Goal: Task Accomplishment & Management: Manage account settings

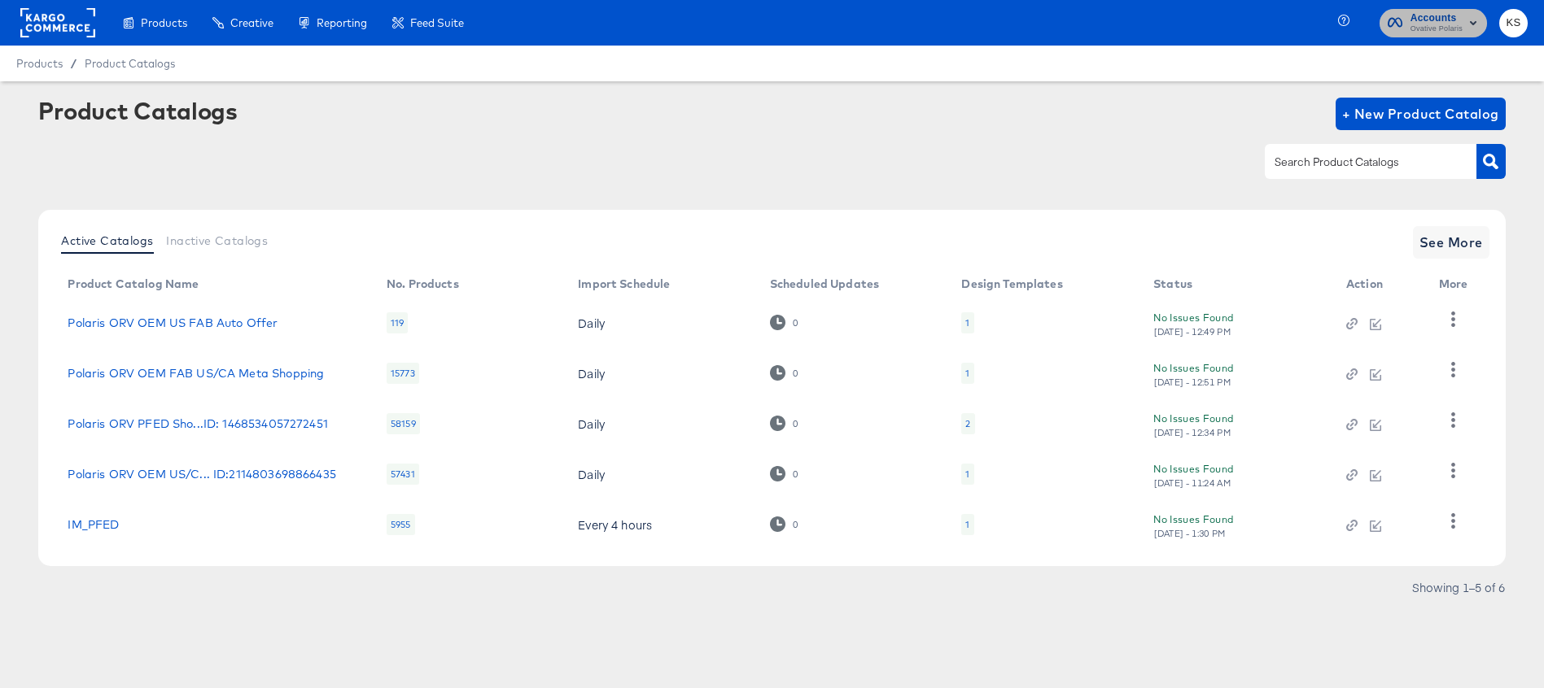
click at [1416, 31] on span "Ovative Polaris" at bounding box center [1436, 29] width 52 height 13
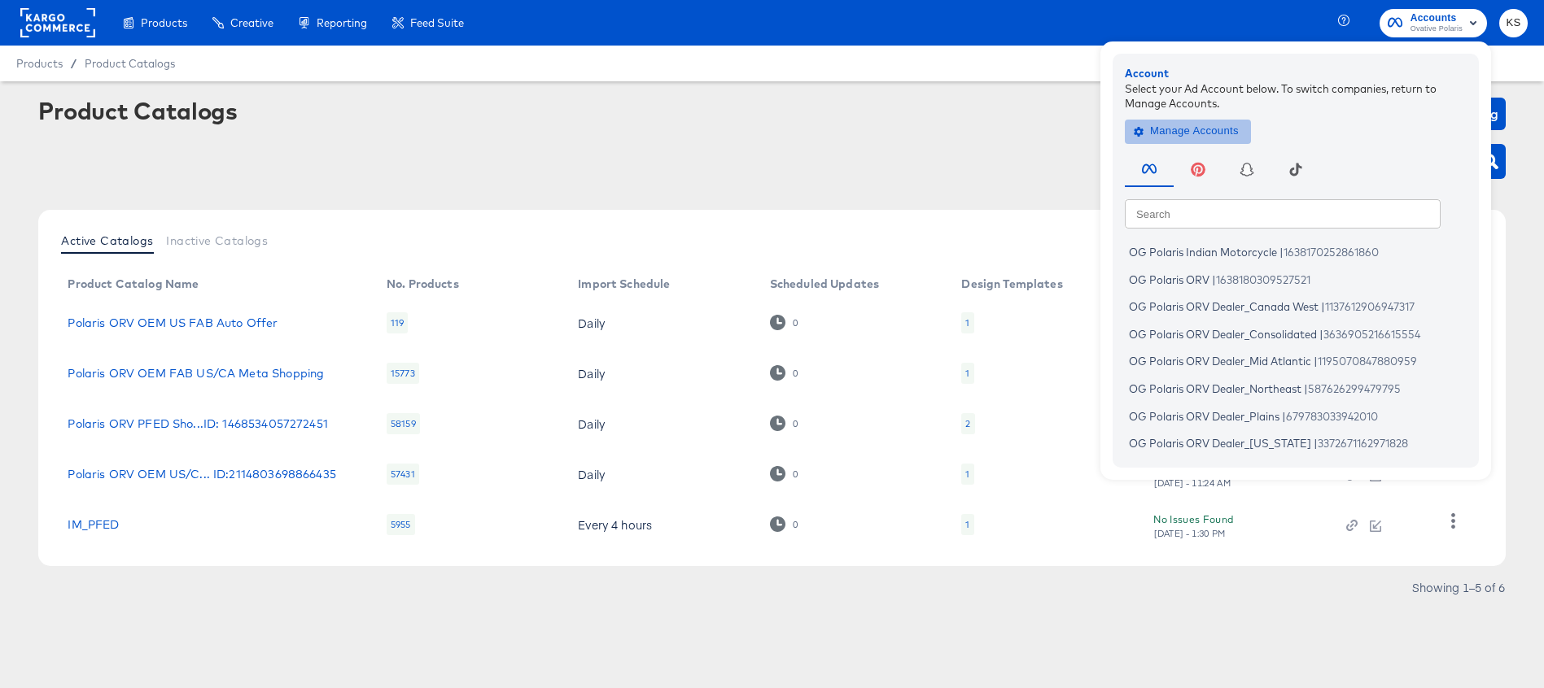
click at [1169, 129] on span "Manage Accounts" at bounding box center [1188, 131] width 102 height 19
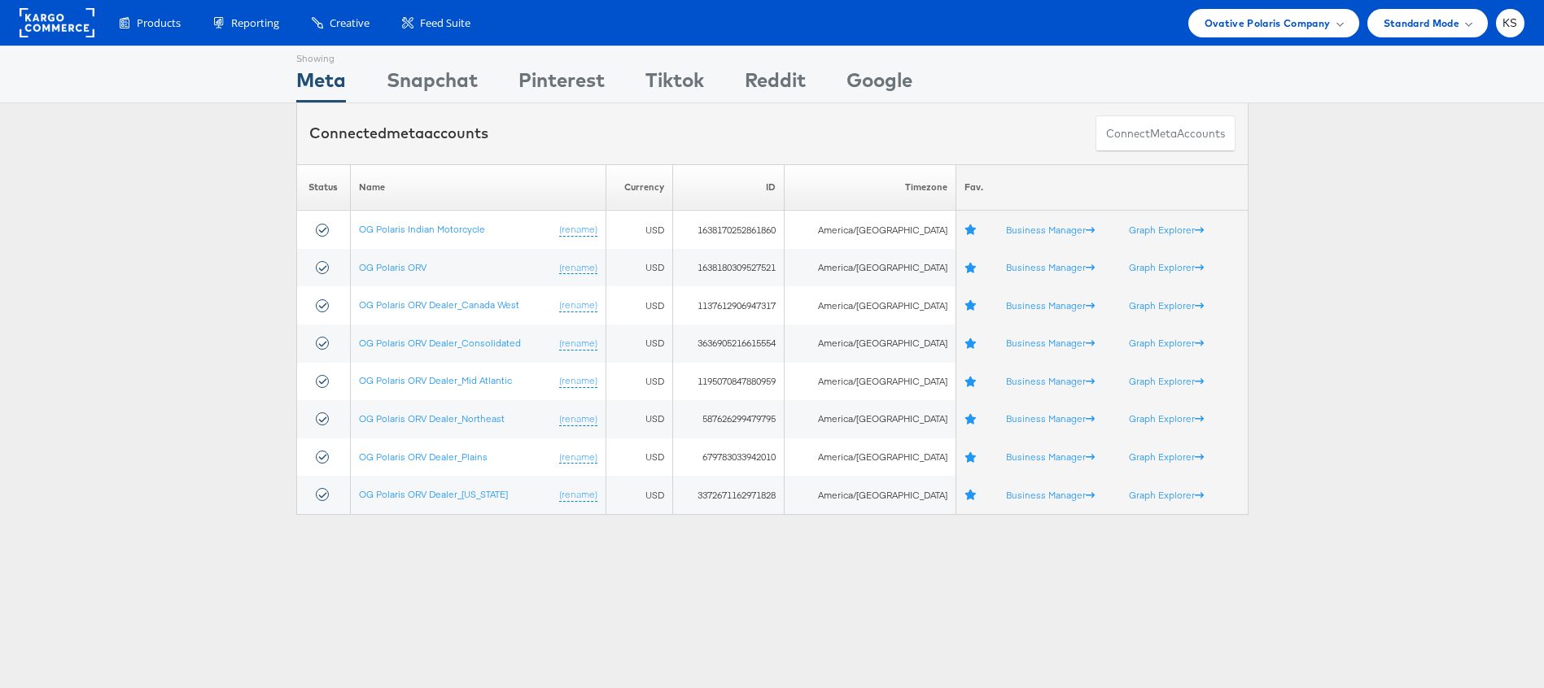
click at [1243, 37] on div "Products Product Catalogs Enhance Your Product Catalog, Map Them to Publishers,…" at bounding box center [772, 23] width 1544 height 46
click at [1245, 27] on span "Ovative Polaris Company" at bounding box center [1267, 23] width 126 height 17
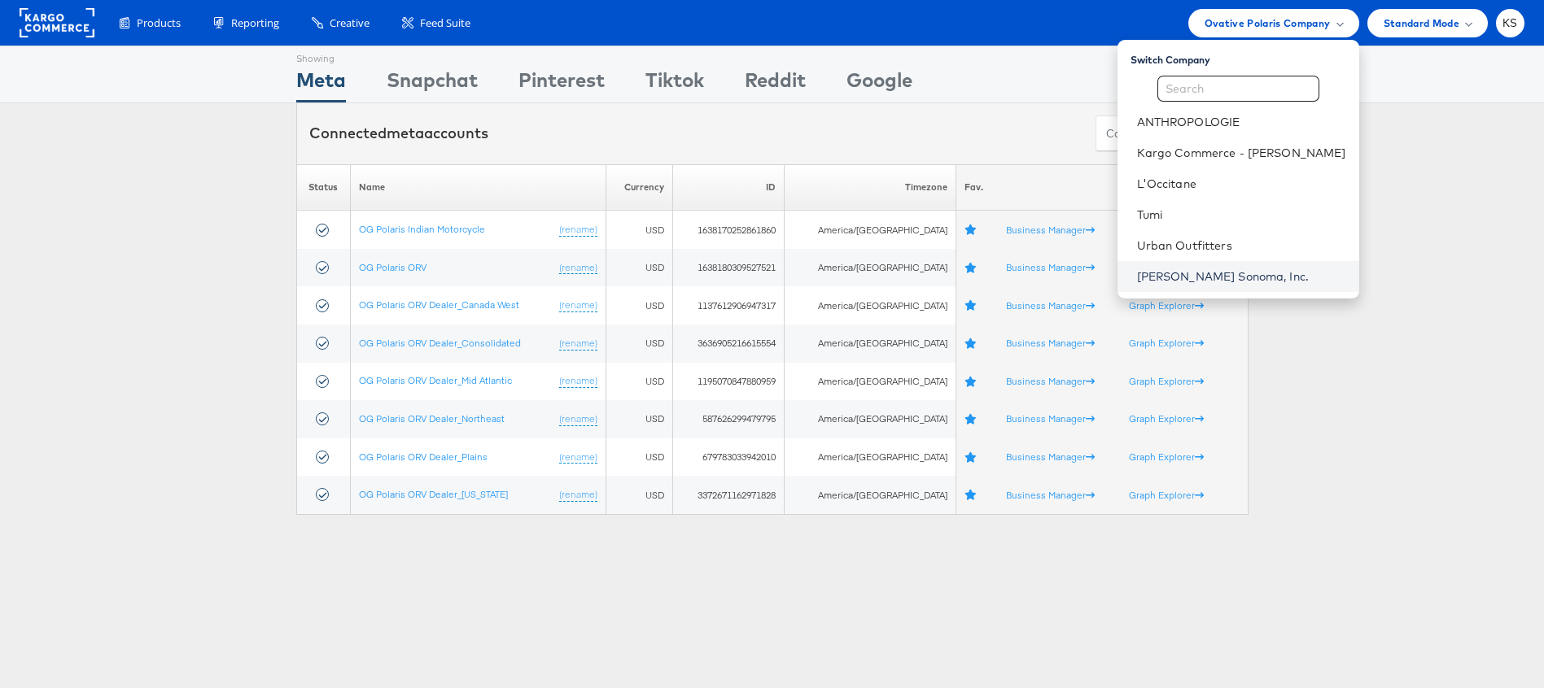
click at [1203, 281] on link "Williams Sonoma, Inc." at bounding box center [1241, 277] width 209 height 16
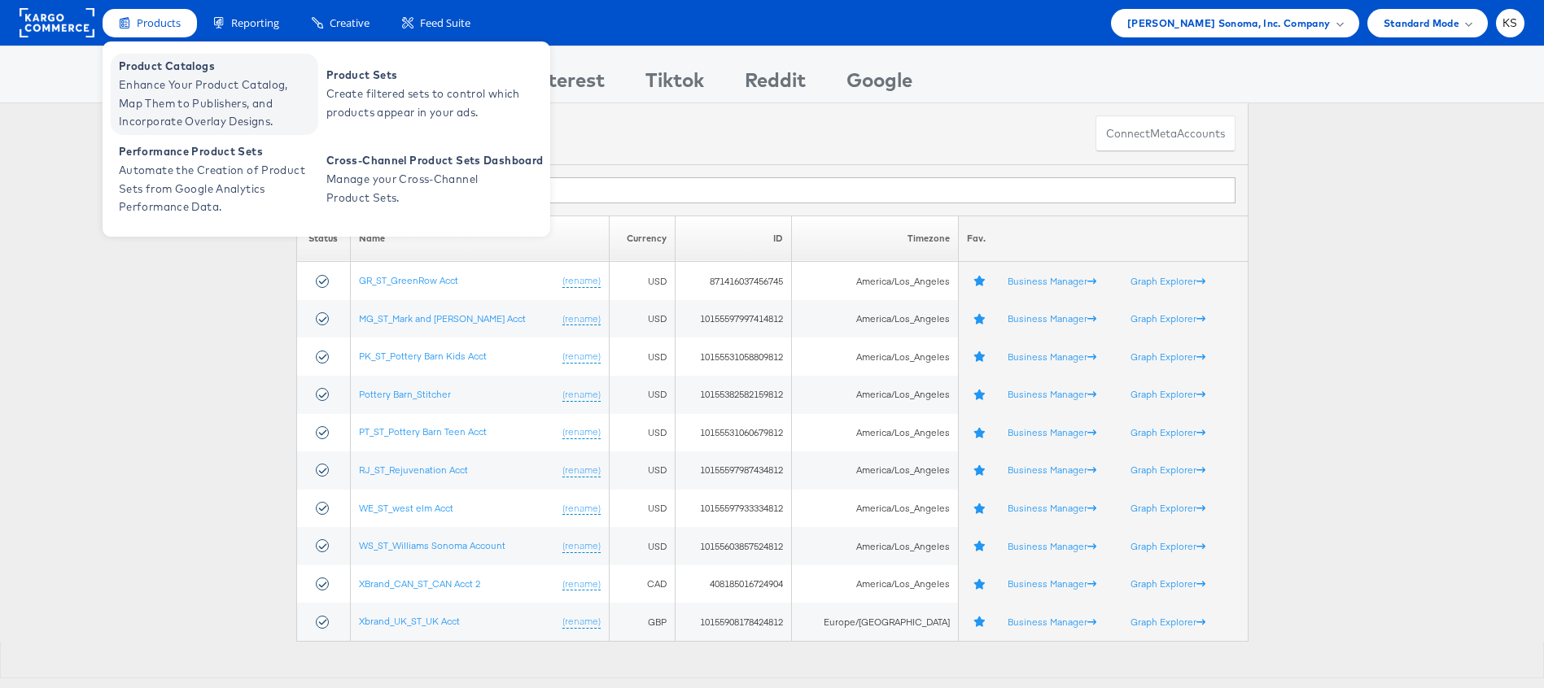
click at [168, 105] on span "Enhance Your Product Catalog, Map Them to Publishers, and Incorporate Overlay D…" at bounding box center [216, 103] width 195 height 55
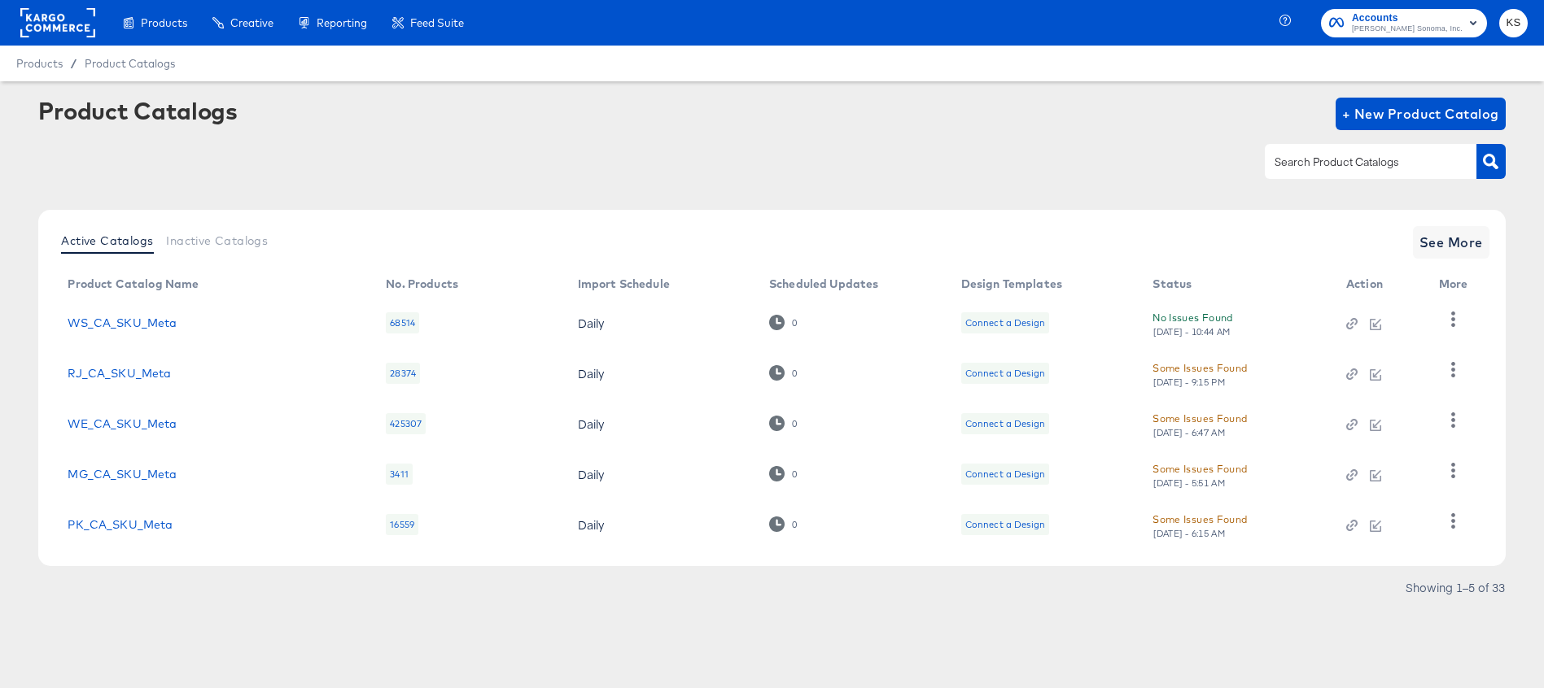
click at [1296, 161] on input "text" at bounding box center [1357, 162] width 173 height 19
click at [1499, 166] on button "button" at bounding box center [1490, 161] width 28 height 35
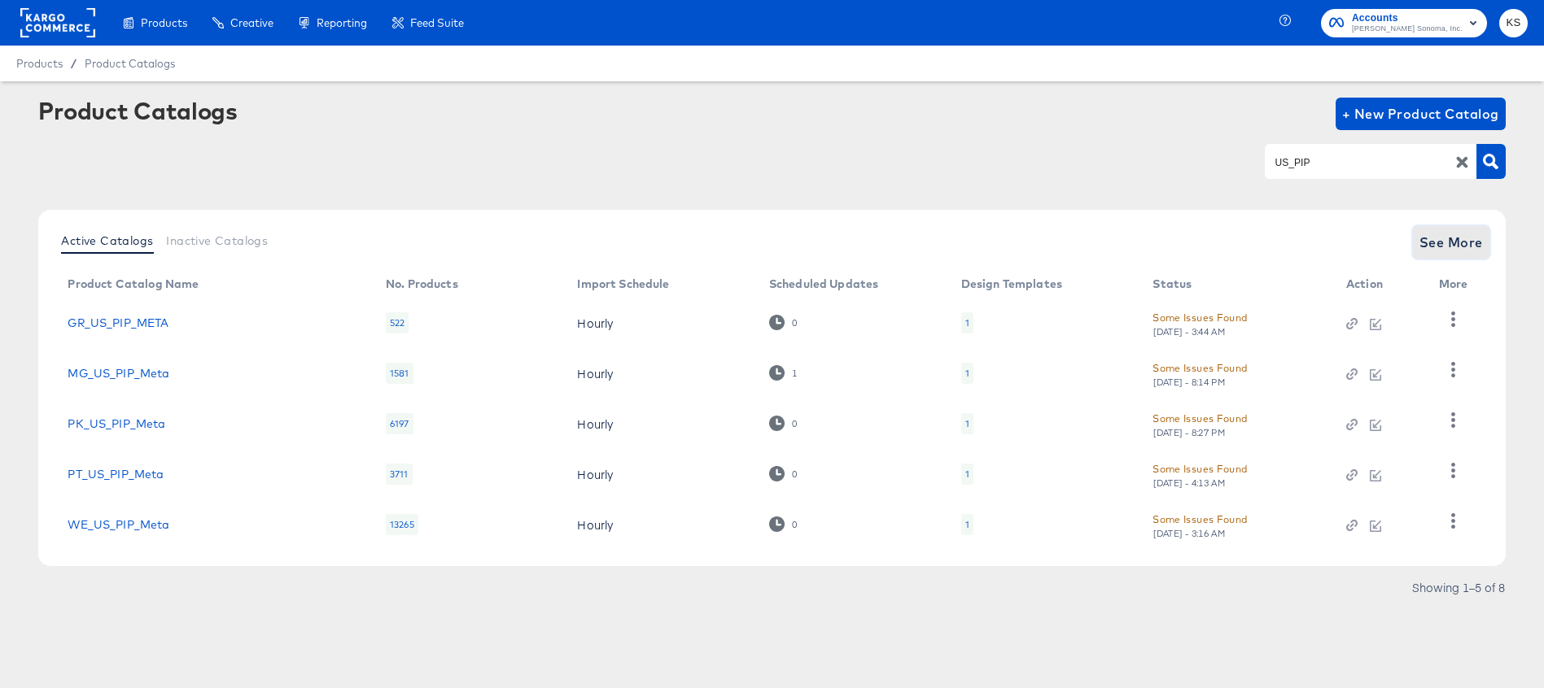
click at [1428, 256] on button "See More" at bounding box center [1451, 242] width 76 height 33
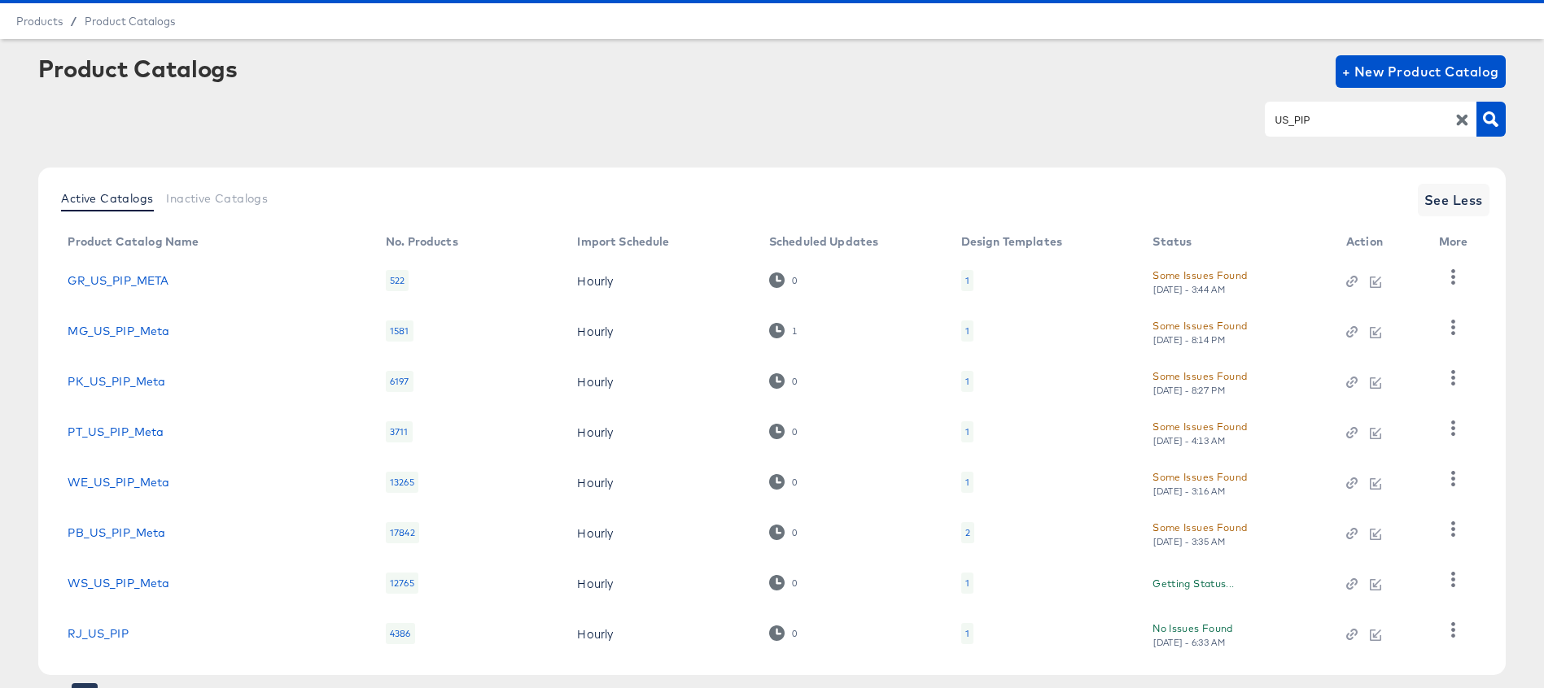
scroll to position [120, 0]
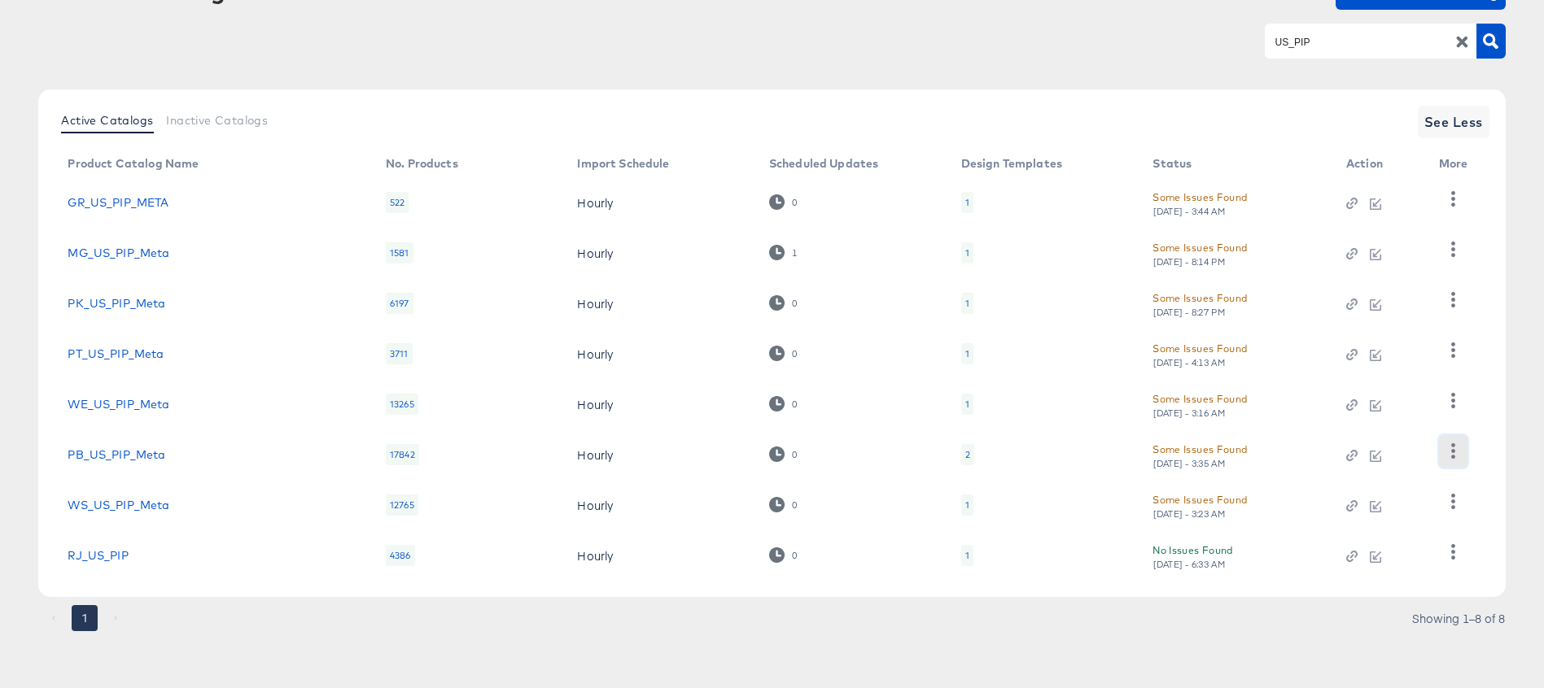
click at [1455, 454] on icon "button" at bounding box center [1452, 451] width 15 height 15
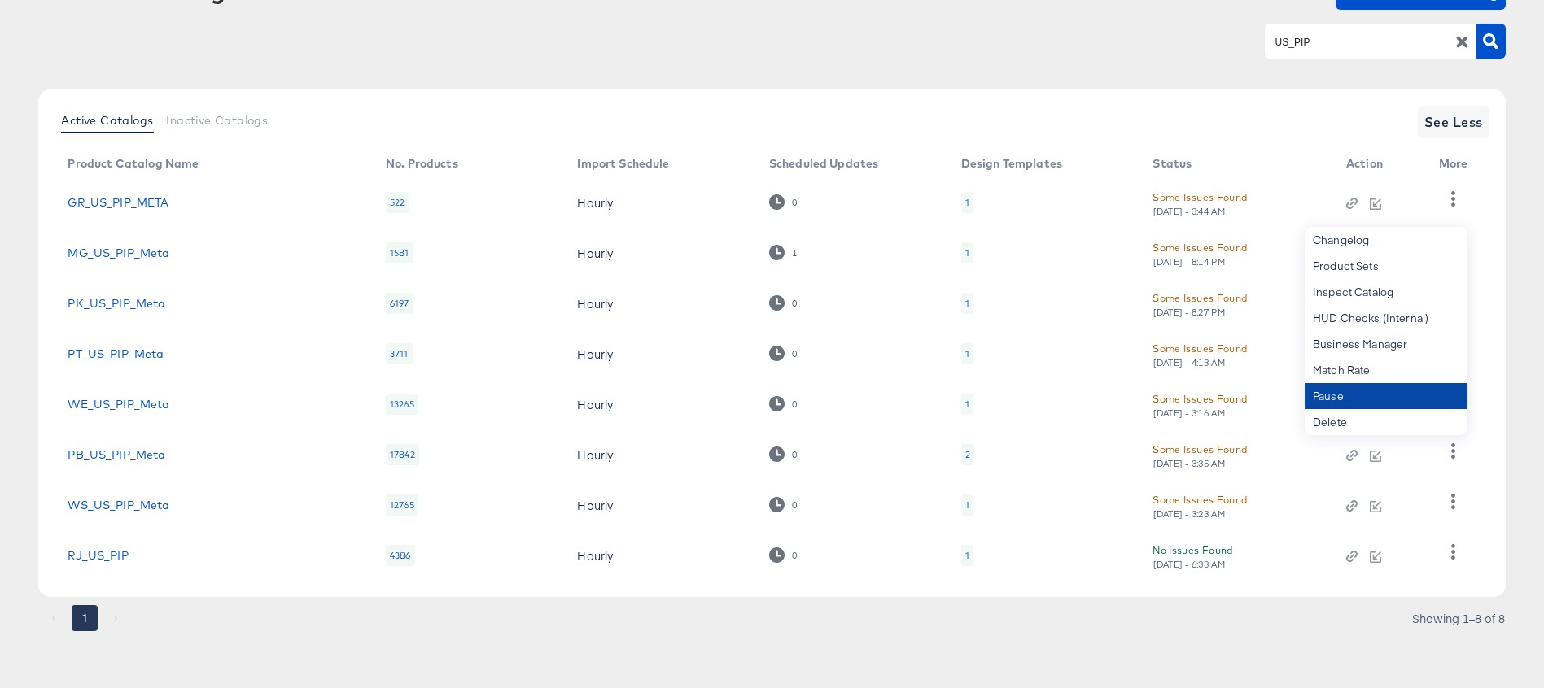
click at [1344, 396] on div "Pause" at bounding box center [1386, 396] width 163 height 26
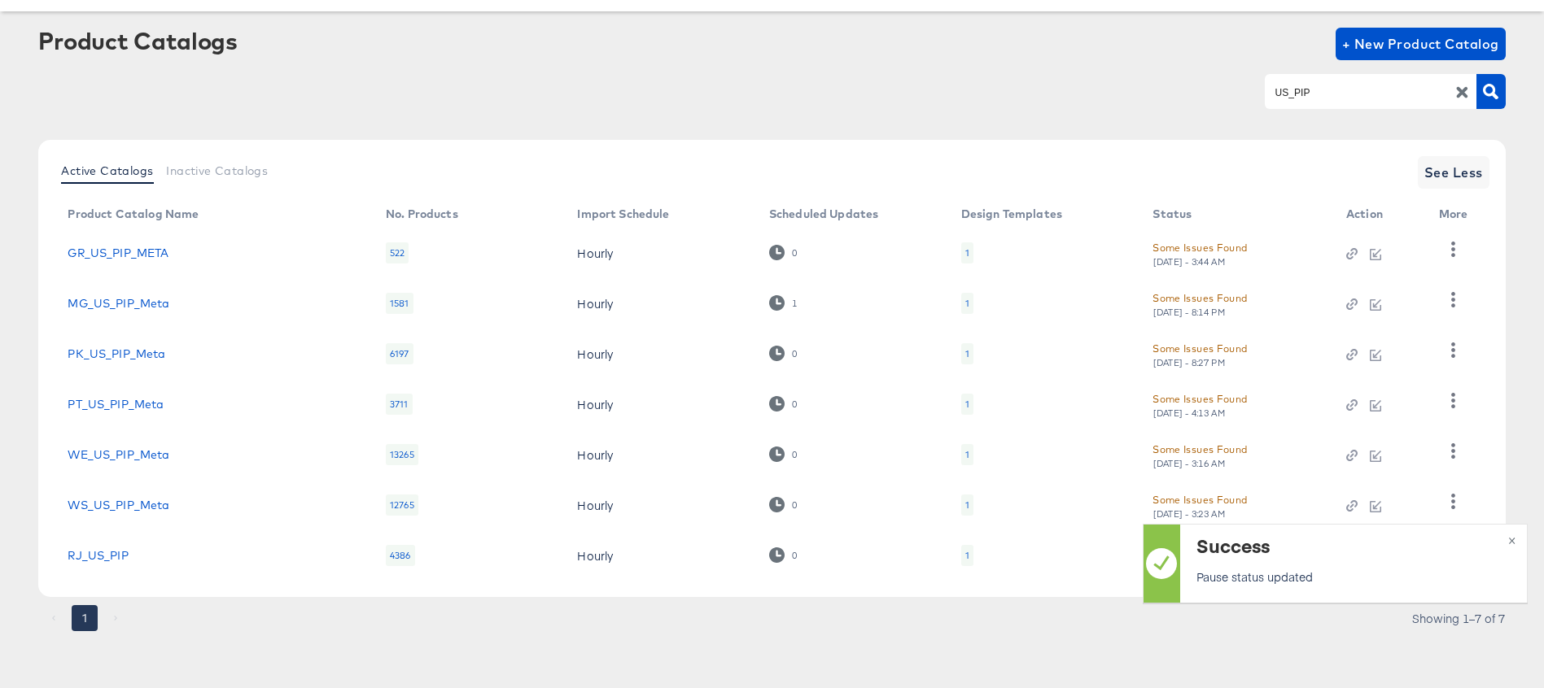
scroll to position [70, 0]
click at [1452, 498] on icon "button" at bounding box center [1452, 501] width 15 height 15
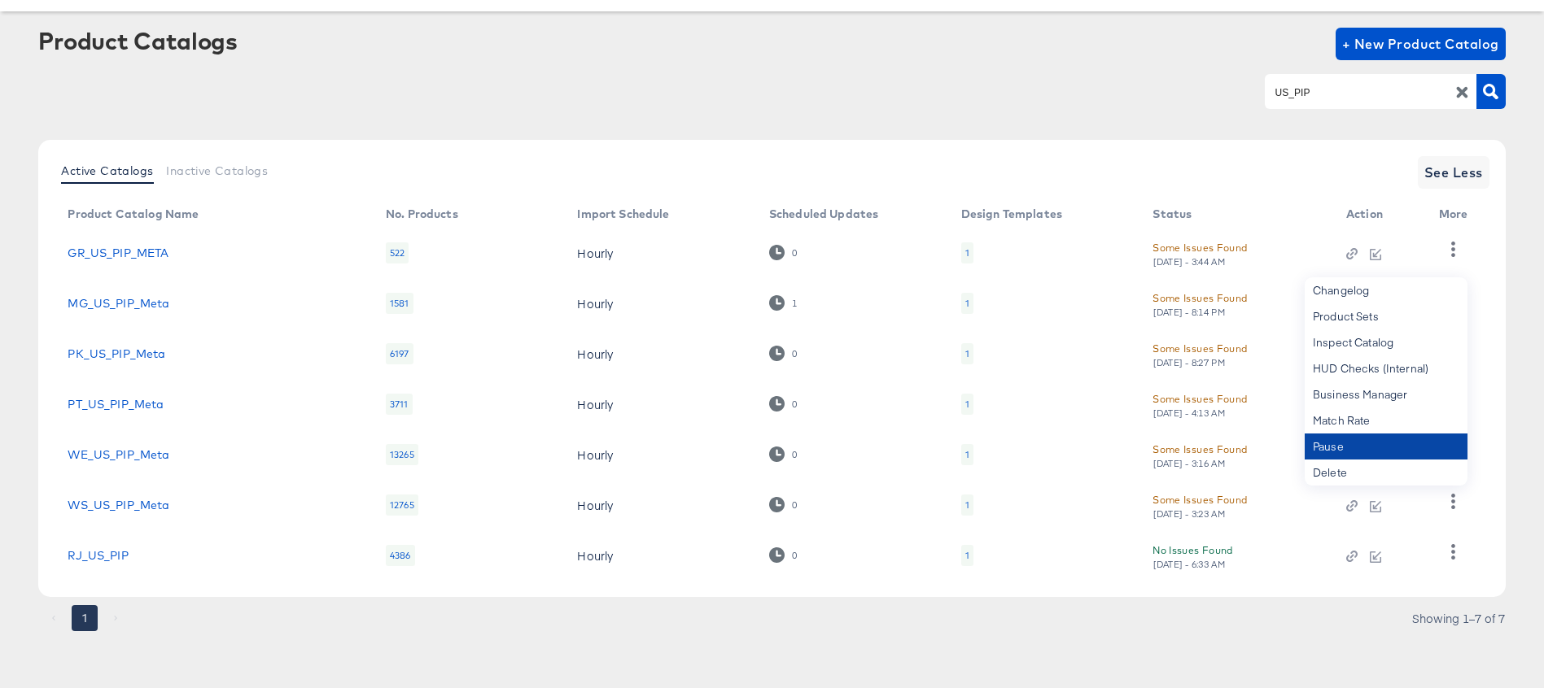
click at [1347, 452] on div "Pause" at bounding box center [1386, 447] width 163 height 26
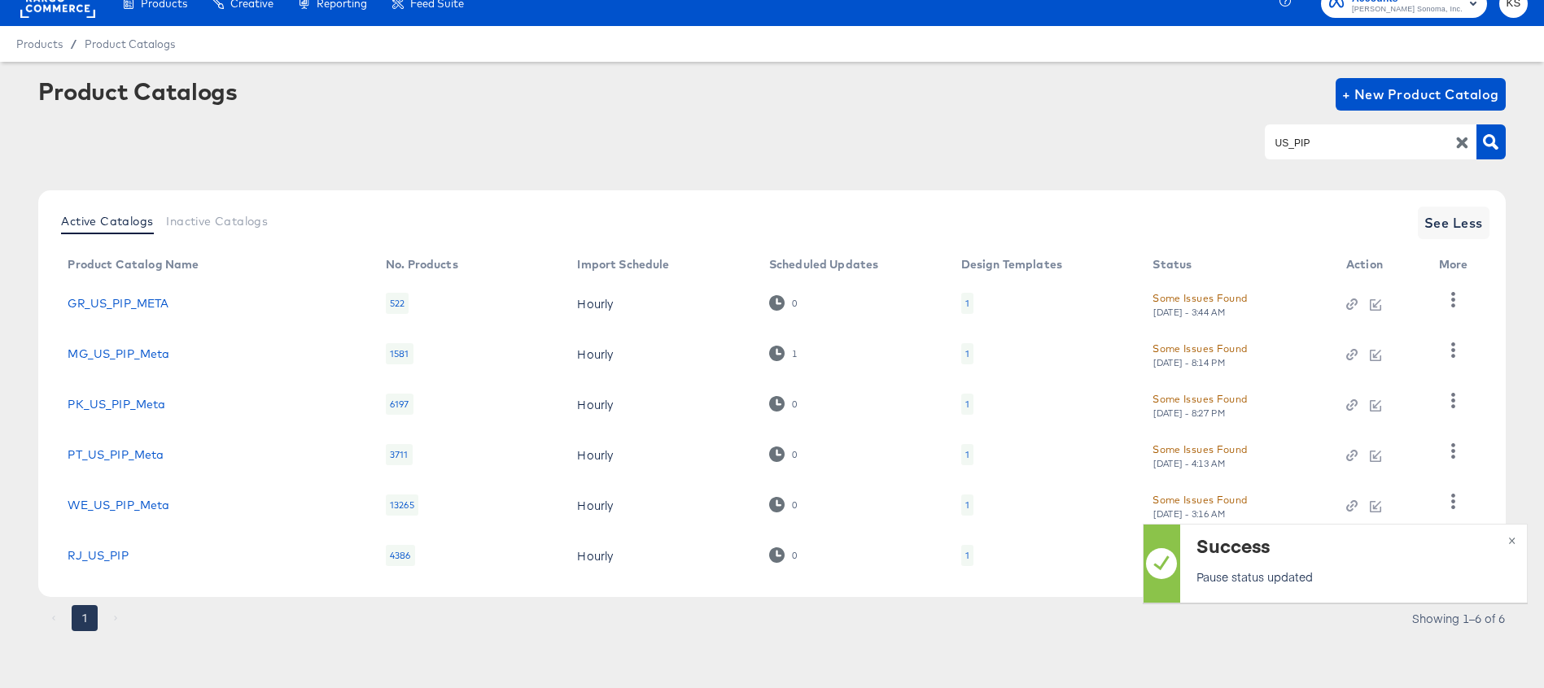
scroll to position [20, 0]
click at [1449, 396] on icon "button" at bounding box center [1452, 400] width 15 height 15
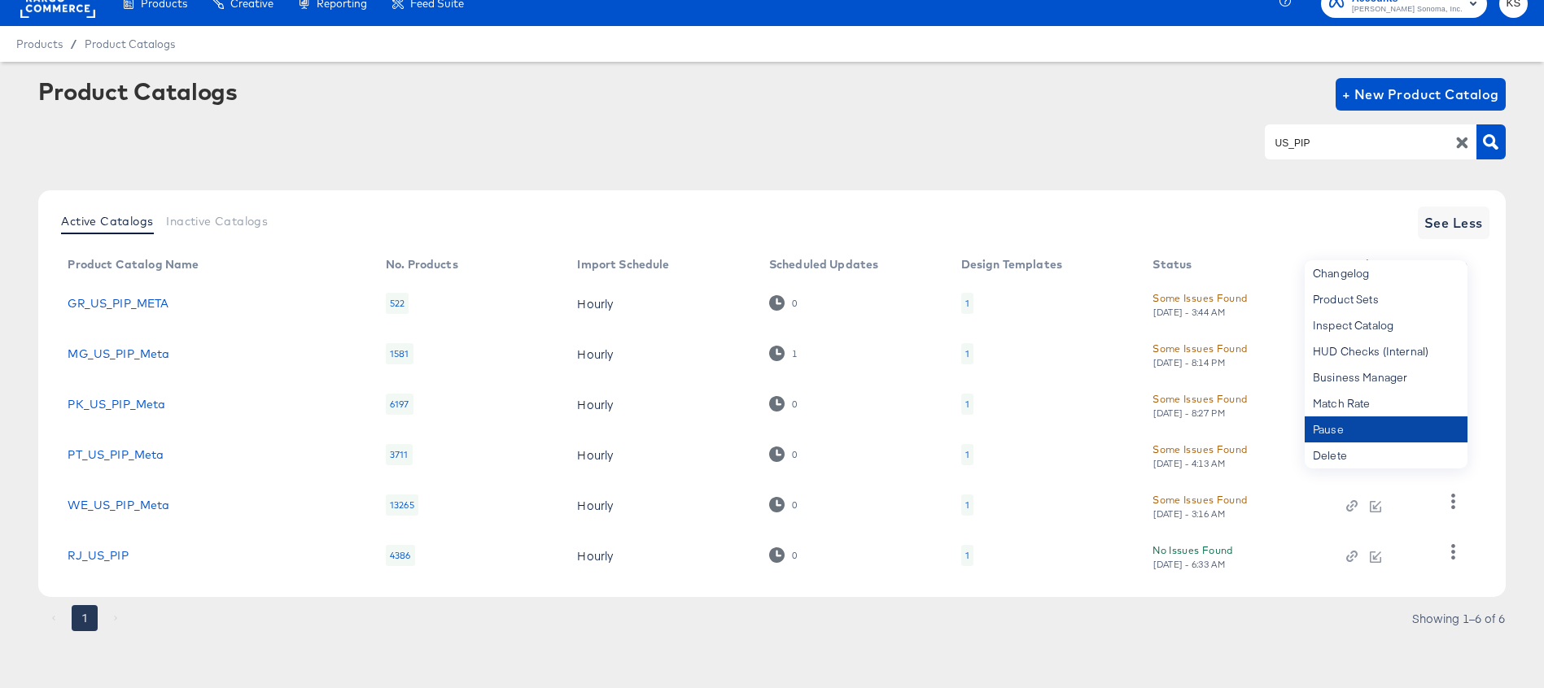
click at [1366, 434] on div "Pause" at bounding box center [1386, 430] width 163 height 26
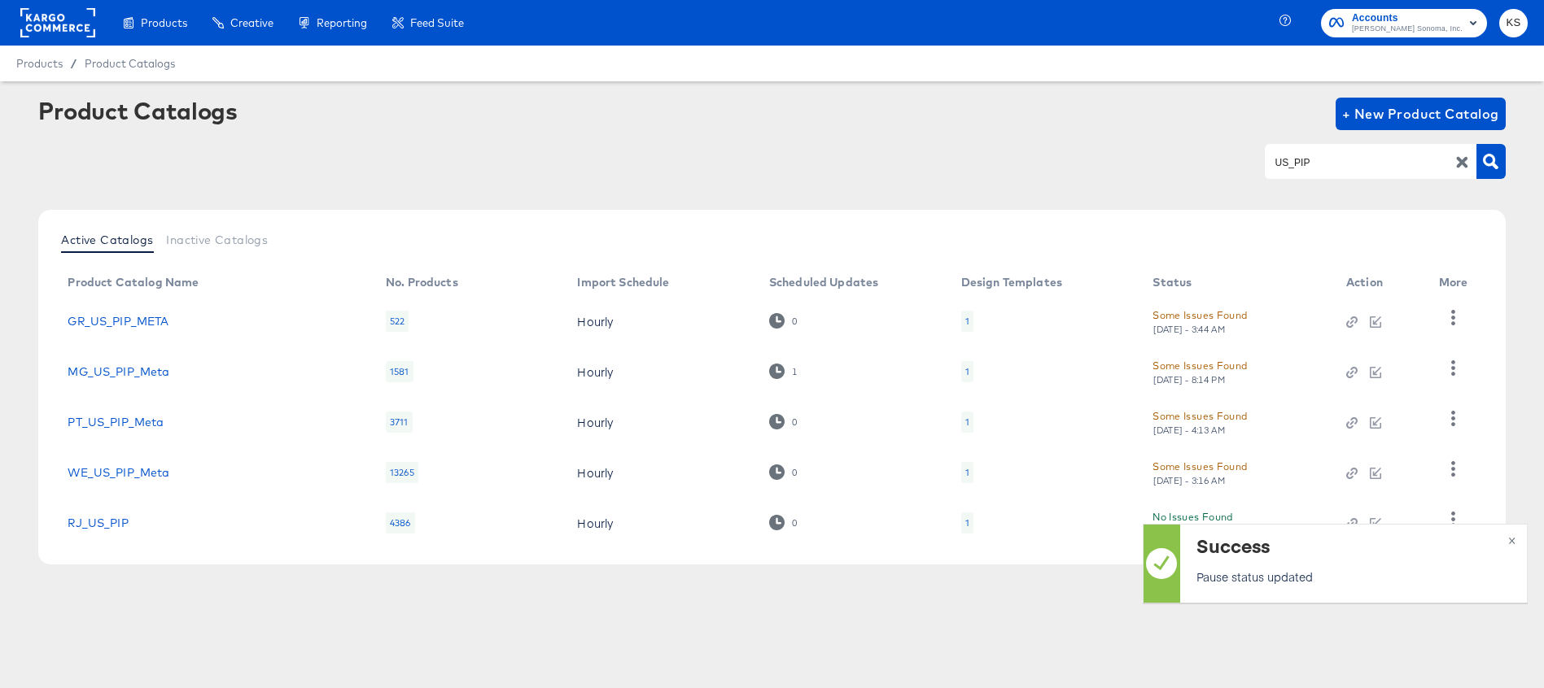
scroll to position [0, 0]
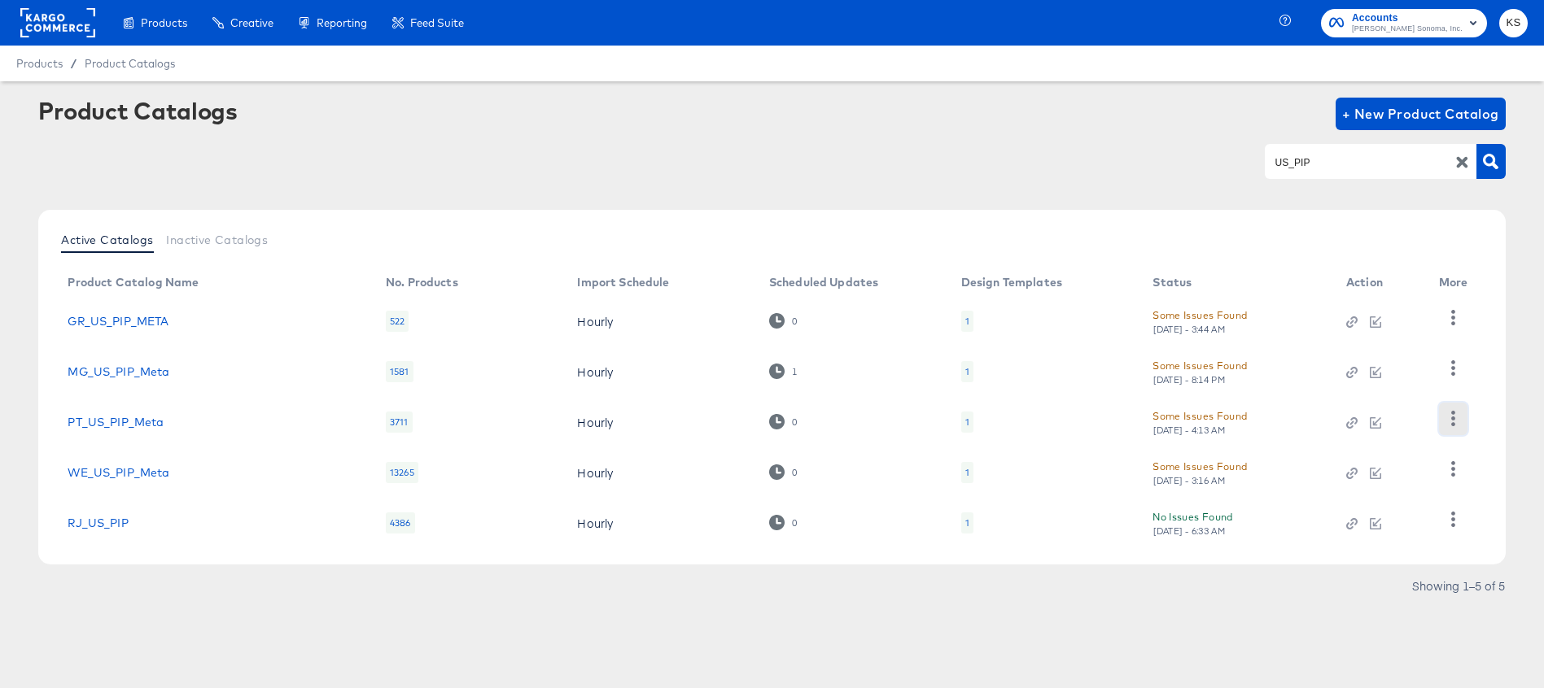
click at [1454, 414] on icon "button" at bounding box center [1452, 418] width 15 height 15
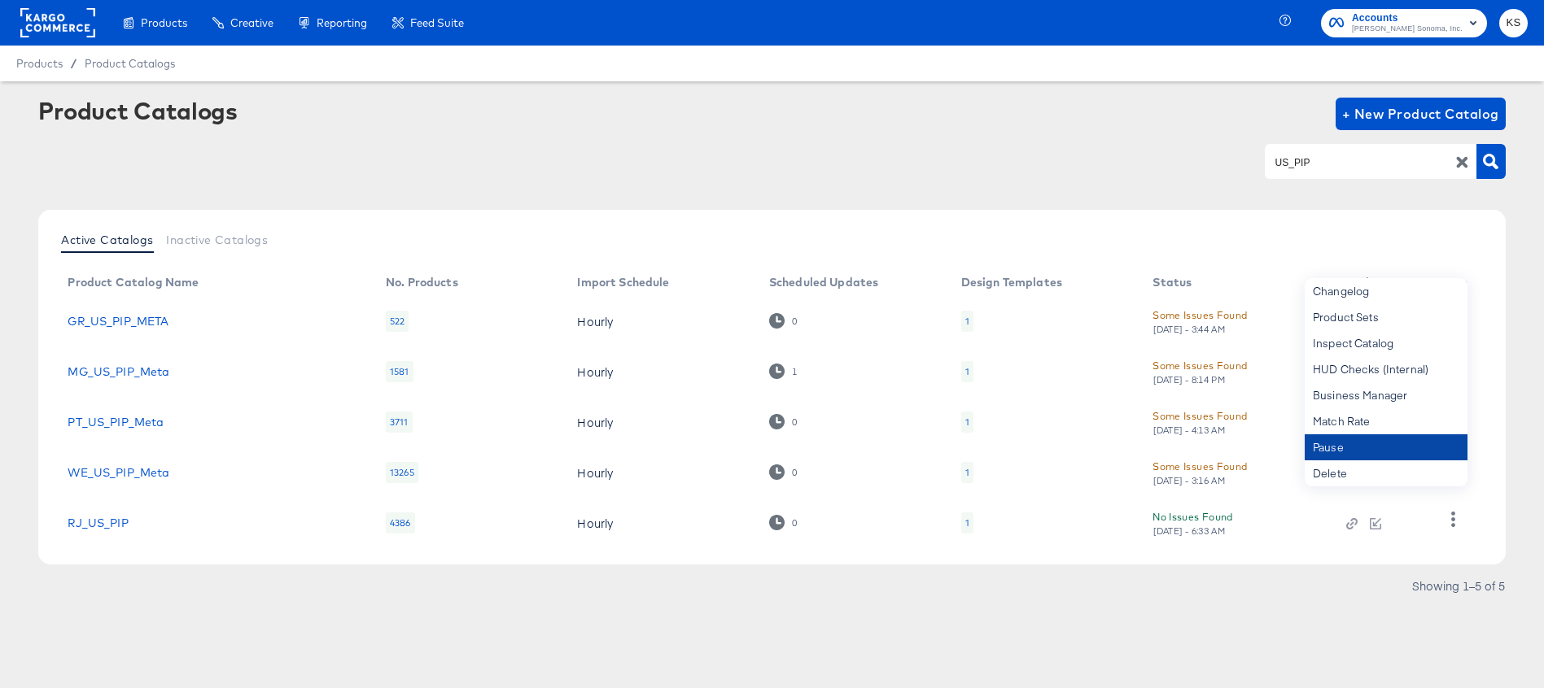
click at [1353, 444] on div "Pause" at bounding box center [1386, 448] width 163 height 26
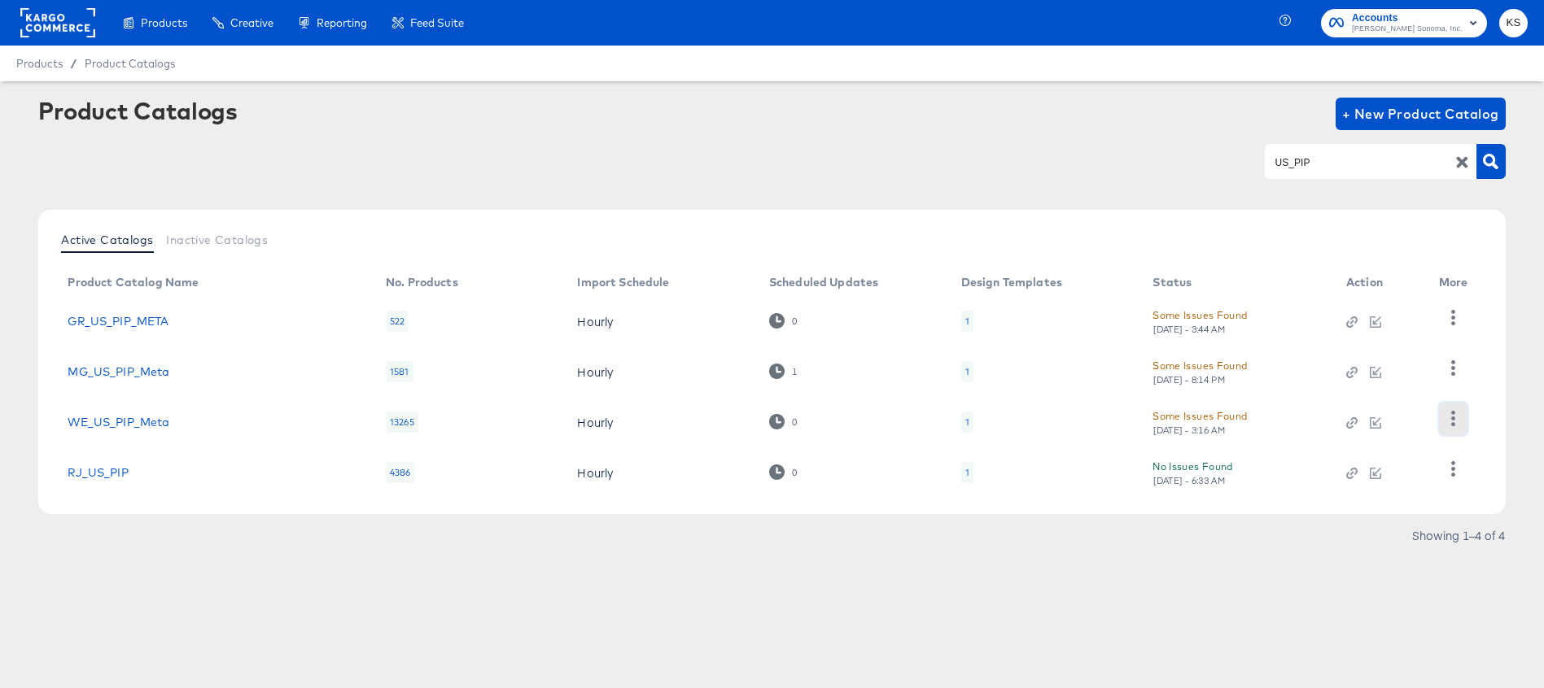
click at [1446, 419] on icon "button" at bounding box center [1452, 418] width 15 height 15
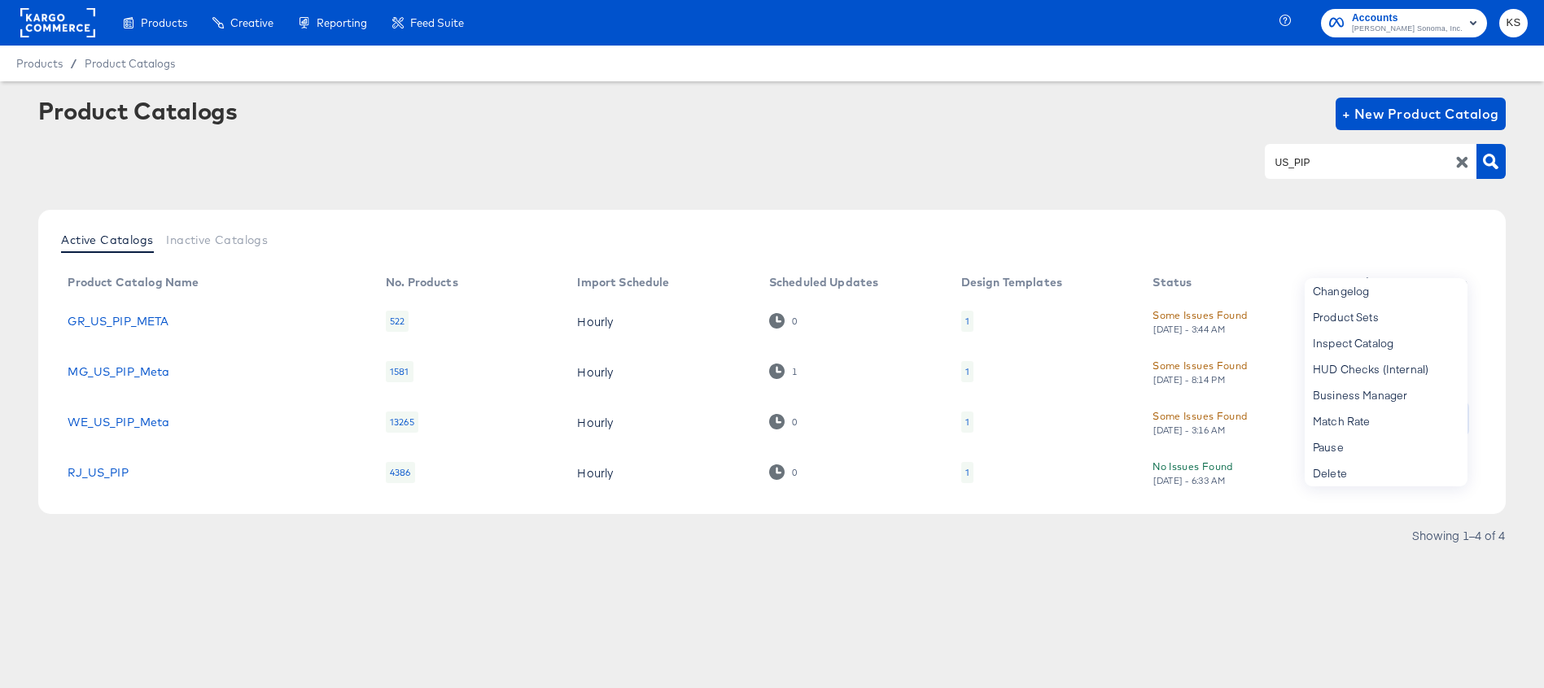
click at [1446, 419] on div "Changelog Product Sets Inspect Catalog HUD Checks (Internal) Business Manager M…" at bounding box center [1453, 419] width 28 height 33
click at [1373, 443] on div "Pause" at bounding box center [1386, 448] width 163 height 26
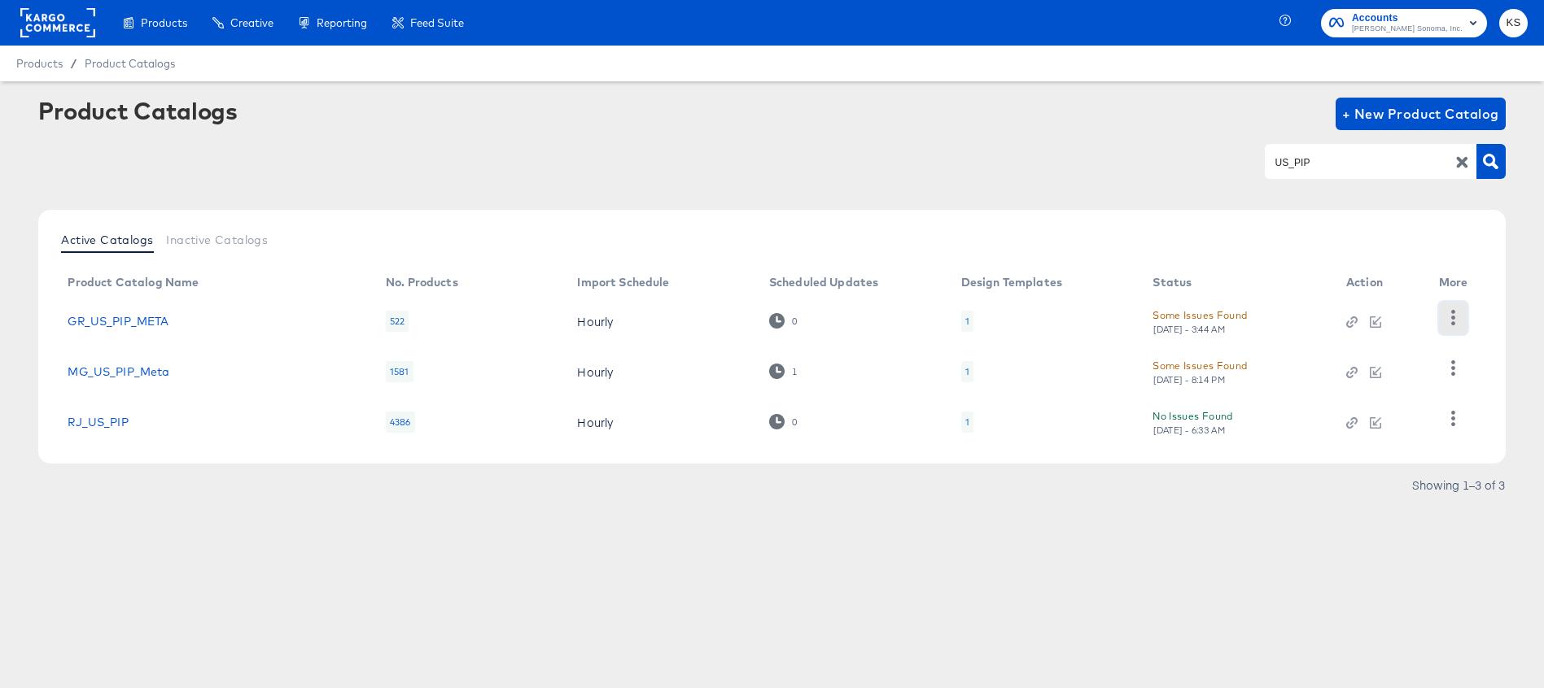
click at [1445, 313] on icon "button" at bounding box center [1452, 317] width 15 height 15
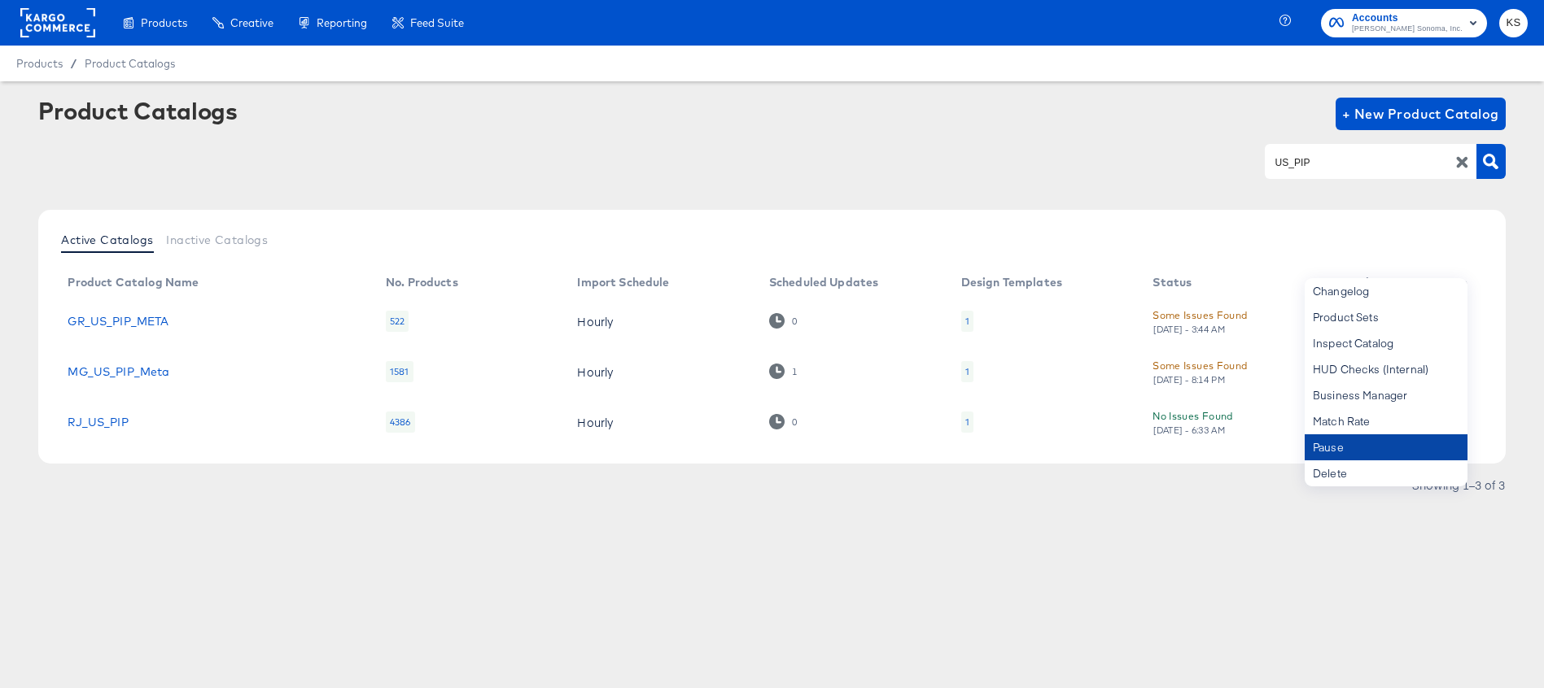
click at [1327, 442] on div "Pause" at bounding box center [1386, 448] width 163 height 26
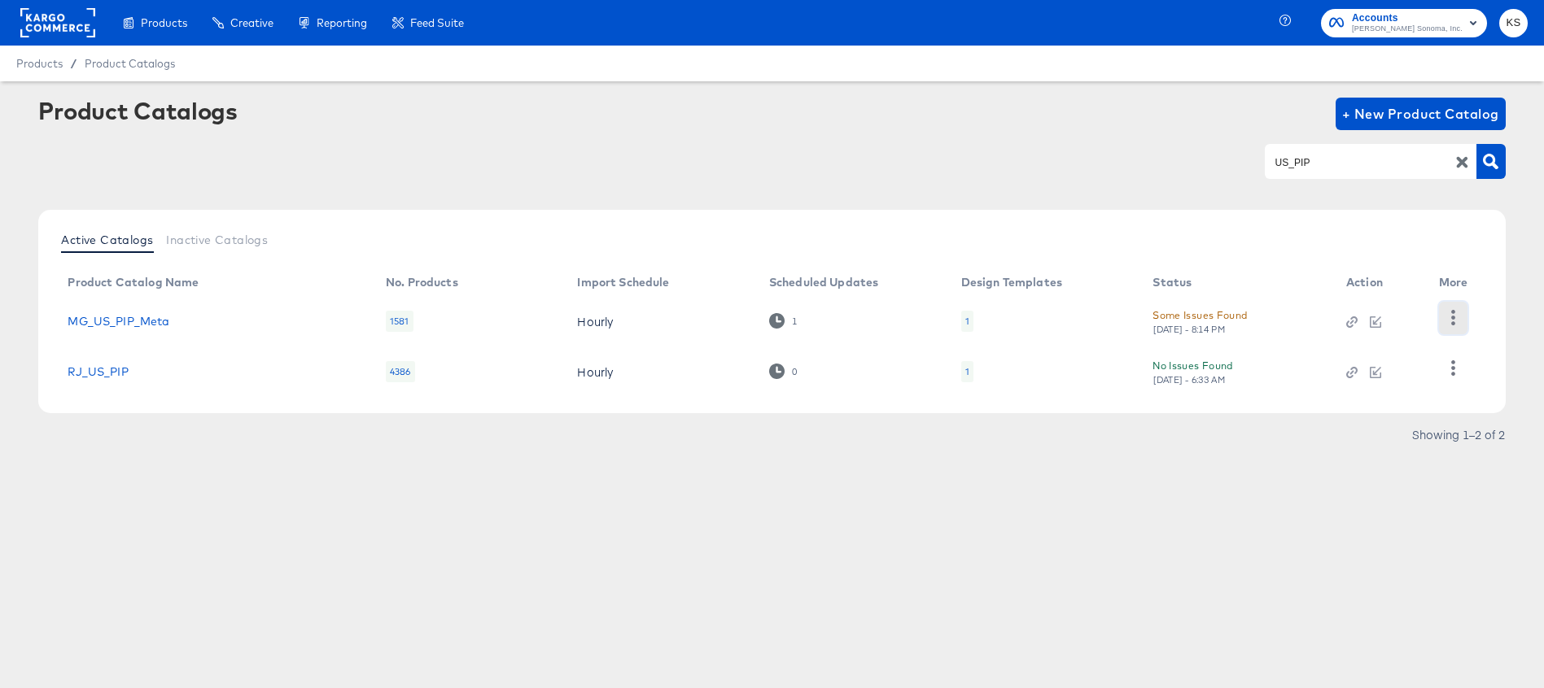
click at [1456, 307] on button "button" at bounding box center [1453, 318] width 28 height 33
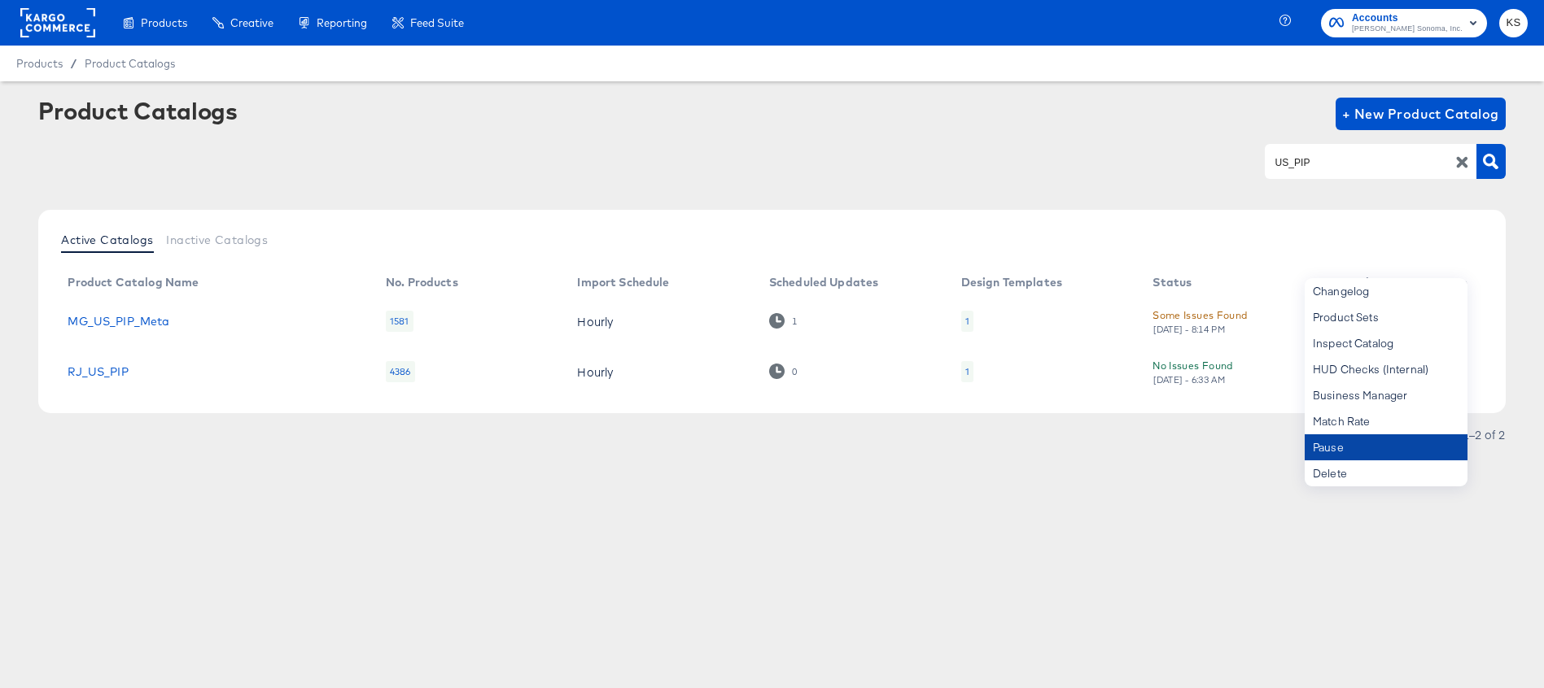
click at [1336, 449] on div "Pause" at bounding box center [1386, 448] width 163 height 26
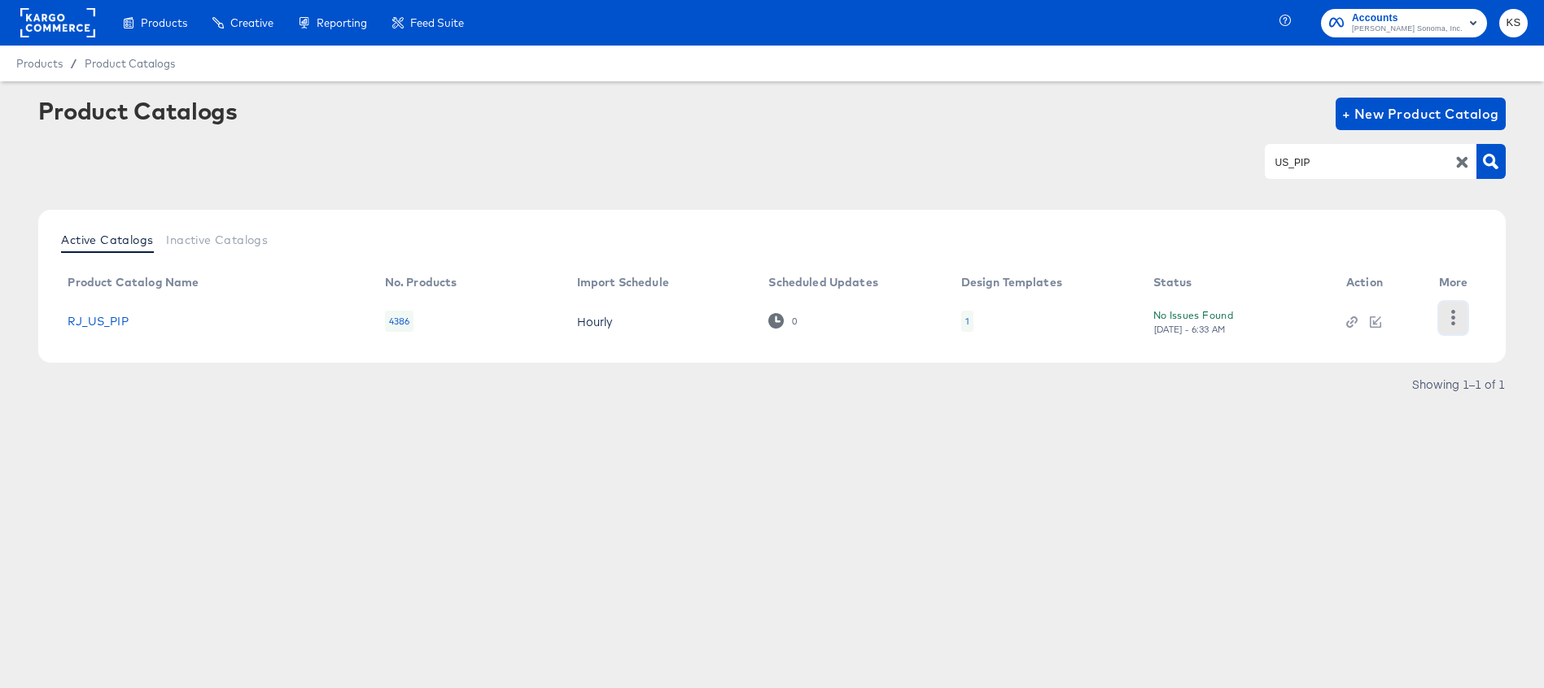
click at [1462, 317] on button "button" at bounding box center [1453, 318] width 28 height 33
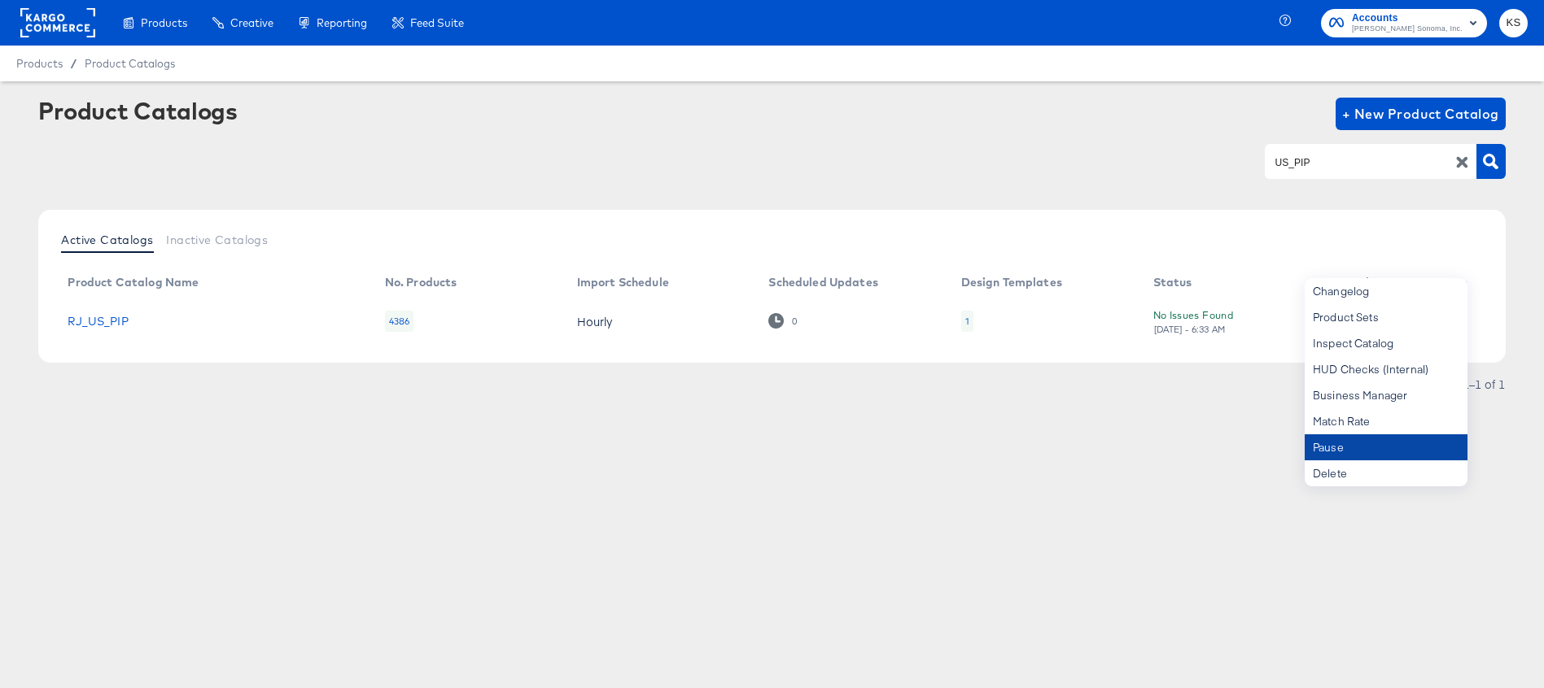
click at [1335, 445] on div "Pause" at bounding box center [1386, 448] width 163 height 26
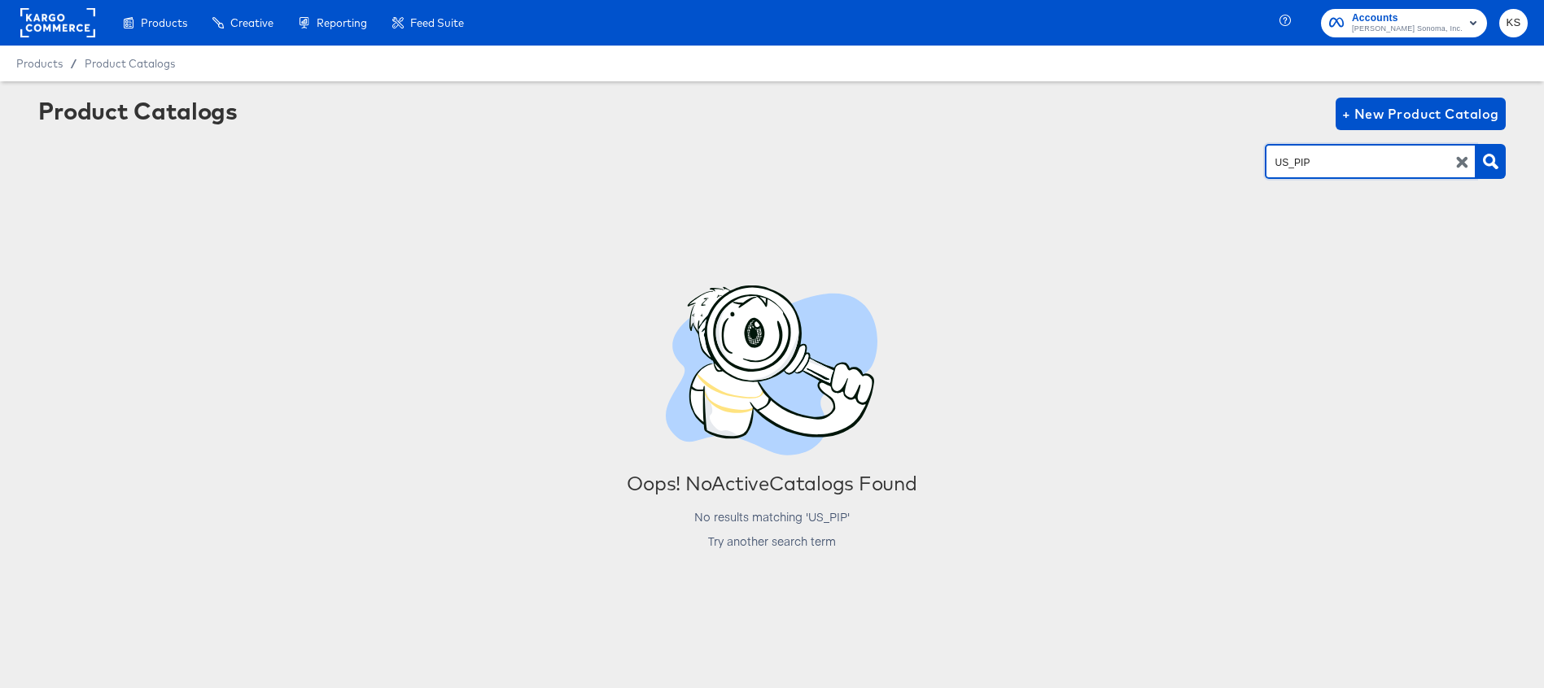
drag, startPoint x: 1293, startPoint y: 160, endPoint x: 1240, endPoint y: 160, distance: 52.9
click at [1240, 160] on div "US_PIP" at bounding box center [771, 161] width 1466 height 37
type input "PIP"
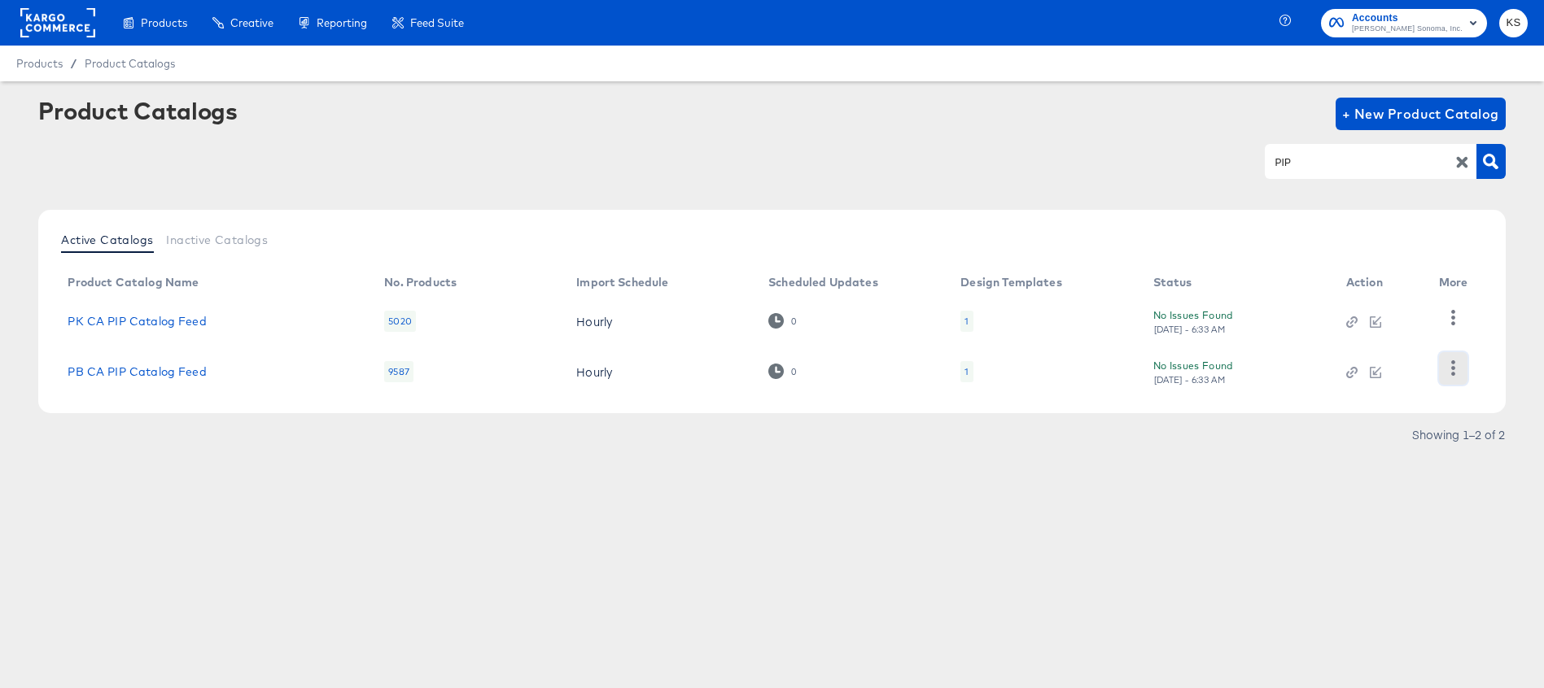
click at [1447, 367] on icon "button" at bounding box center [1452, 368] width 15 height 15
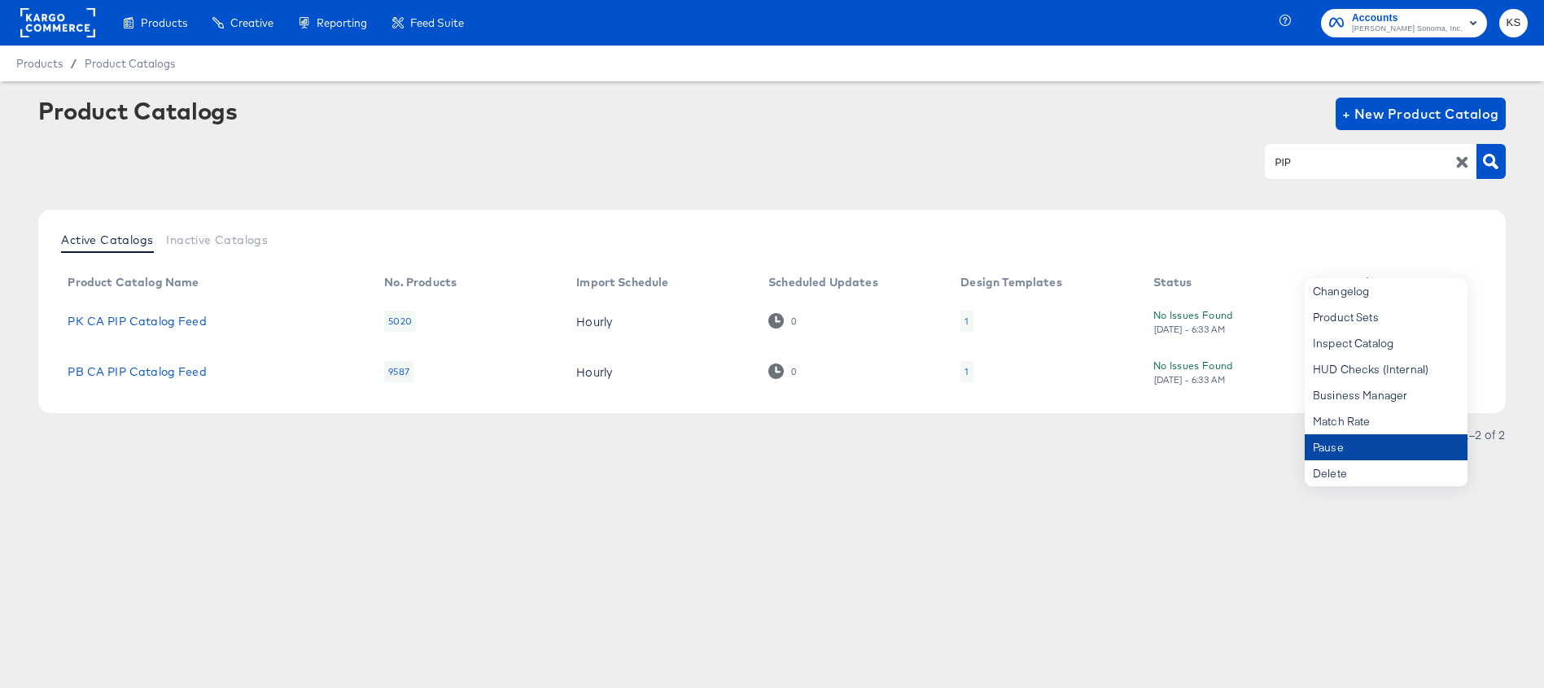
click at [1331, 438] on div "Pause" at bounding box center [1386, 448] width 163 height 26
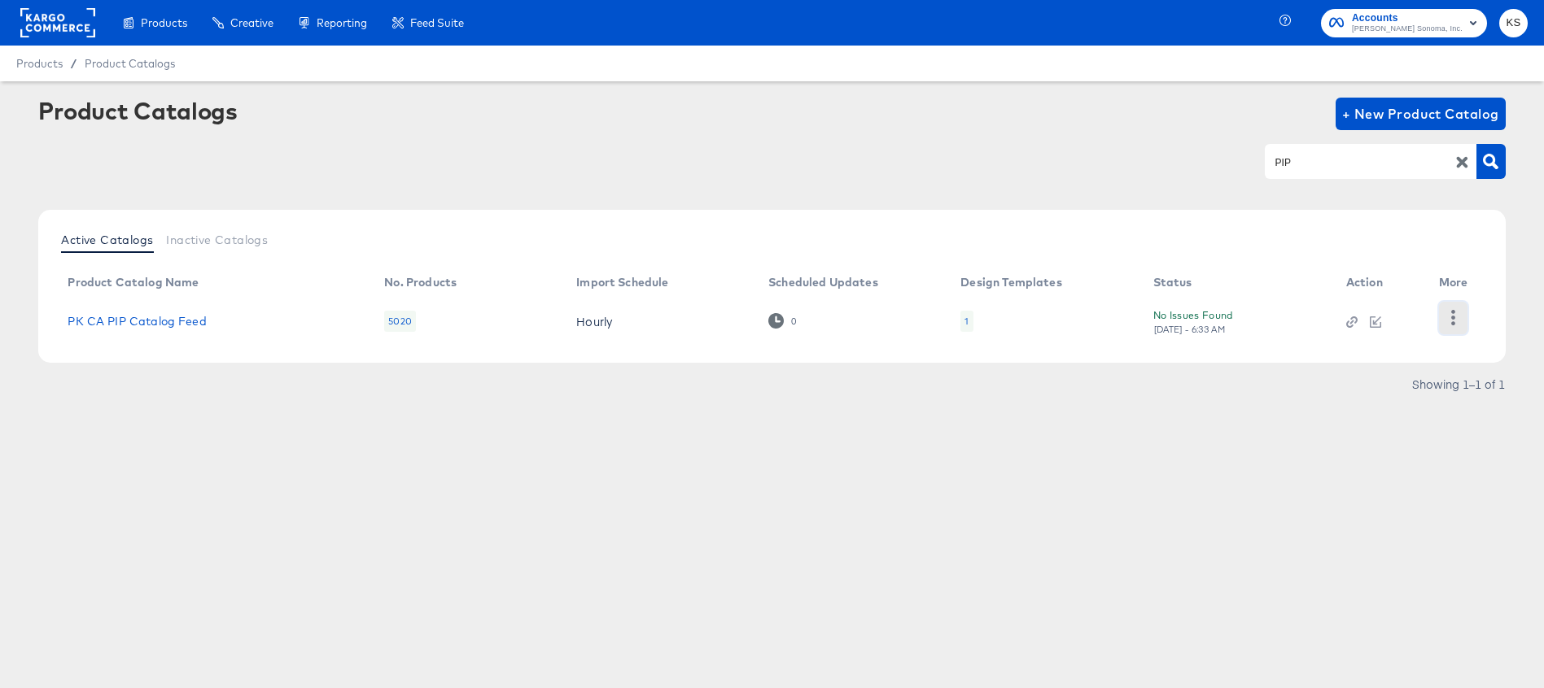
click at [1444, 313] on button "button" at bounding box center [1453, 318] width 28 height 33
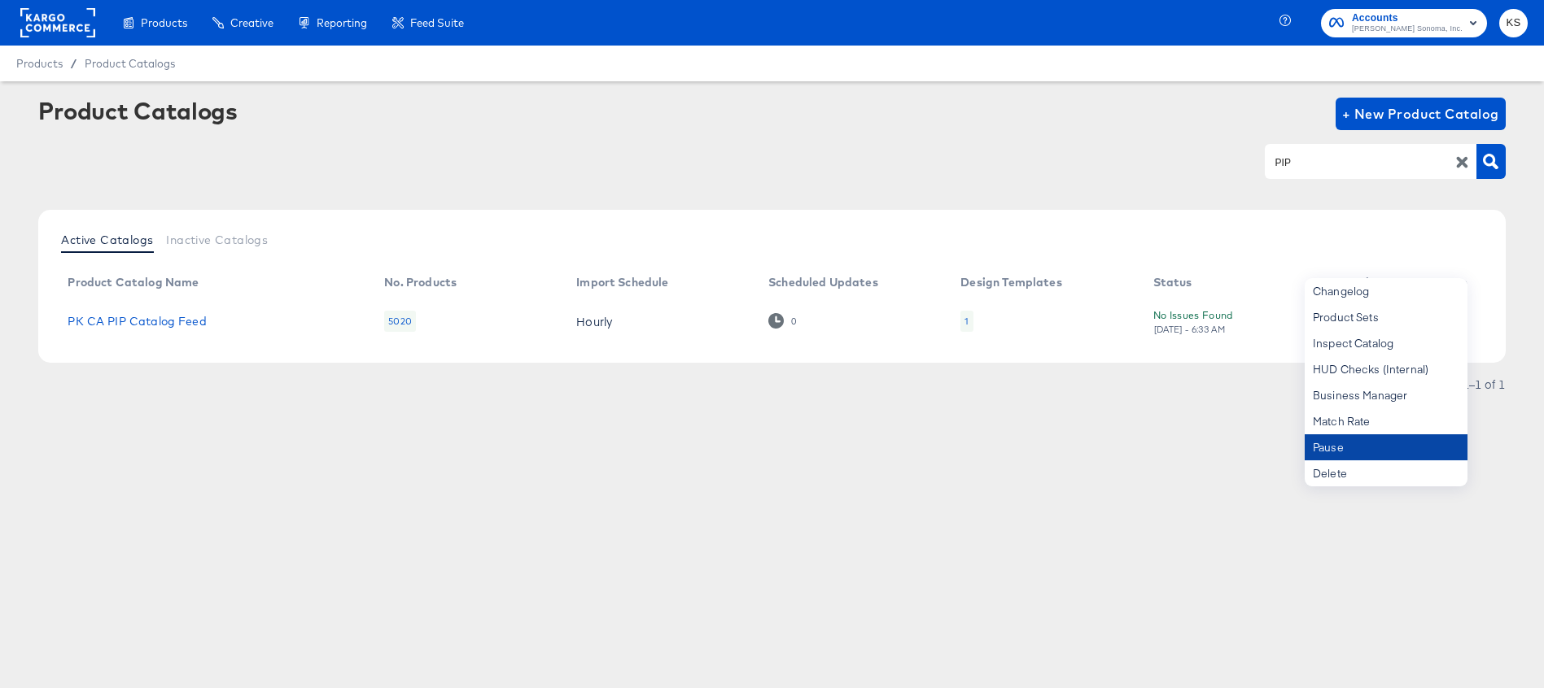
click at [1320, 438] on div "Pause" at bounding box center [1386, 448] width 163 height 26
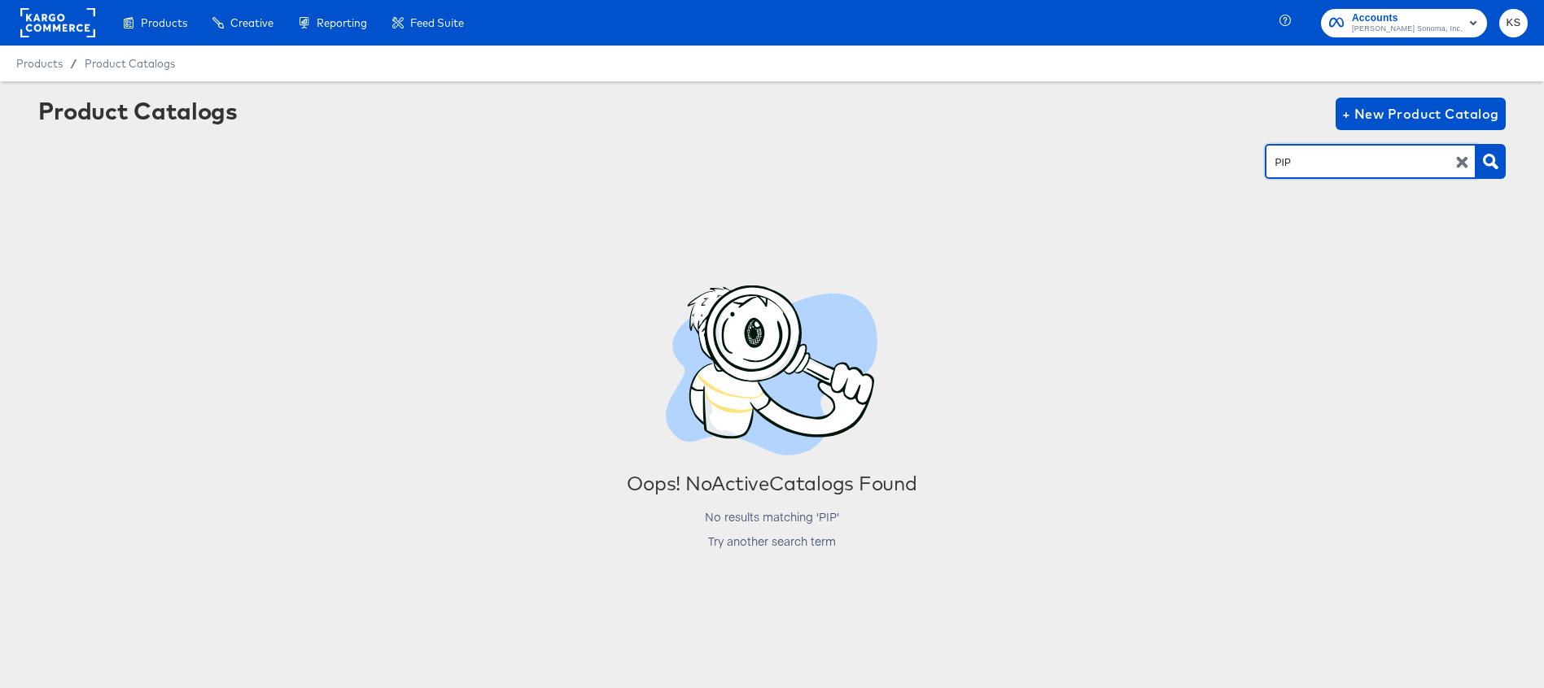
click at [1326, 156] on input "PIP" at bounding box center [1357, 162] width 173 height 19
click at [1326, 157] on input "PIP" at bounding box center [1357, 162] width 173 height 19
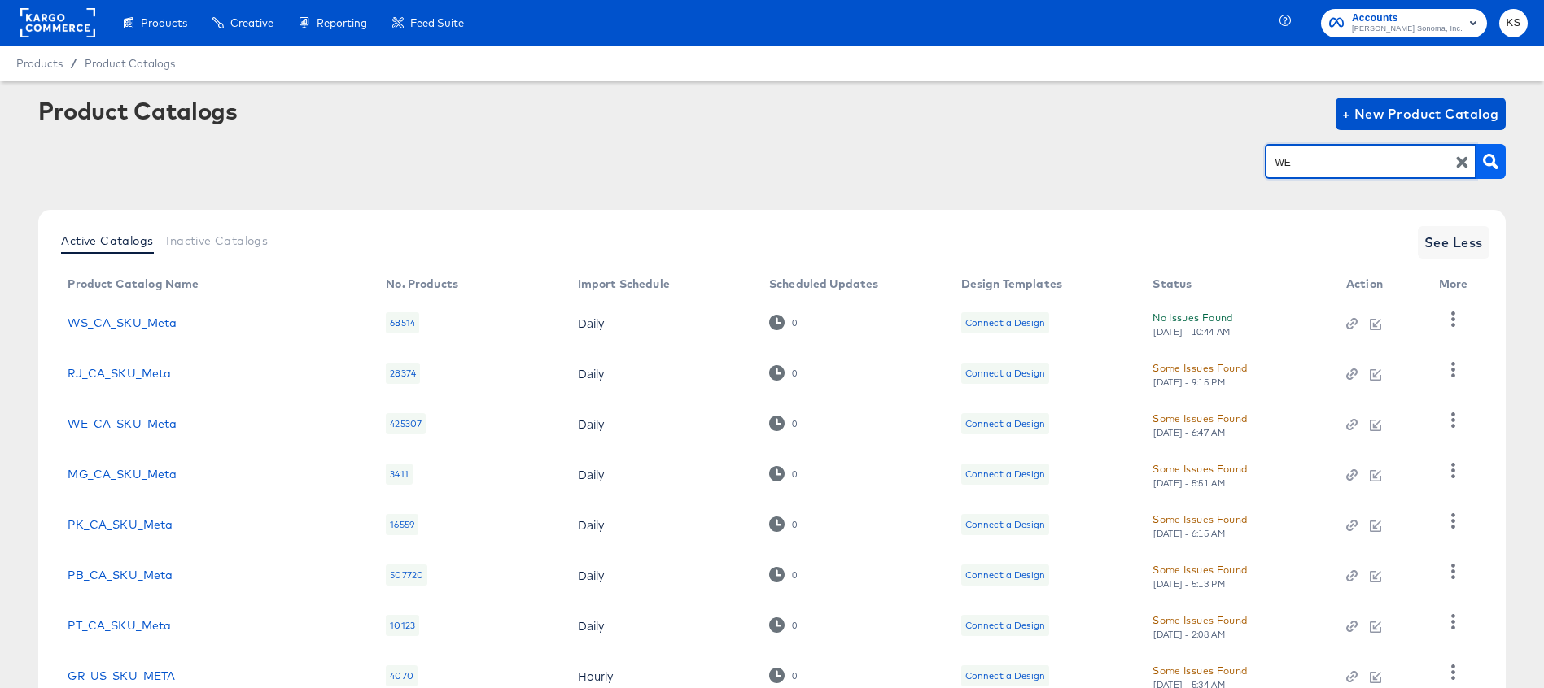
type input "WE"
click at [1494, 160] on icon "button" at bounding box center [1490, 161] width 15 height 15
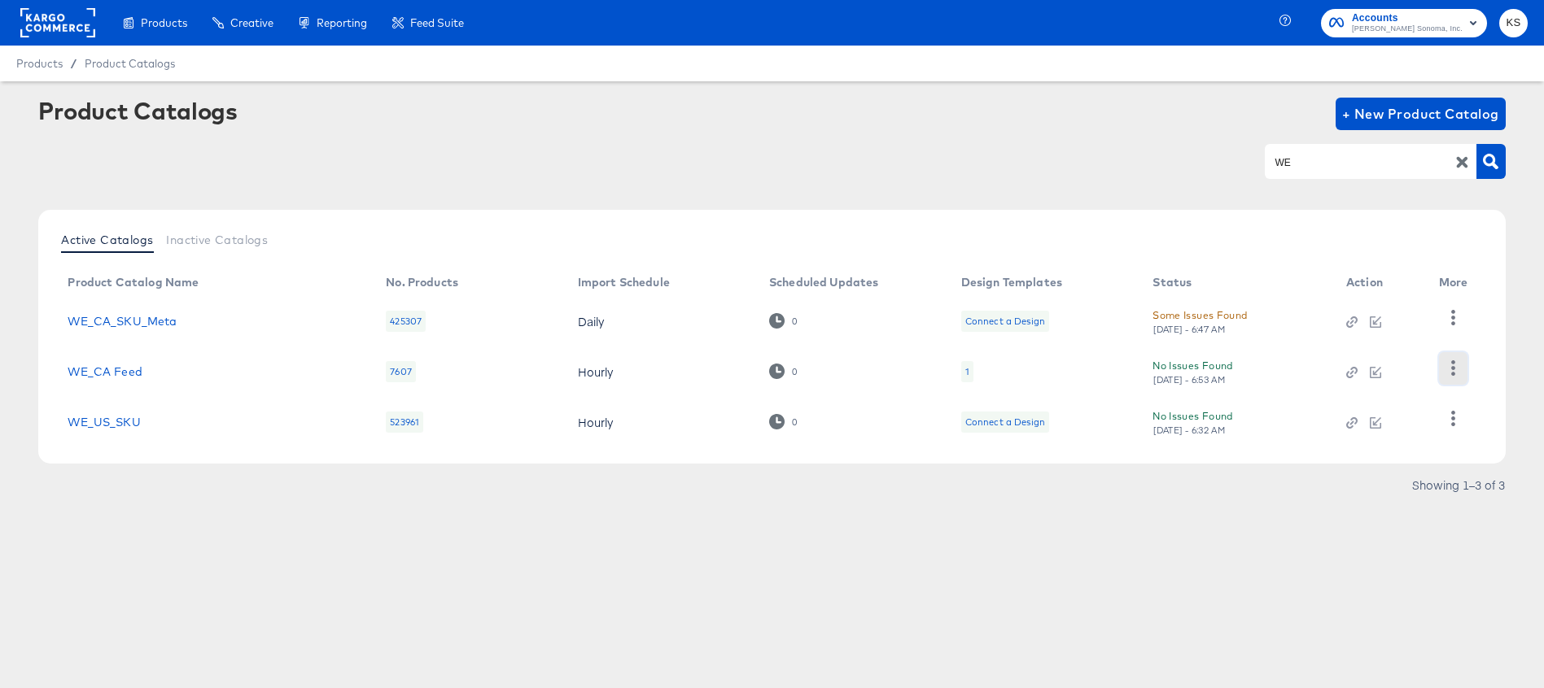
click at [1453, 371] on icon "button" at bounding box center [1452, 368] width 15 height 15
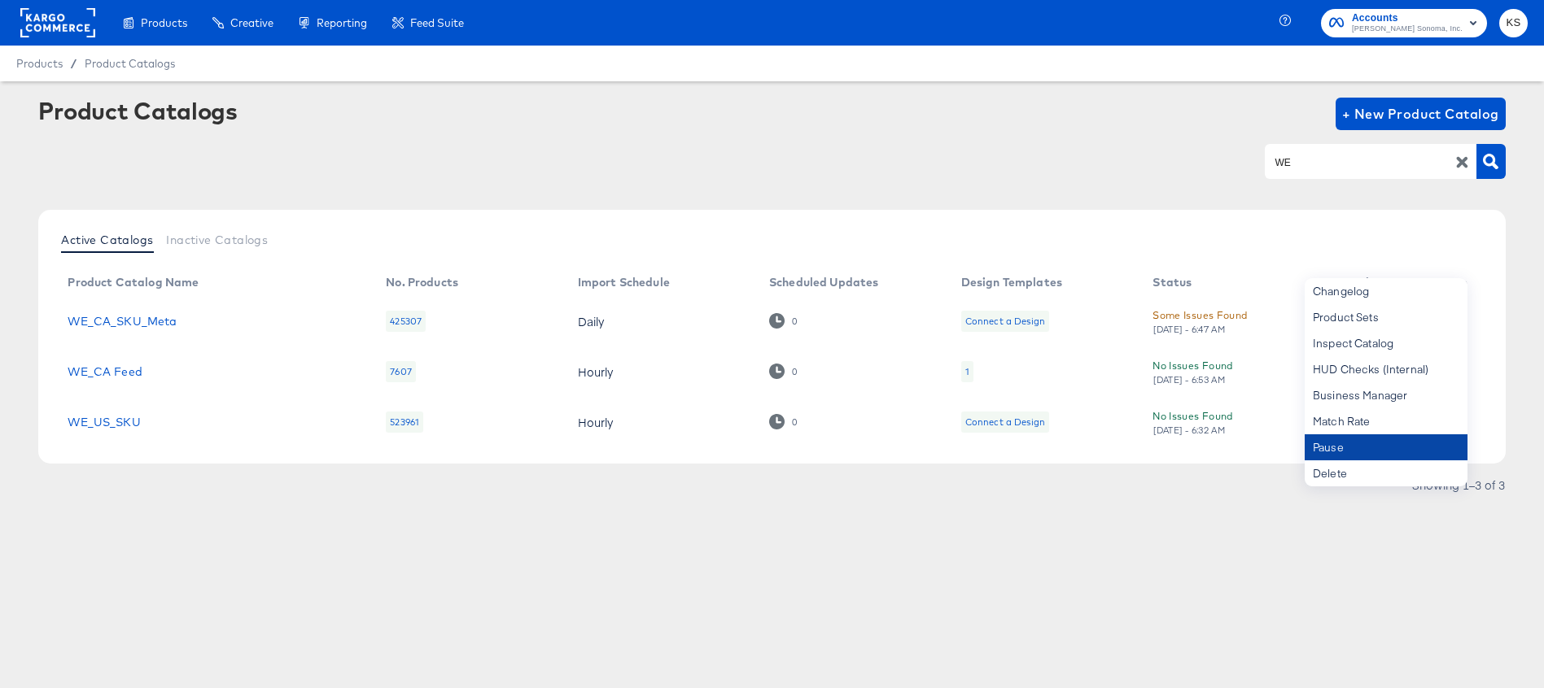
click at [1336, 452] on div "Pause" at bounding box center [1386, 448] width 163 height 26
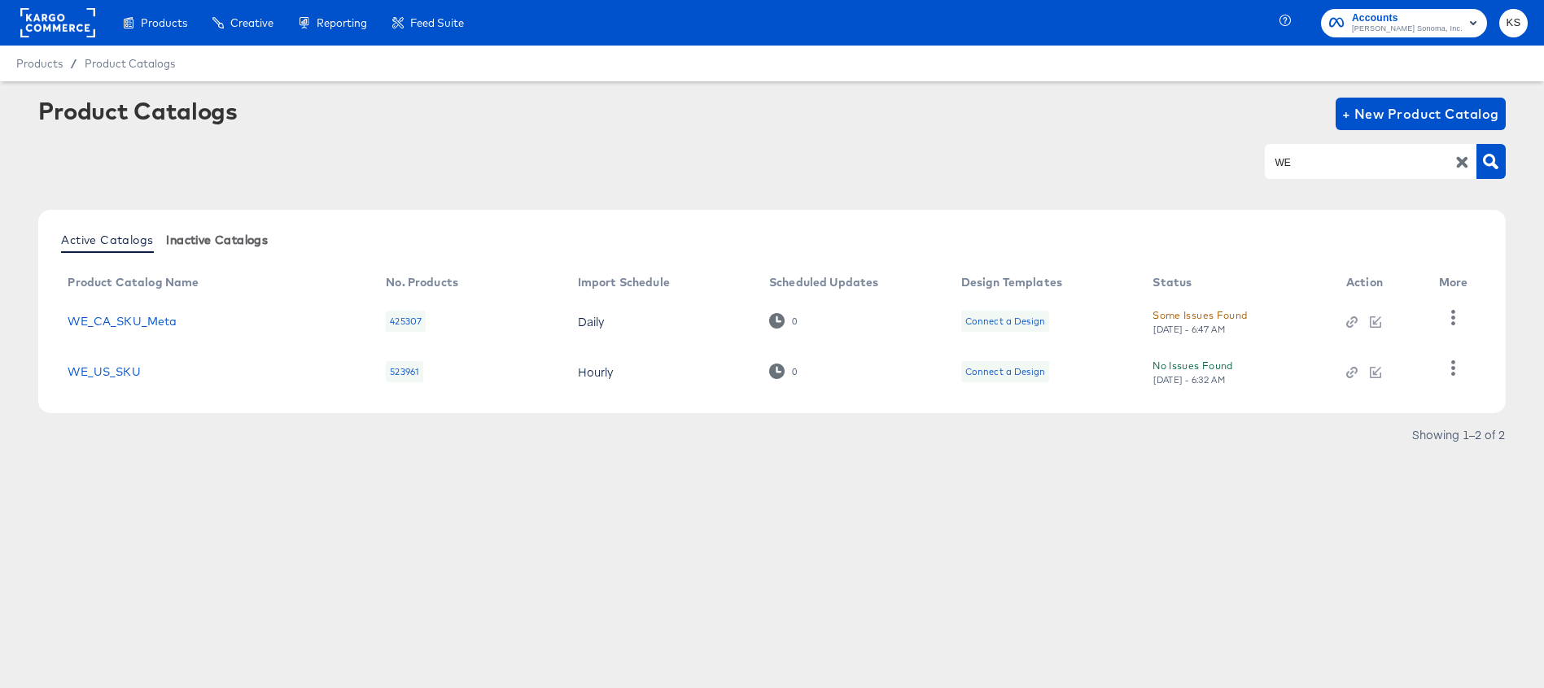
click at [221, 238] on span "Inactive Catalogs" at bounding box center [217, 240] width 102 height 13
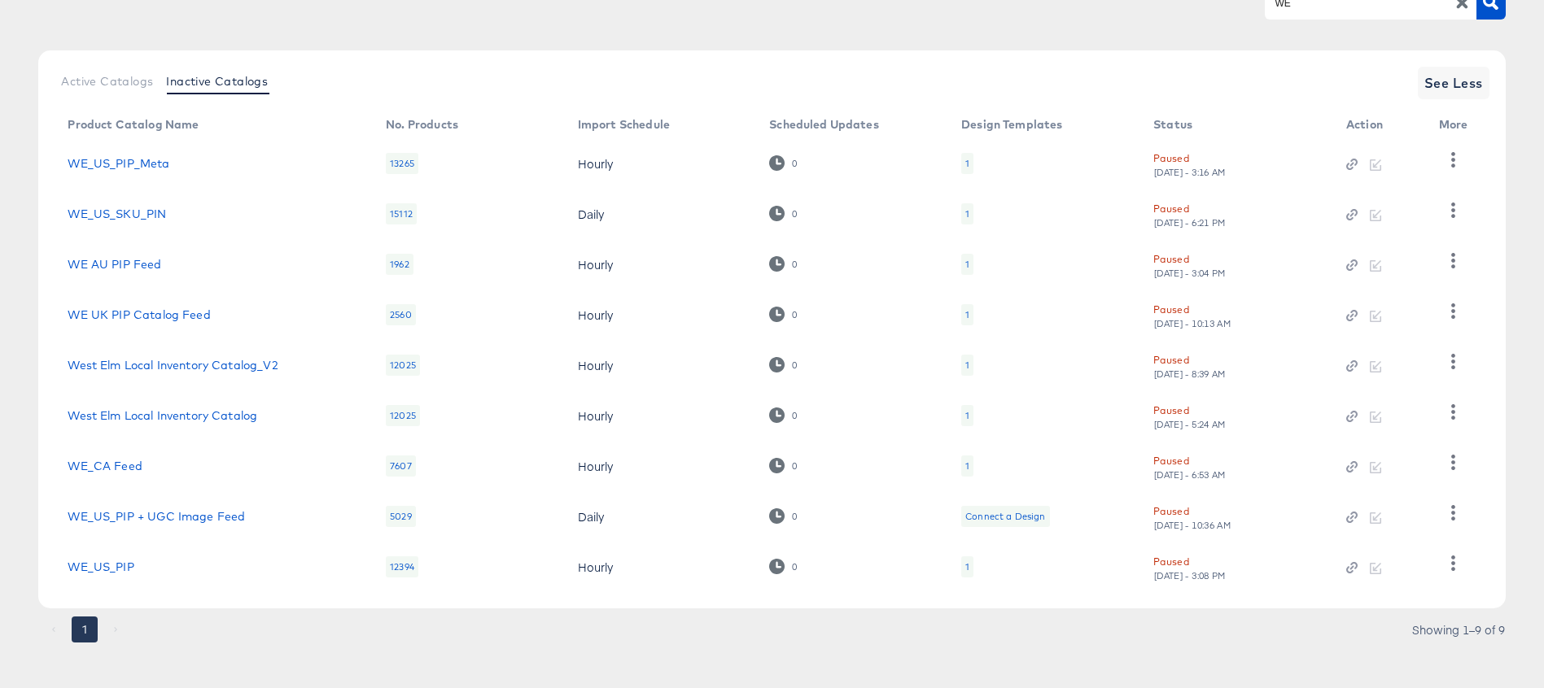
scroll to position [138, 0]
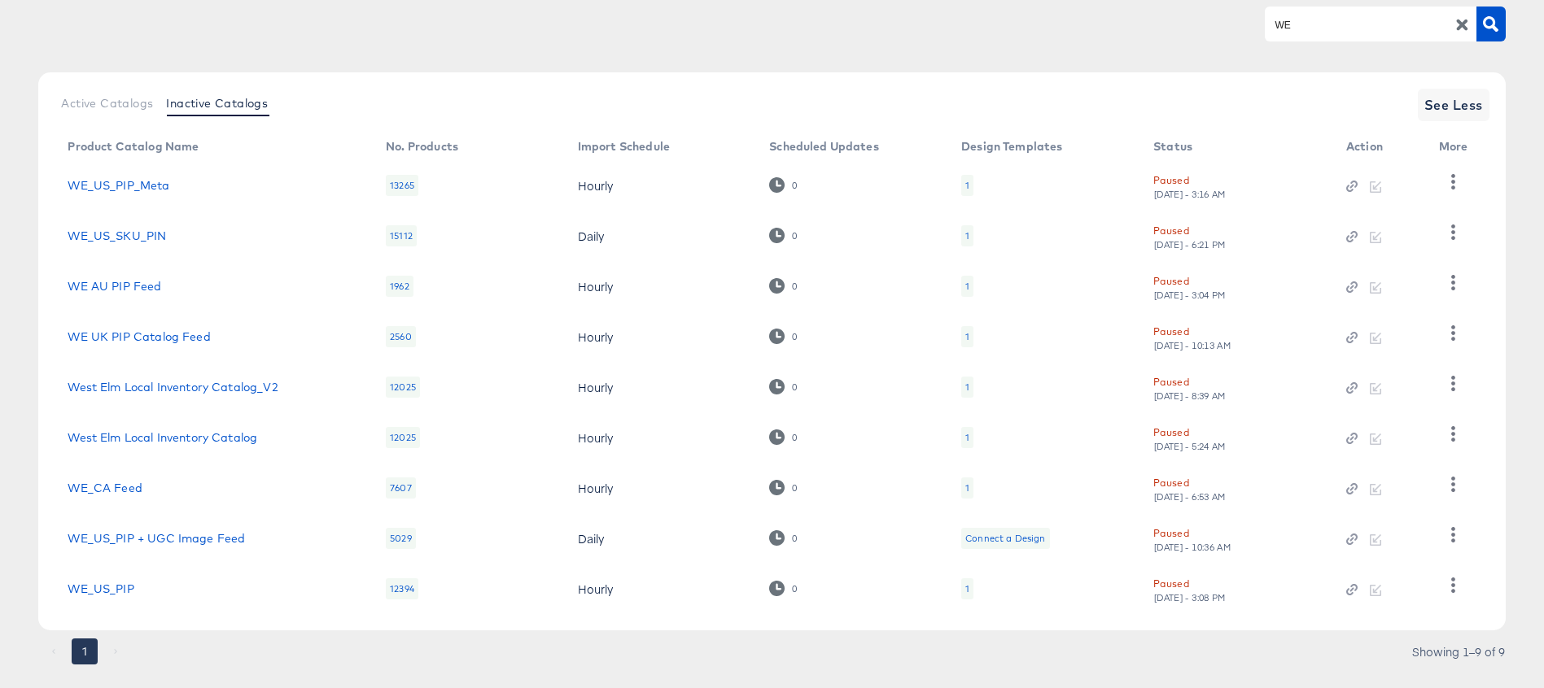
click at [1470, 29] on button "button" at bounding box center [1462, 24] width 28 height 15
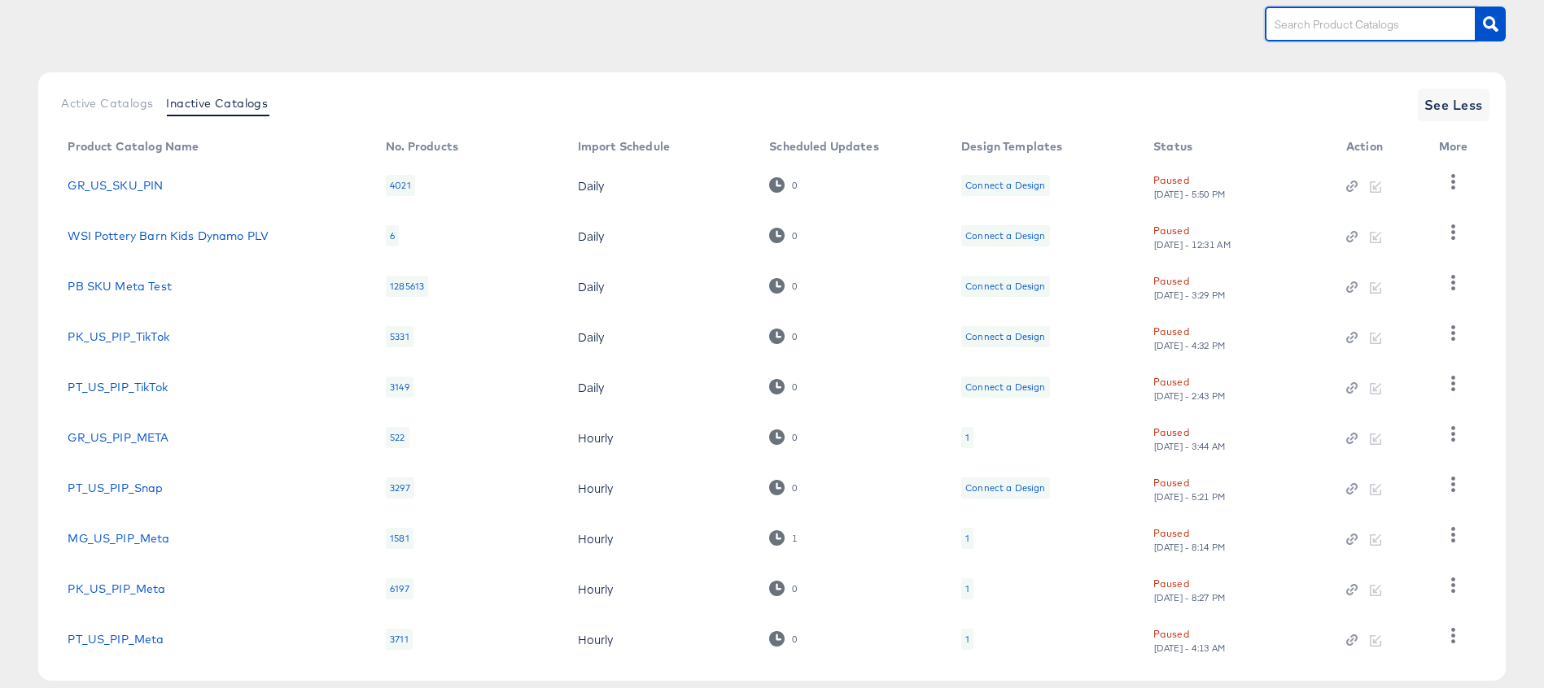
click at [1299, 28] on input "text" at bounding box center [1357, 24] width 173 height 19
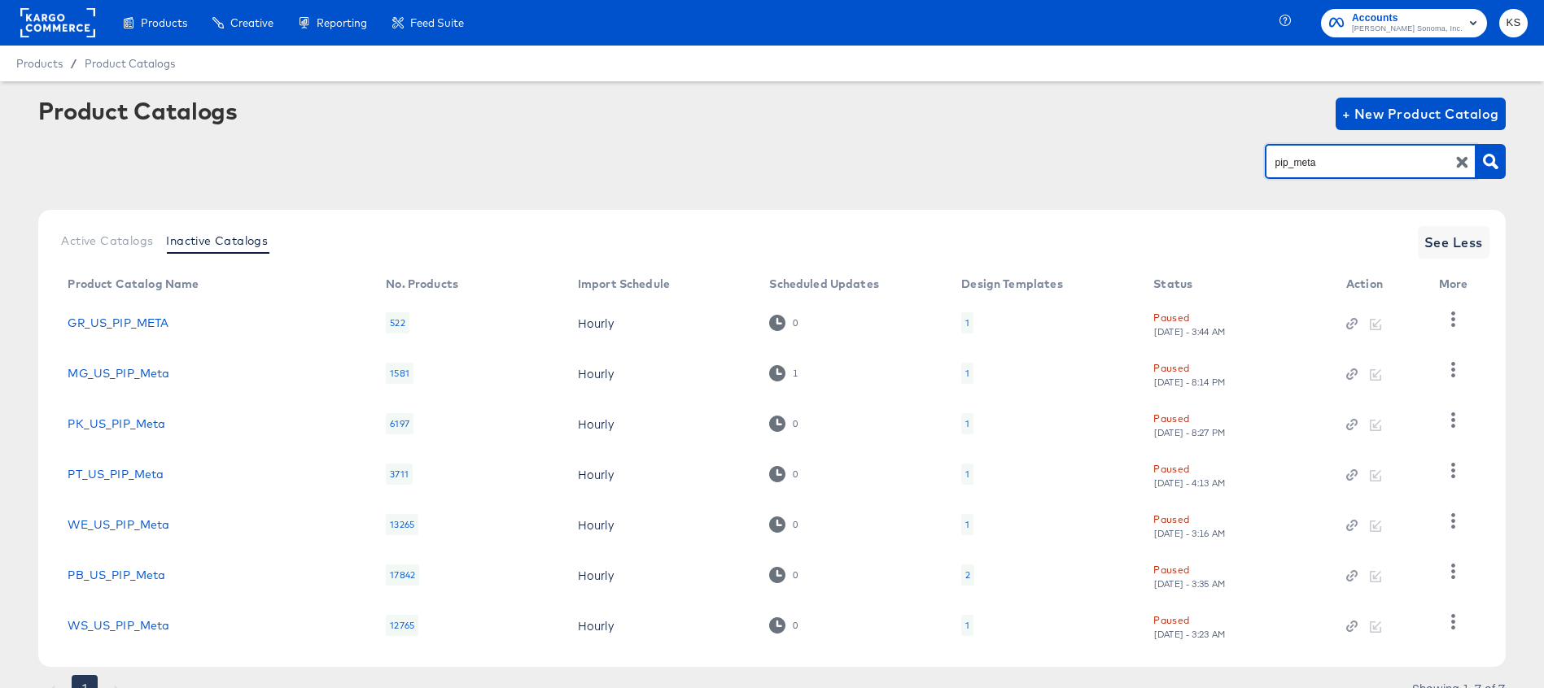
scroll to position [70, 0]
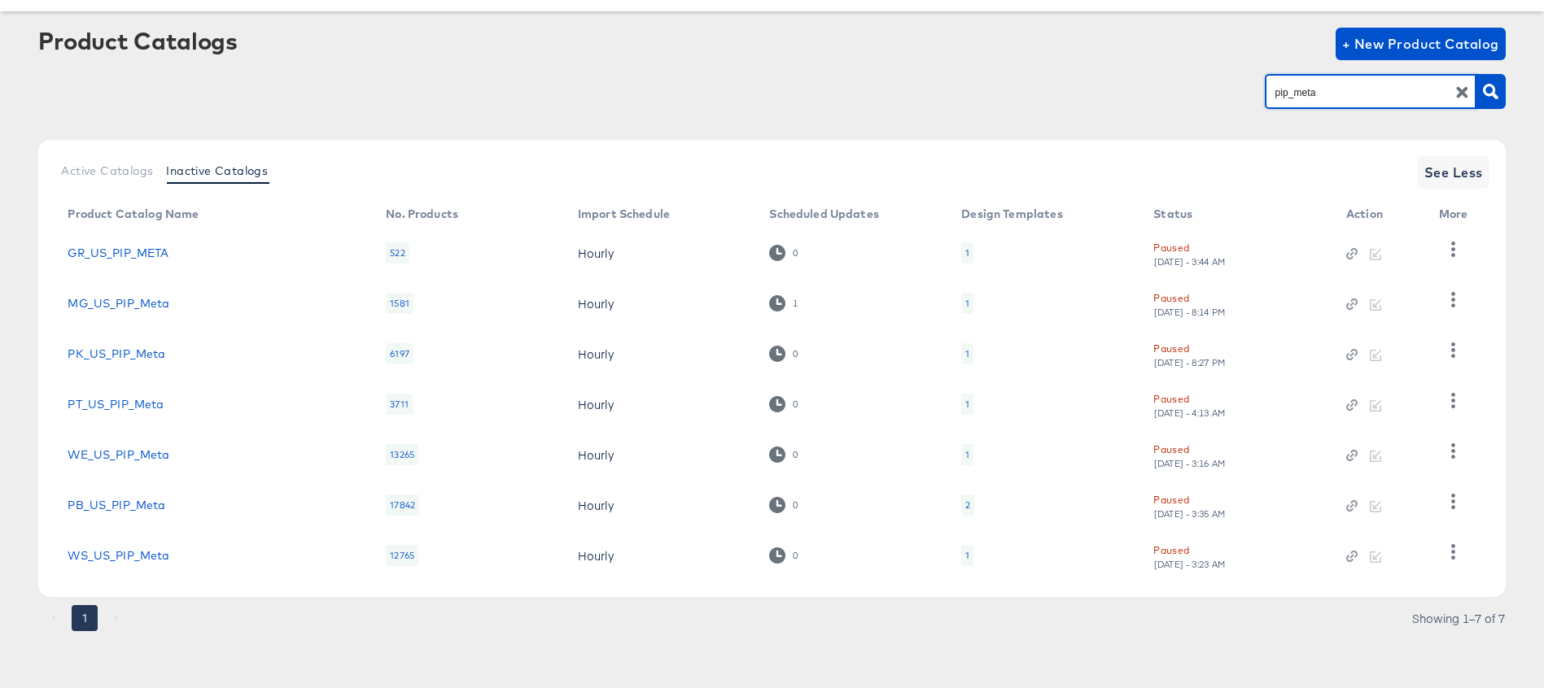
click at [1326, 95] on input "pip_meta" at bounding box center [1357, 92] width 173 height 19
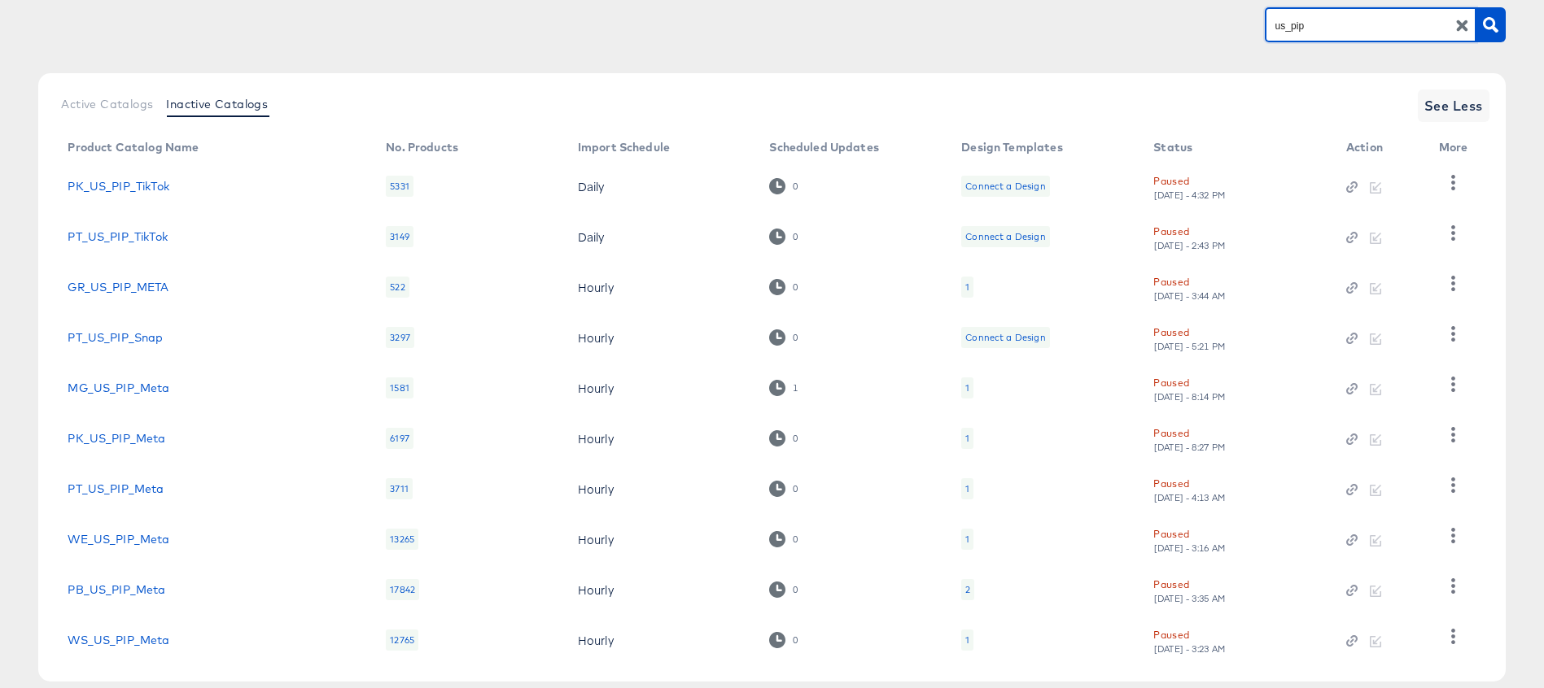
scroll to position [203, 0]
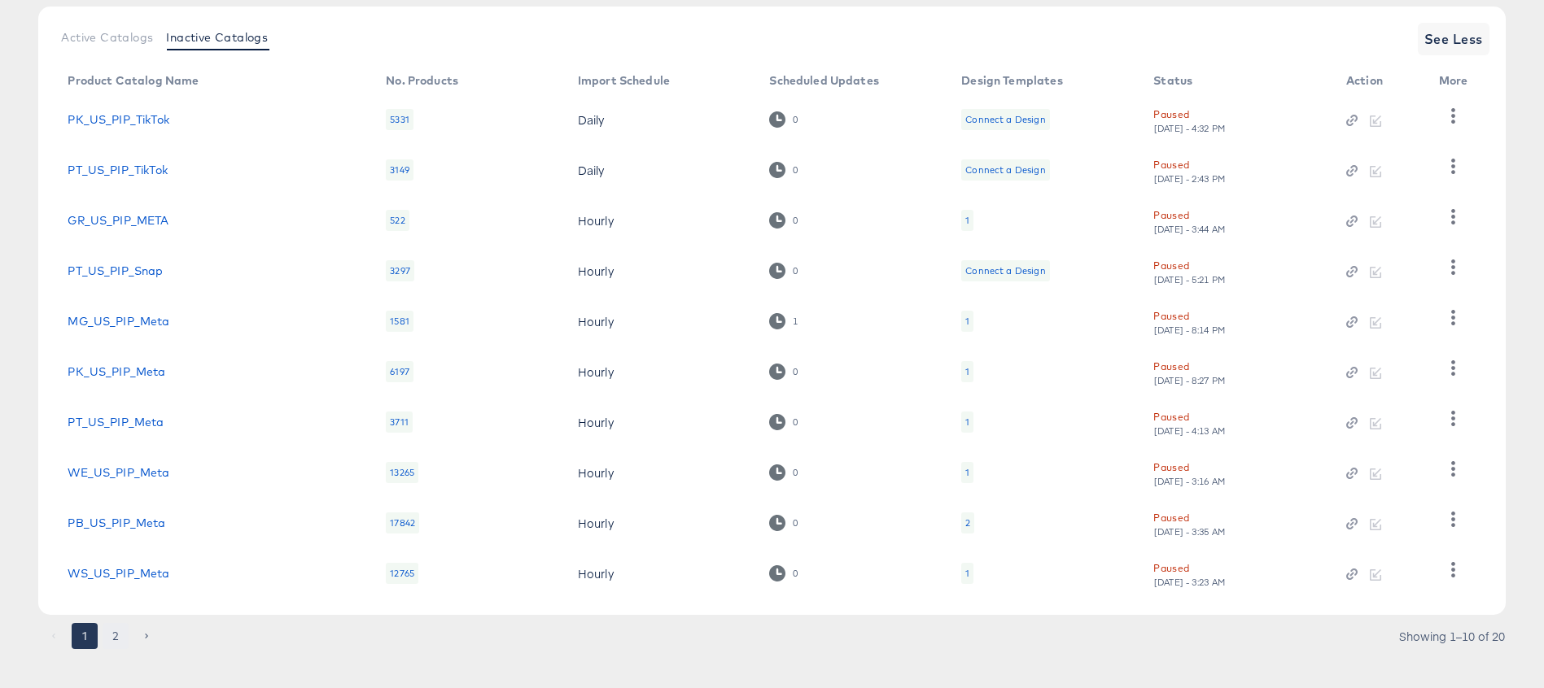
click at [116, 632] on button "2" at bounding box center [116, 636] width 26 height 26
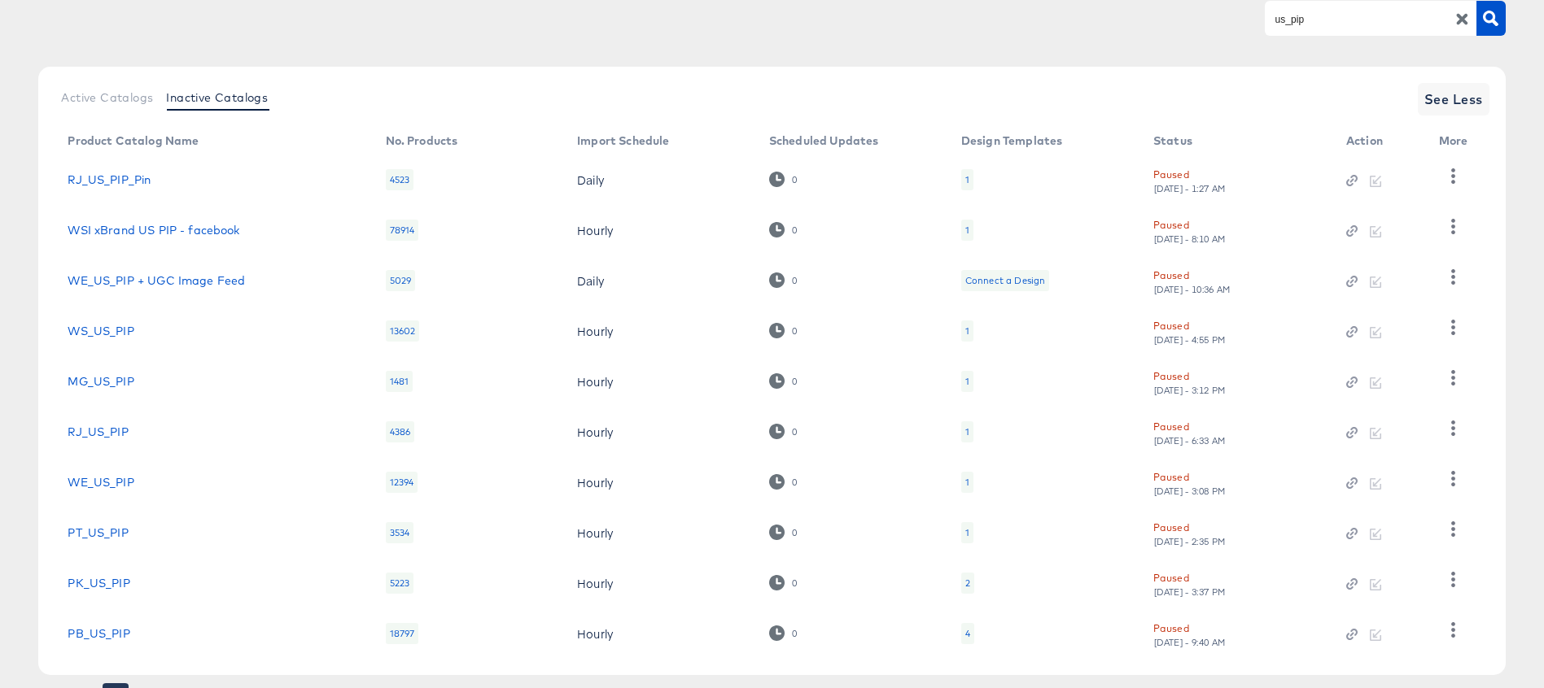
scroll to position [132, 0]
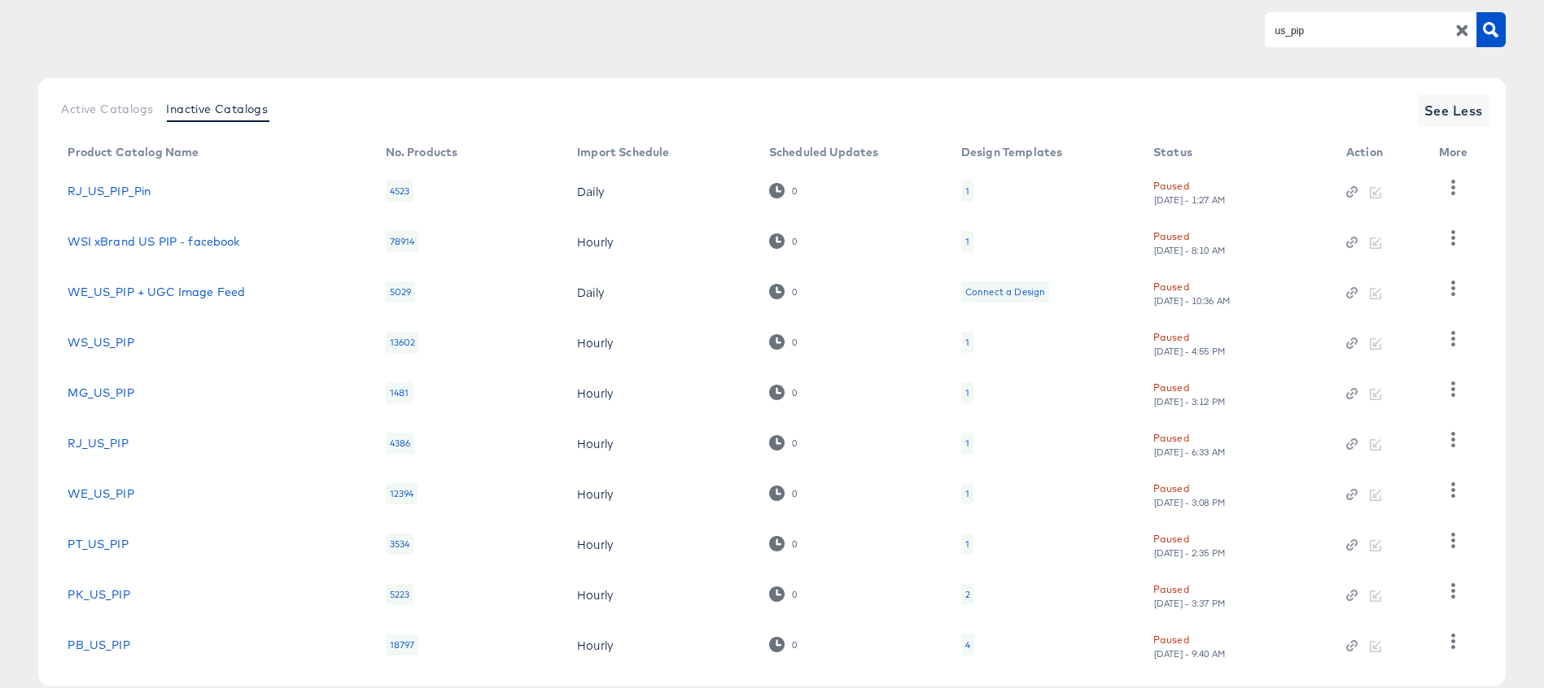
click at [1278, 28] on input "us_pip" at bounding box center [1357, 30] width 173 height 19
click at [1284, 31] on input "us_pip" at bounding box center [1357, 30] width 173 height 19
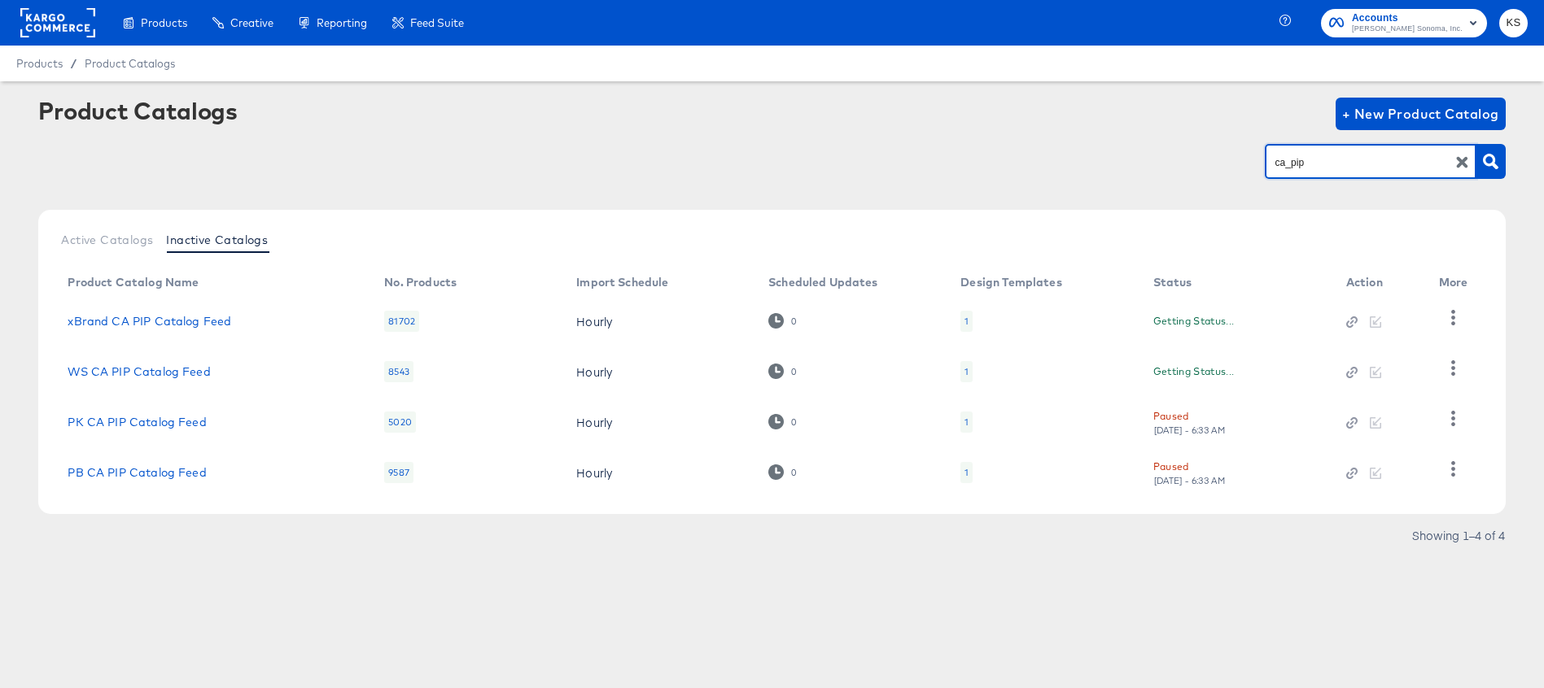
scroll to position [0, 0]
click at [1370, 163] on input "ca_pip" at bounding box center [1357, 162] width 173 height 19
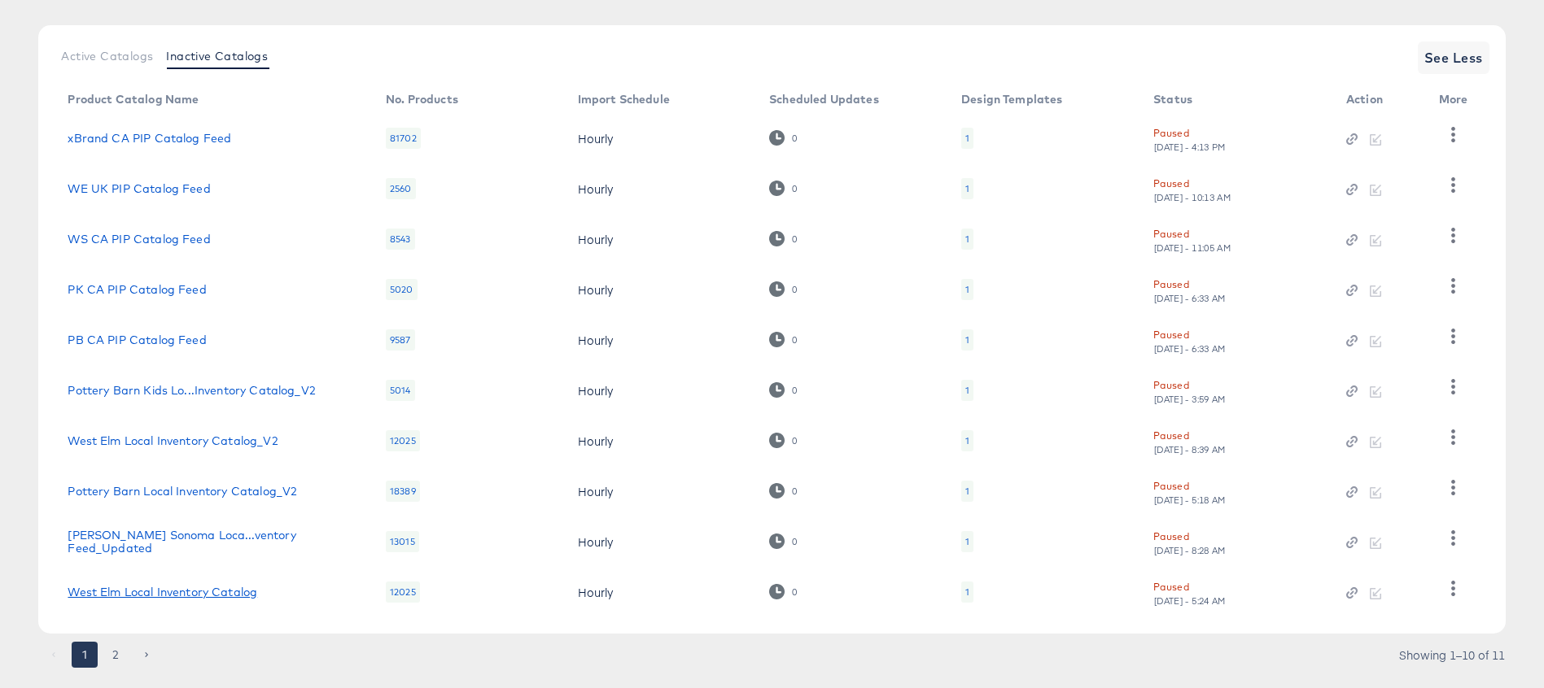
scroll to position [193, 0]
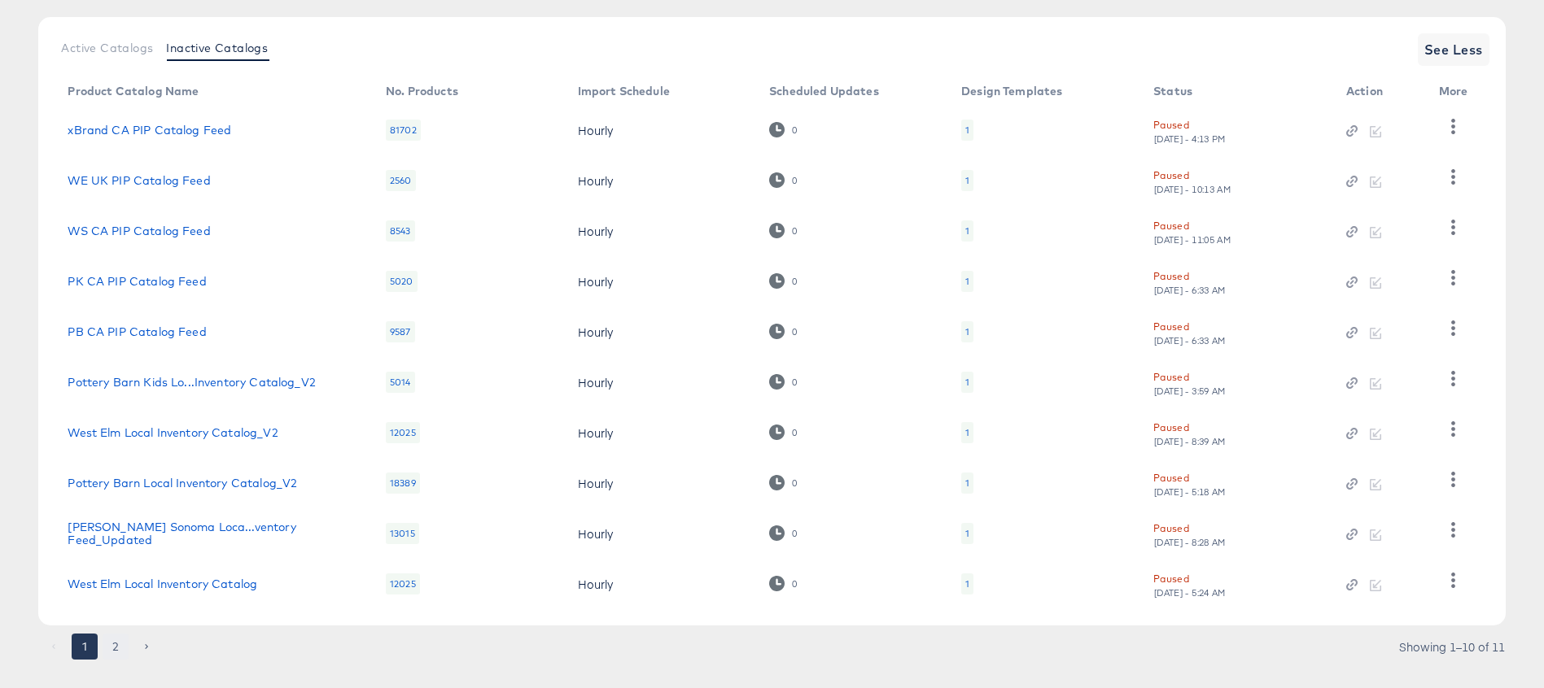
click at [116, 644] on button "2" at bounding box center [116, 647] width 26 height 26
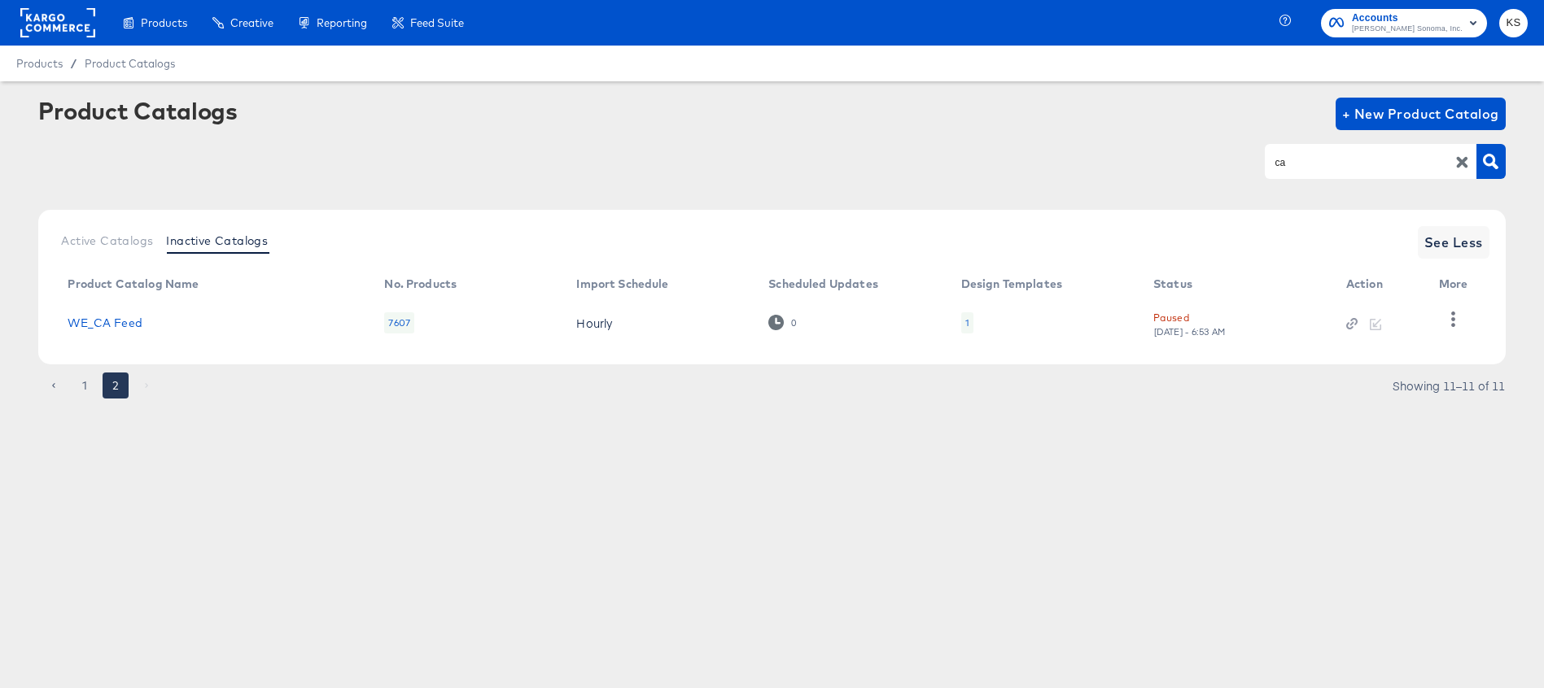
scroll to position [0, 0]
click at [85, 384] on button "1" at bounding box center [85, 386] width 26 height 26
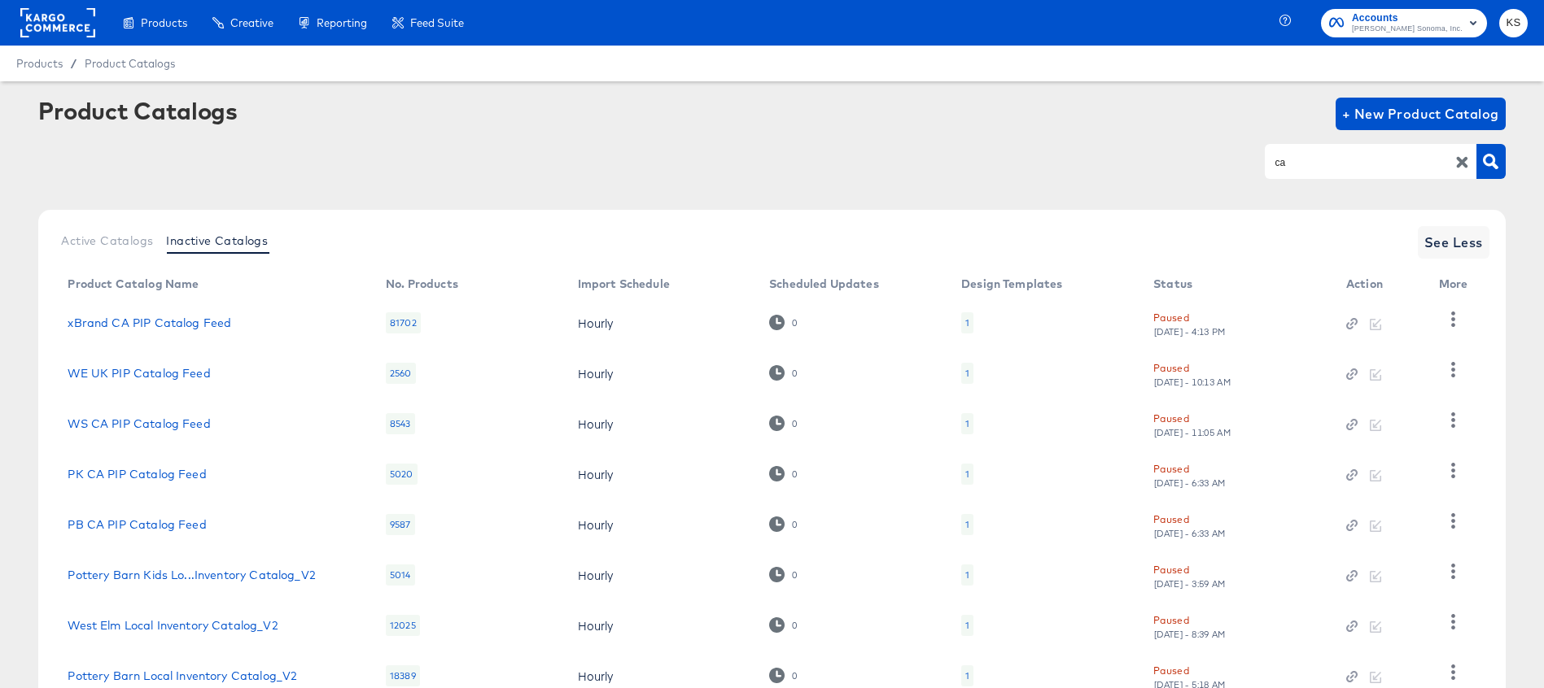
click at [1347, 168] on input "ca" at bounding box center [1357, 162] width 173 height 19
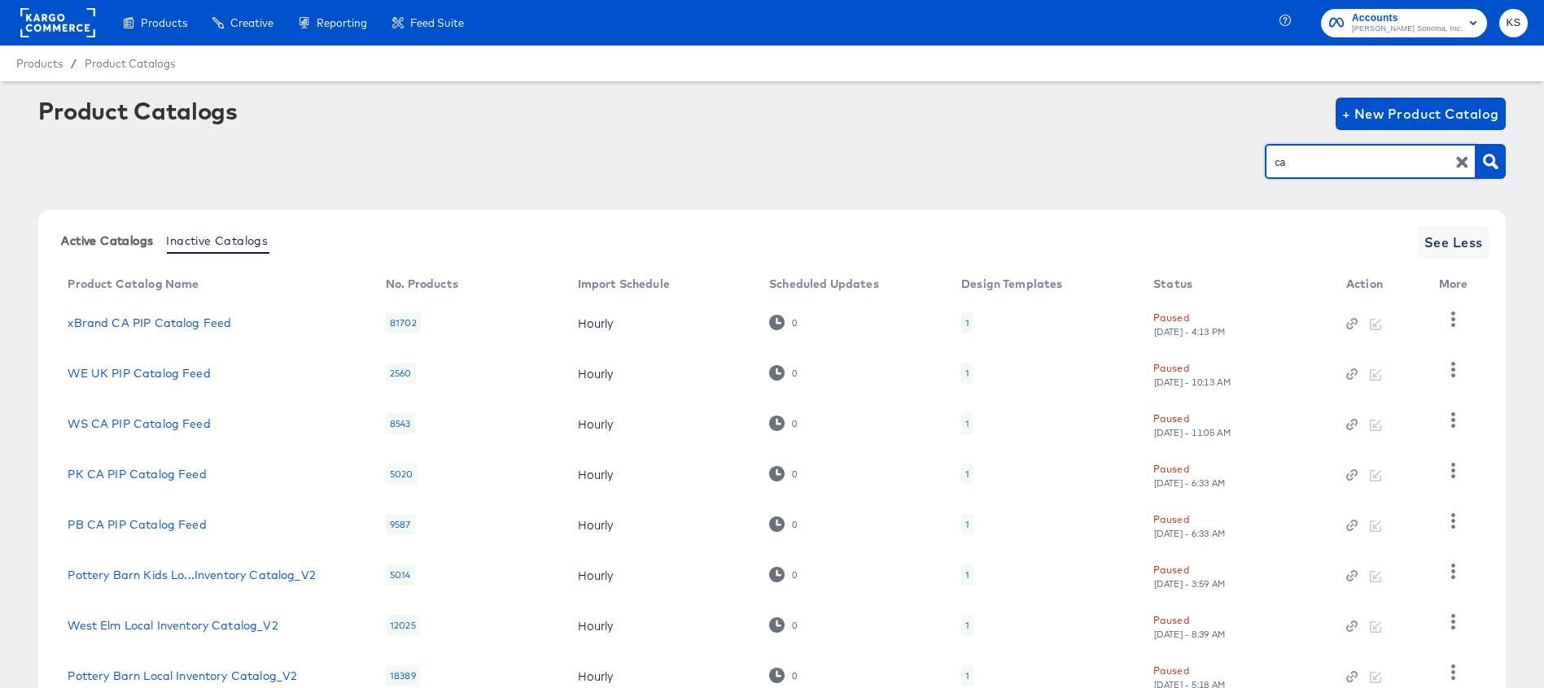
click at [93, 241] on span "Active Catalogs" at bounding box center [107, 240] width 92 height 13
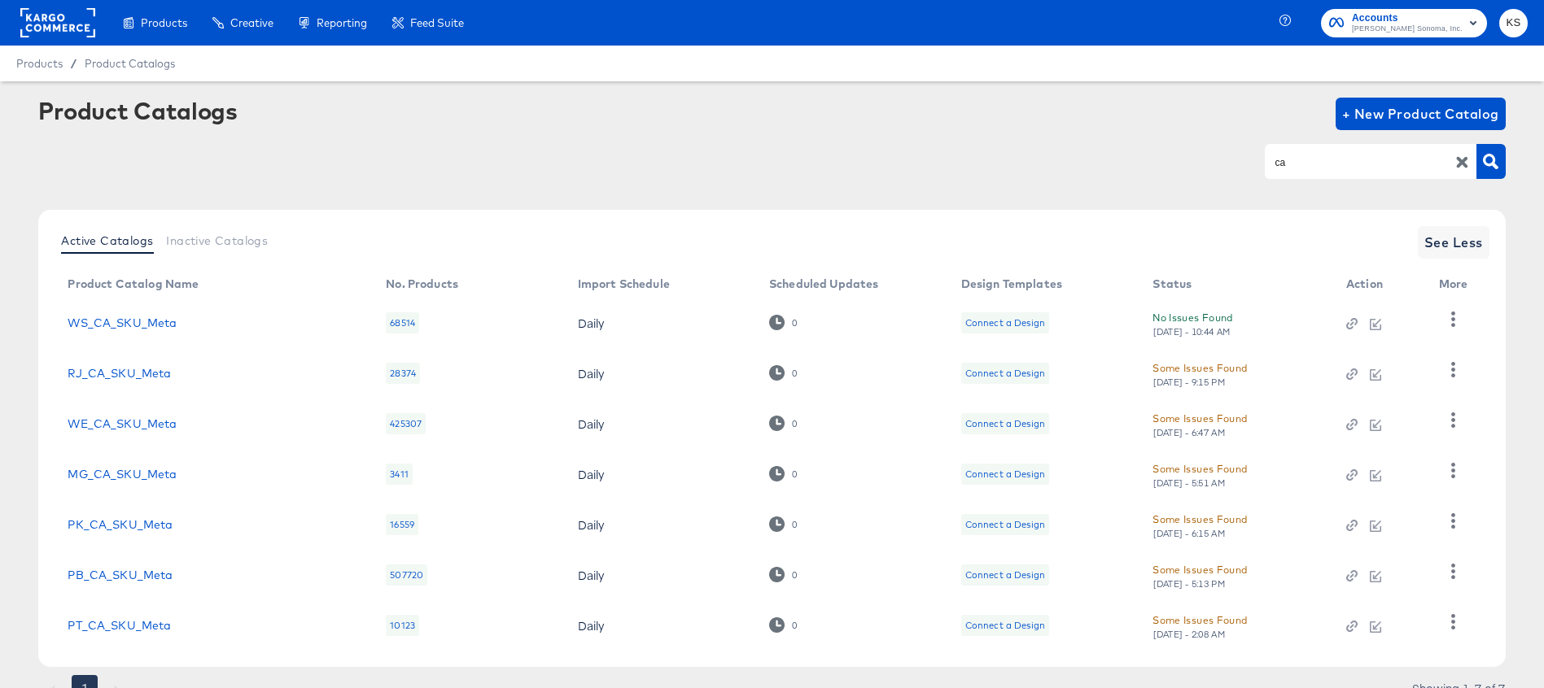
click at [1360, 163] on input "ca" at bounding box center [1357, 162] width 173 height 19
click at [1359, 163] on input "ca" at bounding box center [1357, 162] width 173 height 19
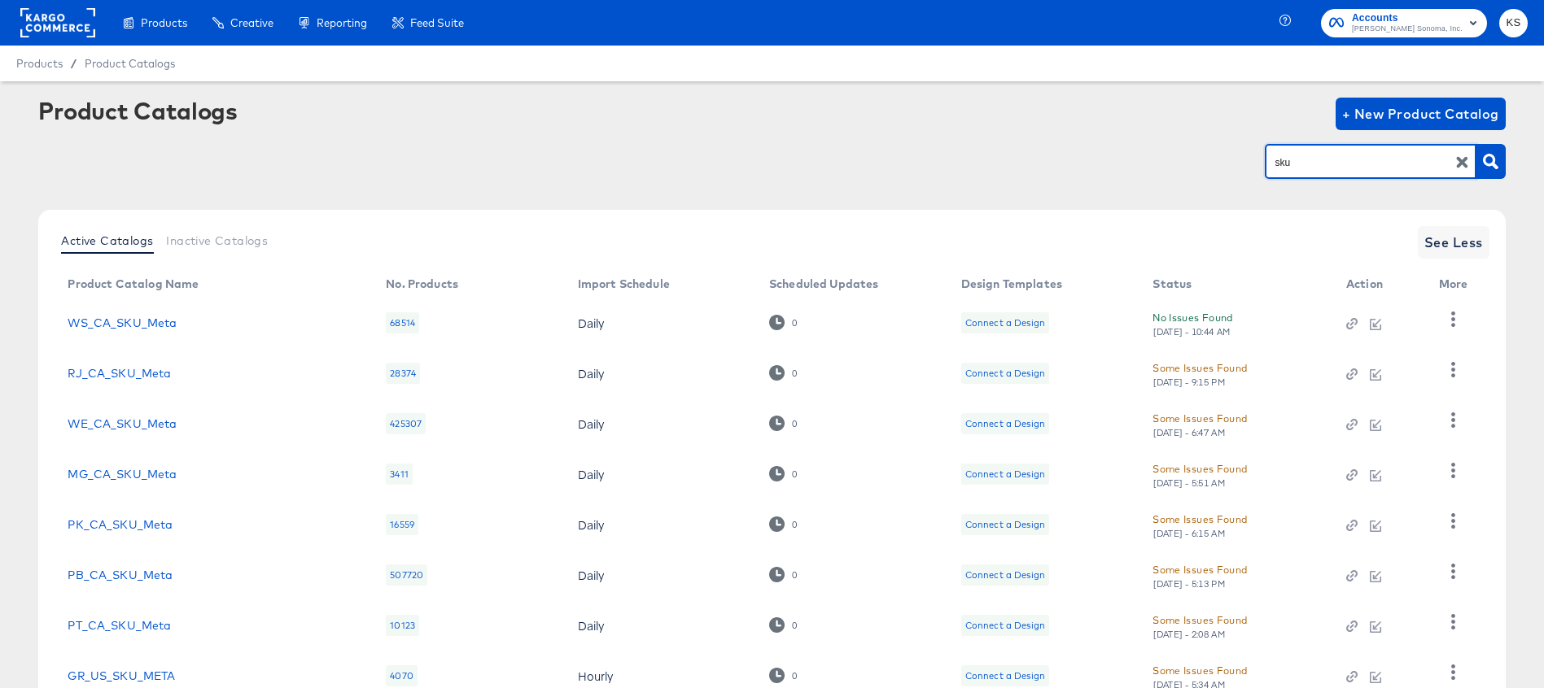
click at [1307, 155] on input "sku" at bounding box center [1357, 162] width 173 height 19
click at [1306, 155] on input "sku" at bounding box center [1357, 162] width 173 height 19
type input "pb"
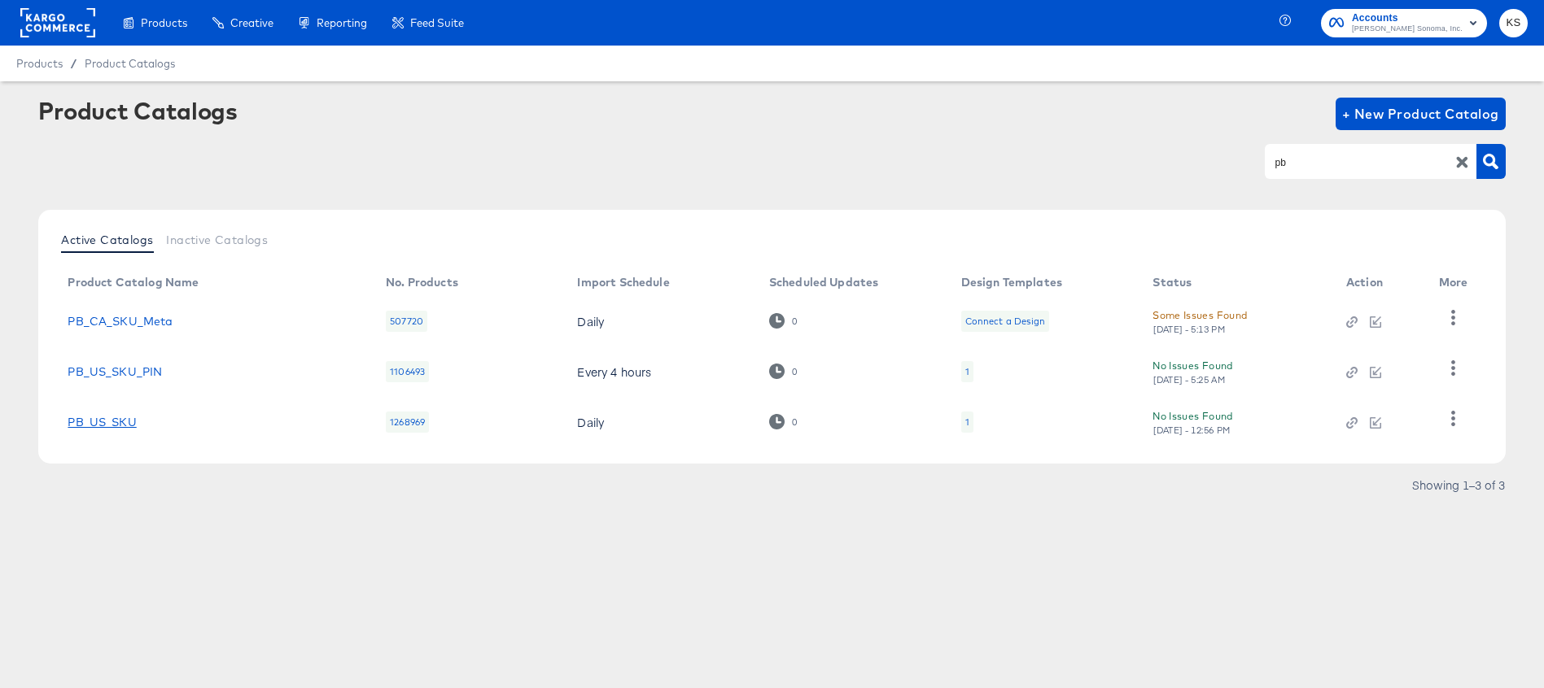
click at [128, 419] on link "PB_US_SKU" at bounding box center [102, 422] width 68 height 13
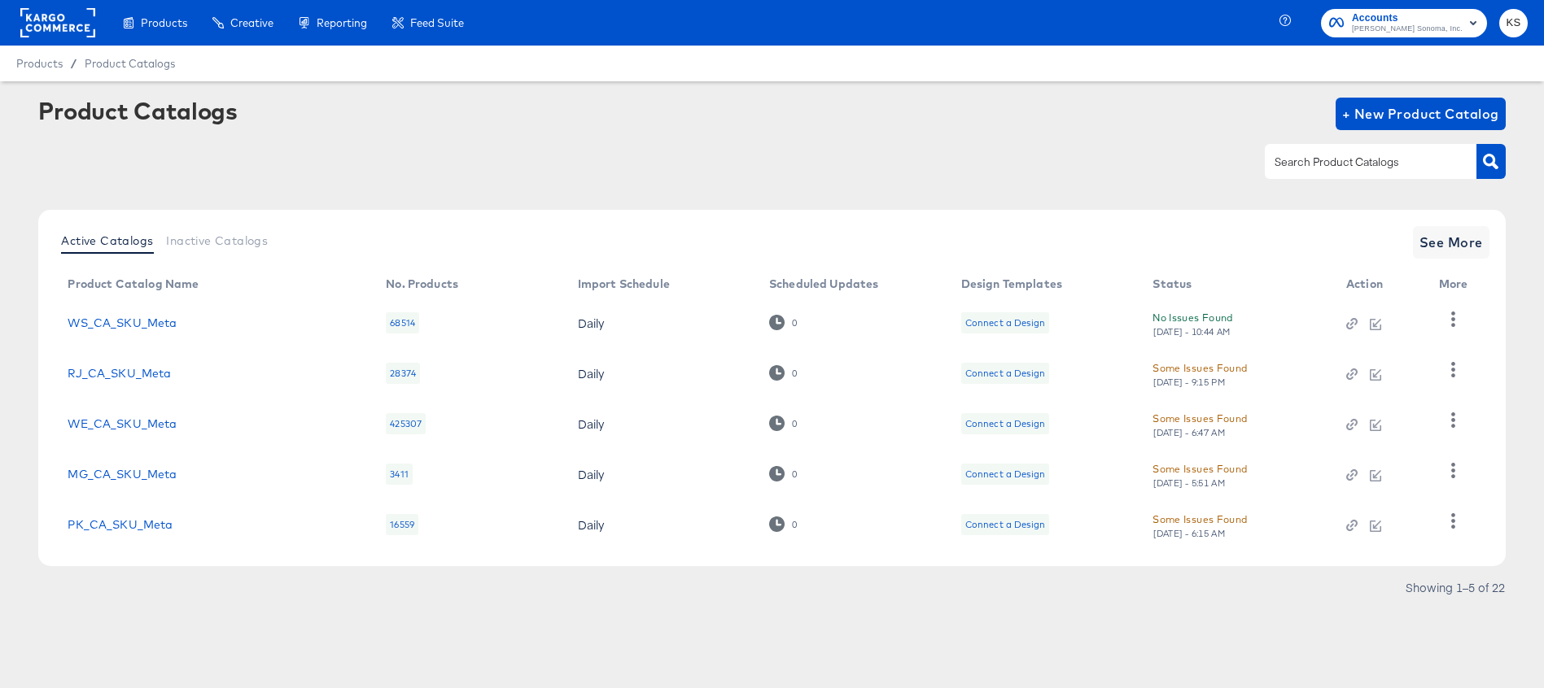
click at [1344, 155] on input "text" at bounding box center [1357, 162] width 173 height 19
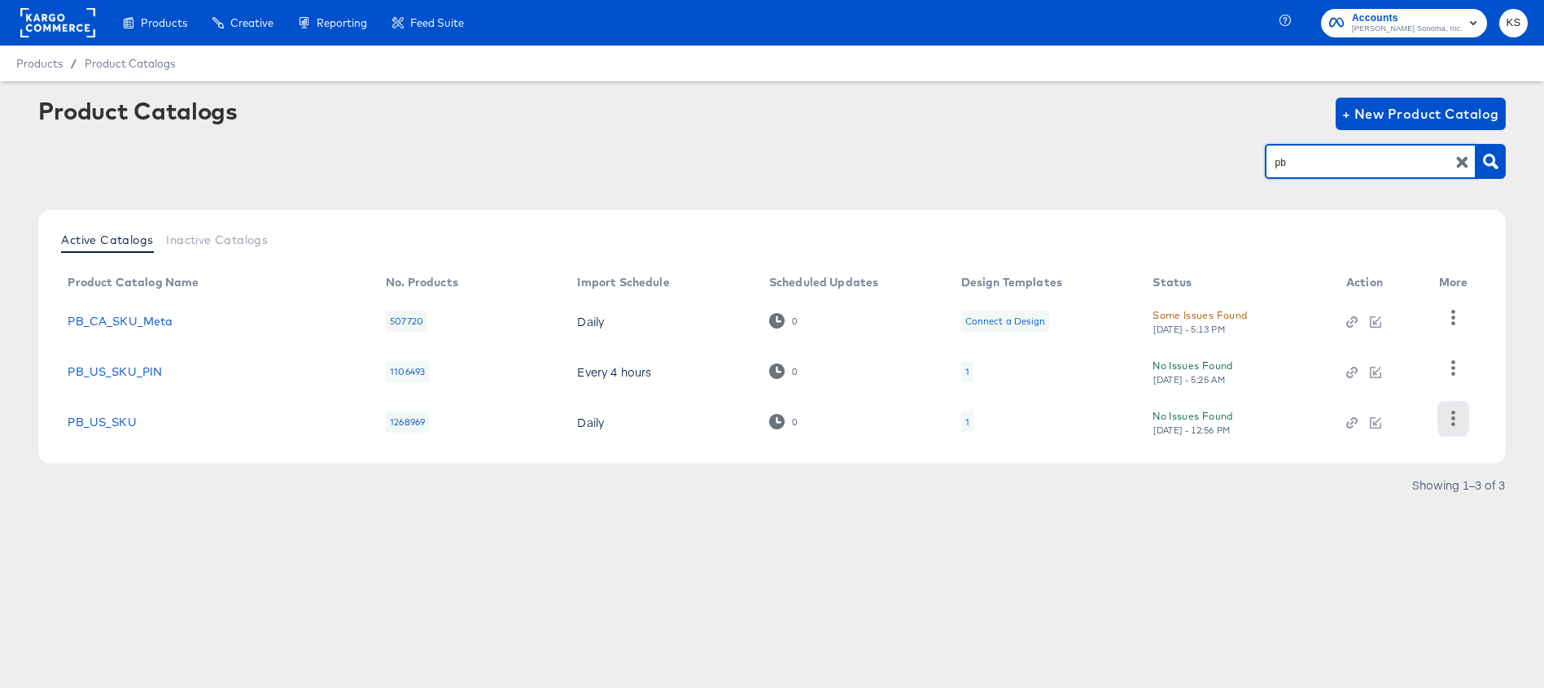
click at [1455, 414] on icon "button" at bounding box center [1452, 418] width 15 height 15
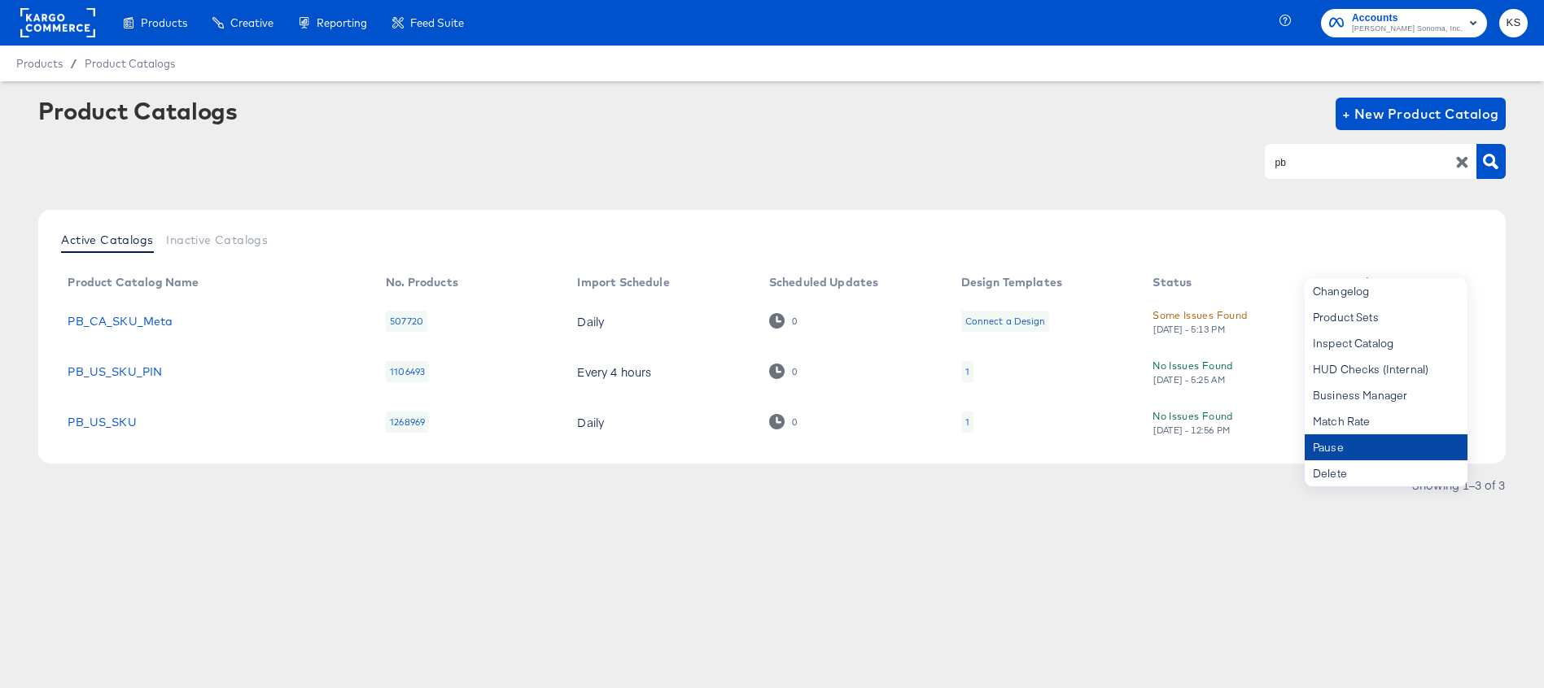
click at [1355, 445] on div "Pause" at bounding box center [1386, 448] width 163 height 26
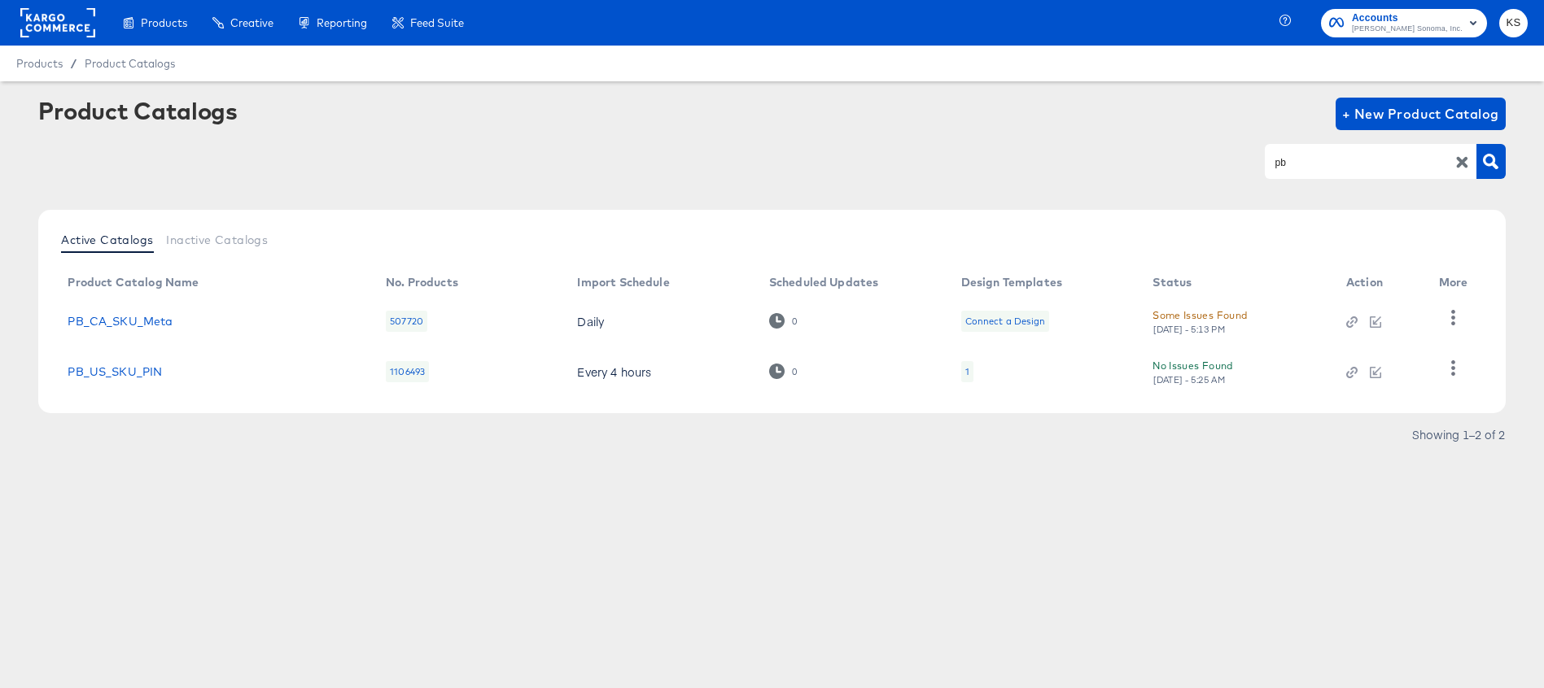
click at [1282, 160] on input "pb" at bounding box center [1357, 162] width 173 height 19
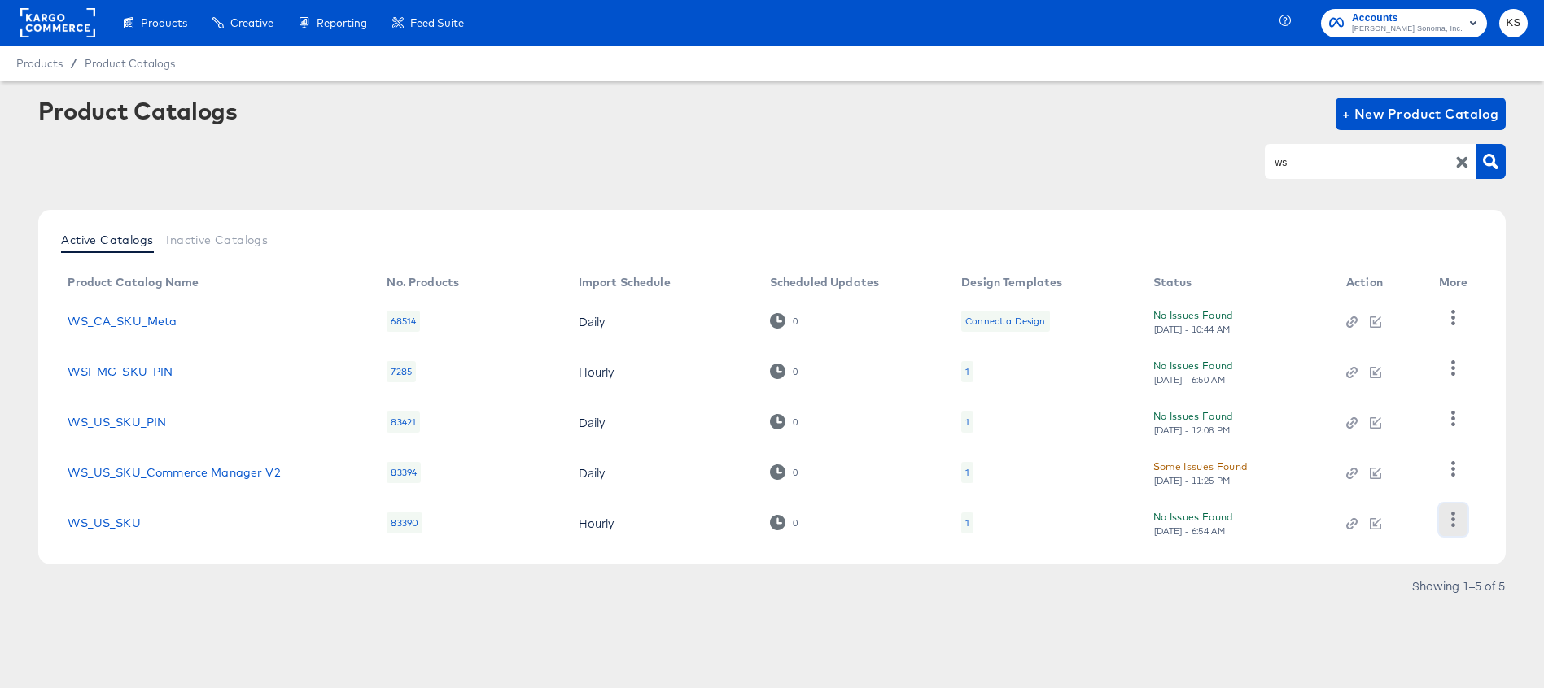
click at [1453, 520] on icon "button" at bounding box center [1453, 519] width 4 height 15
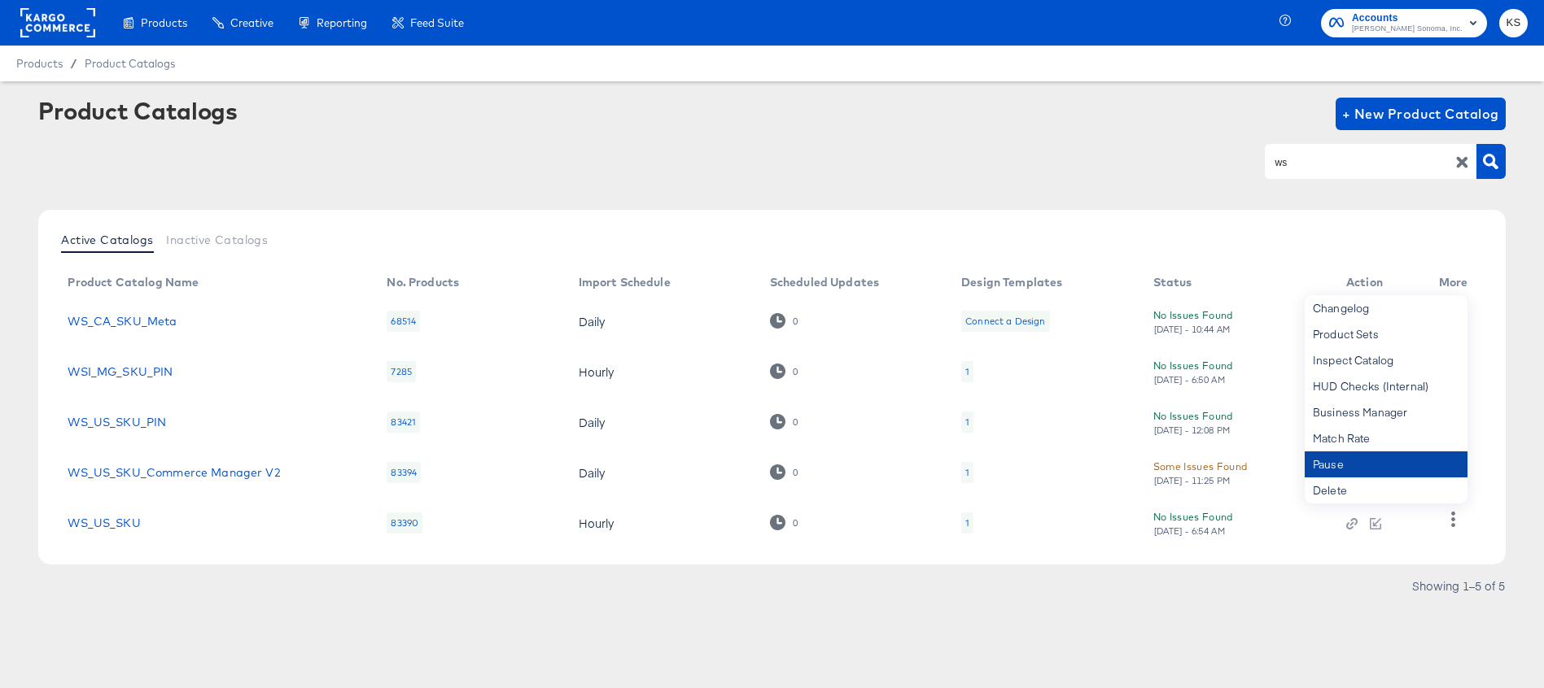
click at [1348, 465] on div "Pause" at bounding box center [1386, 465] width 163 height 26
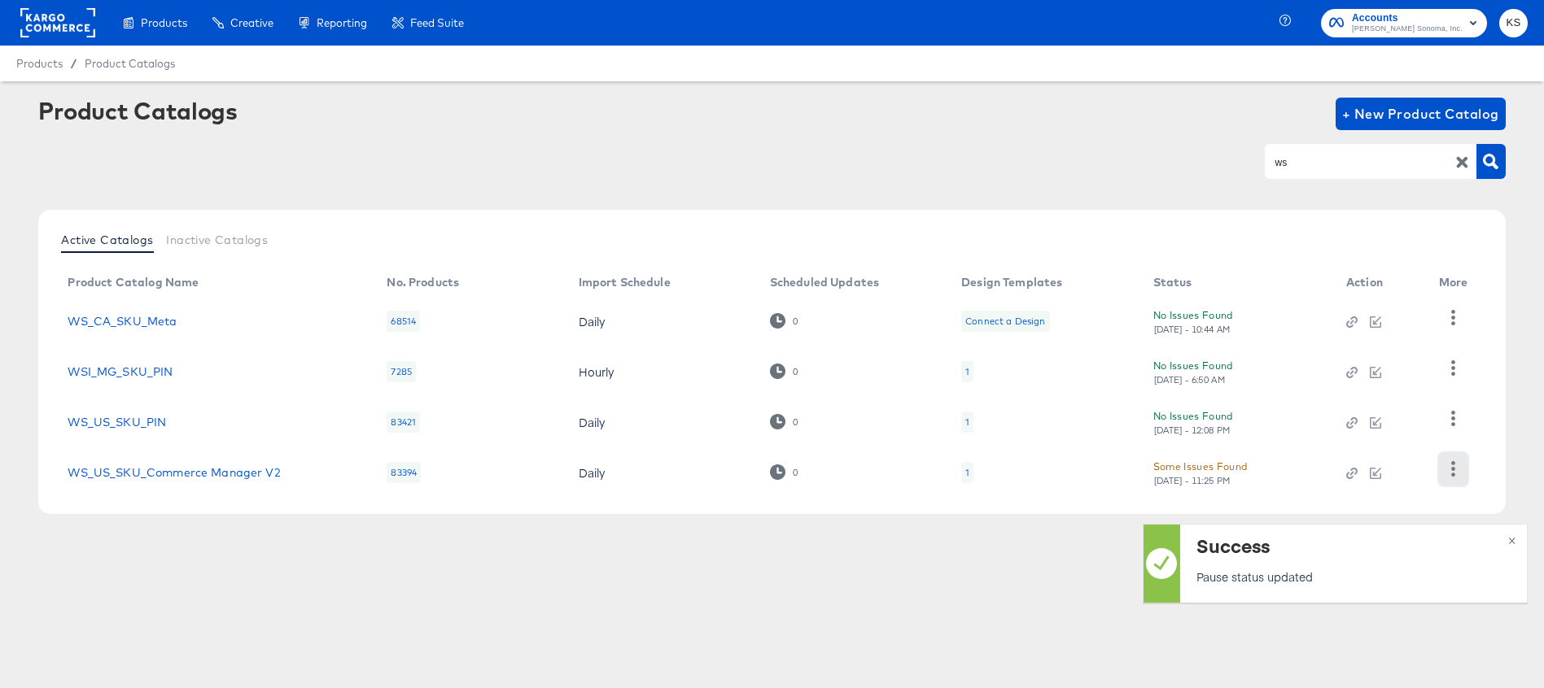
click at [1453, 468] on icon "button" at bounding box center [1453, 468] width 4 height 15
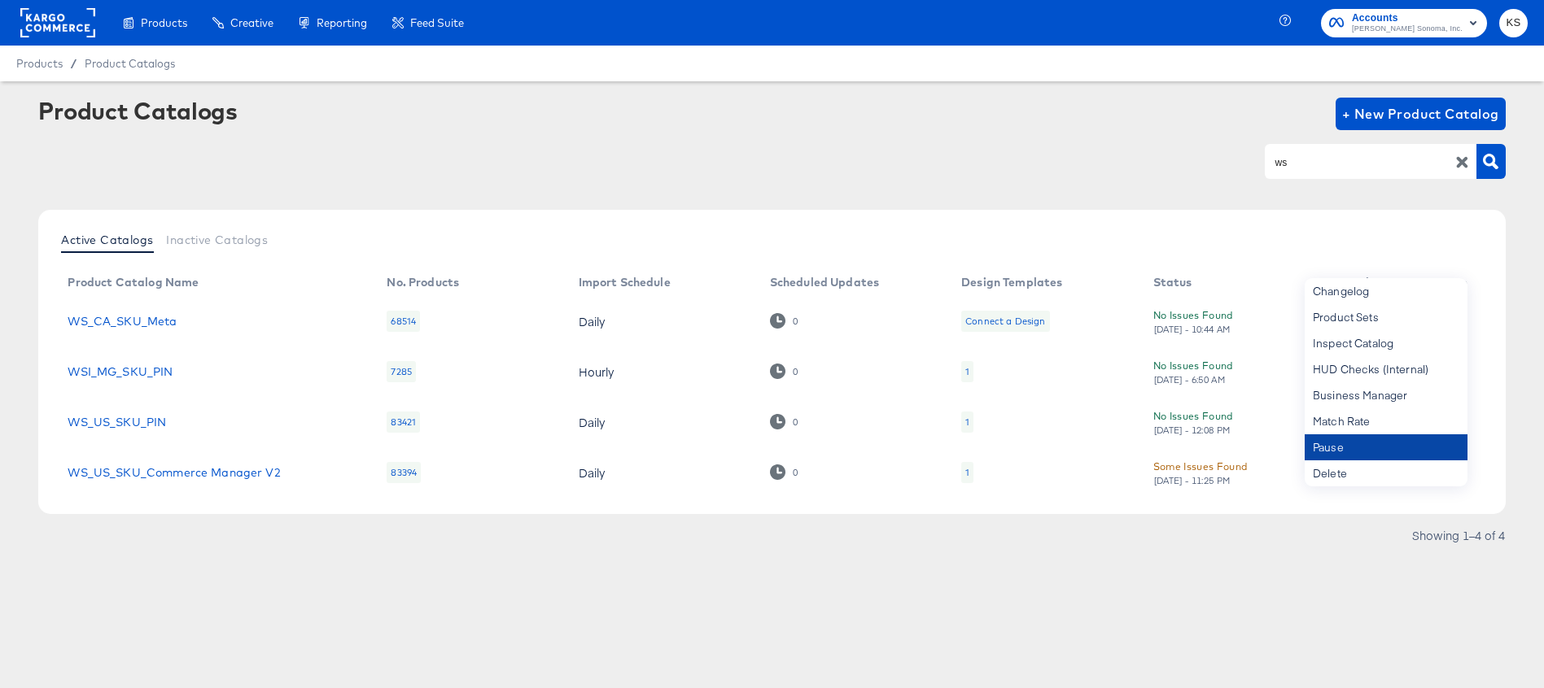
click at [1351, 444] on div "Pause" at bounding box center [1386, 448] width 163 height 26
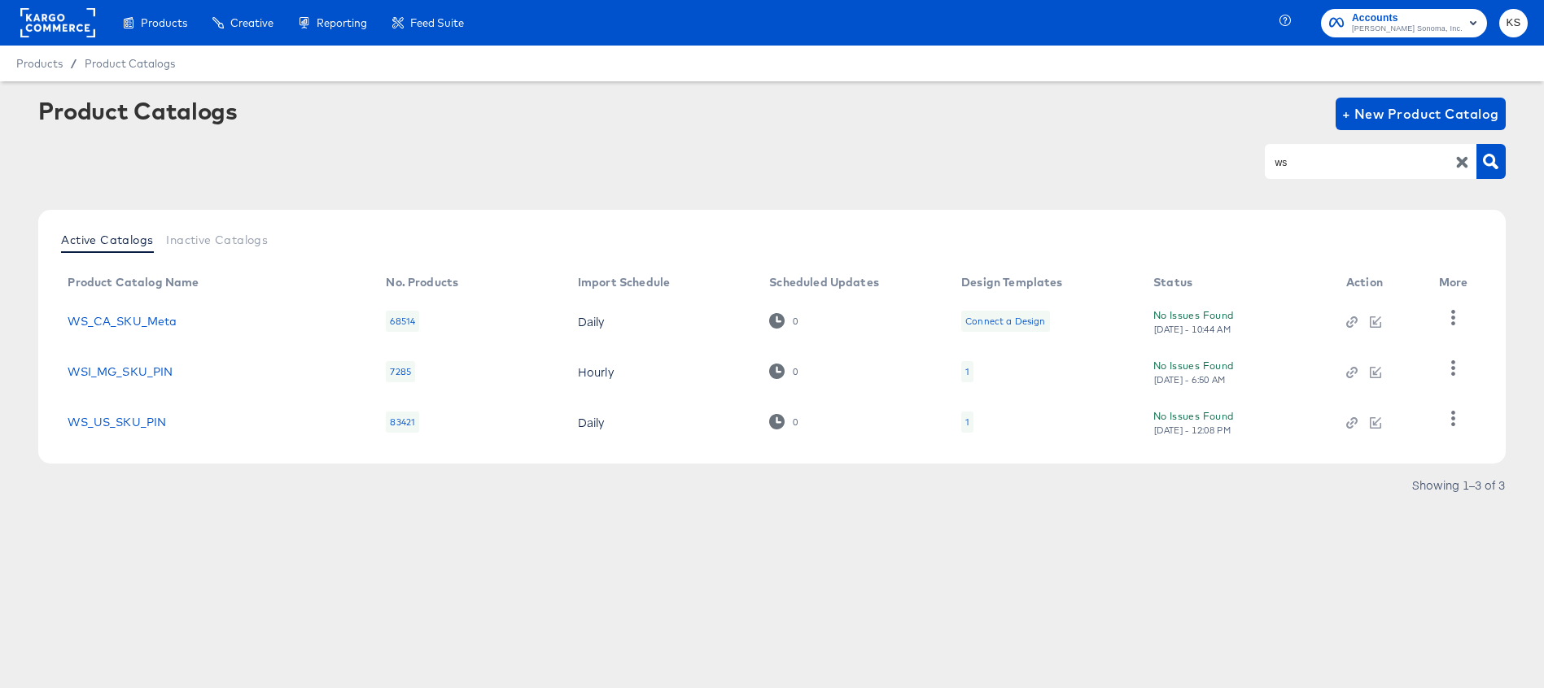
click at [1320, 160] on input "ws" at bounding box center [1357, 162] width 173 height 19
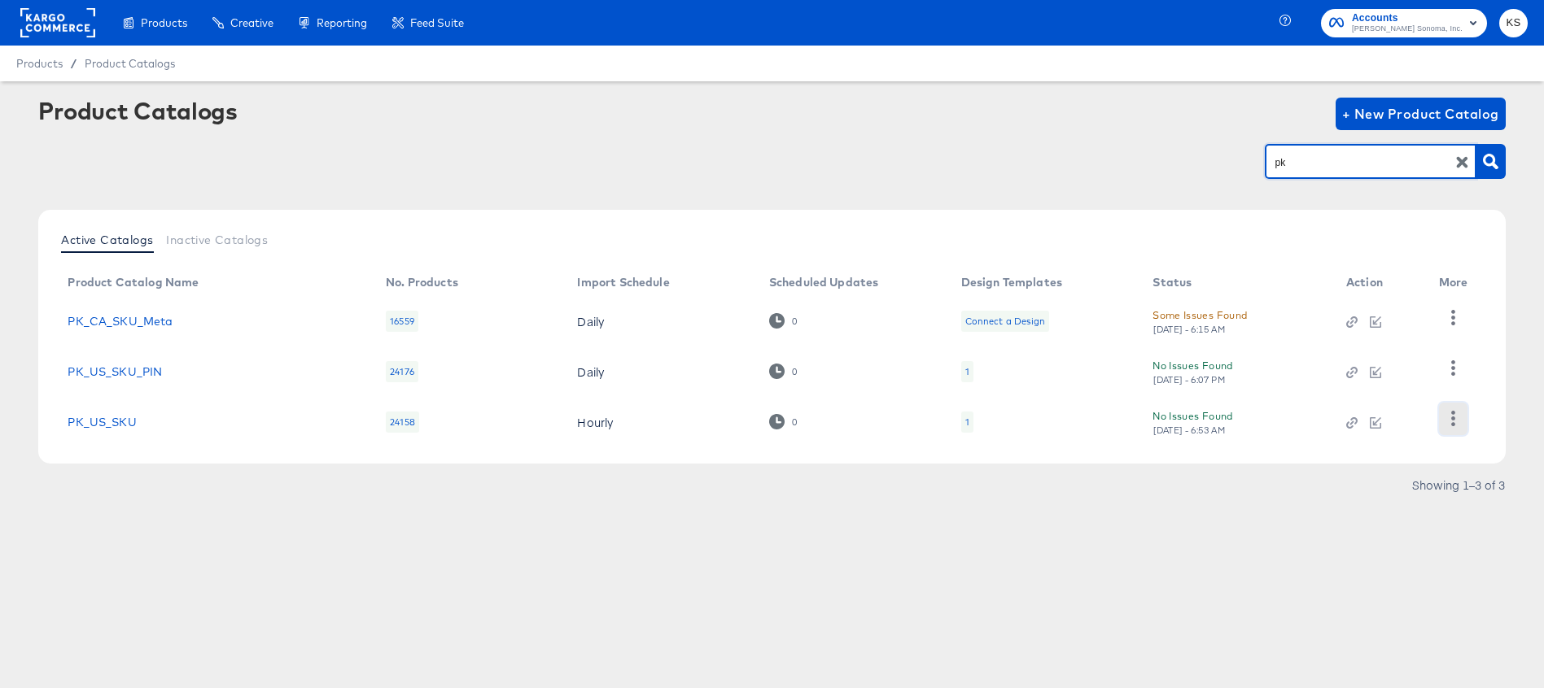
click at [1448, 419] on icon "button" at bounding box center [1452, 418] width 15 height 15
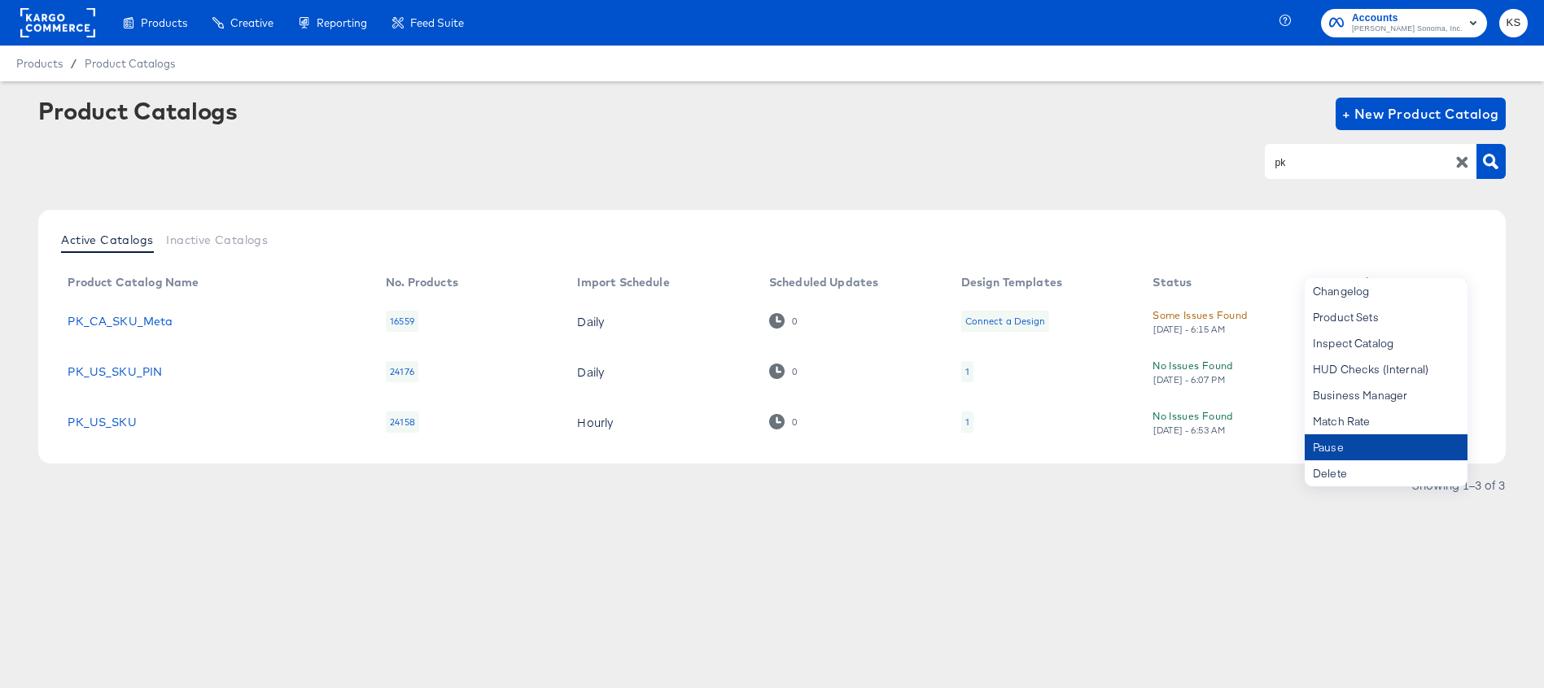
click at [1396, 452] on div "Pause" at bounding box center [1386, 448] width 163 height 26
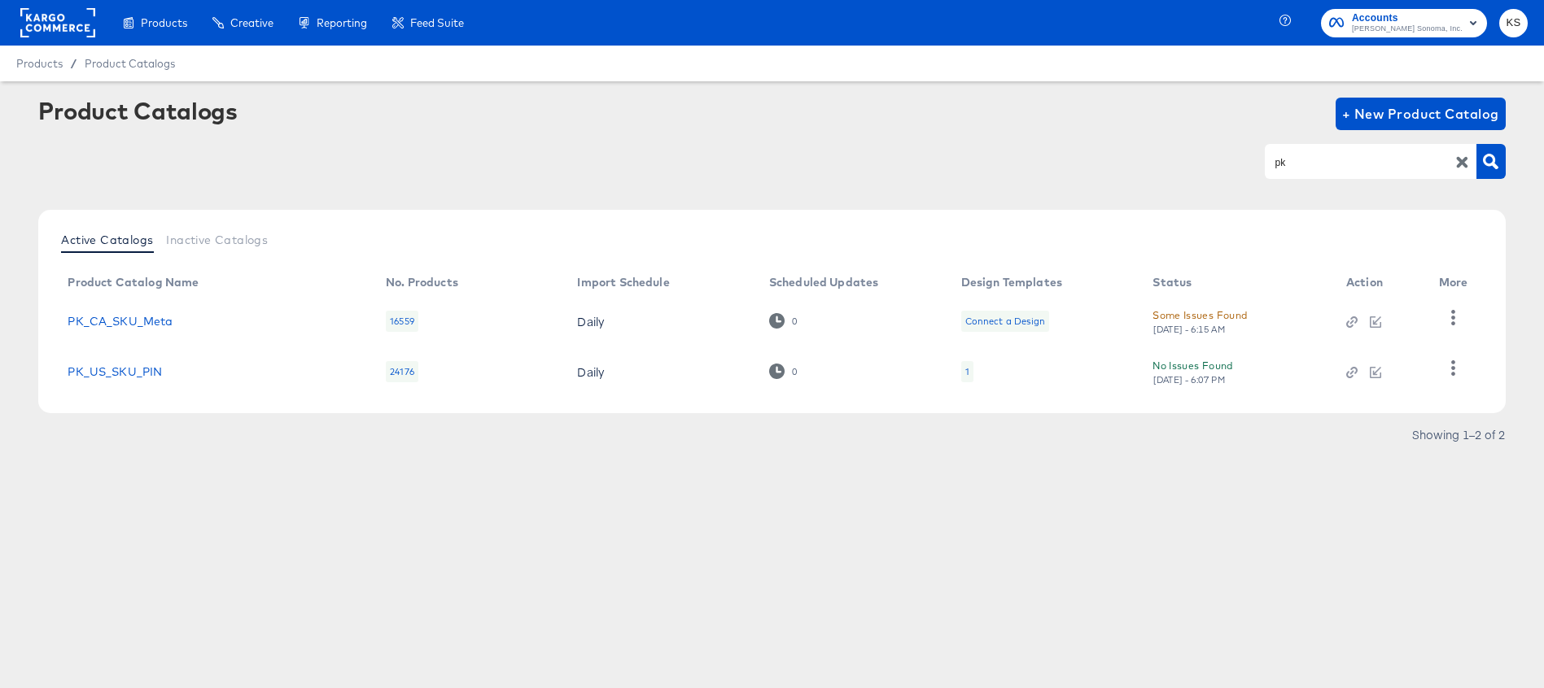
click at [1356, 165] on input "pk" at bounding box center [1357, 162] width 173 height 19
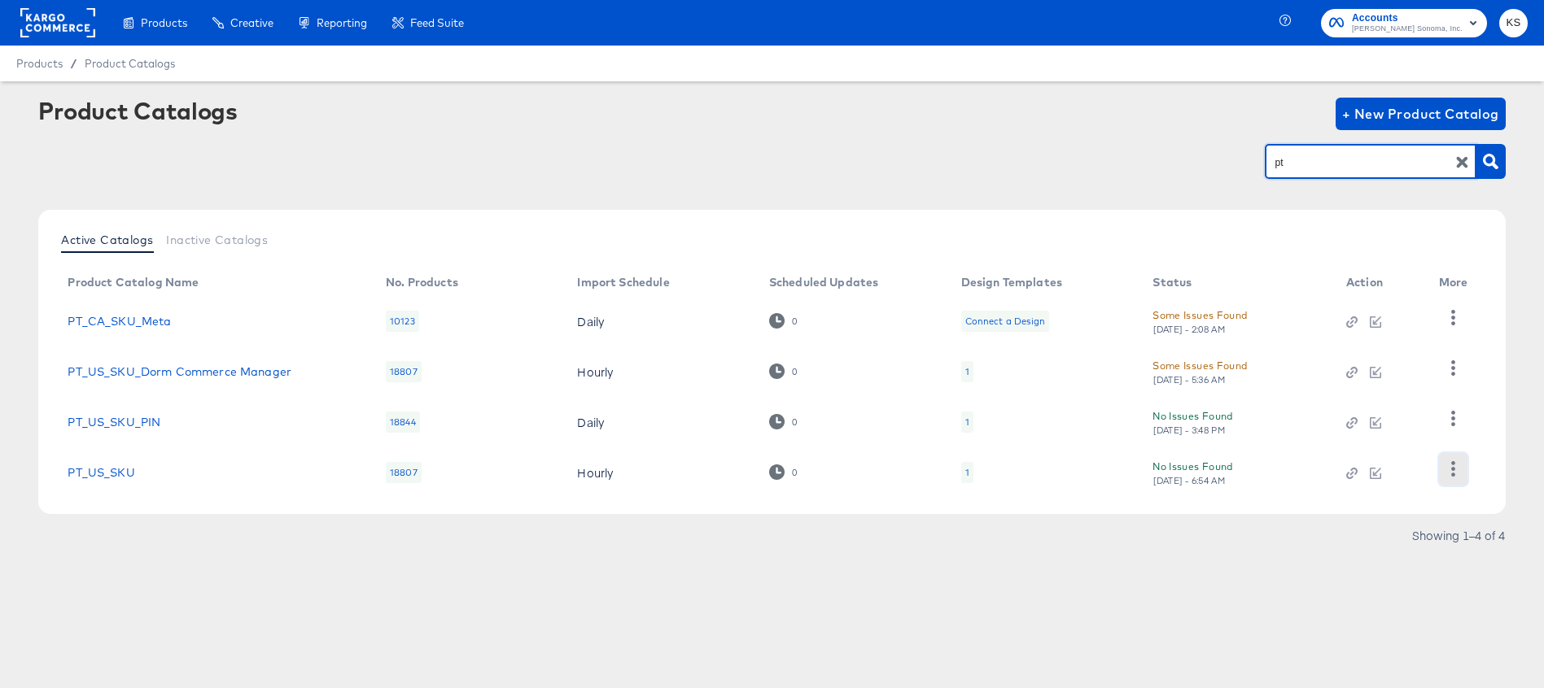
click at [1458, 473] on icon "button" at bounding box center [1452, 468] width 15 height 15
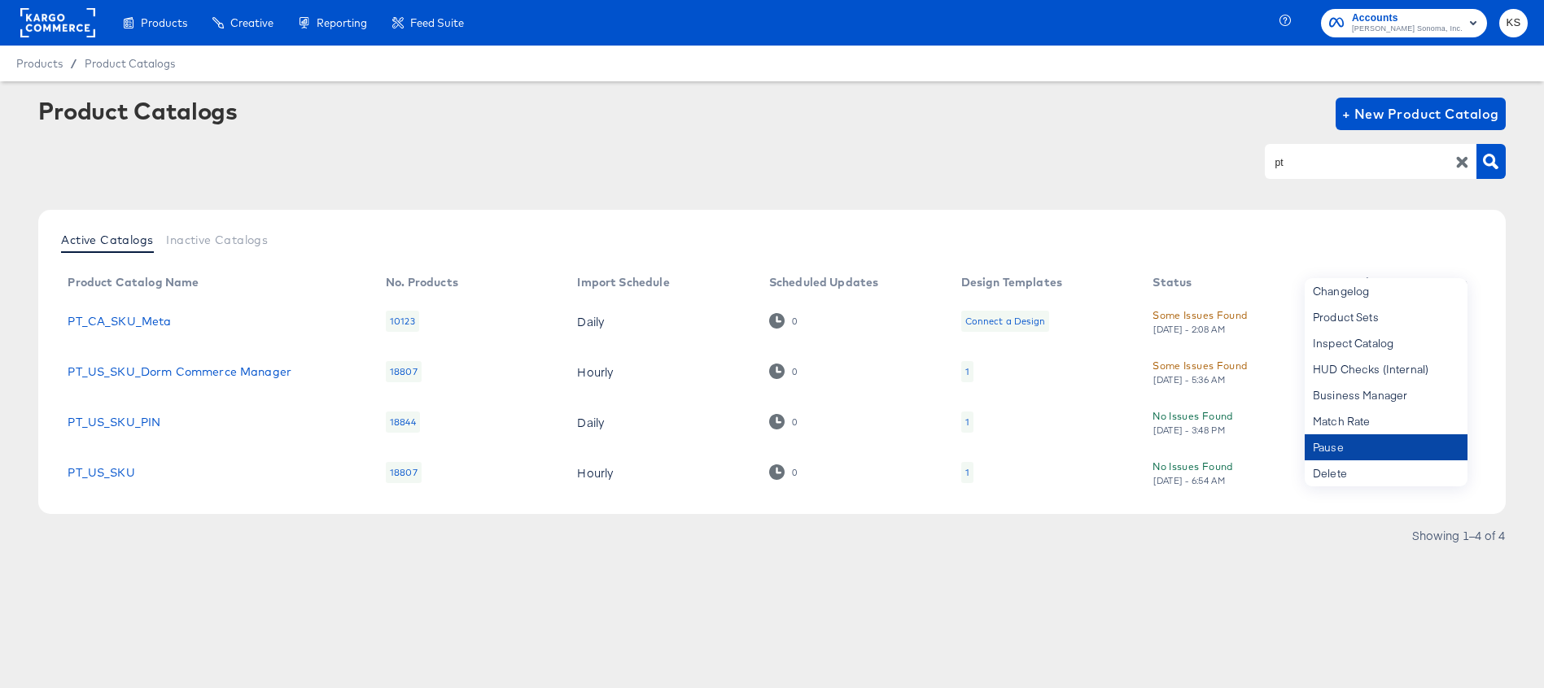
click at [1390, 442] on div "Pause" at bounding box center [1386, 448] width 163 height 26
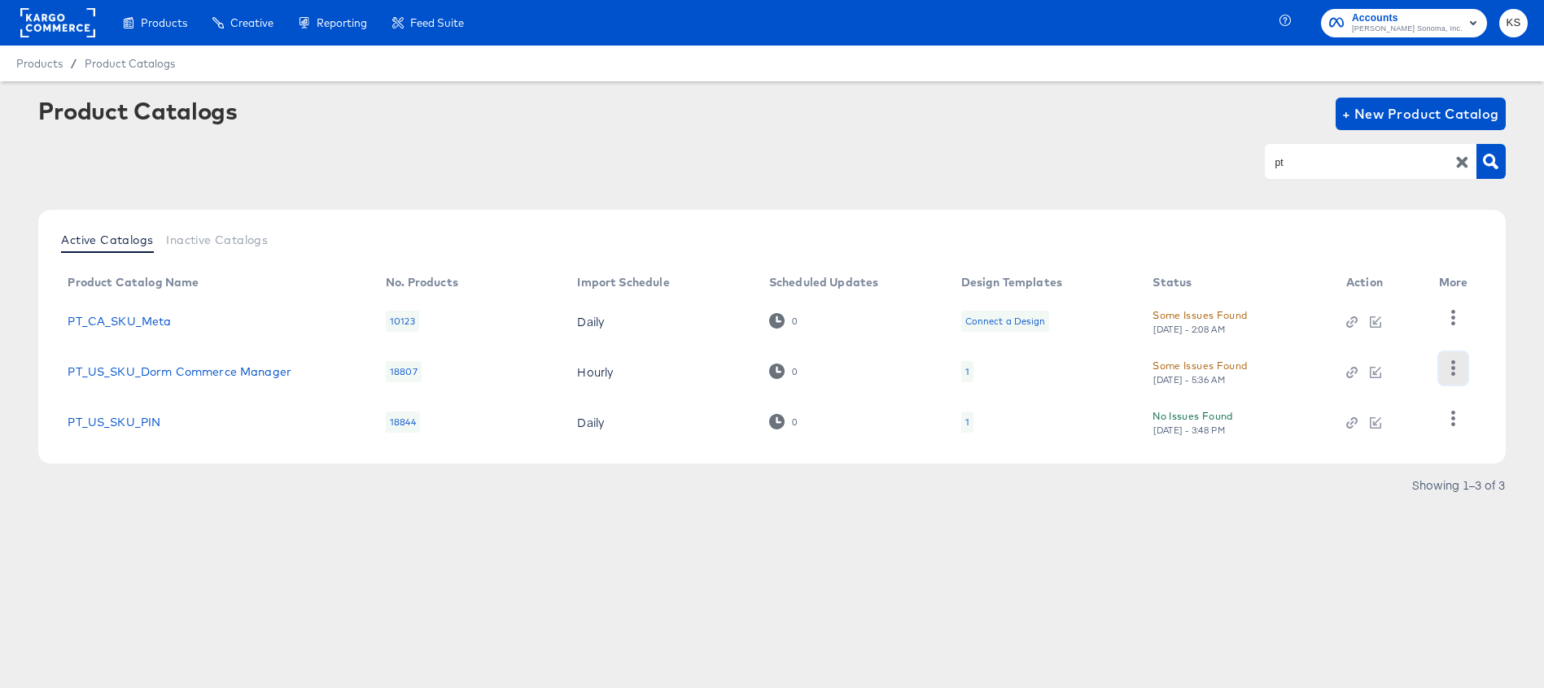
click at [1449, 365] on icon "button" at bounding box center [1452, 368] width 15 height 15
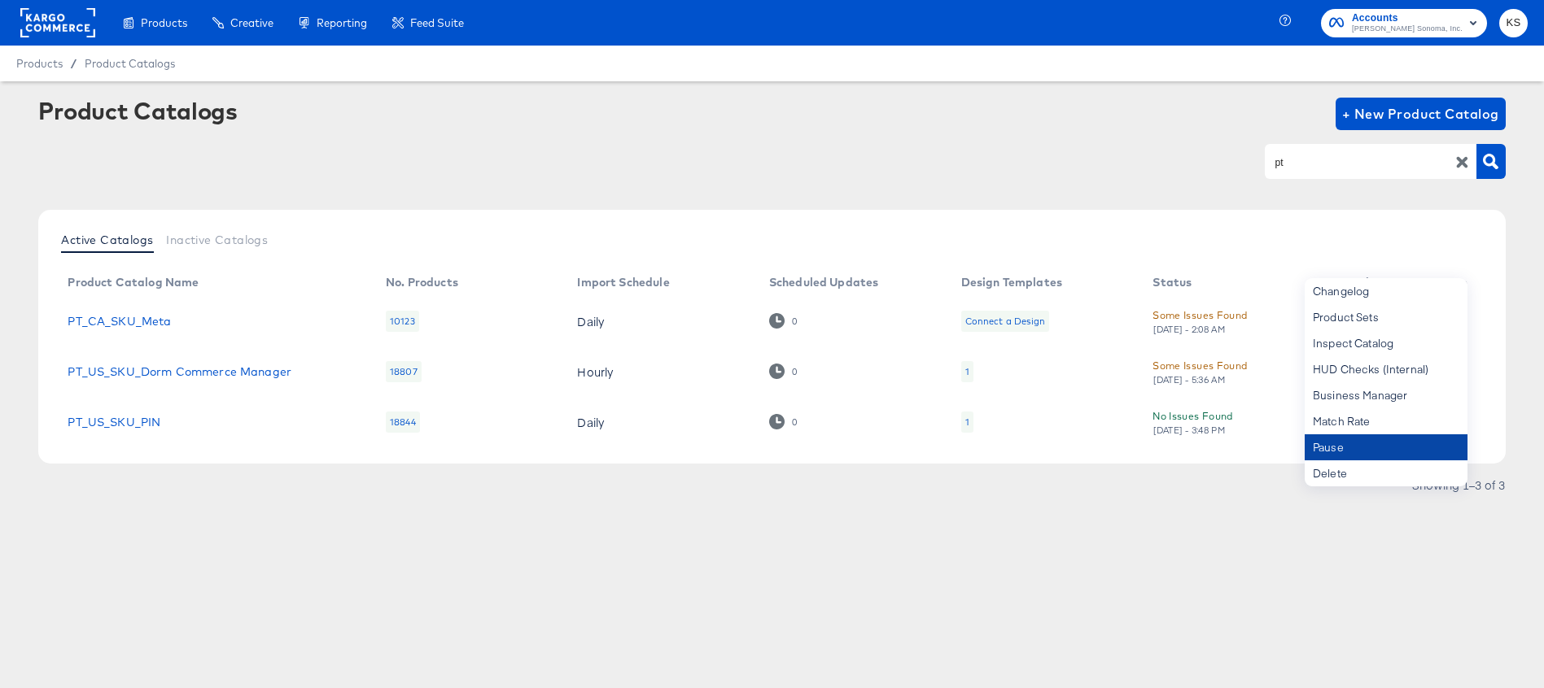
click at [1357, 443] on div "Pause" at bounding box center [1386, 448] width 163 height 26
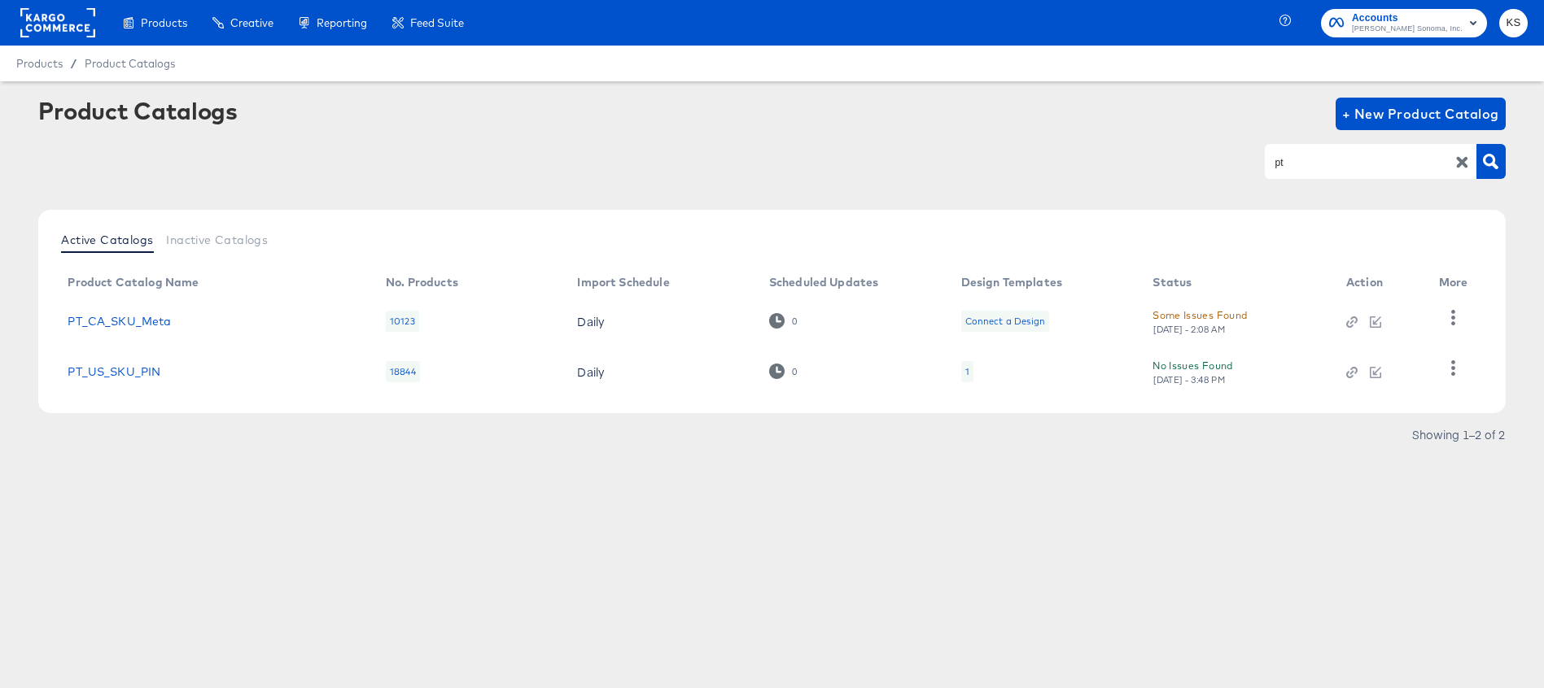
click at [1309, 157] on input "pt" at bounding box center [1357, 162] width 173 height 19
click at [1439, 364] on button "button" at bounding box center [1453, 368] width 28 height 33
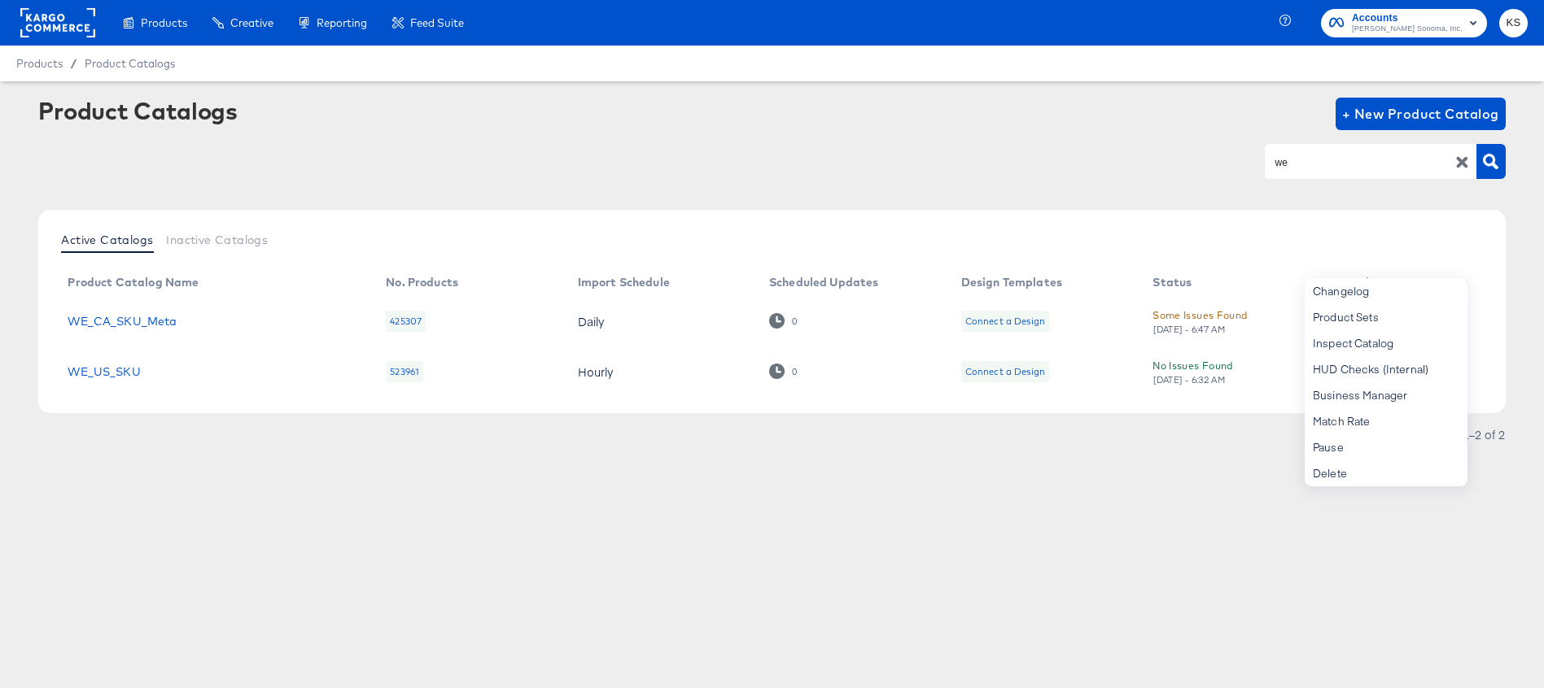
click at [1201, 495] on article "Product Catalogs + New Product Catalog we Active Catalogs Inactive Catalogs Pro…" at bounding box center [772, 292] width 1544 height 423
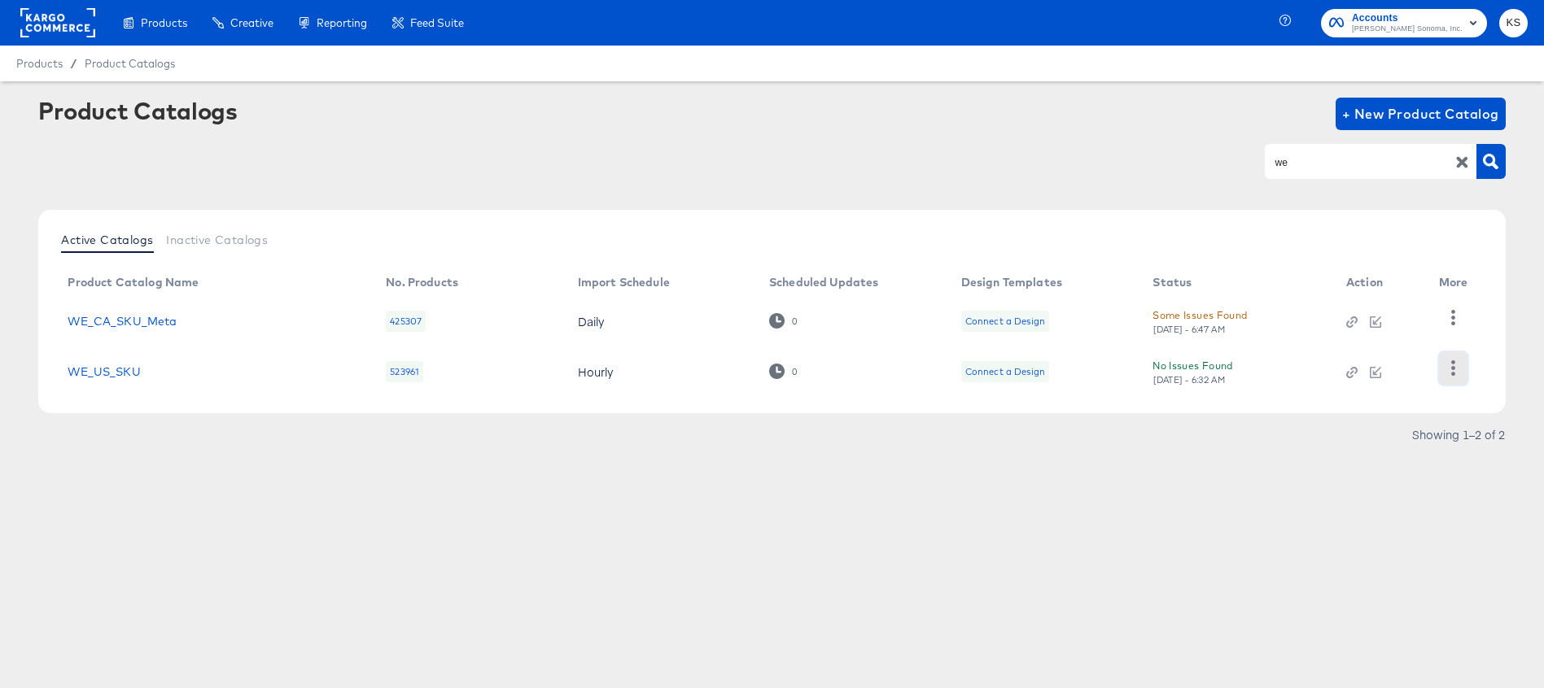
click at [1455, 362] on icon "button" at bounding box center [1452, 368] width 15 height 15
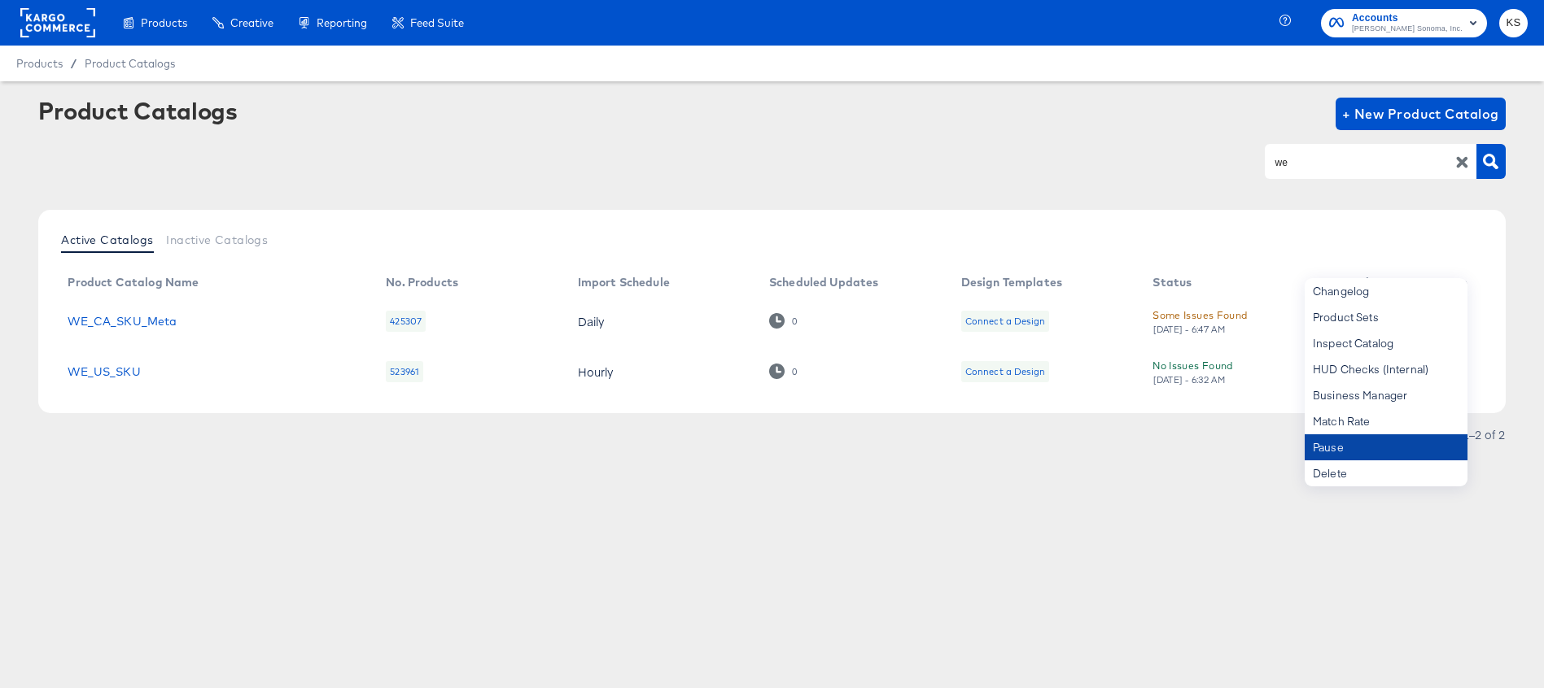
click at [1393, 437] on div "Pause" at bounding box center [1386, 448] width 163 height 26
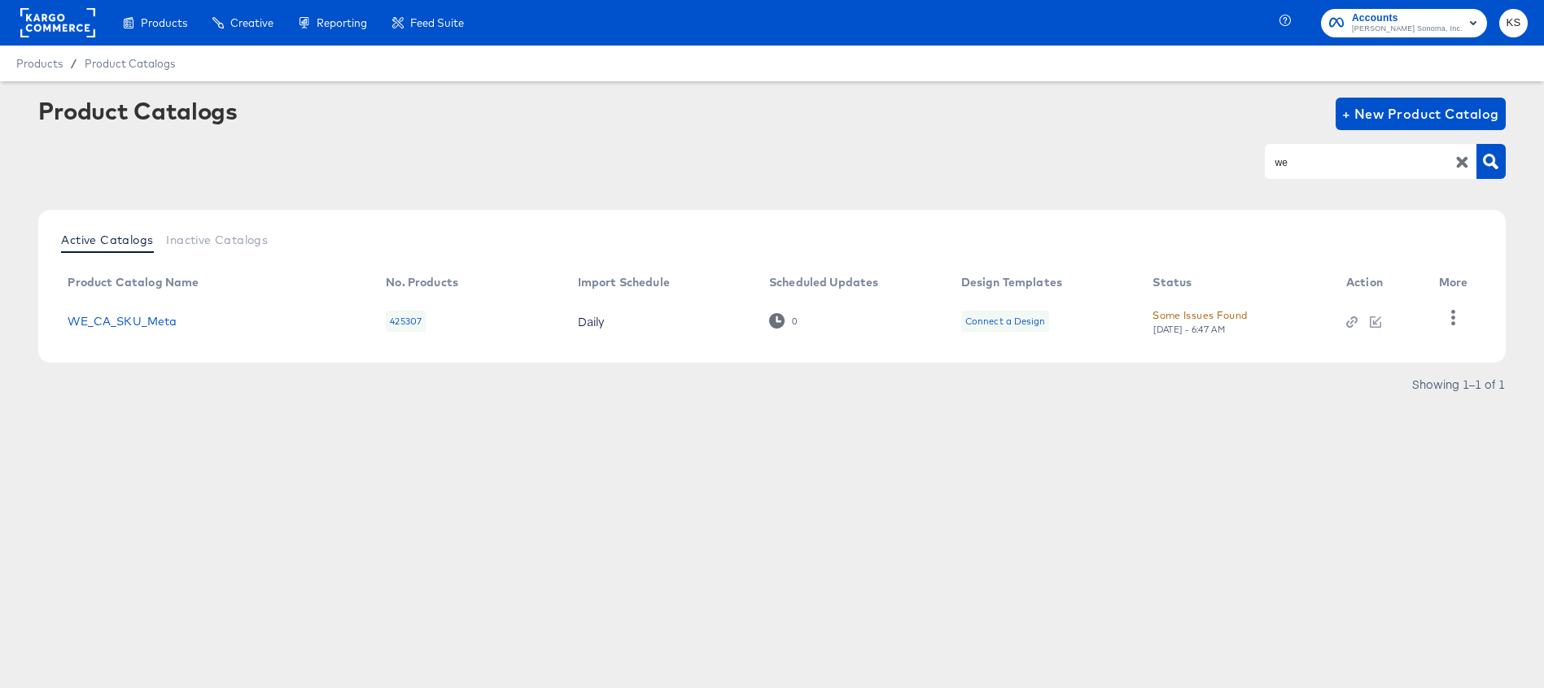
click at [1317, 164] on input "we" at bounding box center [1357, 162] width 173 height 19
click at [1450, 321] on icon "button" at bounding box center [1452, 317] width 15 height 15
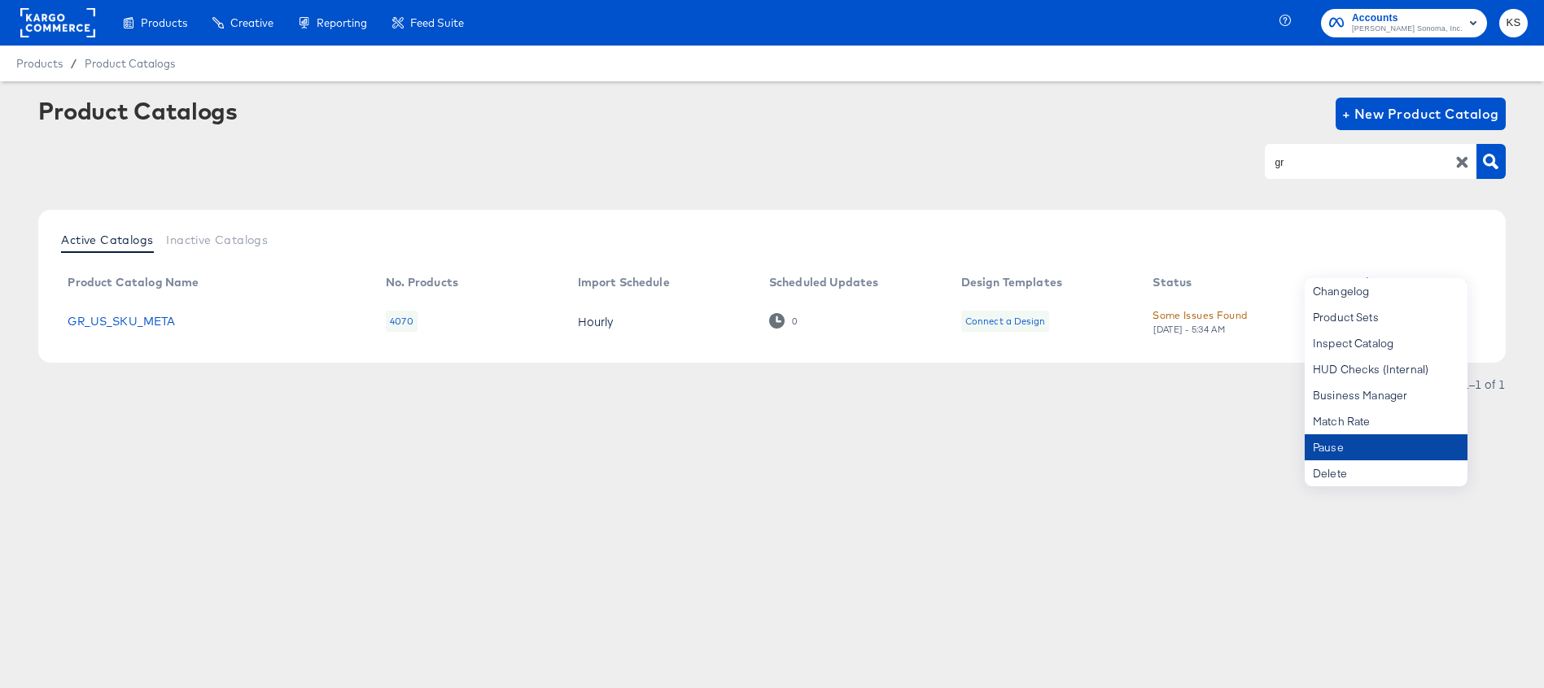
click at [1328, 448] on div "Pause" at bounding box center [1386, 448] width 163 height 26
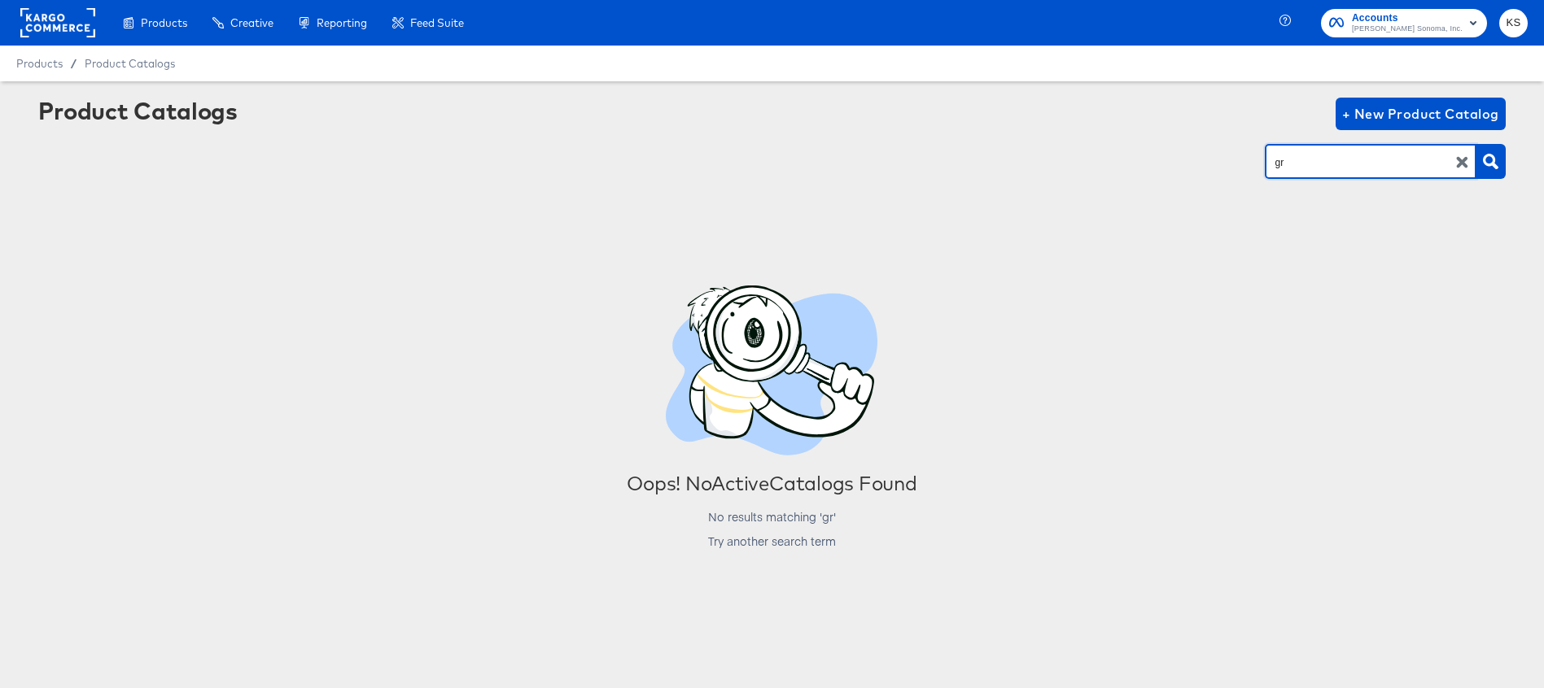
click at [1331, 160] on input "gr" at bounding box center [1357, 162] width 173 height 19
click at [1331, 161] on input "gr" at bounding box center [1357, 162] width 173 height 19
type input "mg"
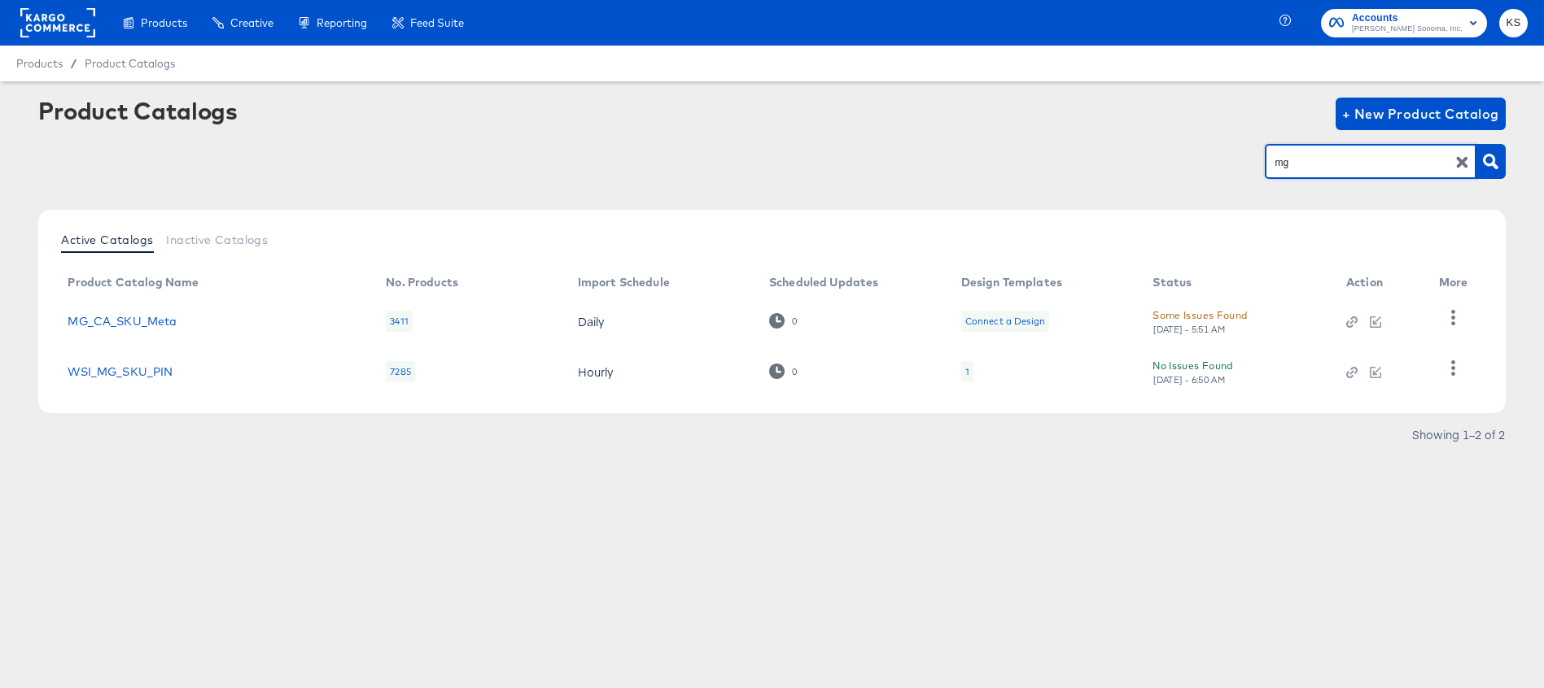
click at [1330, 155] on input "mg" at bounding box center [1357, 162] width 173 height 19
click at [1329, 155] on input "mg" at bounding box center [1357, 162] width 173 height 19
click at [1457, 163] on icon "button" at bounding box center [1461, 162] width 15 height 15
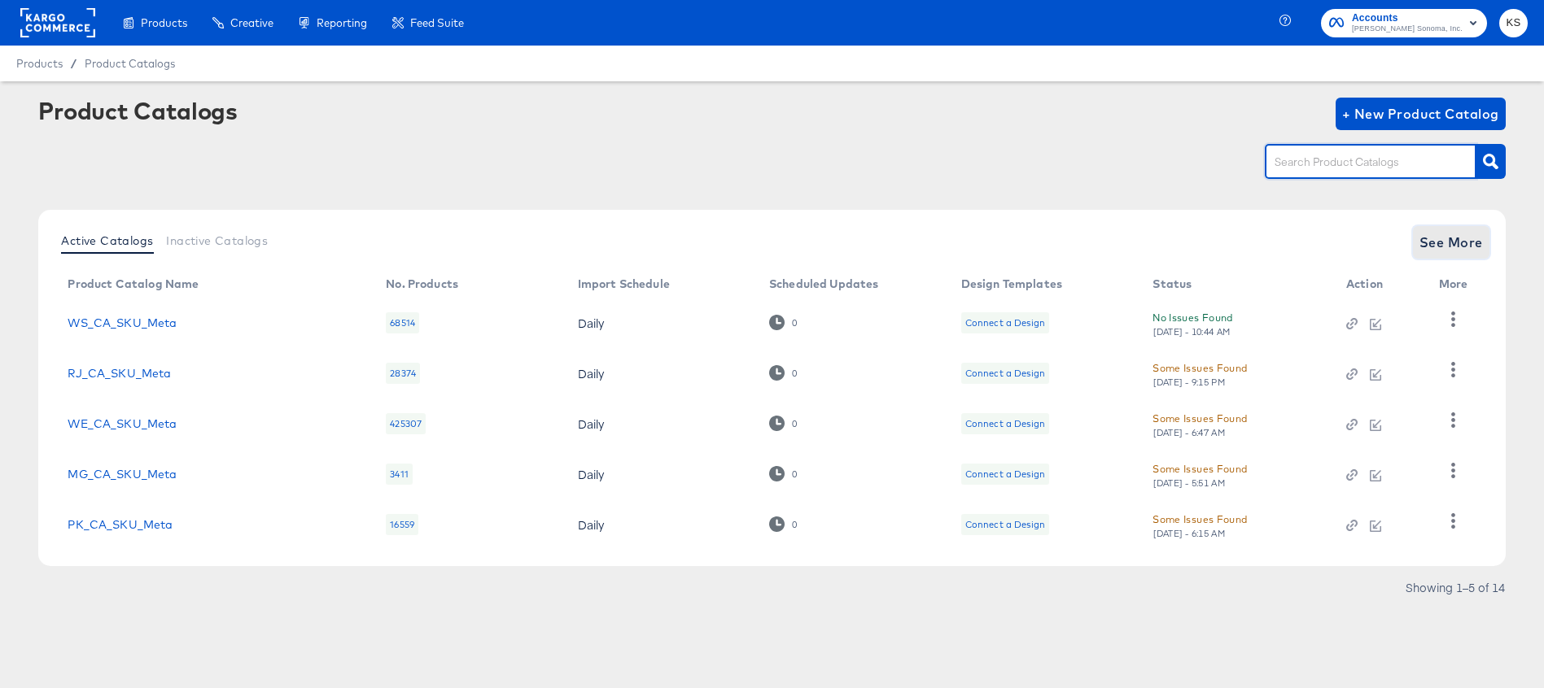
click at [1470, 232] on span "See More" at bounding box center [1450, 242] width 63 height 23
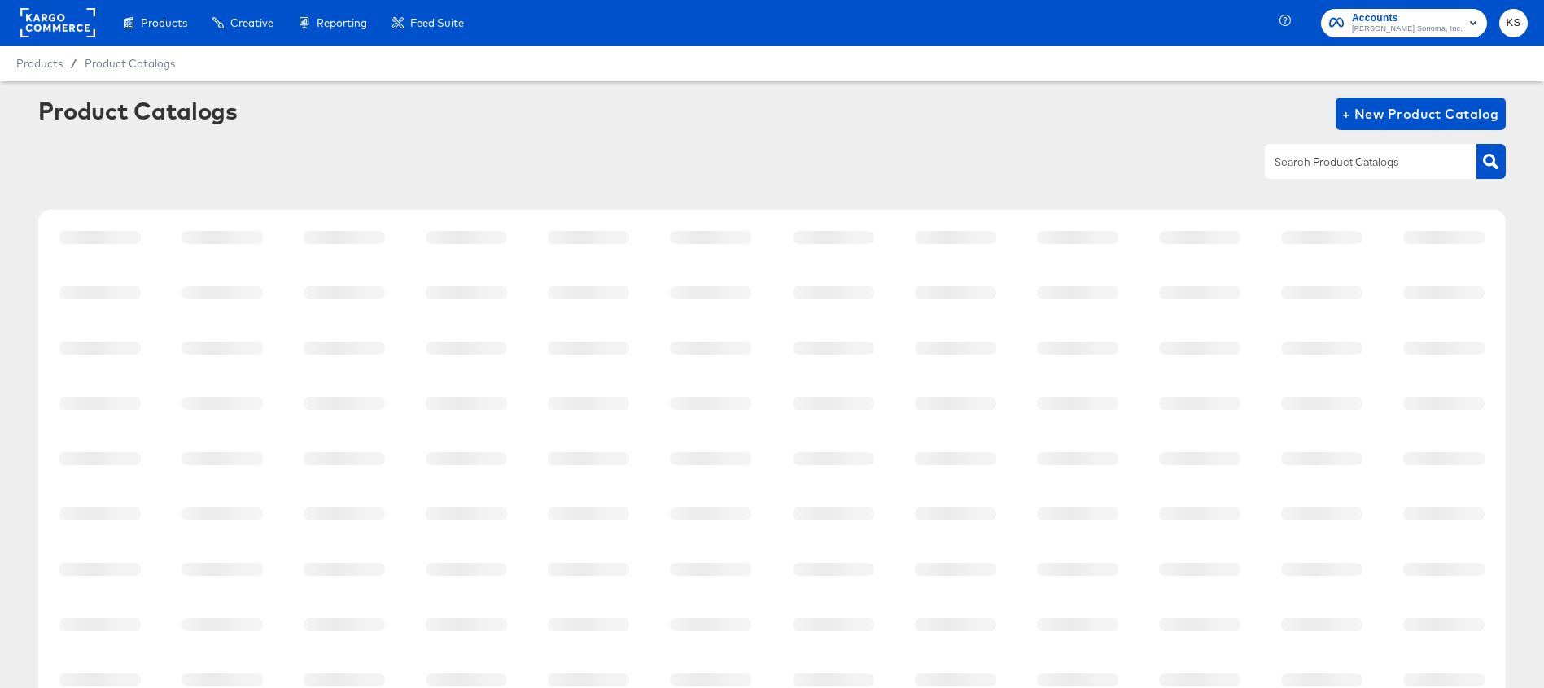
scroll to position [221, 0]
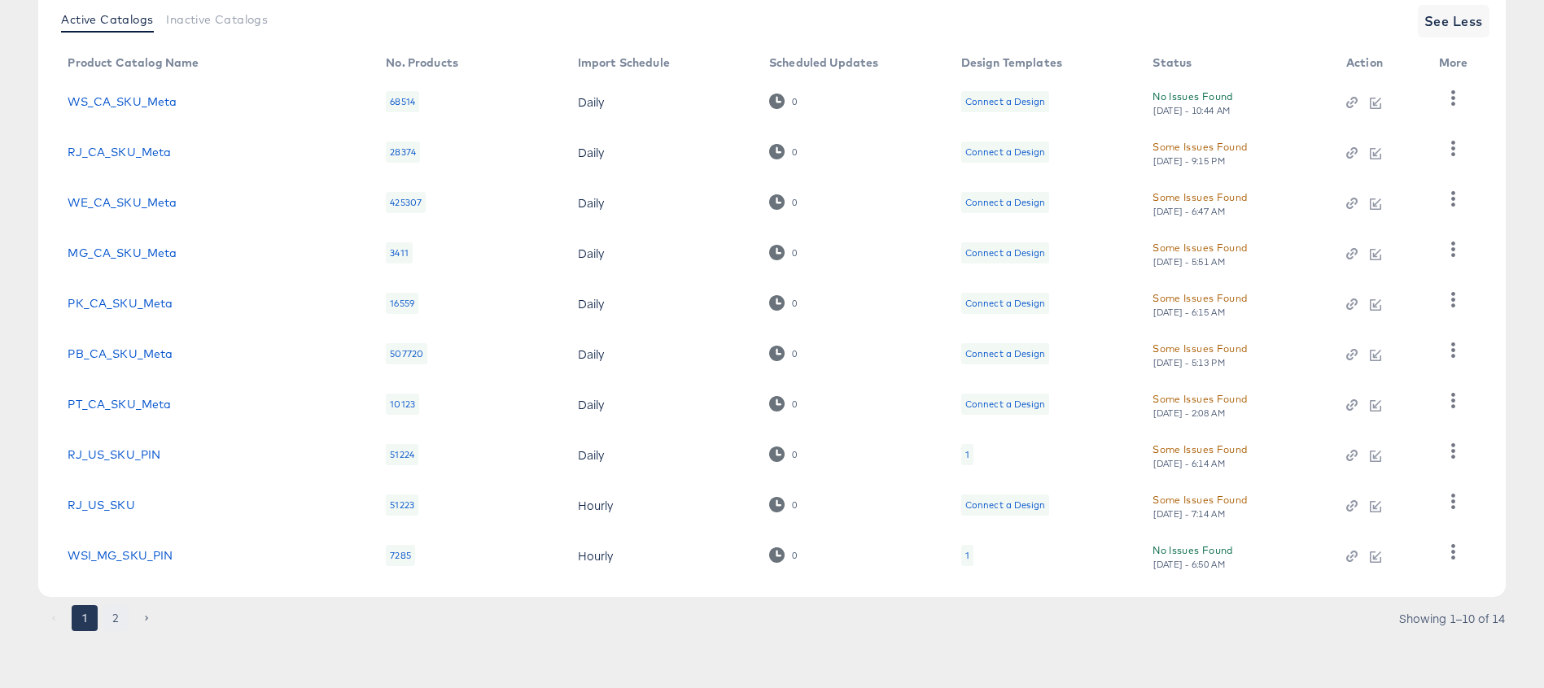
click at [120, 621] on button "2" at bounding box center [116, 618] width 26 height 26
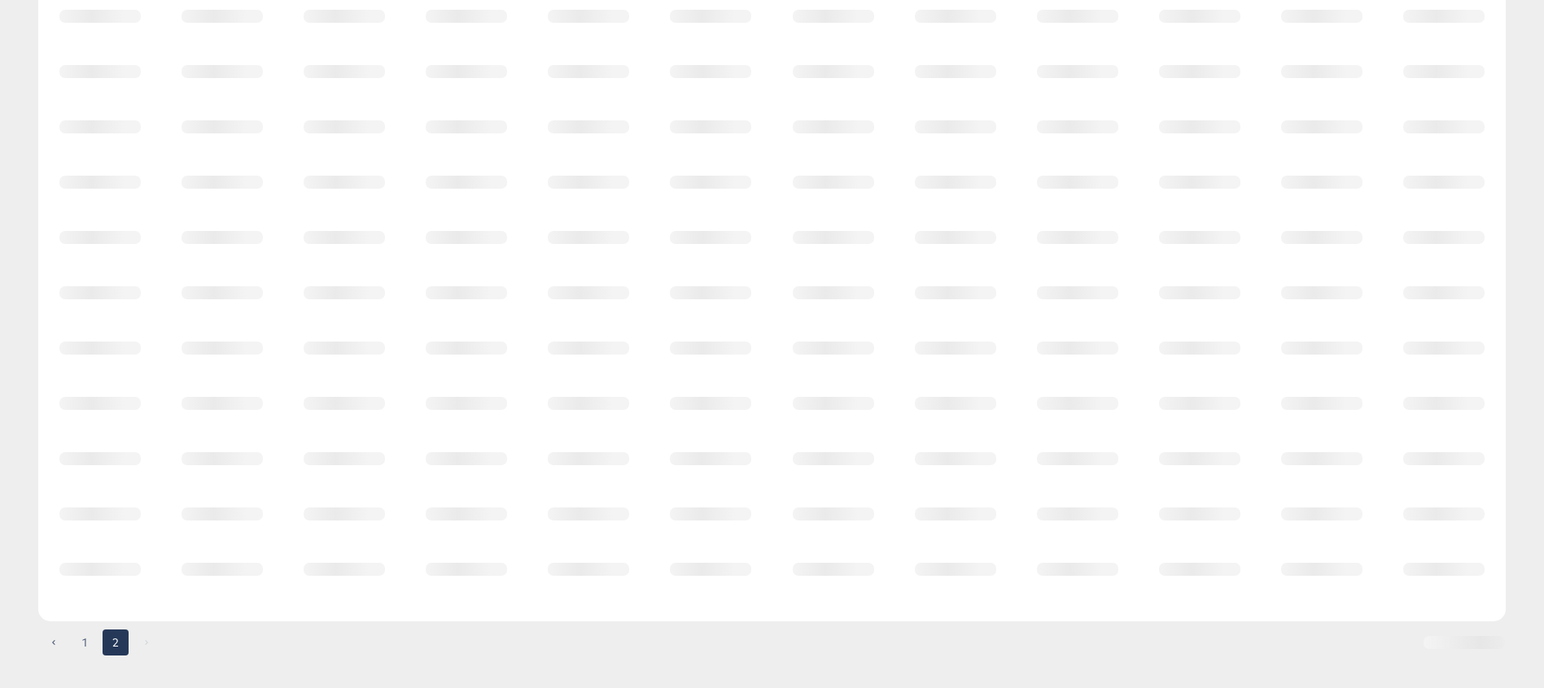
scroll to position [0, 0]
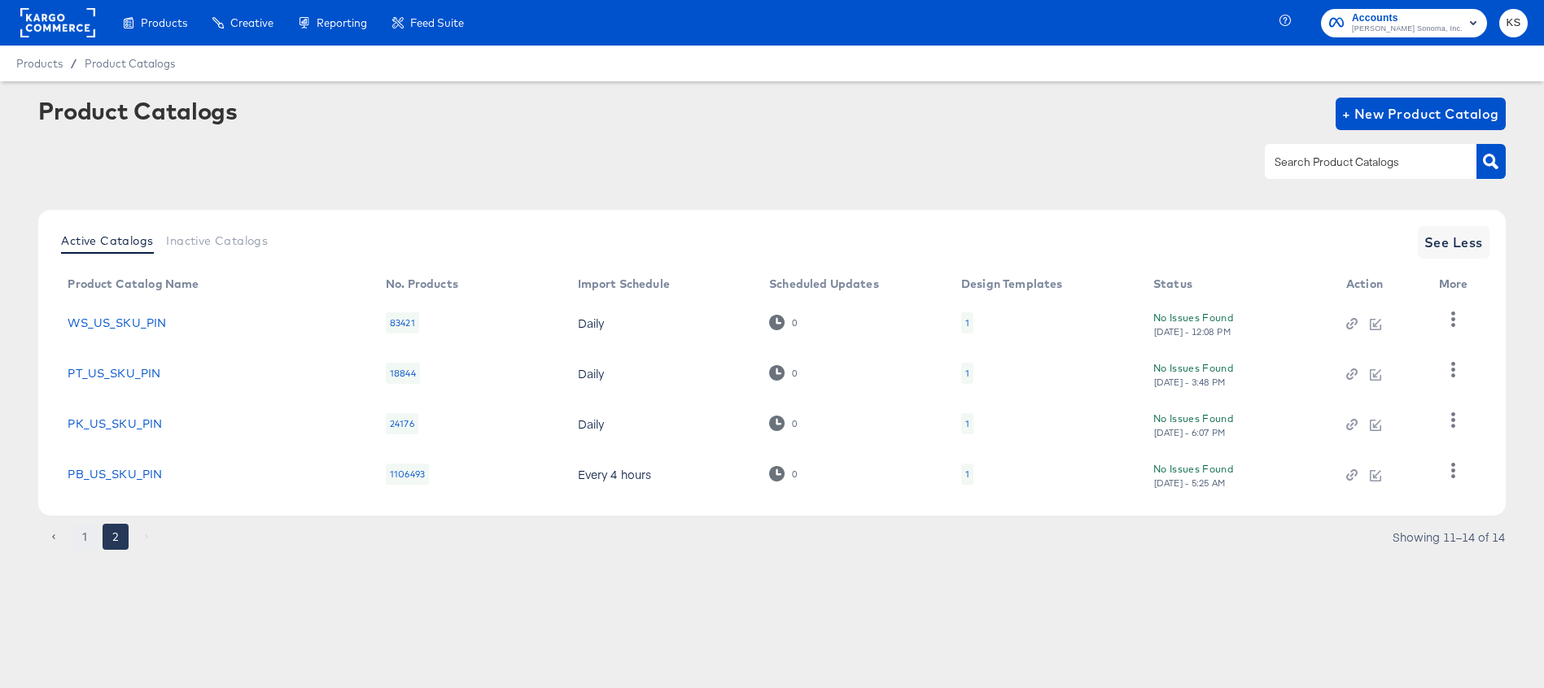
click at [81, 535] on button "1" at bounding box center [85, 537] width 26 height 26
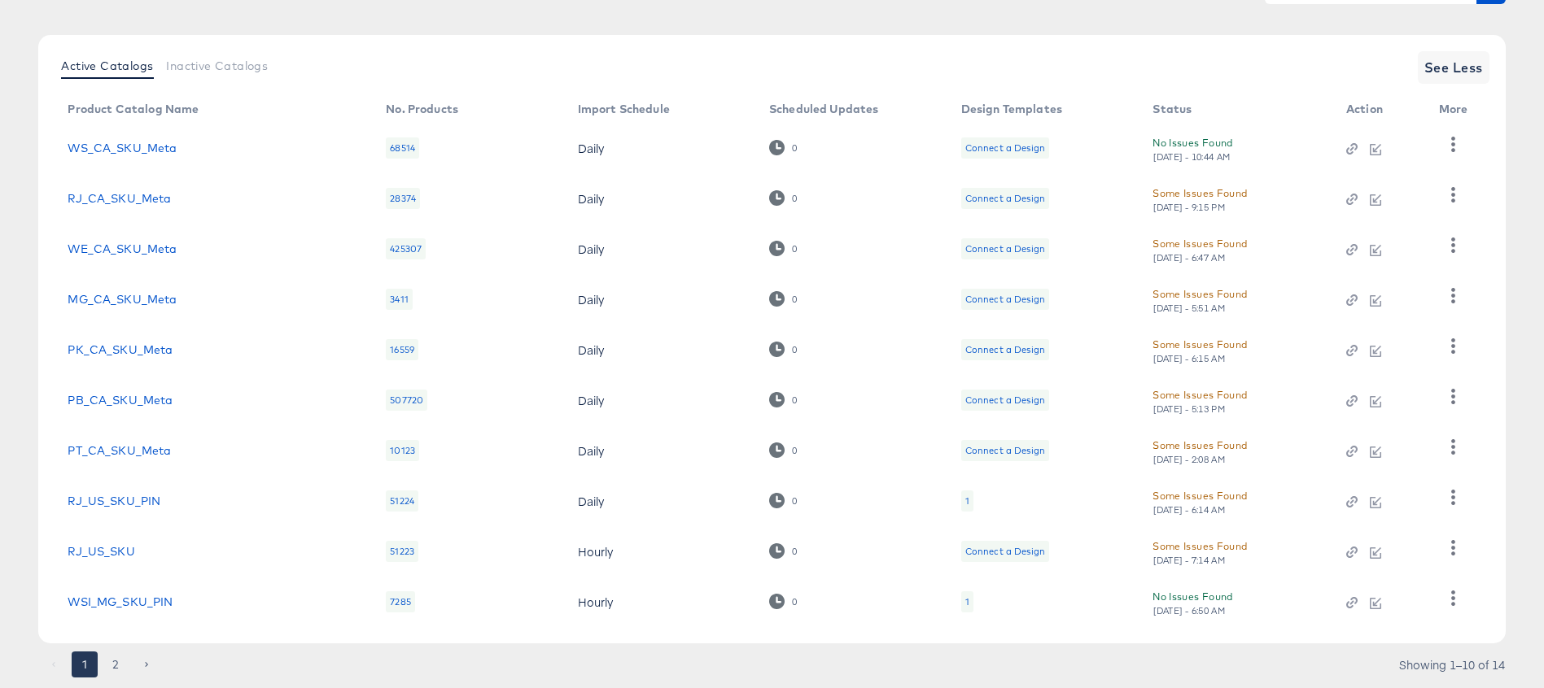
scroll to position [164, 0]
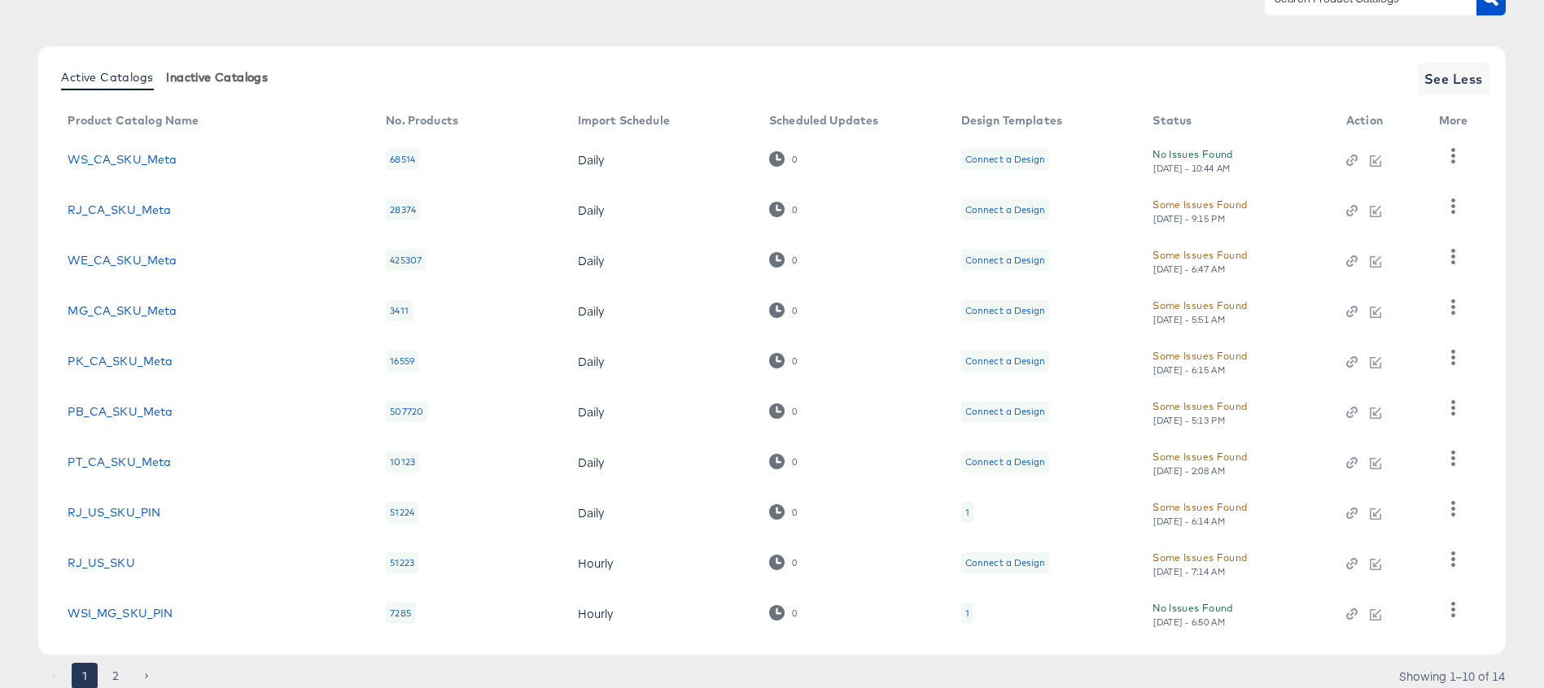
click at [221, 71] on span "Inactive Catalogs" at bounding box center [217, 77] width 102 height 13
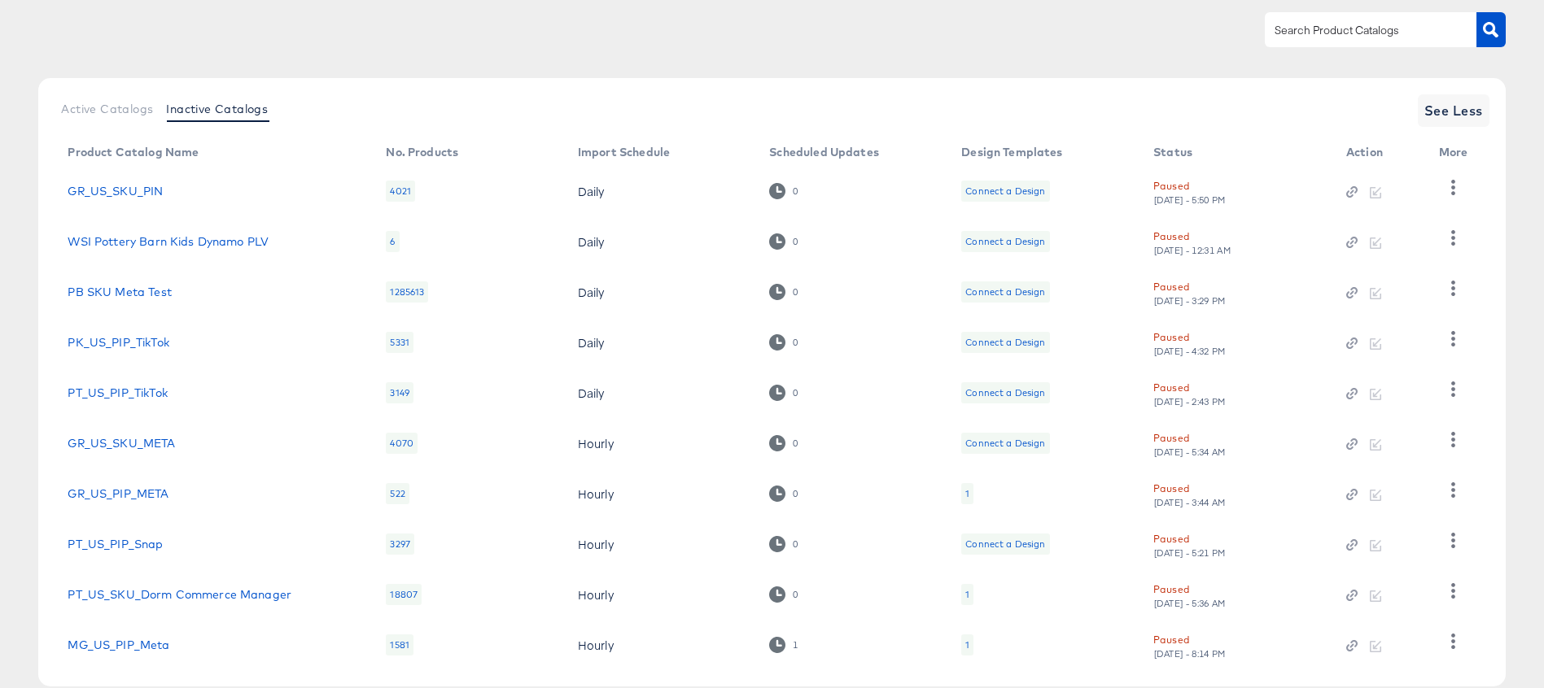
scroll to position [117, 0]
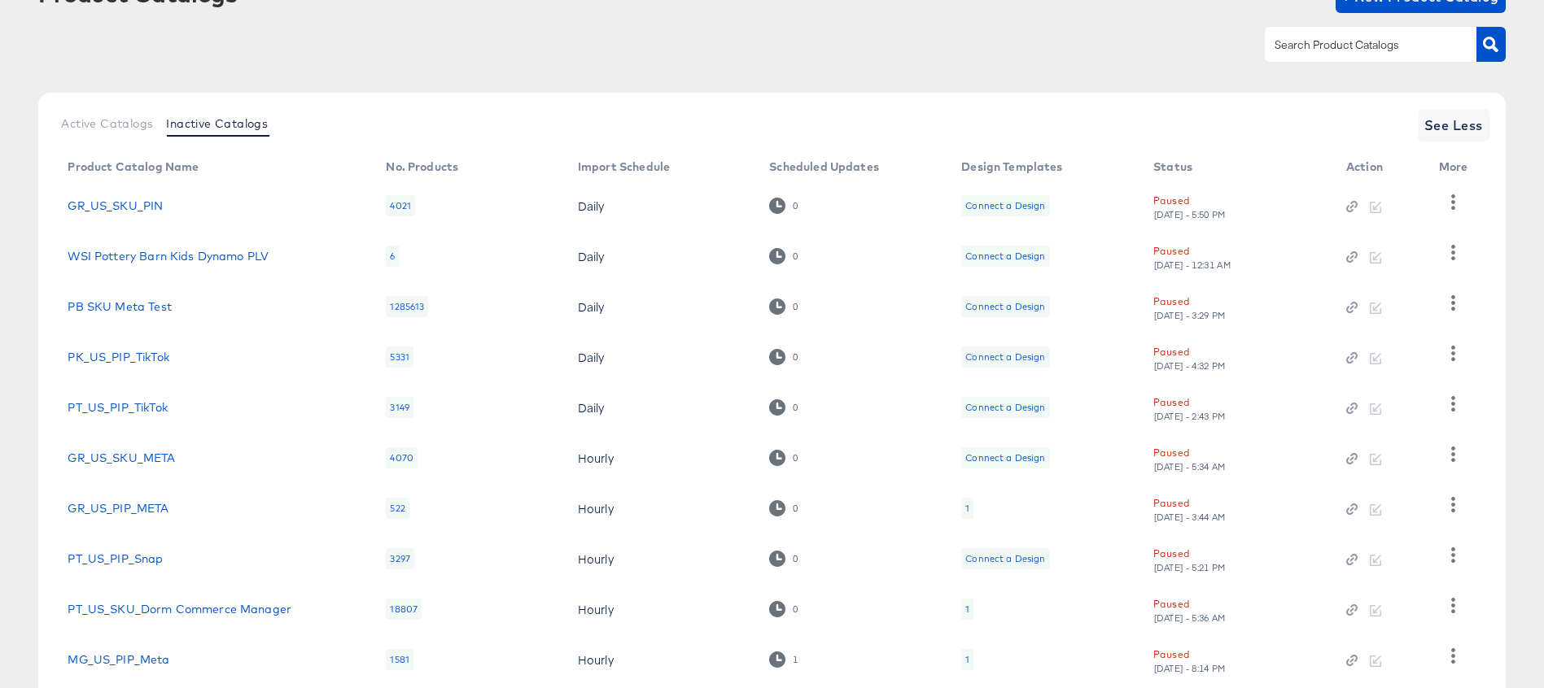
click at [1333, 44] on input "text" at bounding box center [1357, 45] width 173 height 19
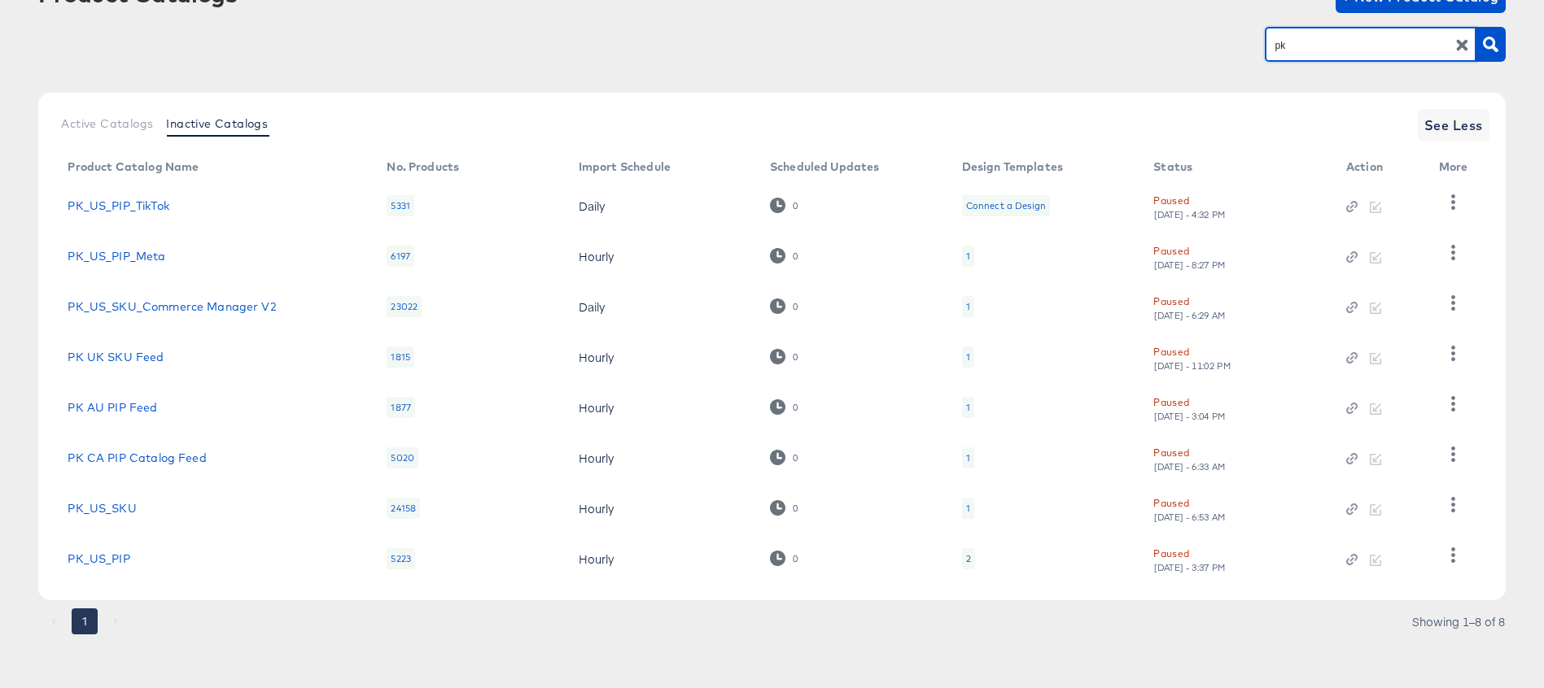
scroll to position [120, 0]
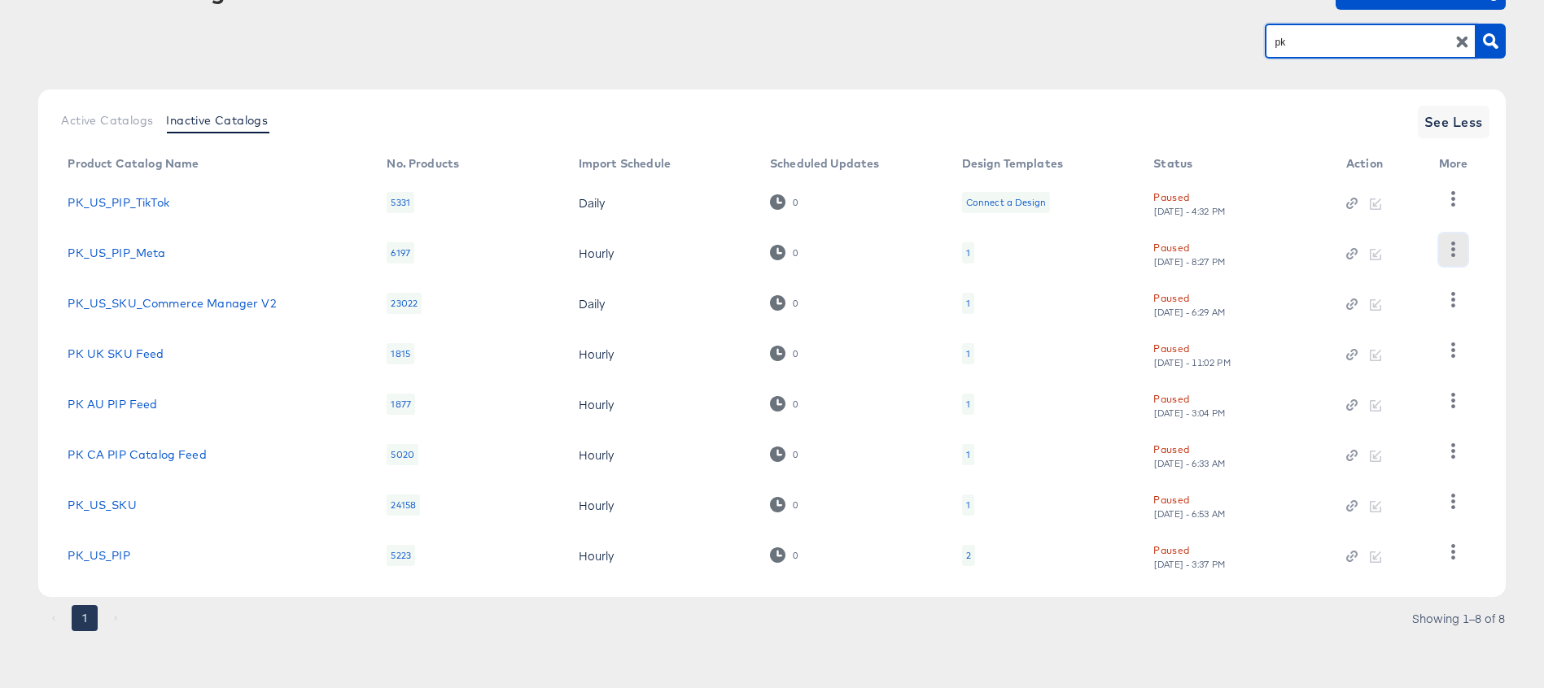
click at [1453, 247] on icon "button" at bounding box center [1452, 249] width 15 height 15
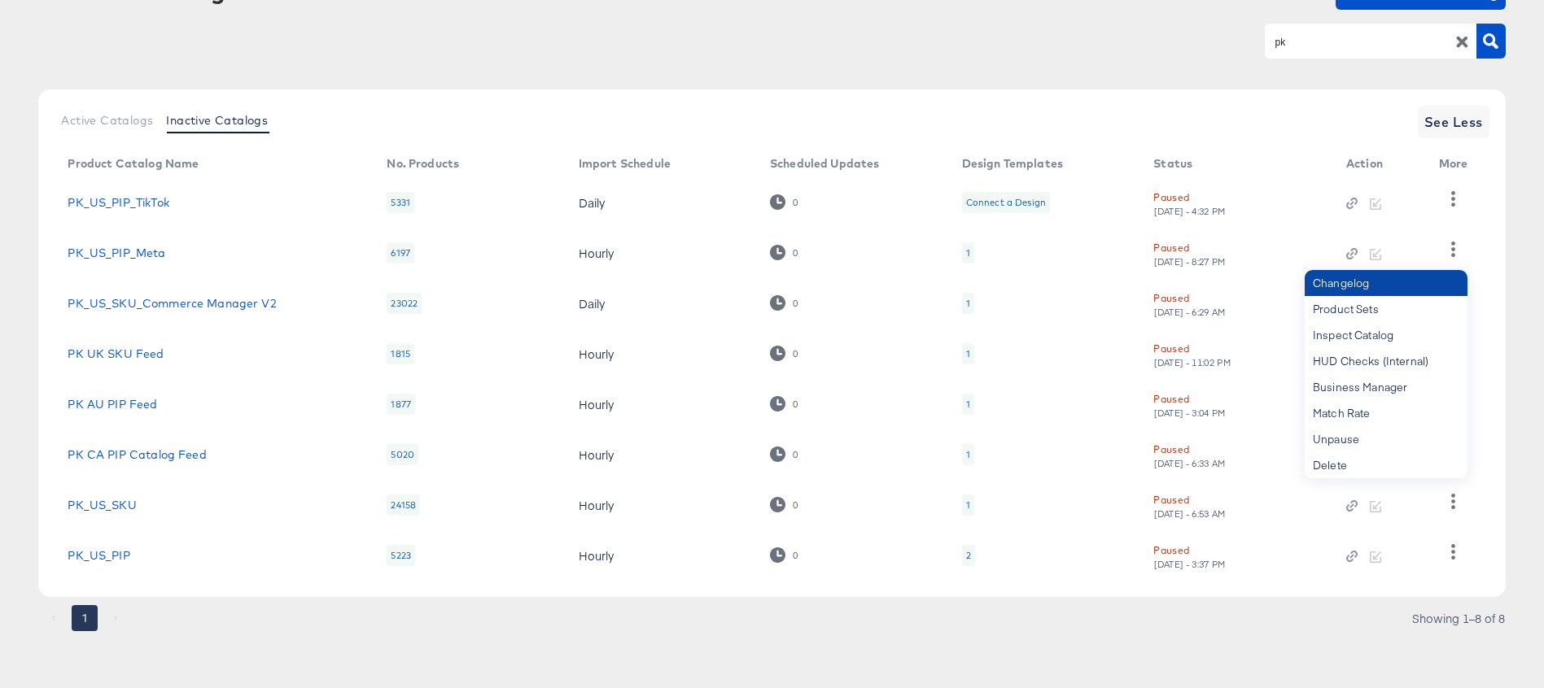
click at [1366, 278] on div "Changelog" at bounding box center [1386, 283] width 163 height 26
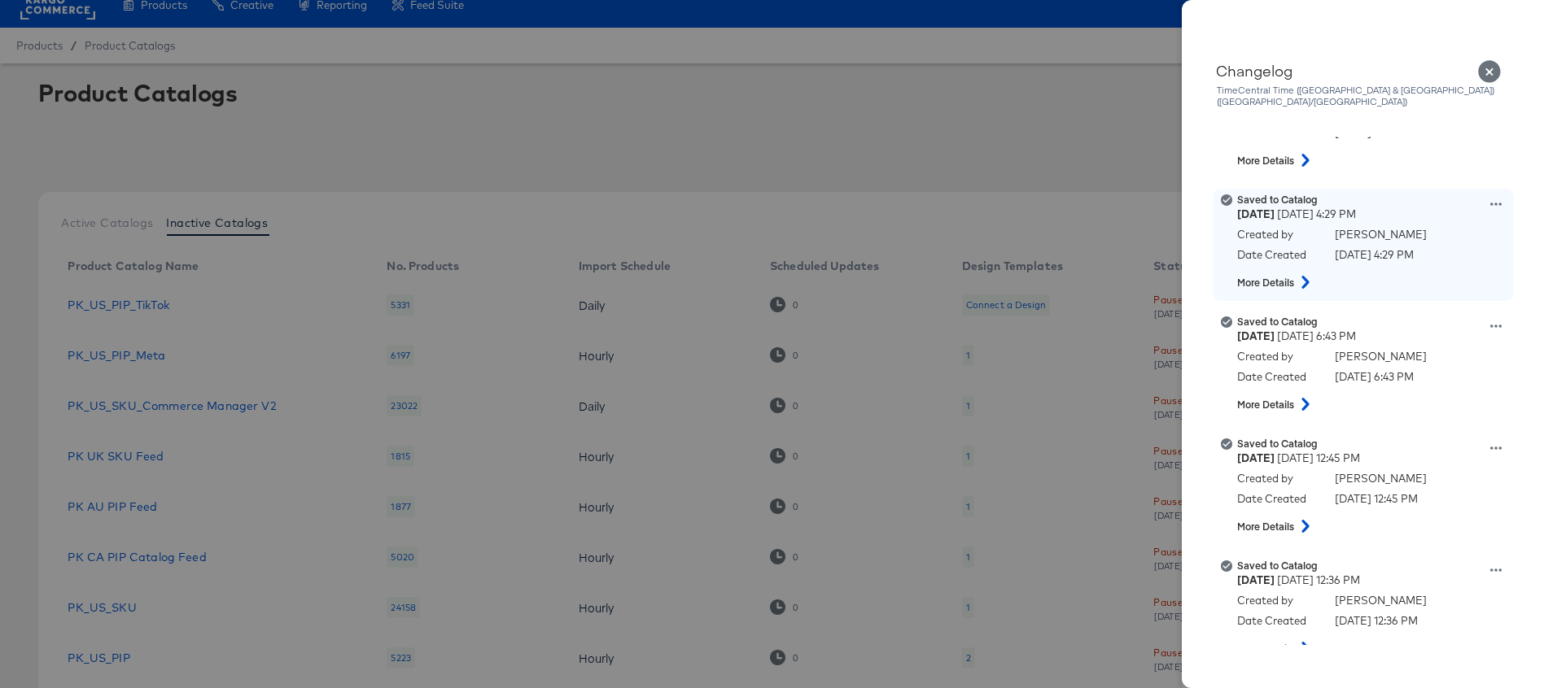
scroll to position [0, 0]
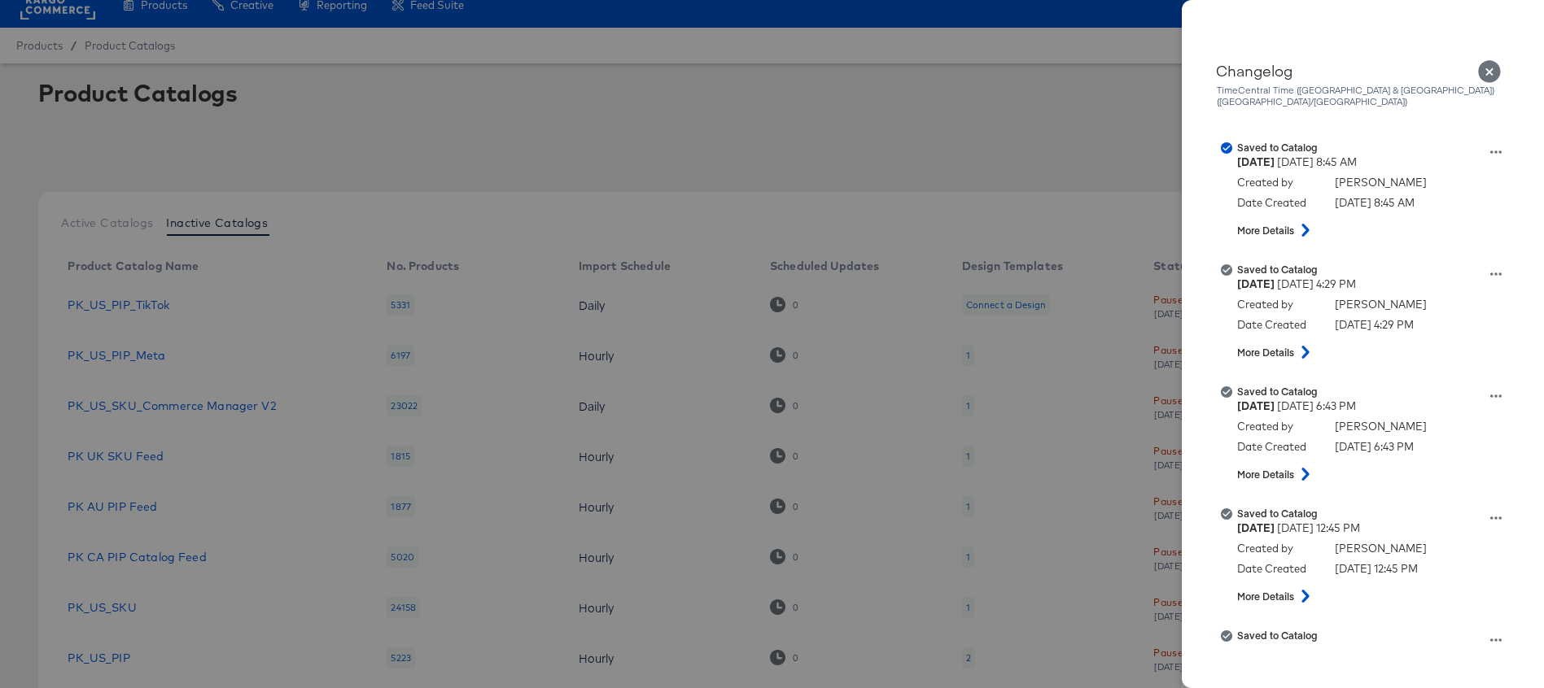
click at [1488, 76] on icon "Close" at bounding box center [1489, 71] width 23 height 23
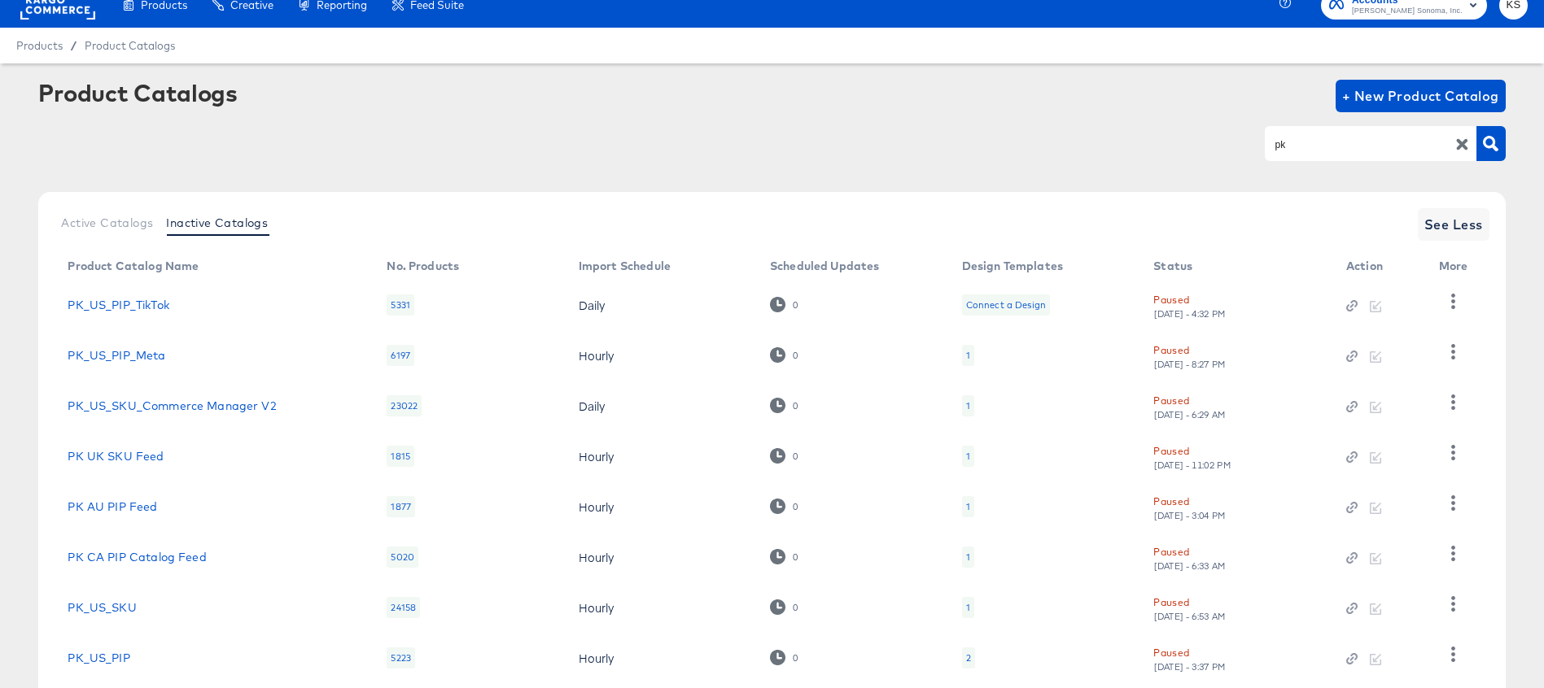
scroll to position [96, 0]
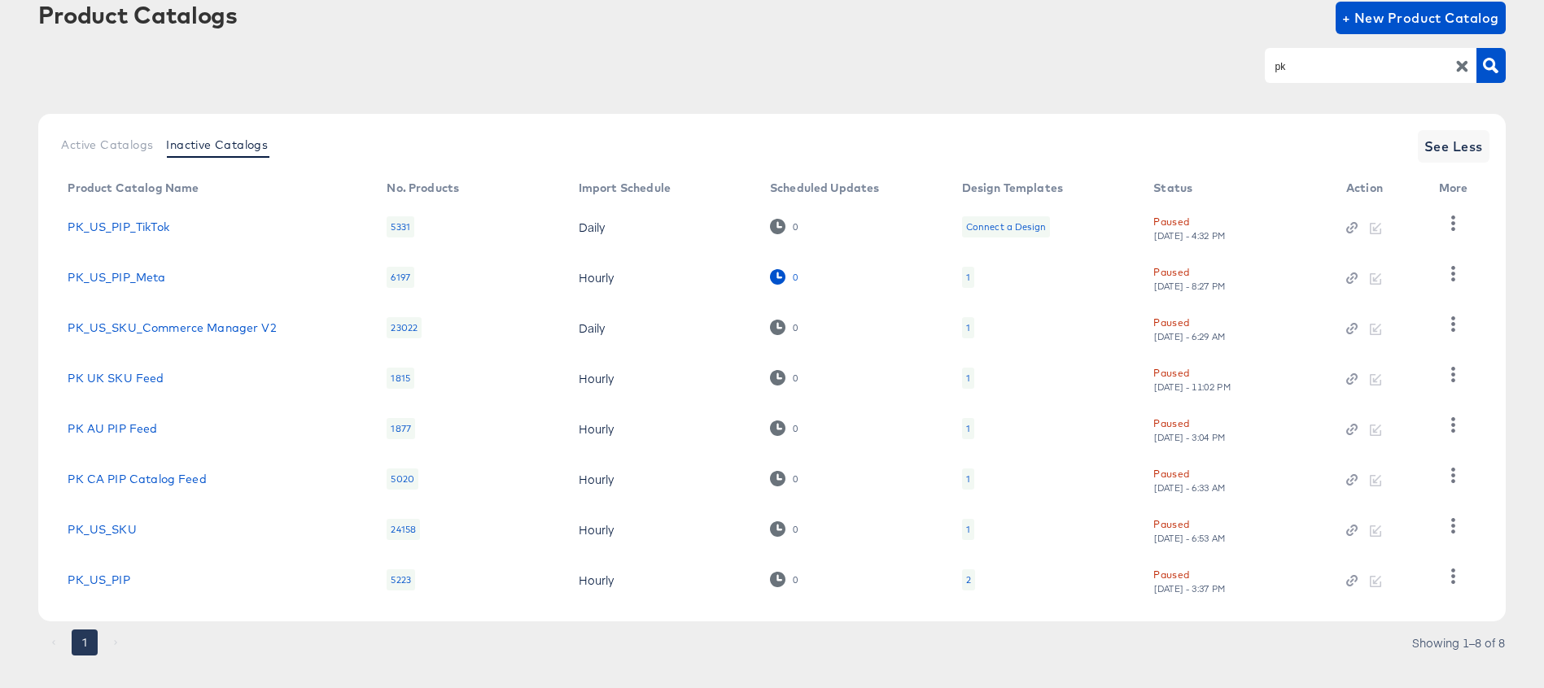
click at [783, 278] on icon at bounding box center [777, 276] width 15 height 15
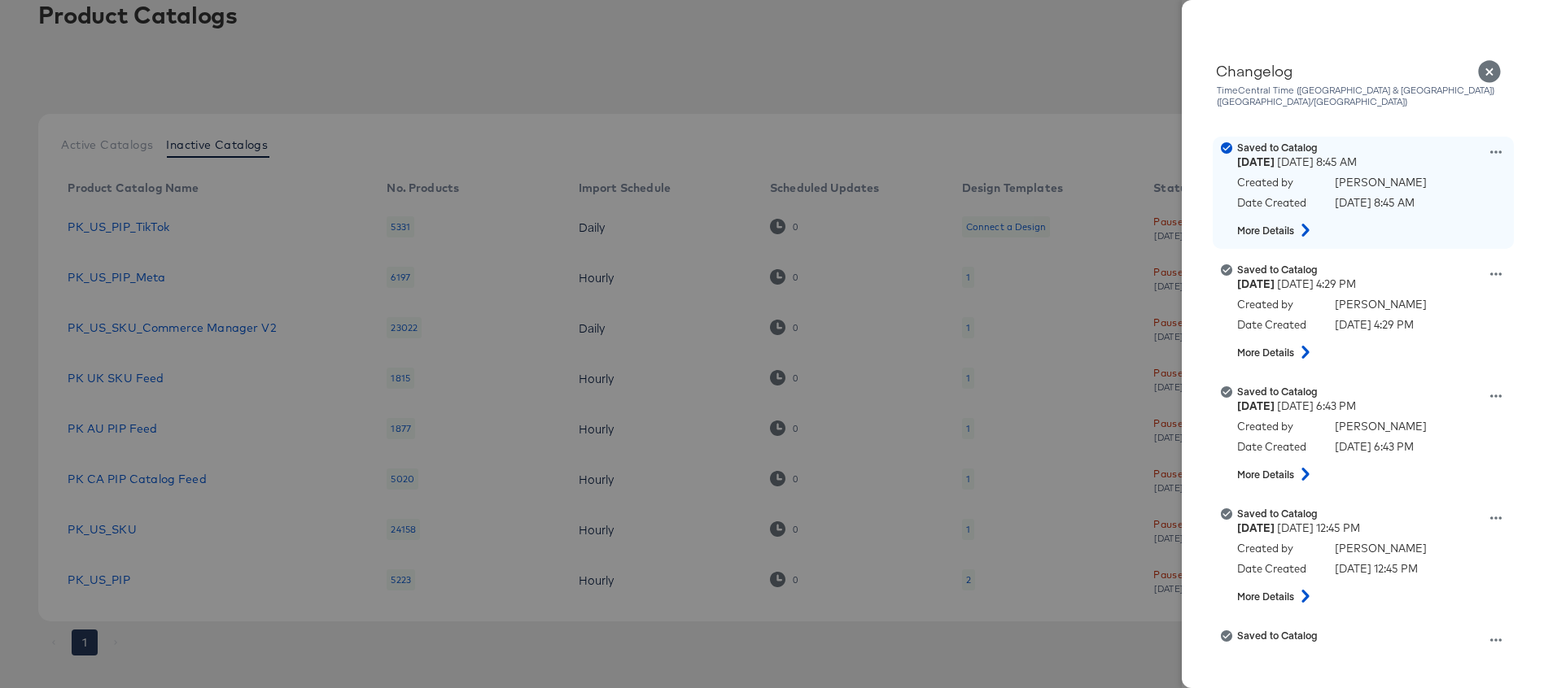
scroll to position [77, 0]
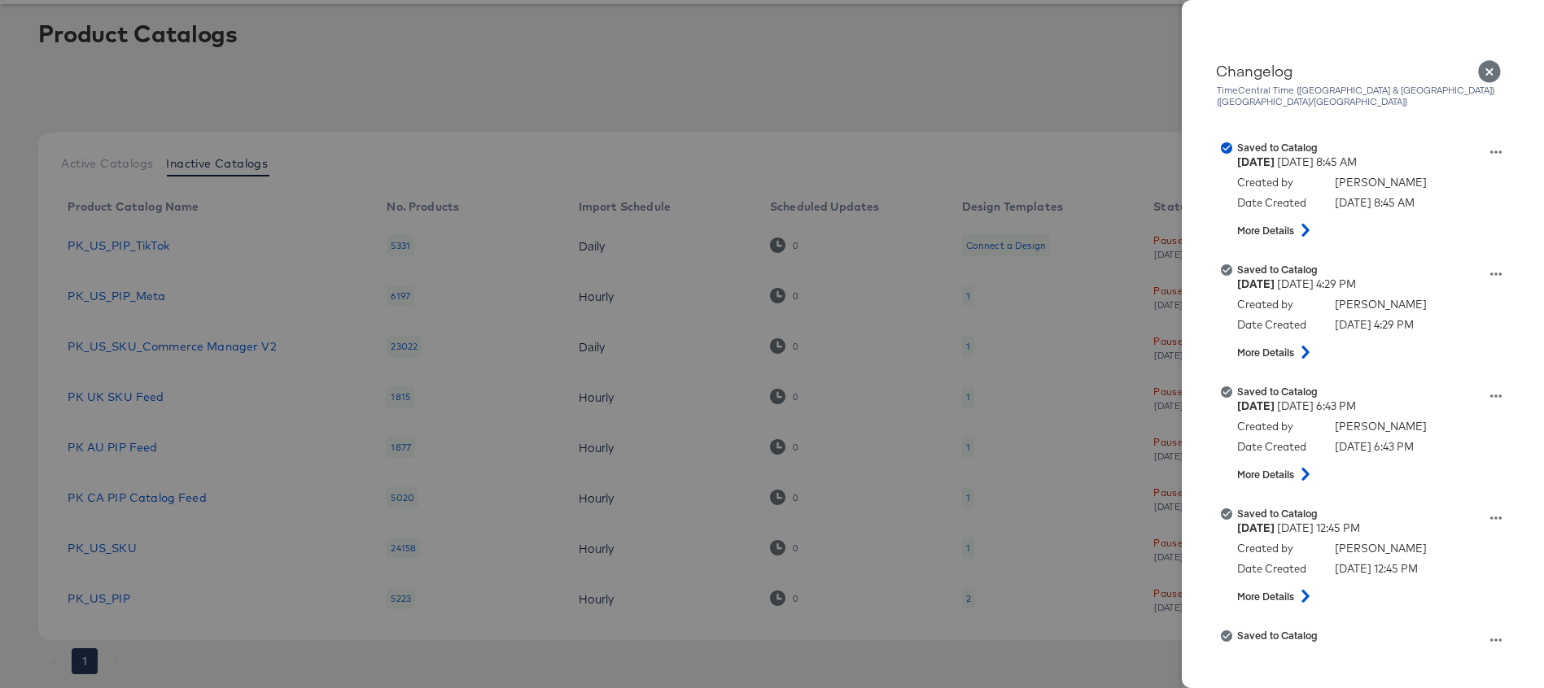
click at [1488, 62] on icon "Close" at bounding box center [1489, 71] width 23 height 23
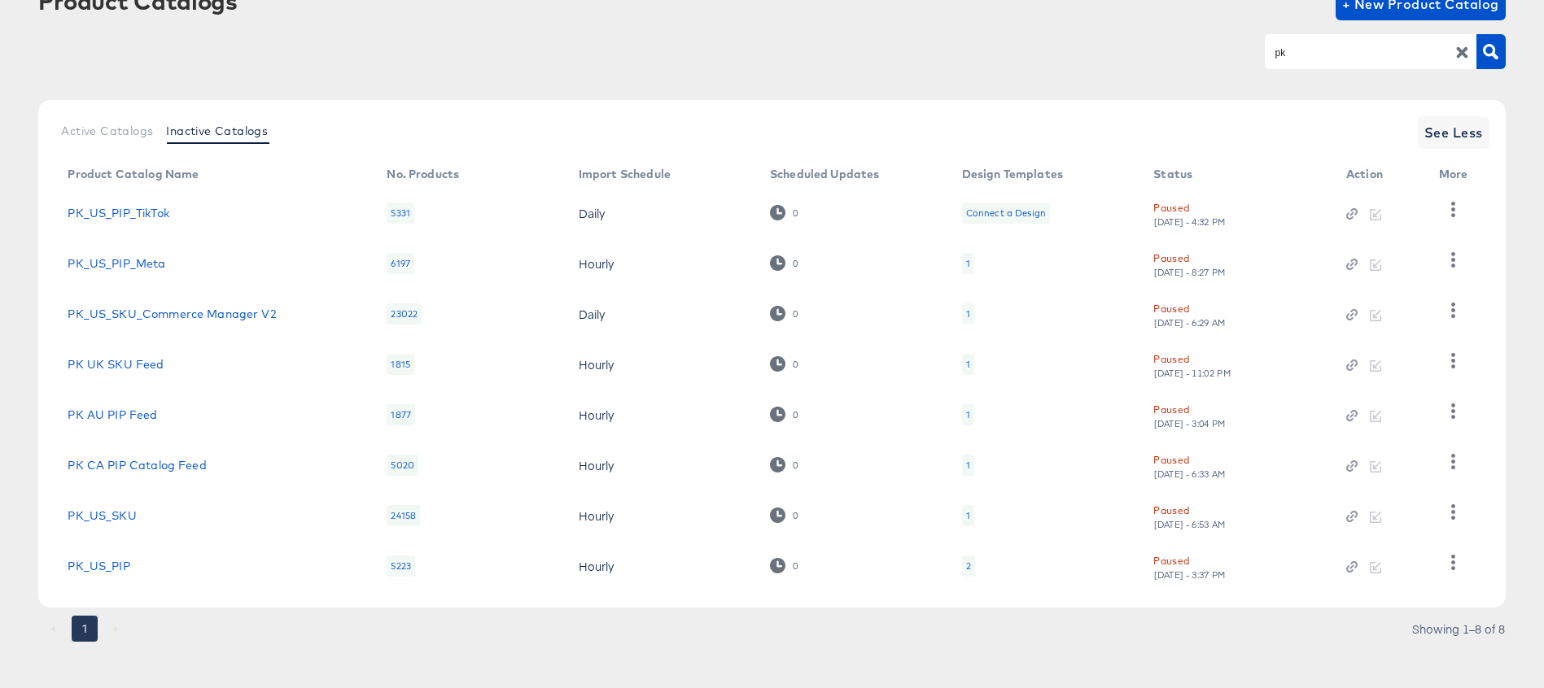
scroll to position [120, 0]
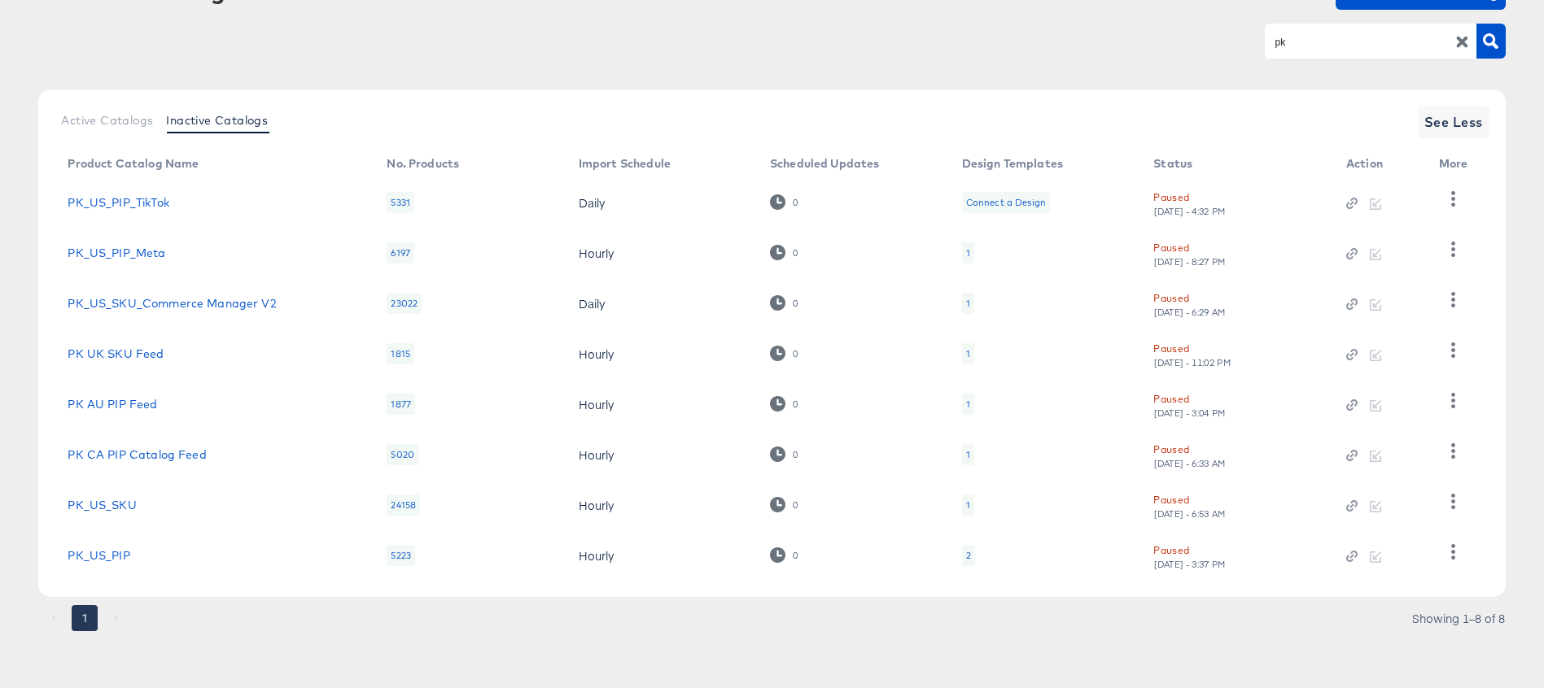
click at [1313, 39] on input "pk" at bounding box center [1357, 42] width 173 height 19
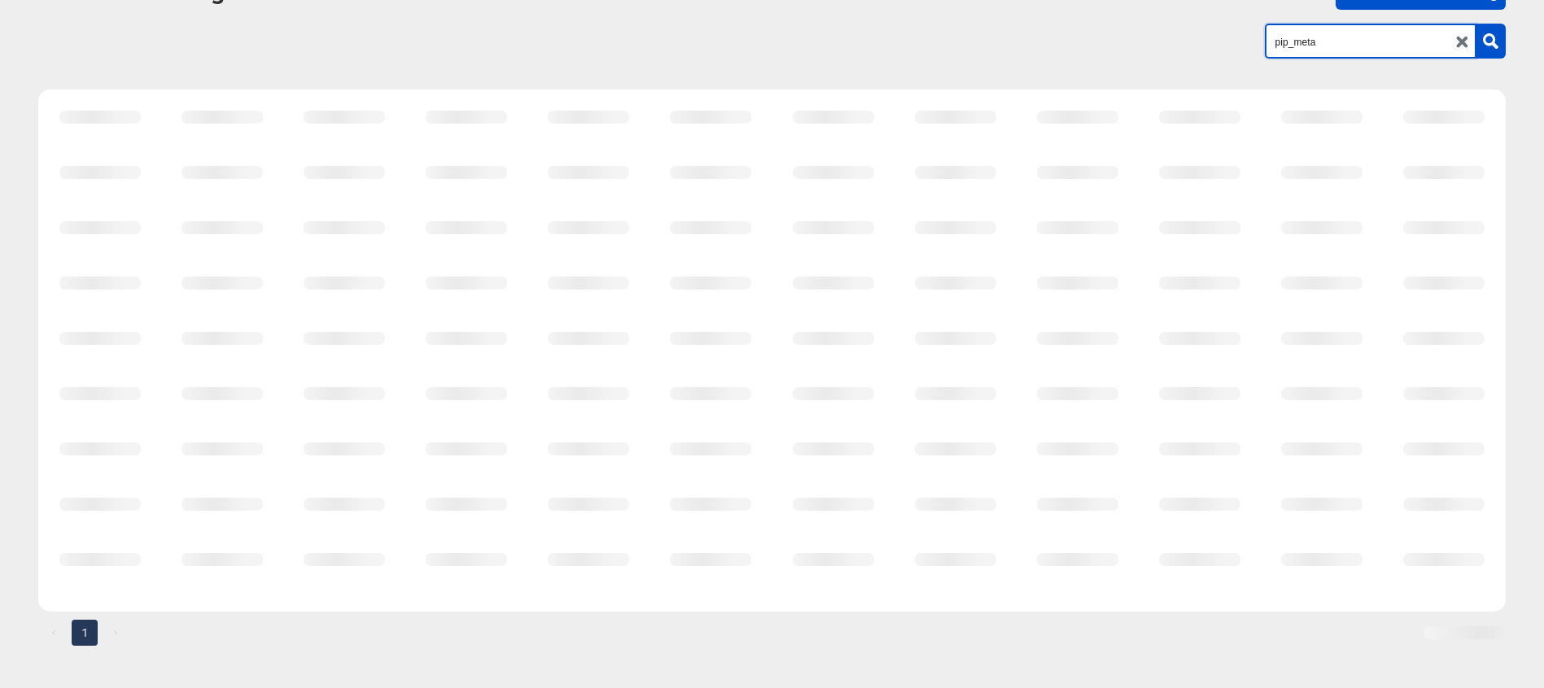
scroll to position [70, 0]
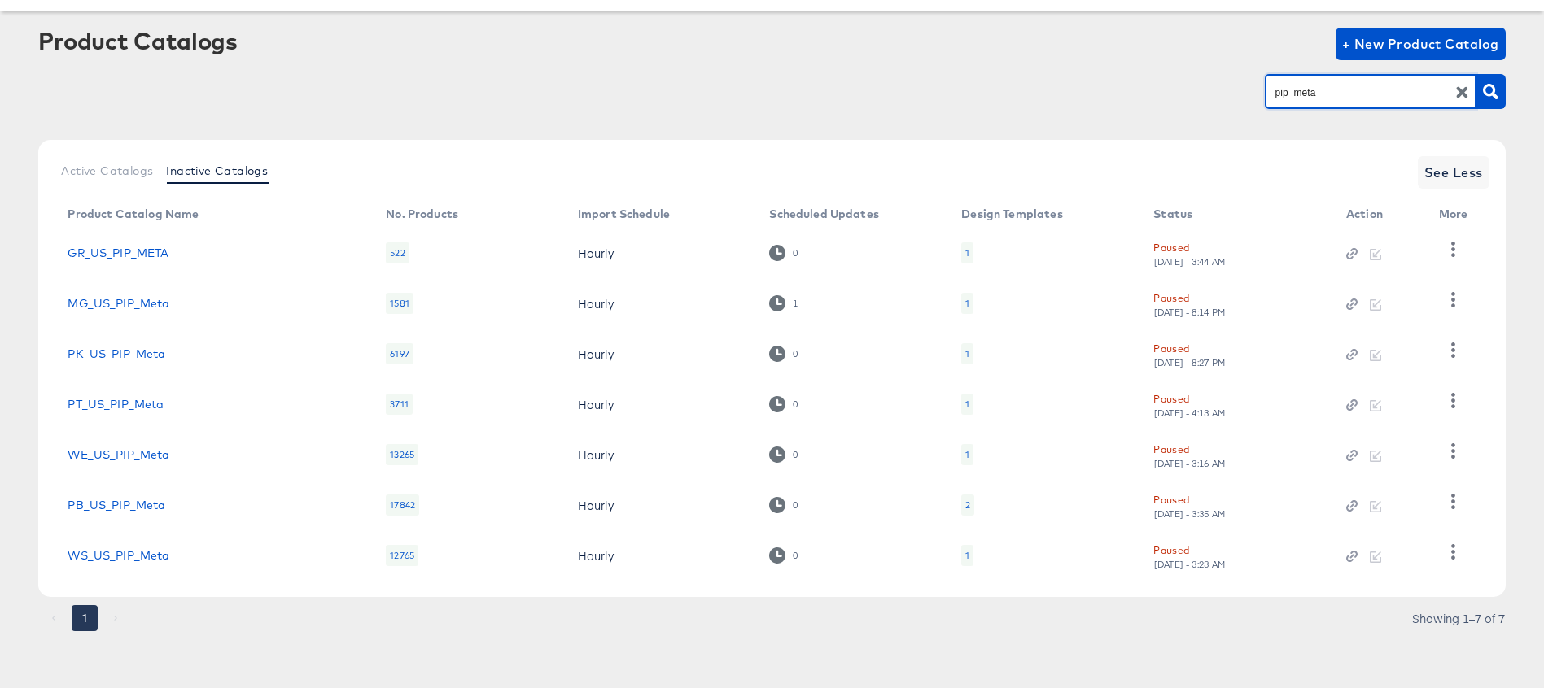
click at [1318, 91] on input "pip_meta" at bounding box center [1357, 92] width 173 height 19
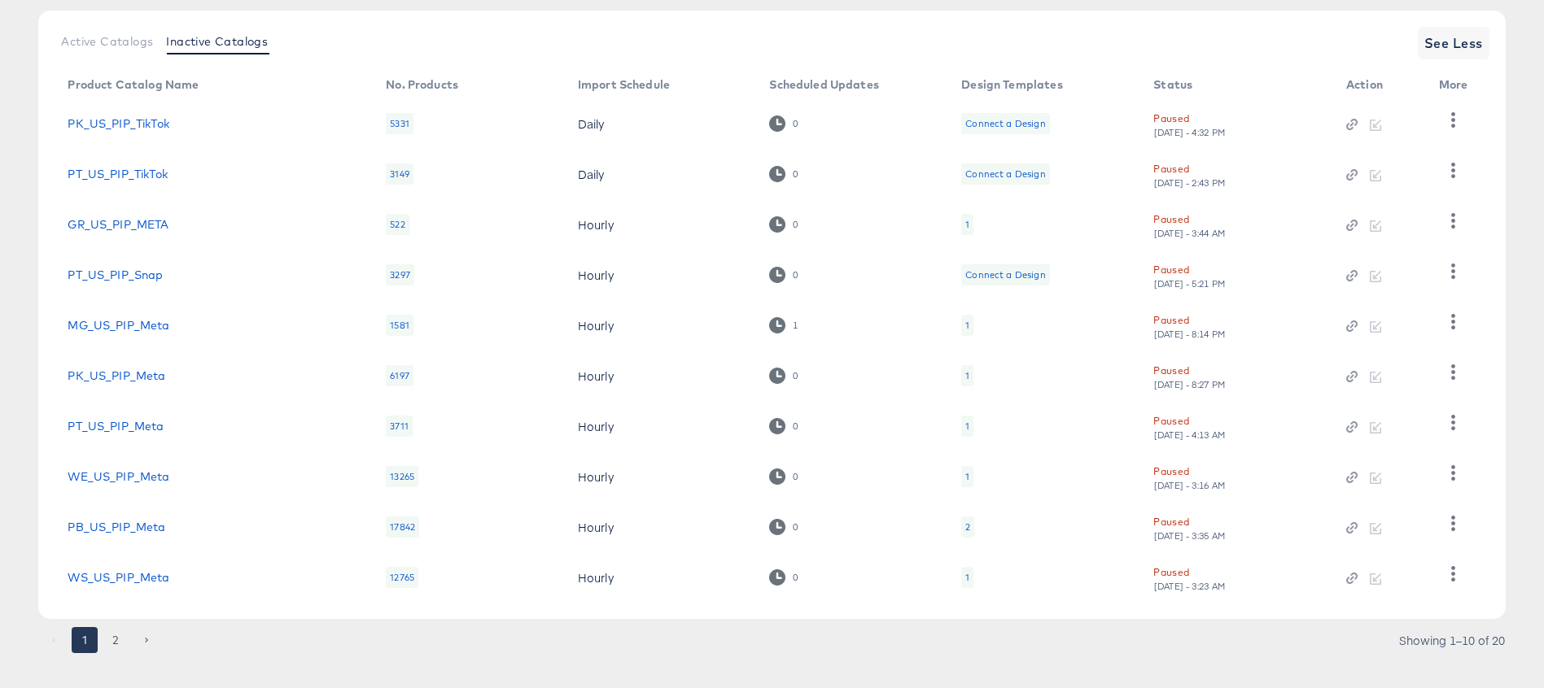
scroll to position [221, 0]
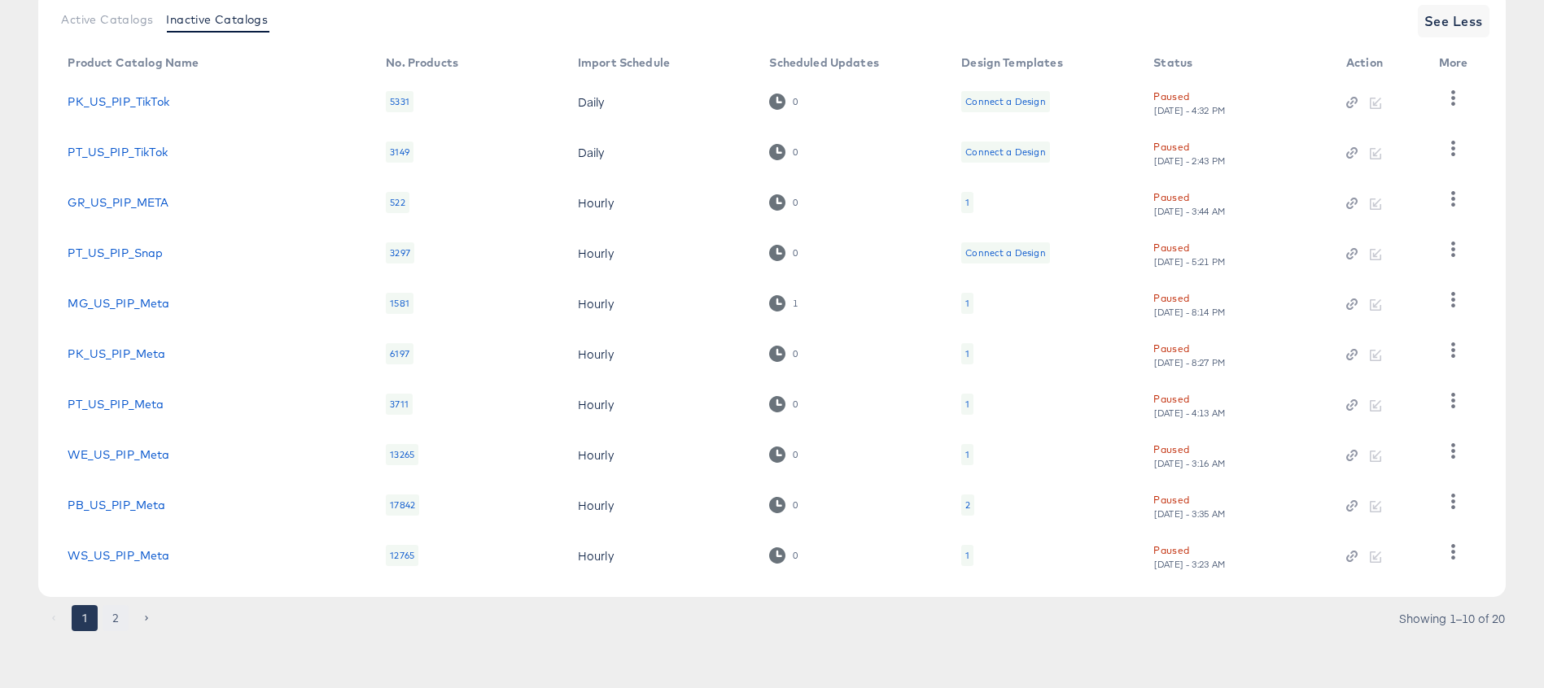
click at [116, 613] on button "2" at bounding box center [116, 618] width 26 height 26
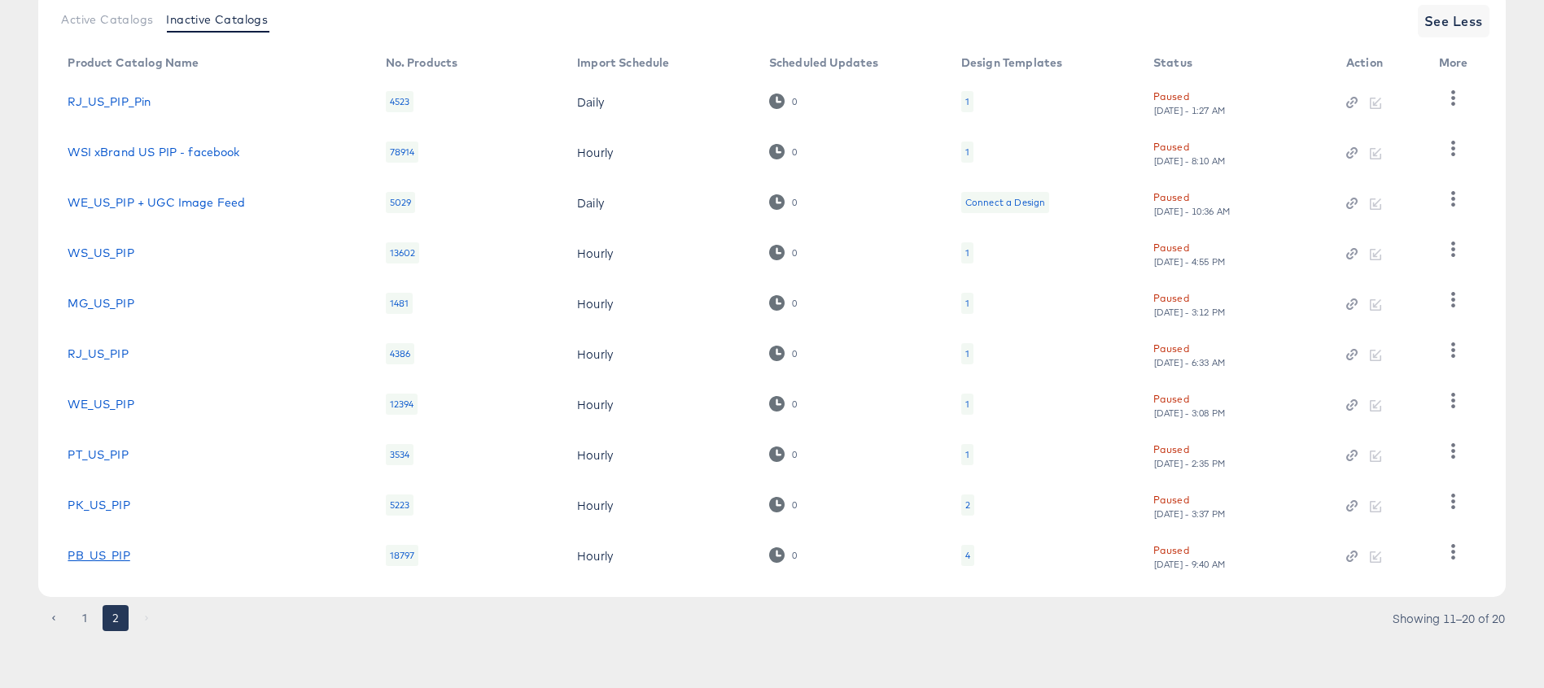
scroll to position [203, 0]
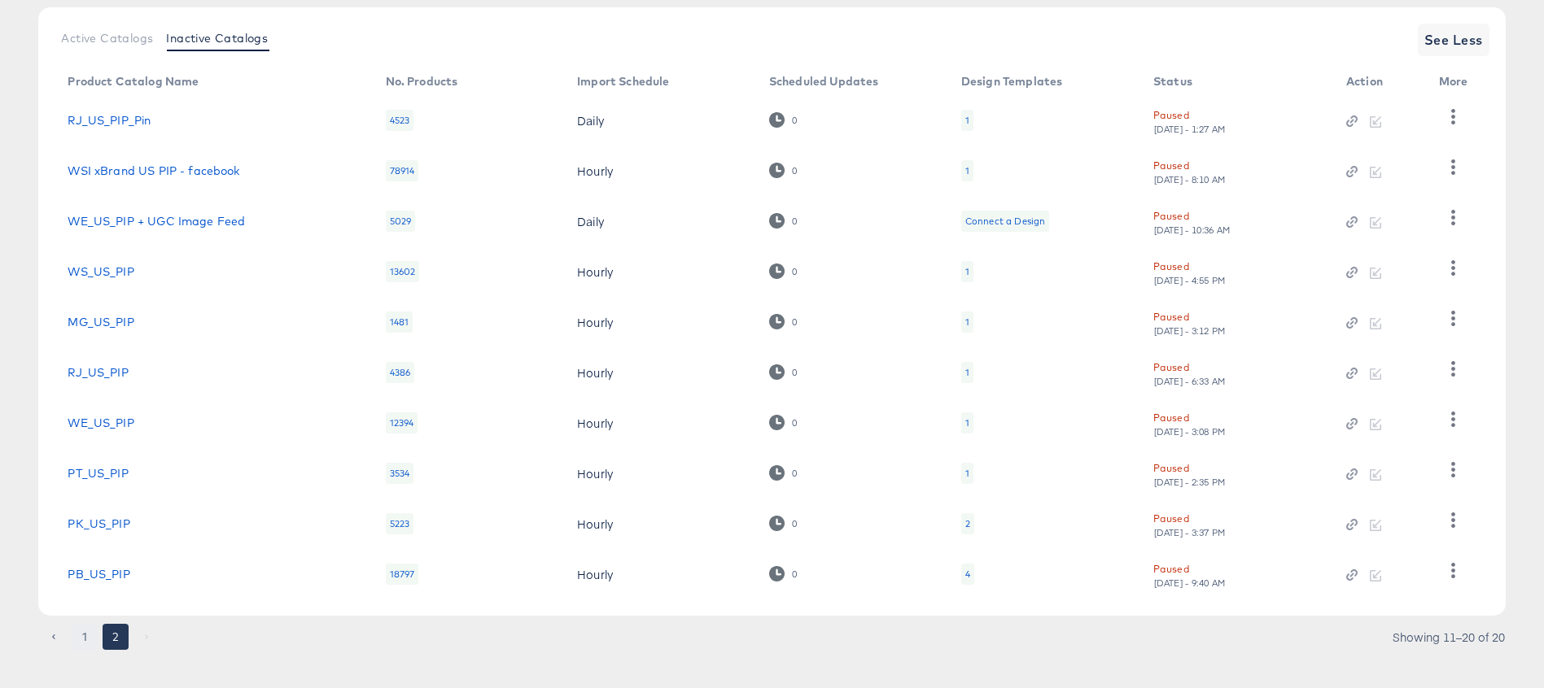
click at [86, 636] on button "1" at bounding box center [85, 637] width 26 height 26
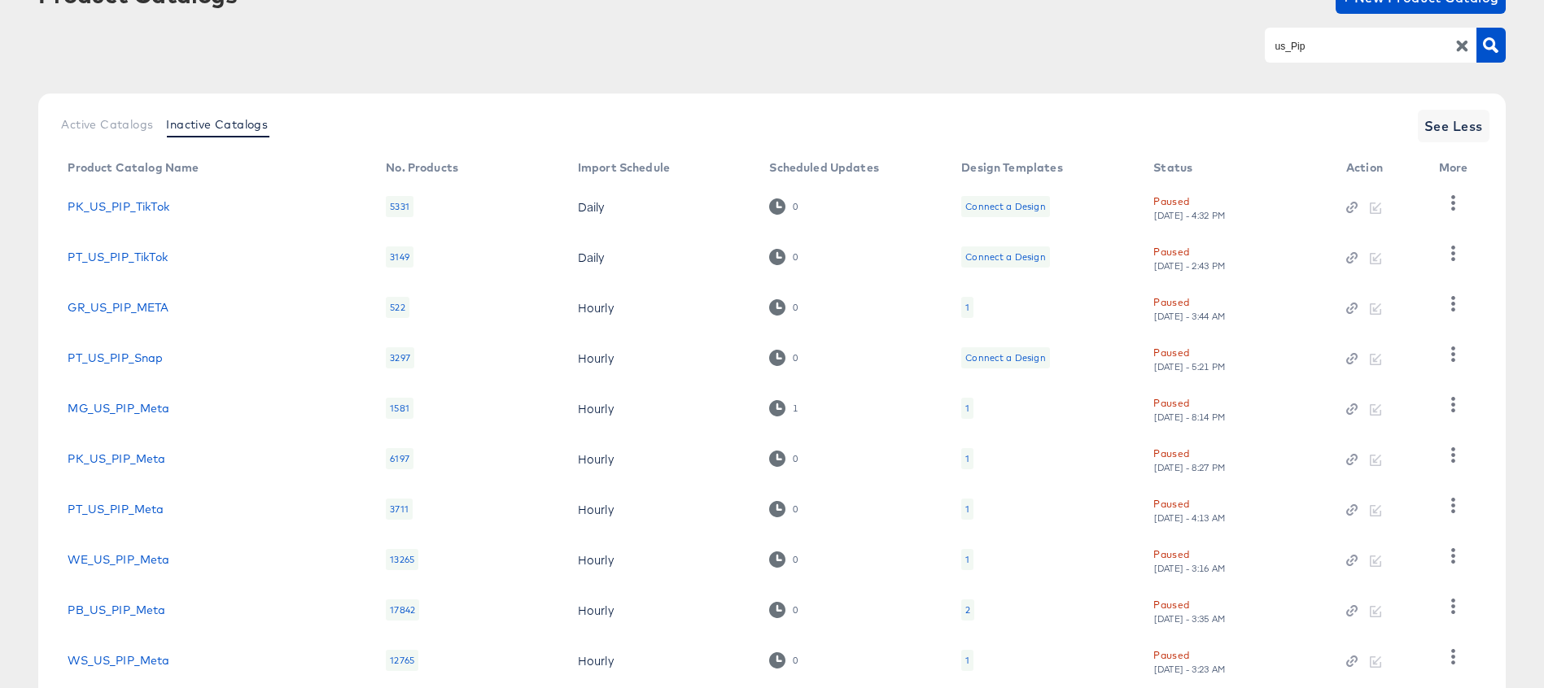
scroll to position [63, 0]
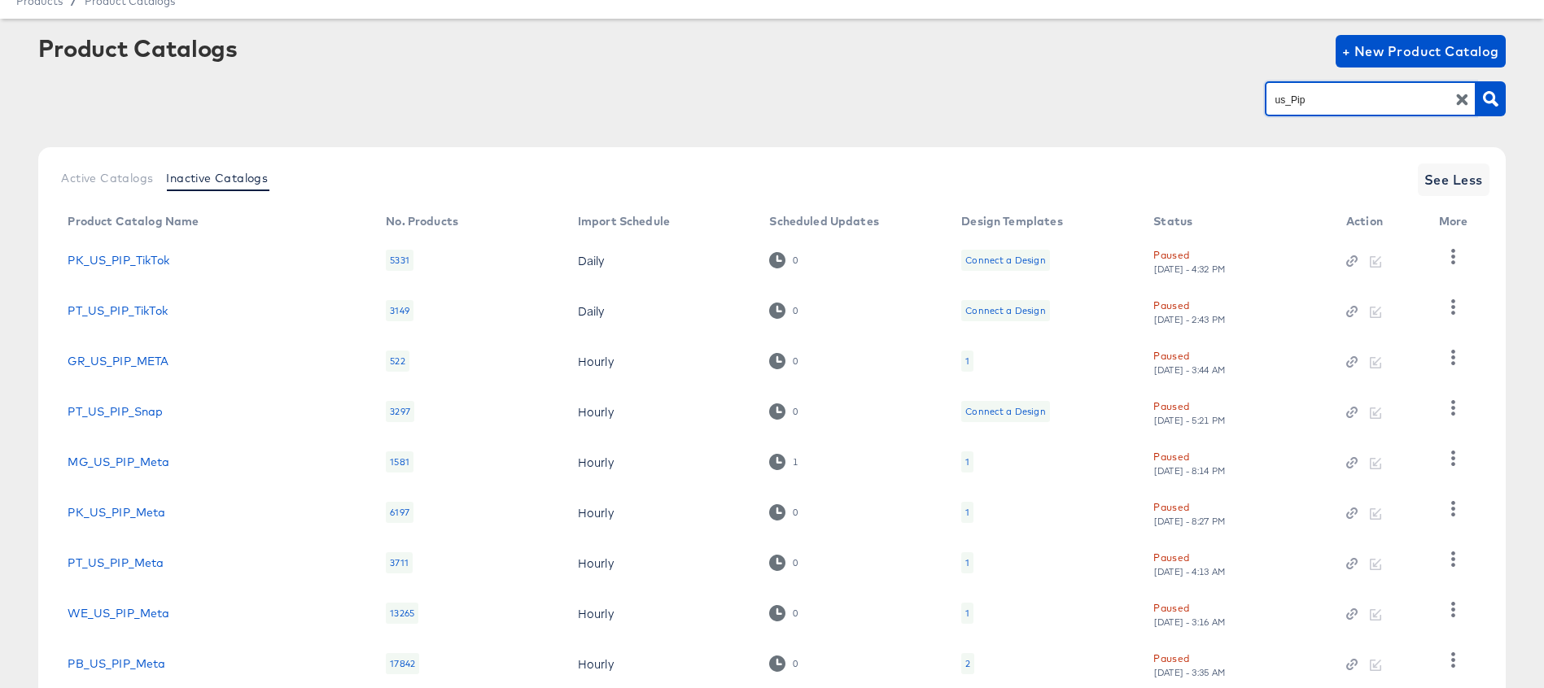
click at [1276, 98] on input "us_Pip" at bounding box center [1357, 99] width 173 height 19
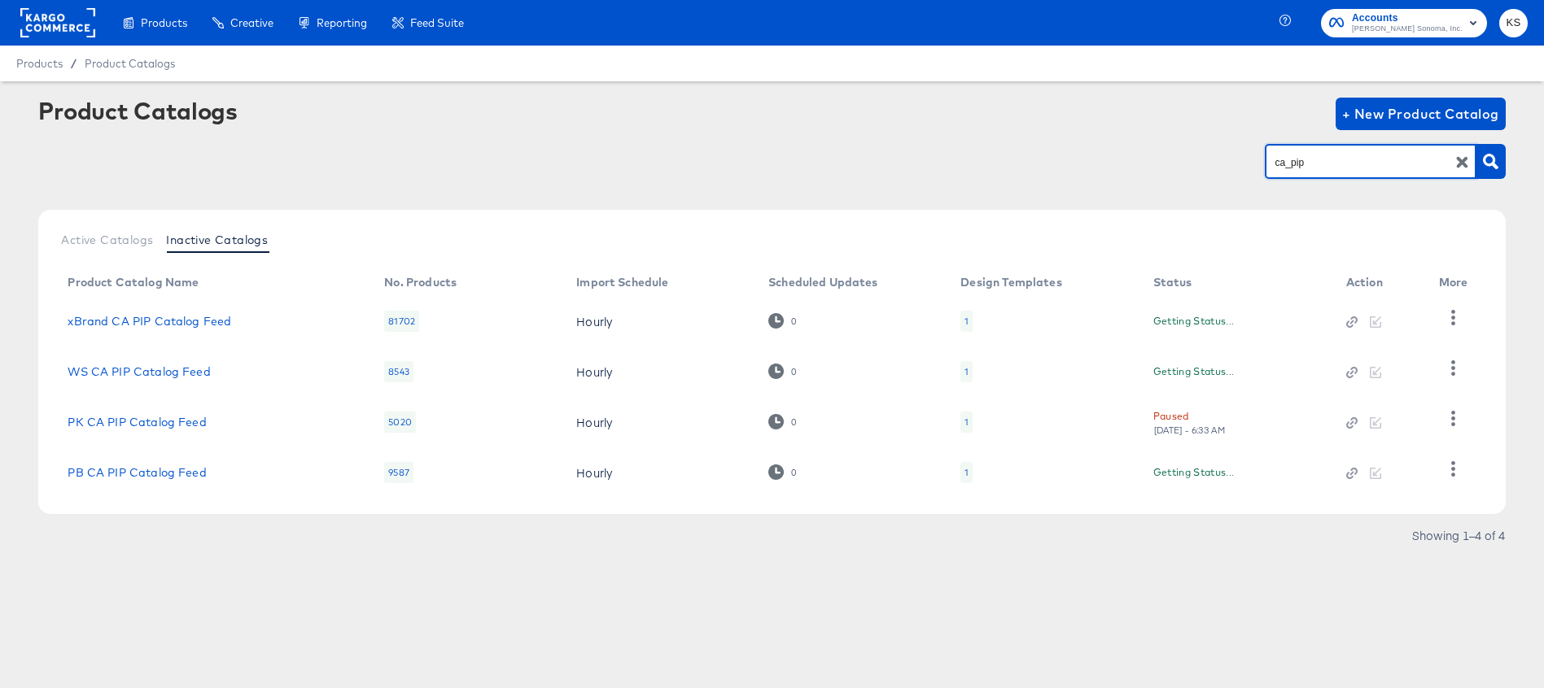
scroll to position [0, 0]
click at [1321, 155] on input "ca_pip" at bounding box center [1357, 162] width 173 height 19
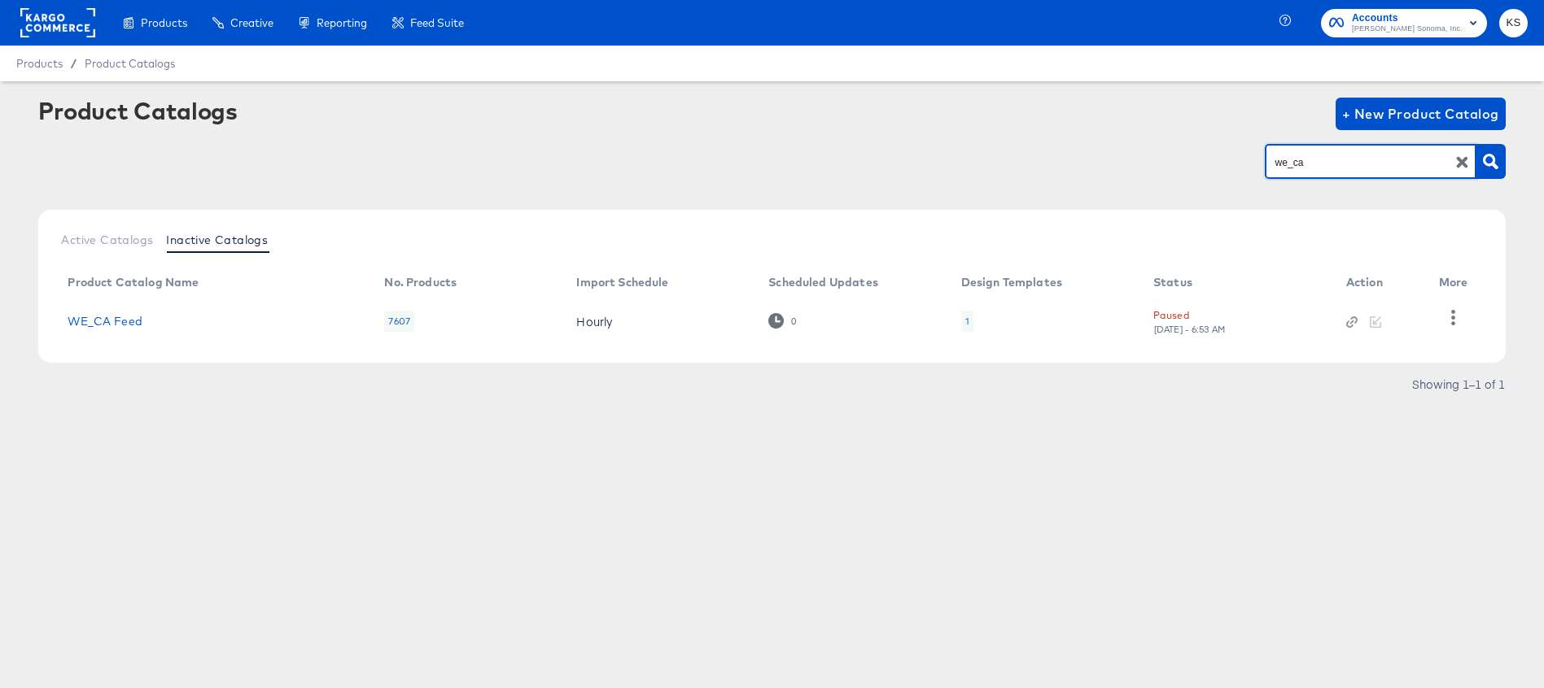
click at [1329, 169] on input "we_ca" at bounding box center [1357, 162] width 173 height 19
click at [1296, 161] on input "we_uk" at bounding box center [1357, 162] width 173 height 19
click at [1296, 162] on input "we_uk" at bounding box center [1357, 162] width 173 height 19
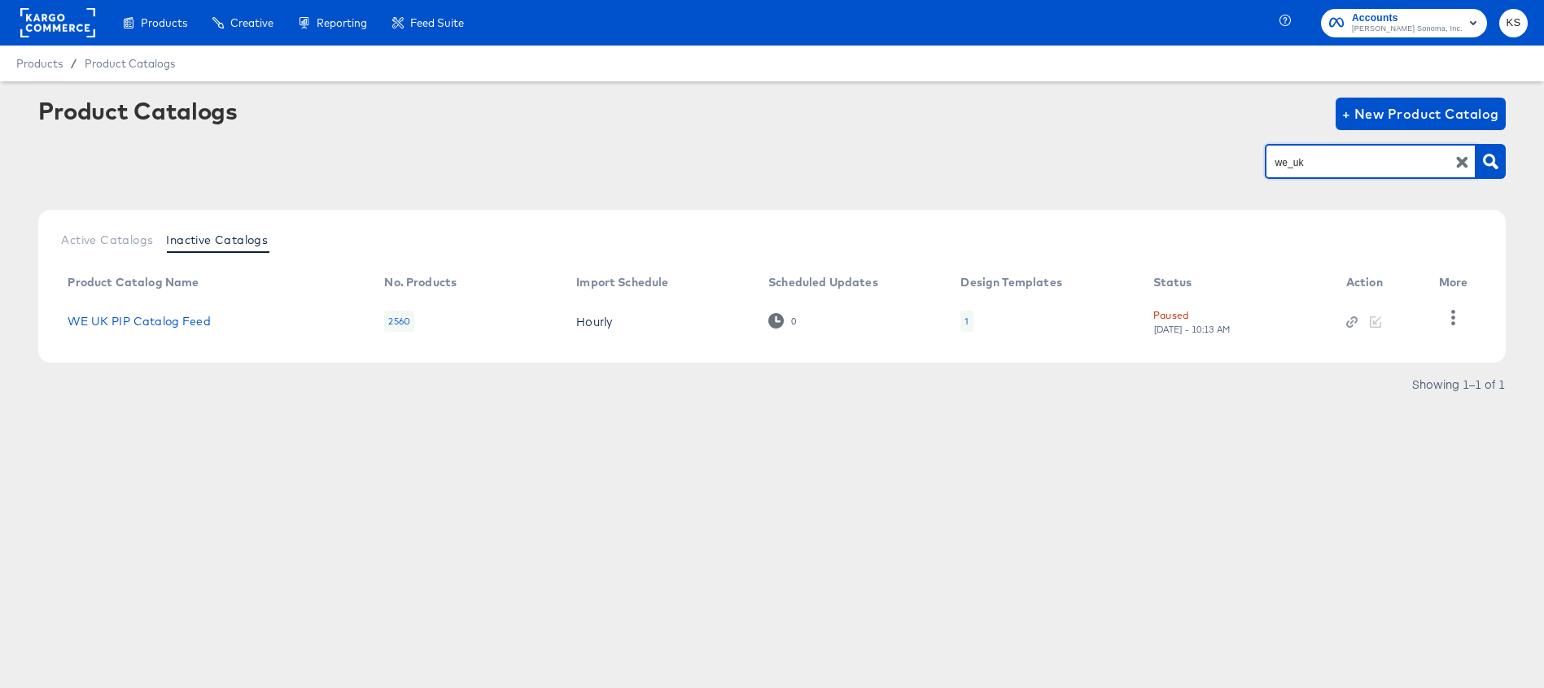
click at [1296, 162] on input "we_uk" at bounding box center [1357, 162] width 173 height 19
type input "us_Sku"
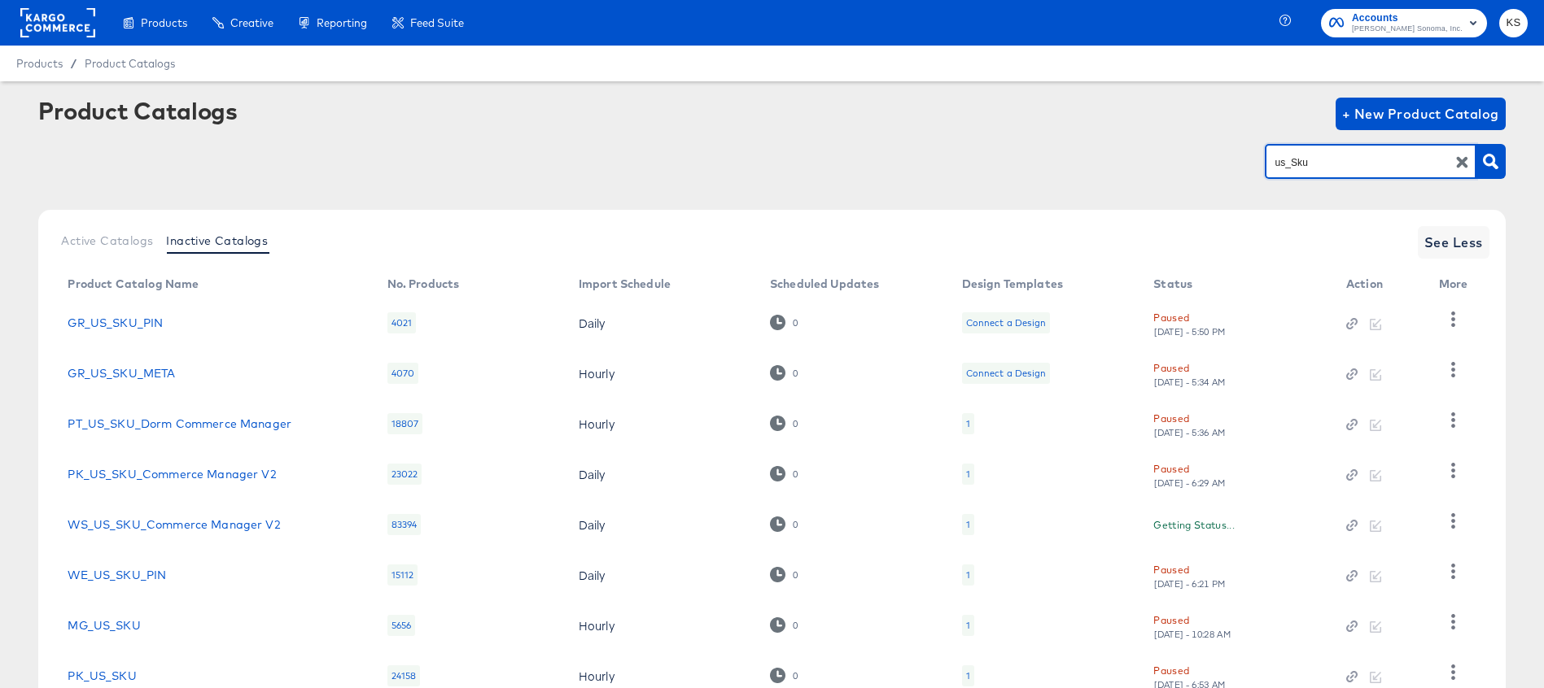
scroll to position [221, 0]
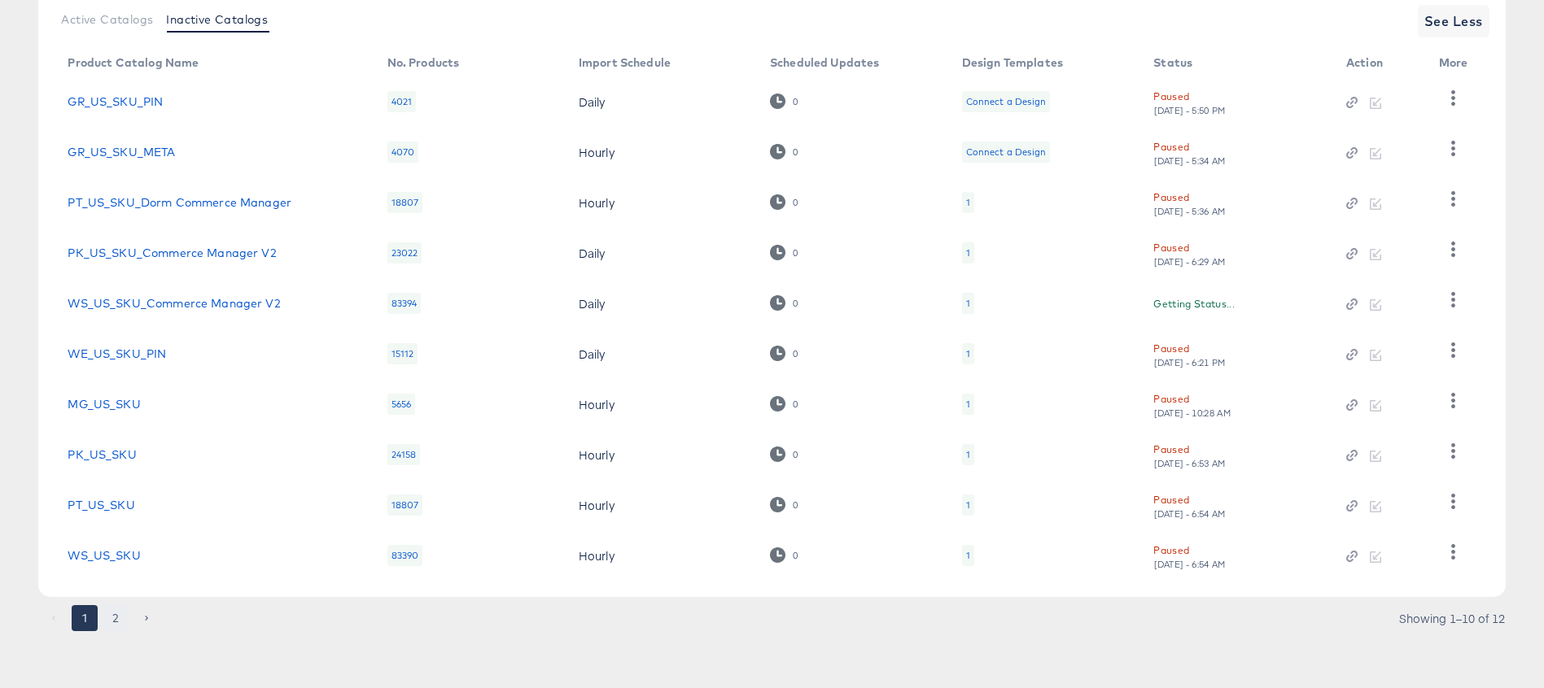
click at [118, 614] on button "2" at bounding box center [116, 618] width 26 height 26
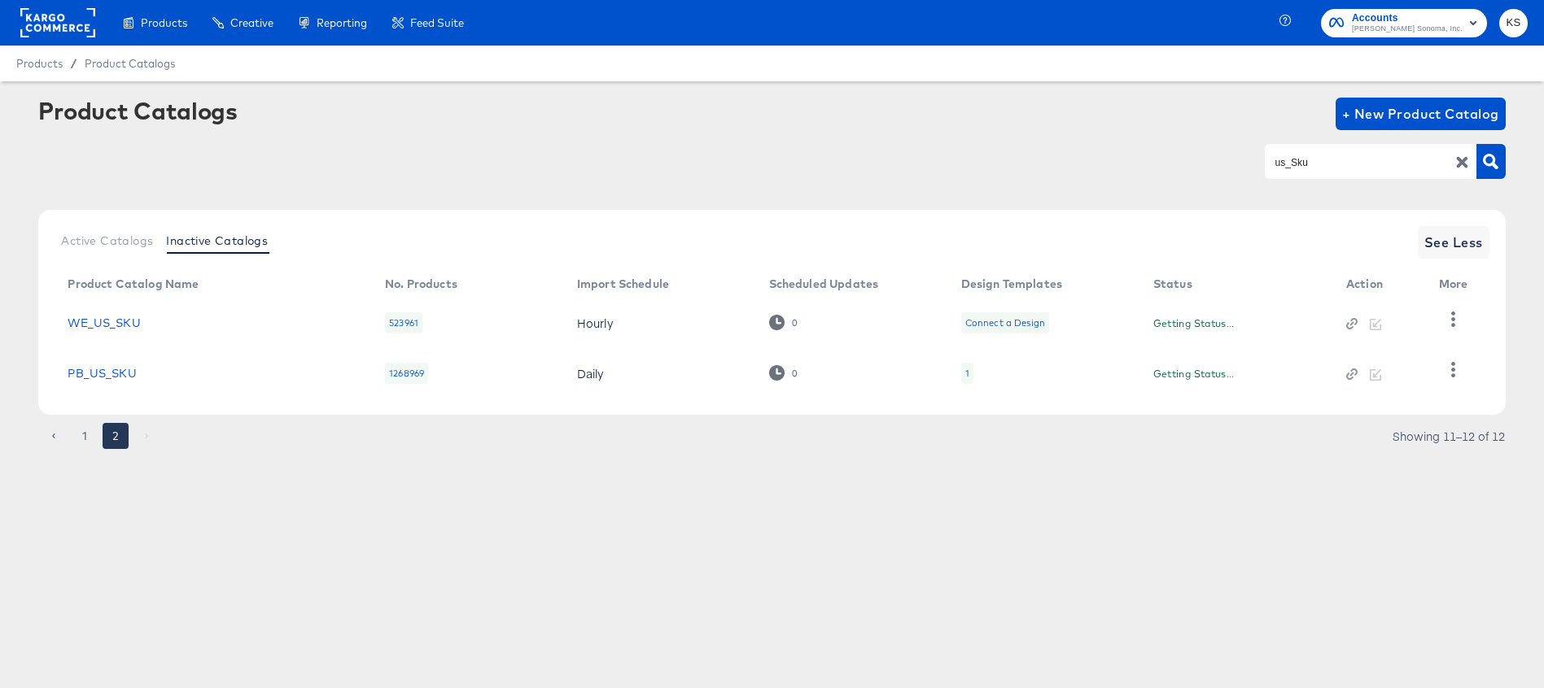
scroll to position [0, 0]
click at [84, 437] on button "1" at bounding box center [85, 436] width 26 height 26
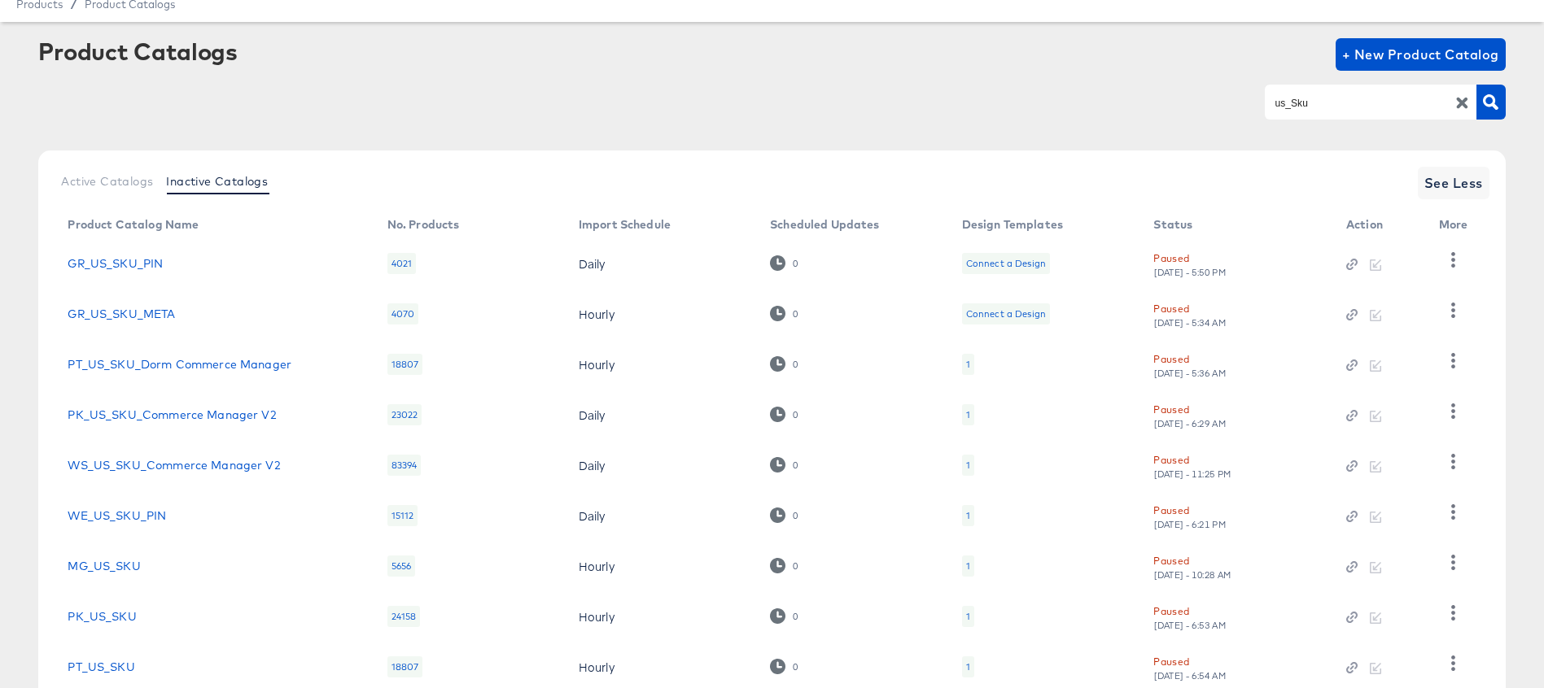
scroll to position [221, 0]
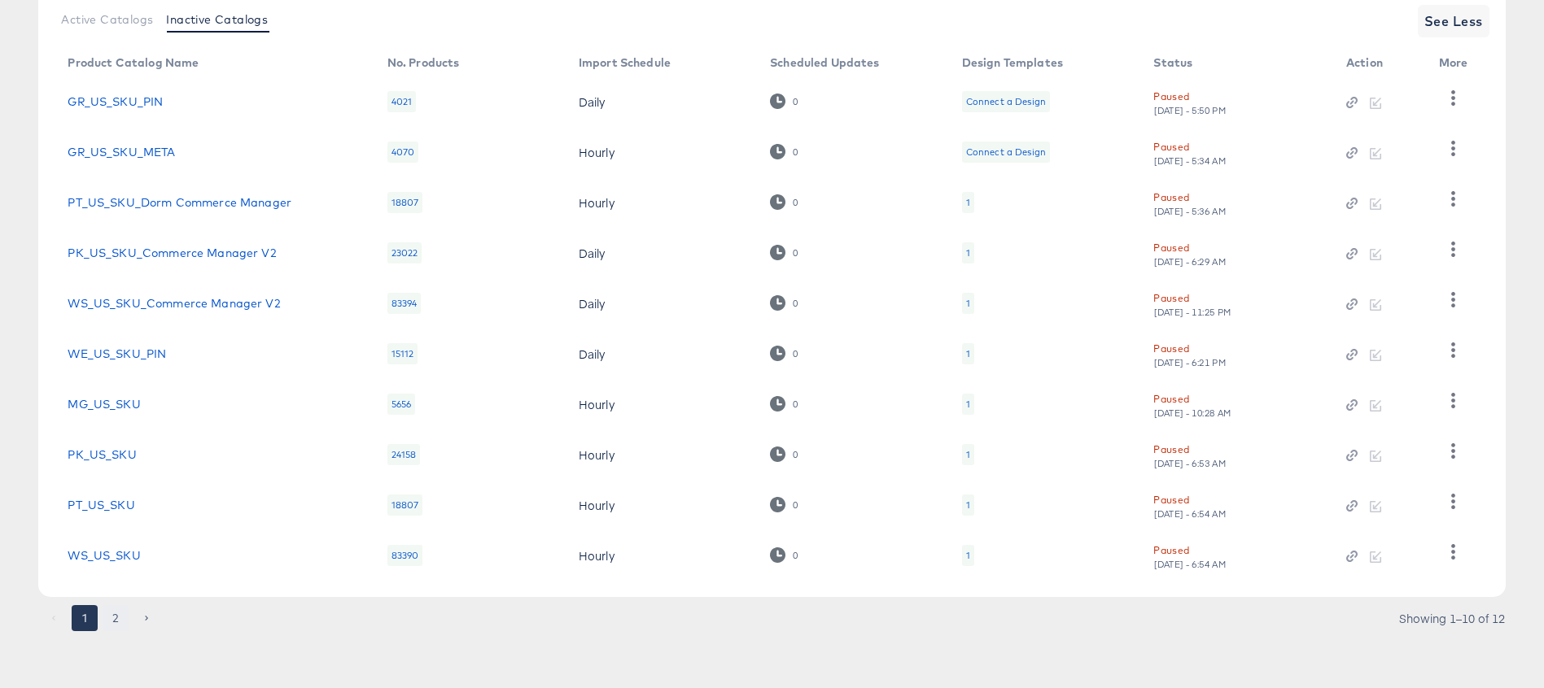
click at [115, 618] on button "2" at bounding box center [116, 618] width 26 height 26
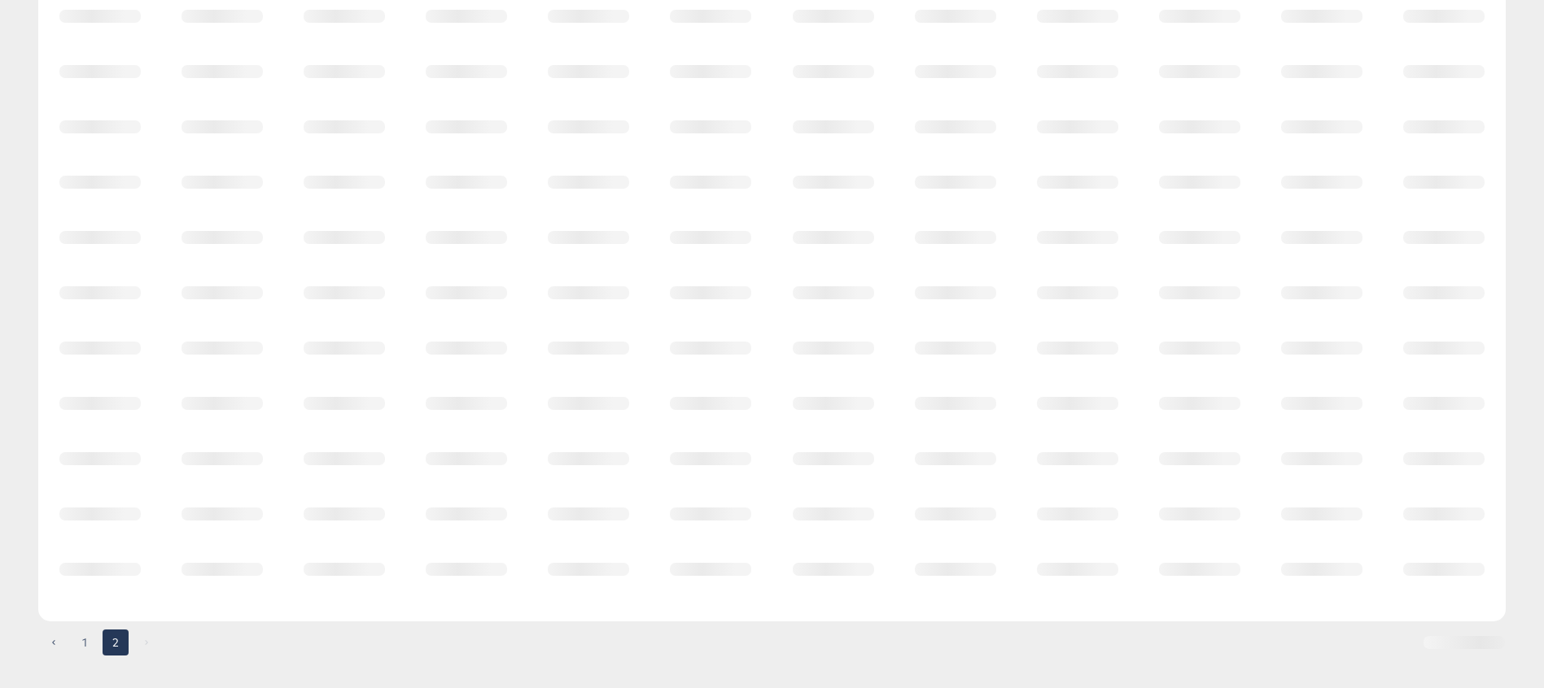
scroll to position [0, 0]
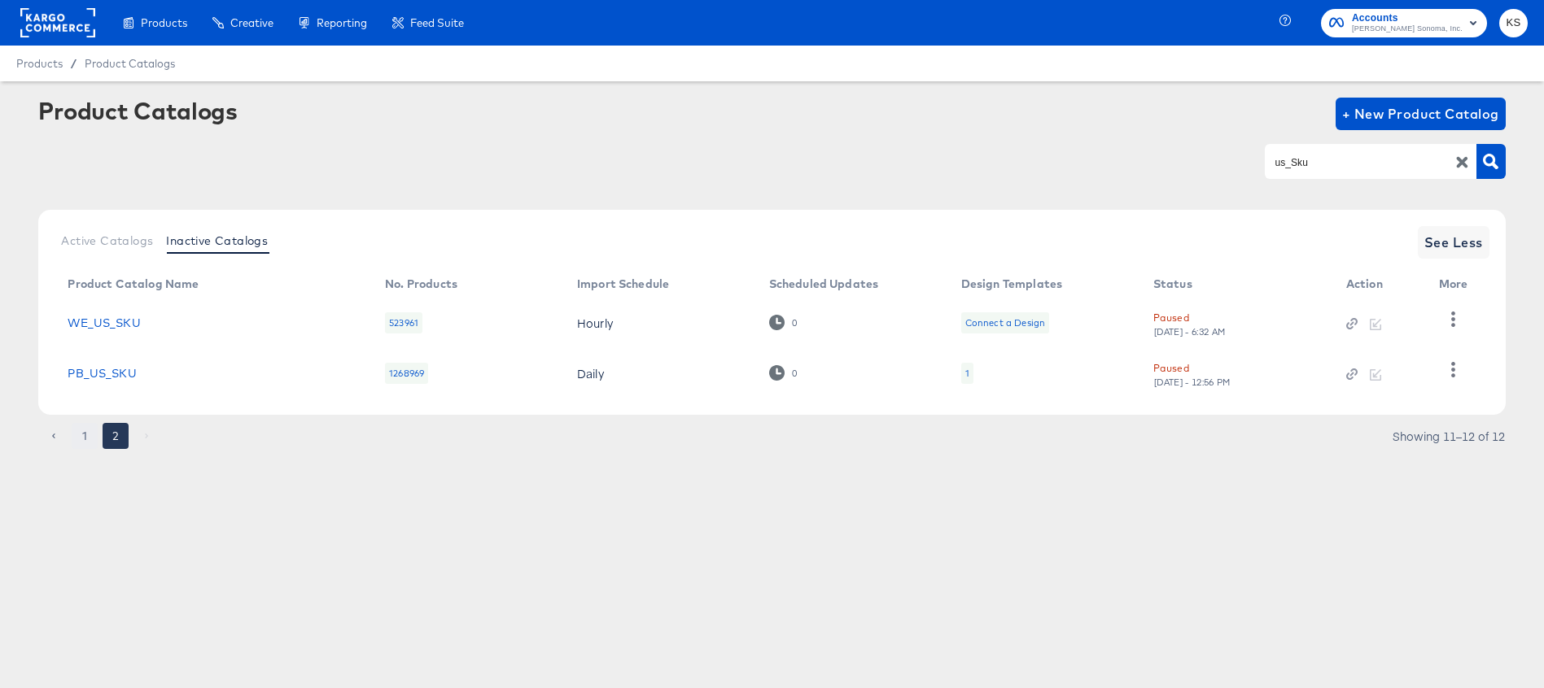
click at [87, 431] on button "1" at bounding box center [85, 436] width 26 height 26
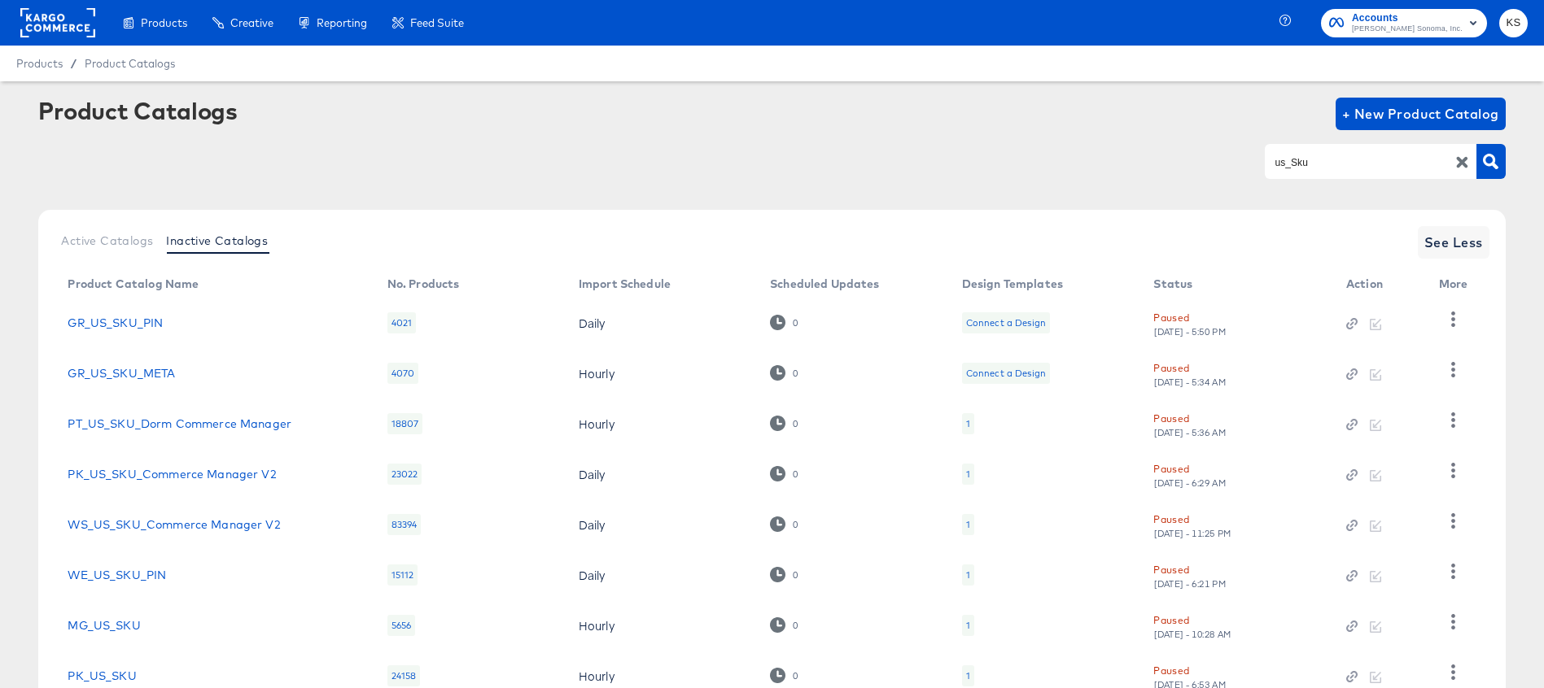
scroll to position [221, 0]
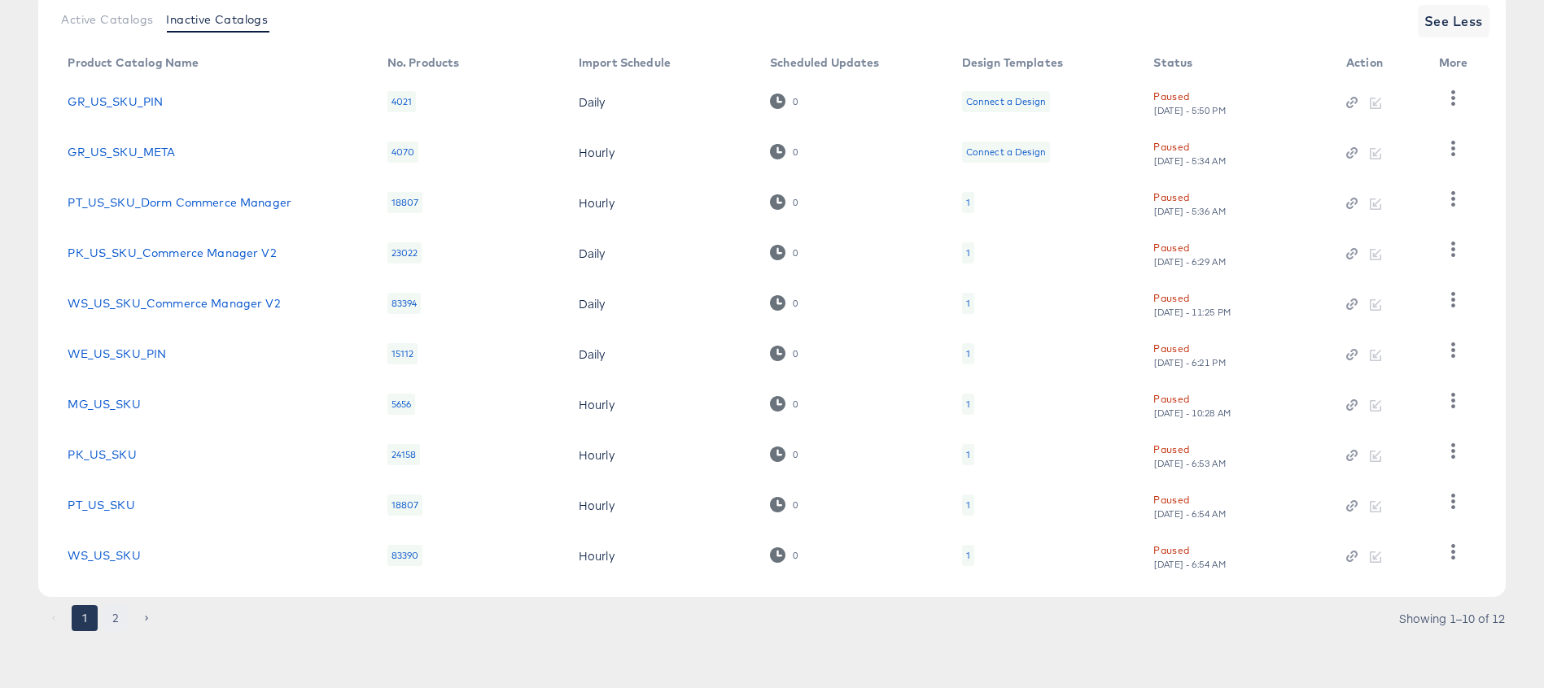
click at [112, 617] on button "2" at bounding box center [116, 618] width 26 height 26
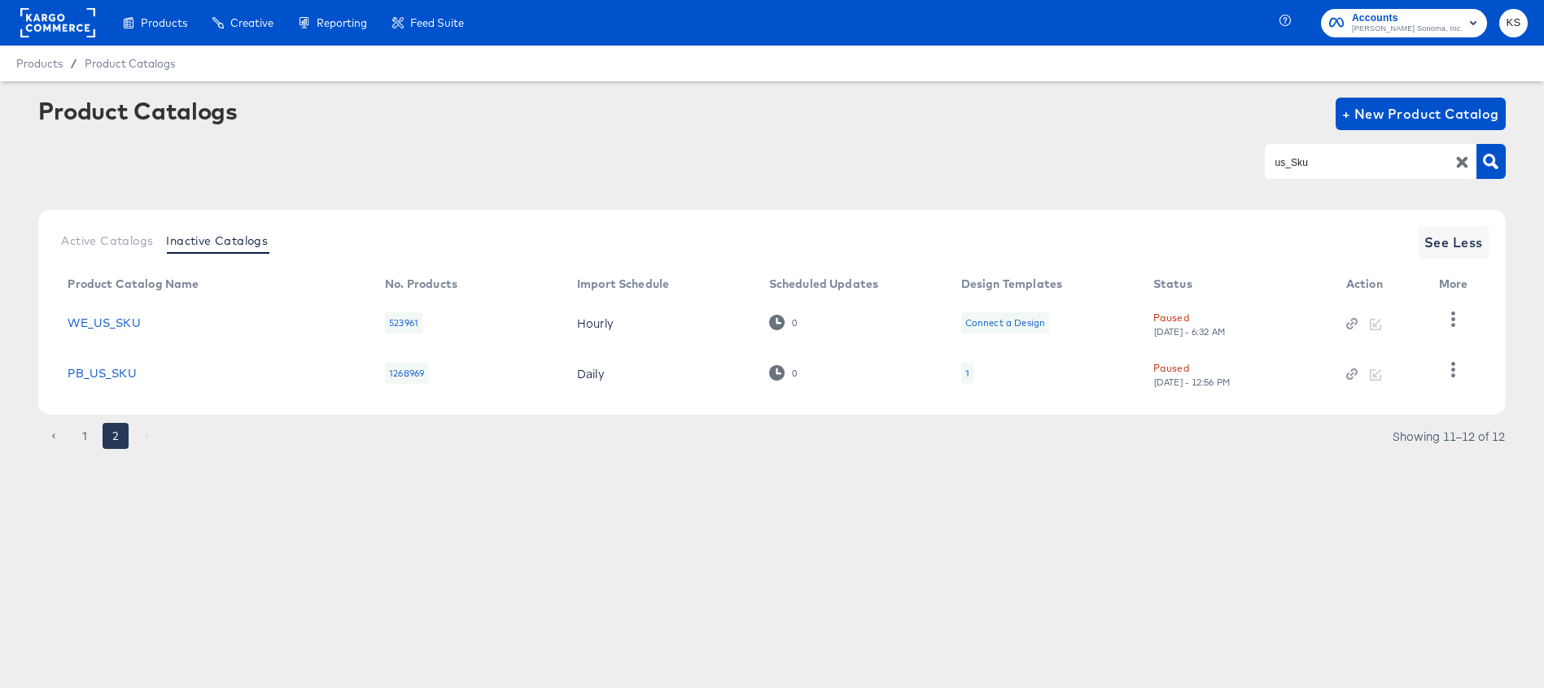
scroll to position [0, 0]
click at [83, 435] on button "1" at bounding box center [85, 436] width 26 height 26
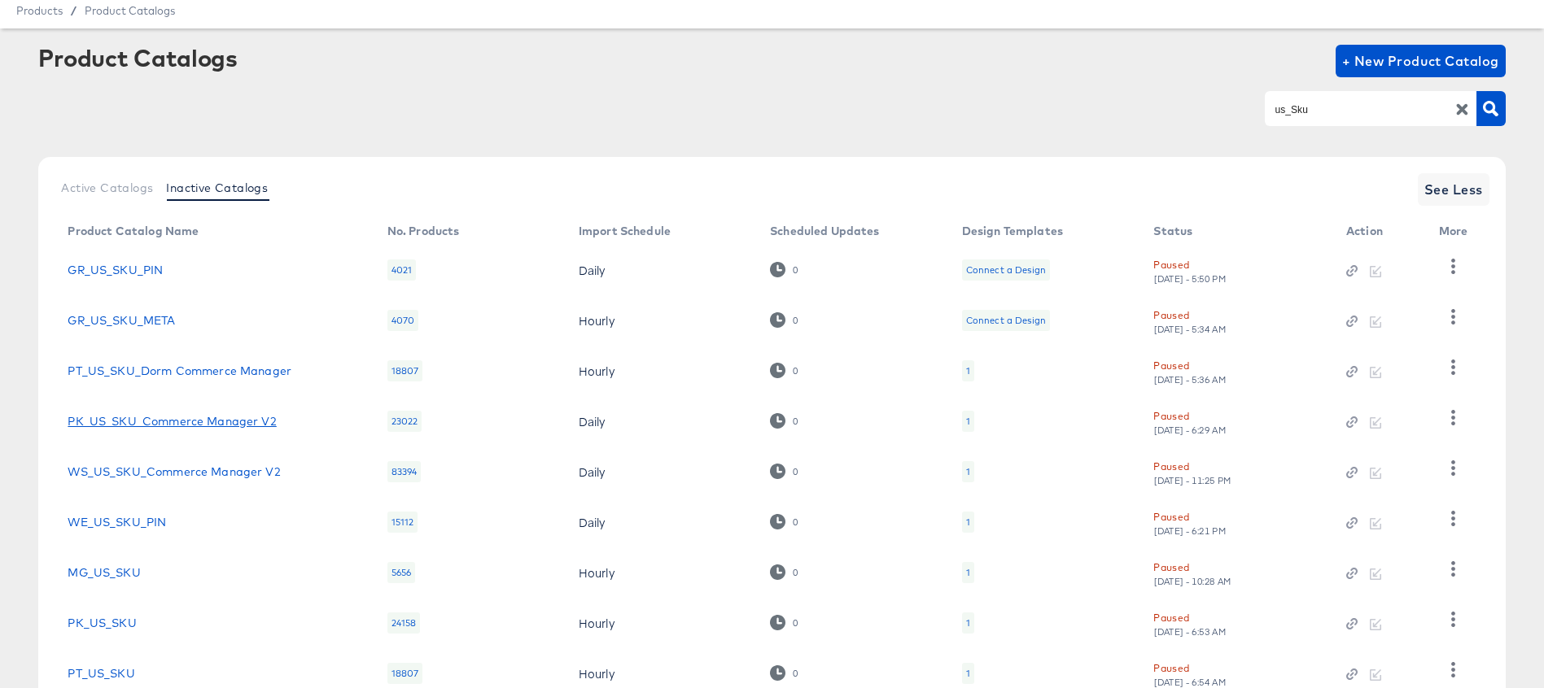
scroll to position [221, 0]
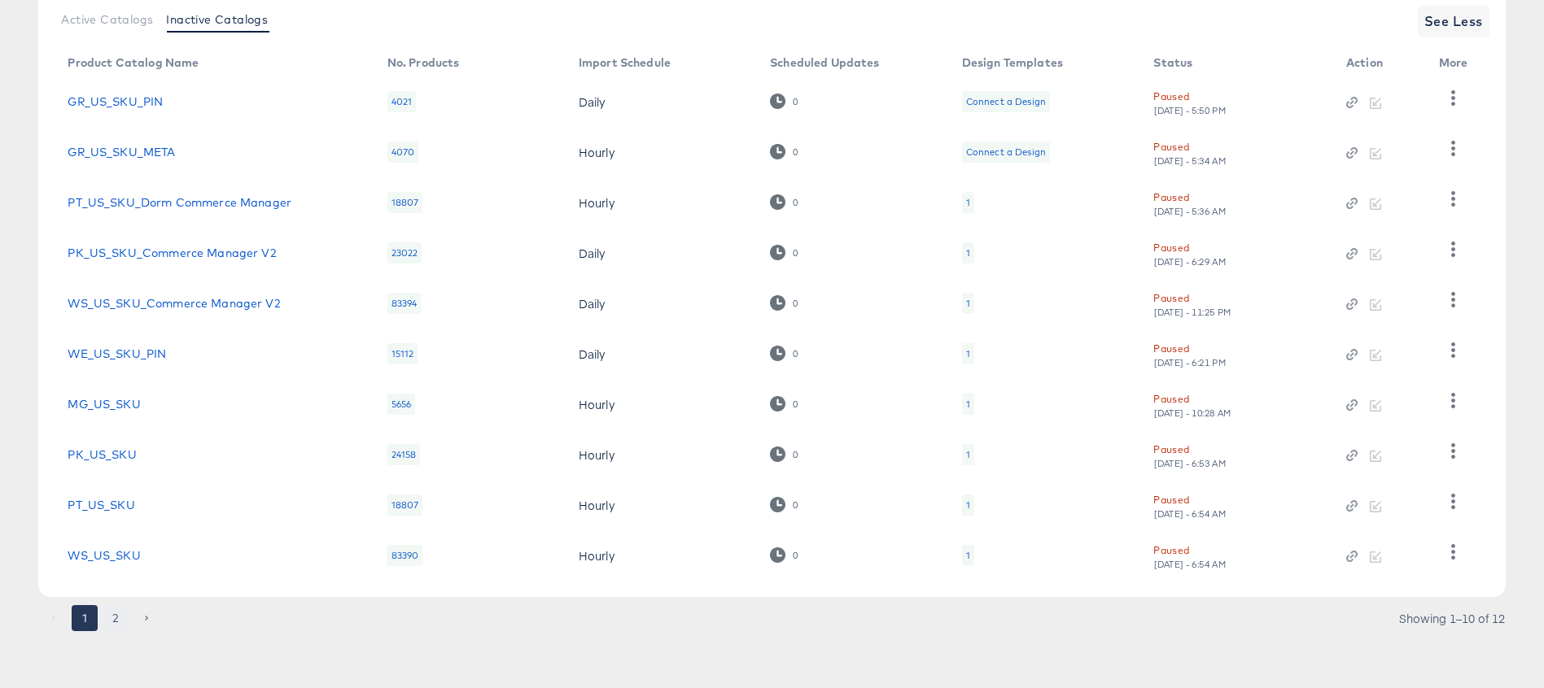
click at [115, 624] on button "2" at bounding box center [116, 618] width 26 height 26
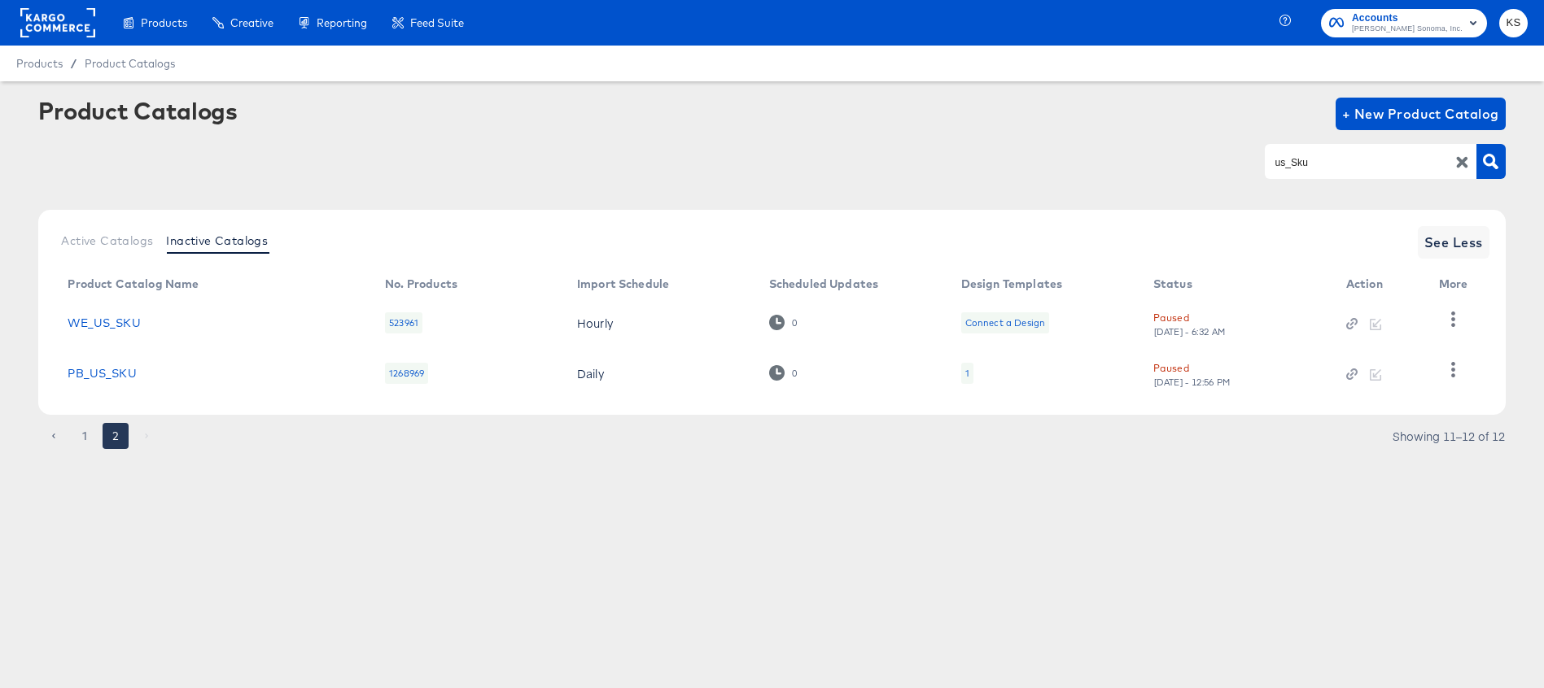
scroll to position [0, 0]
click at [82, 433] on button "1" at bounding box center [85, 436] width 26 height 26
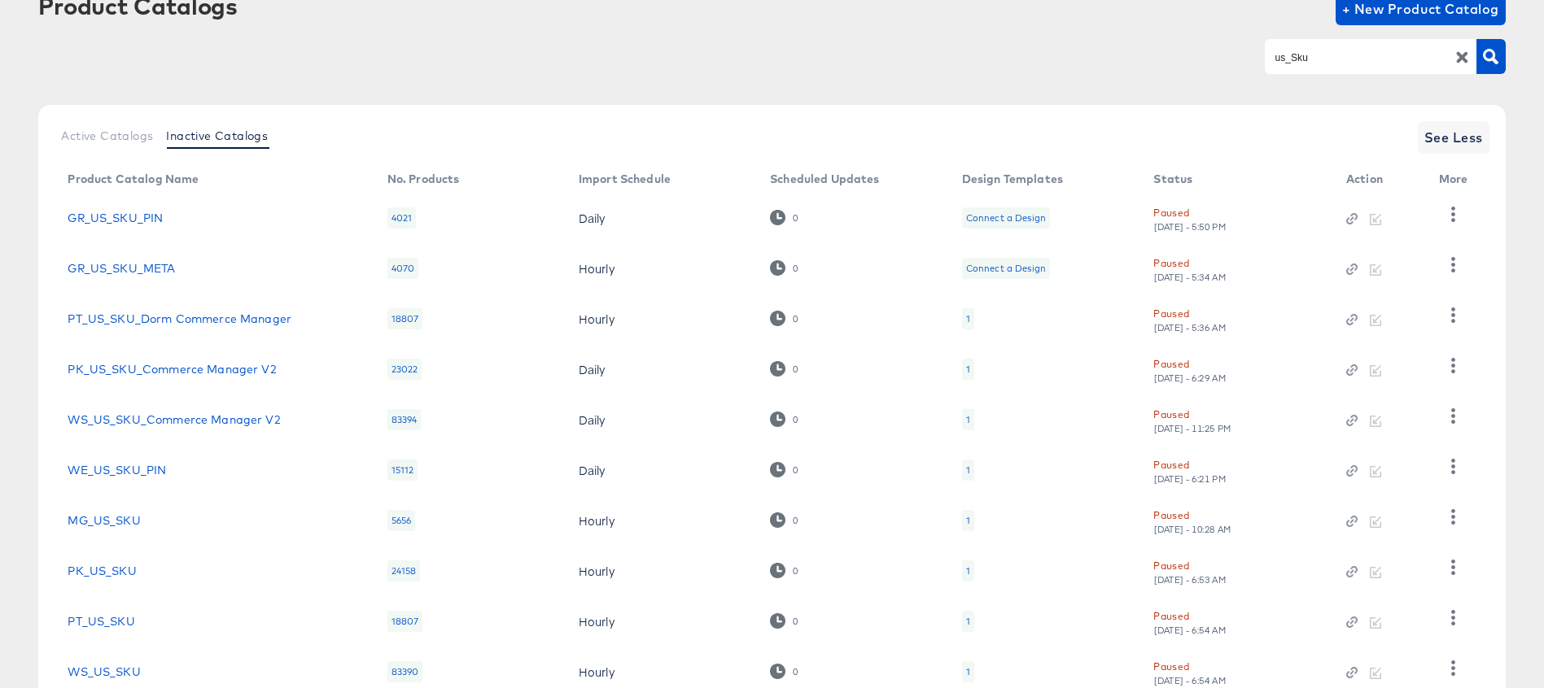
scroll to position [76, 0]
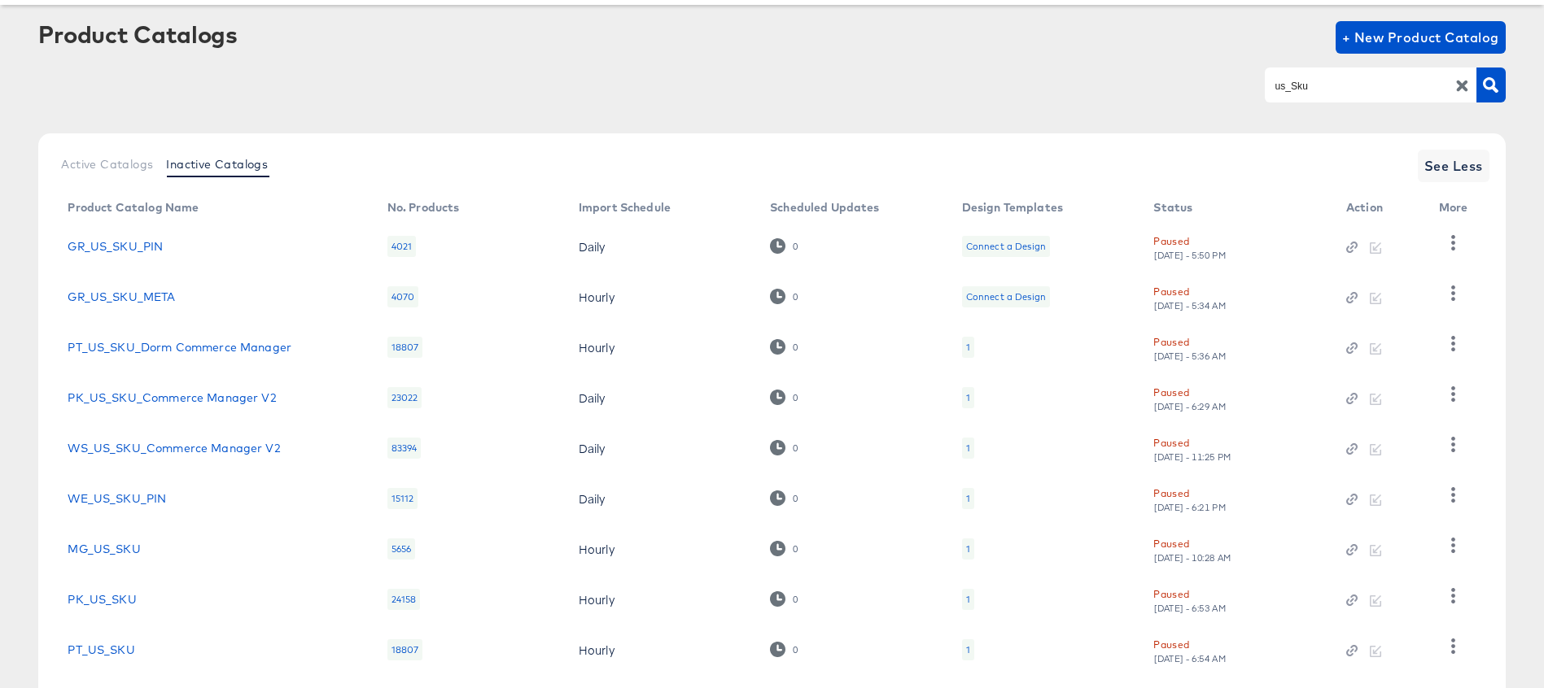
click at [1328, 92] on input "us_Sku" at bounding box center [1357, 85] width 173 height 19
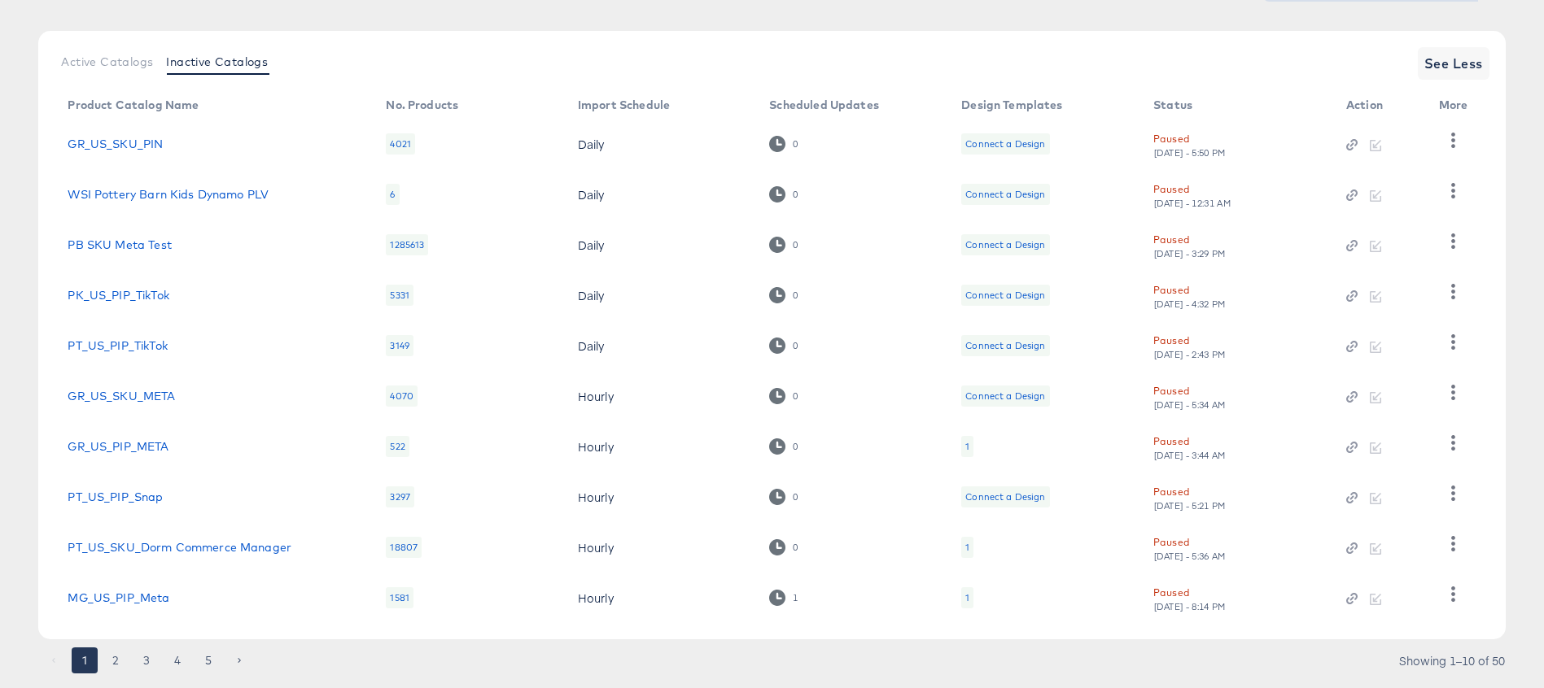
scroll to position [221, 0]
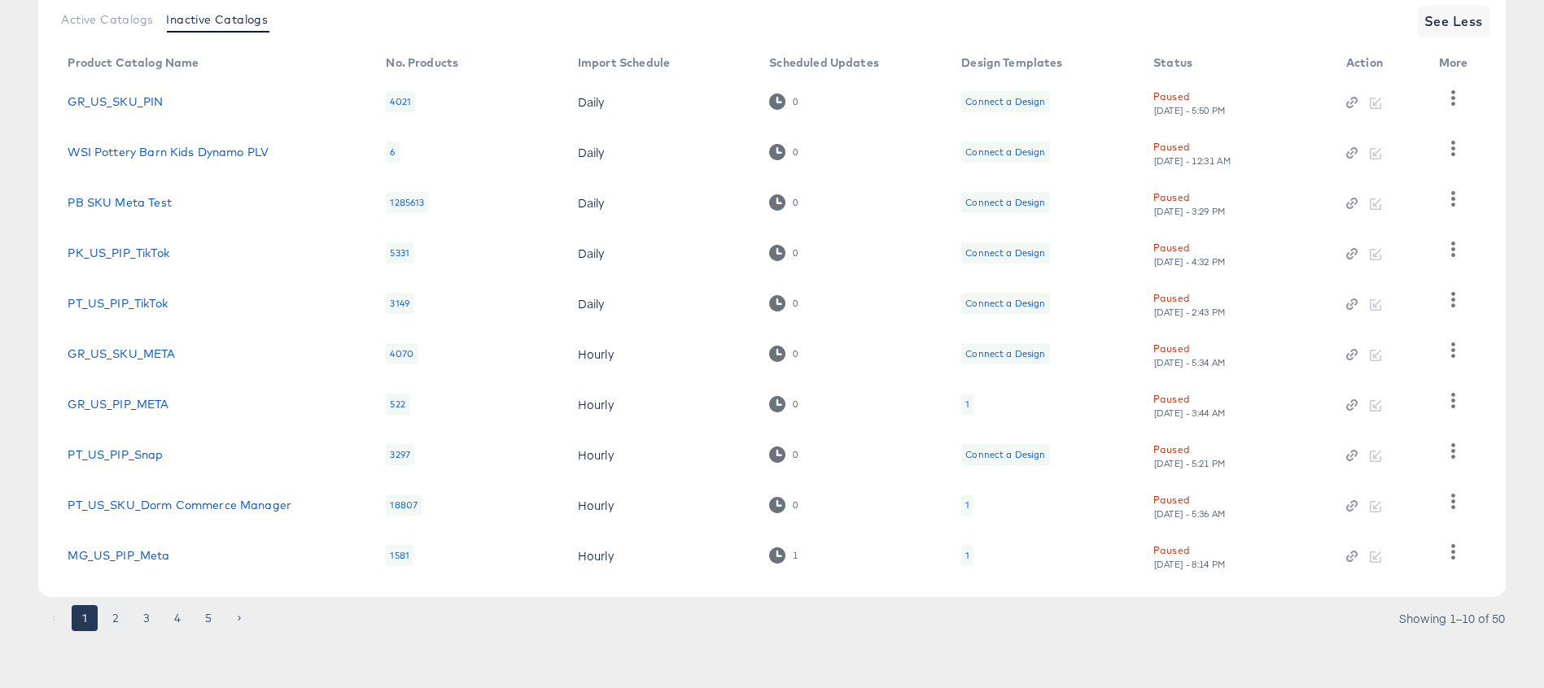
click at [118, 617] on button "2" at bounding box center [116, 618] width 26 height 26
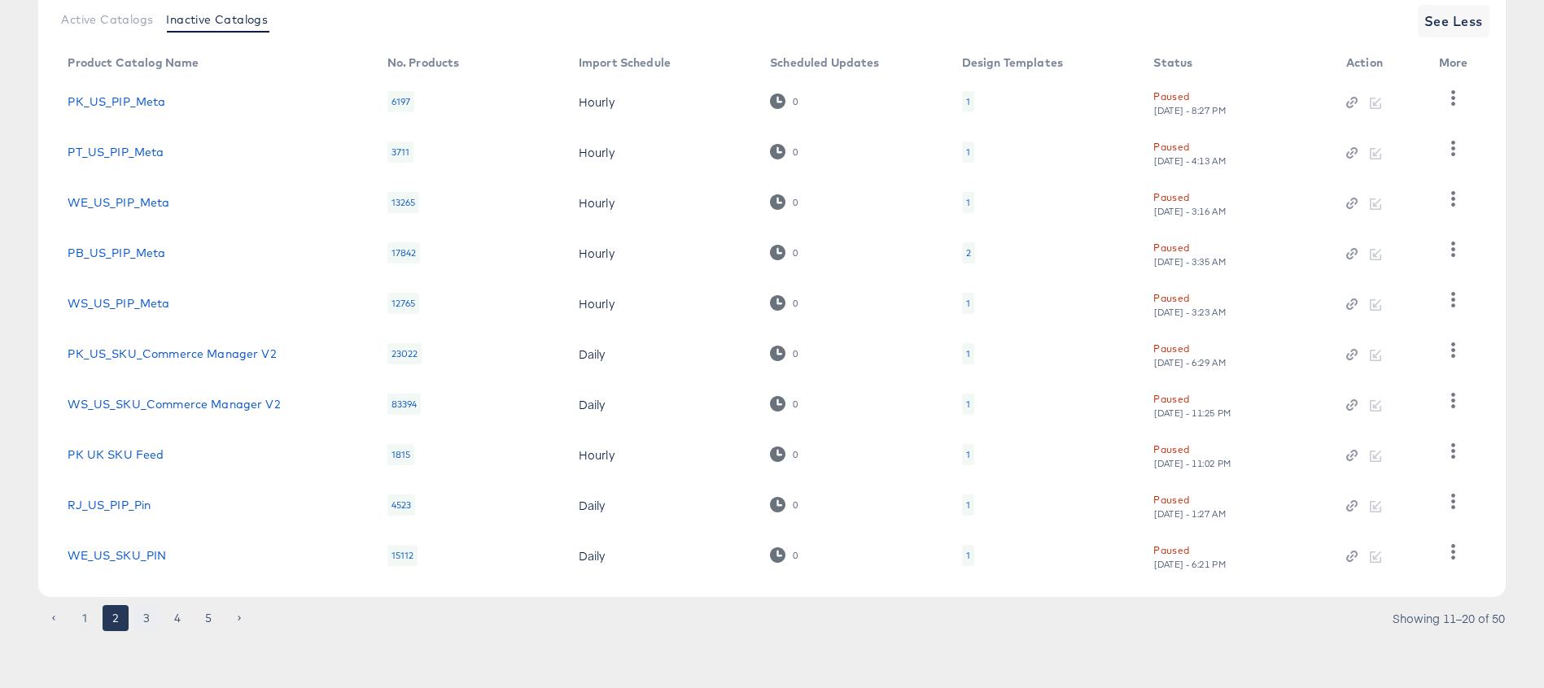
click at [148, 619] on button "3" at bounding box center [146, 618] width 26 height 26
click at [180, 614] on button "4" at bounding box center [177, 618] width 26 height 26
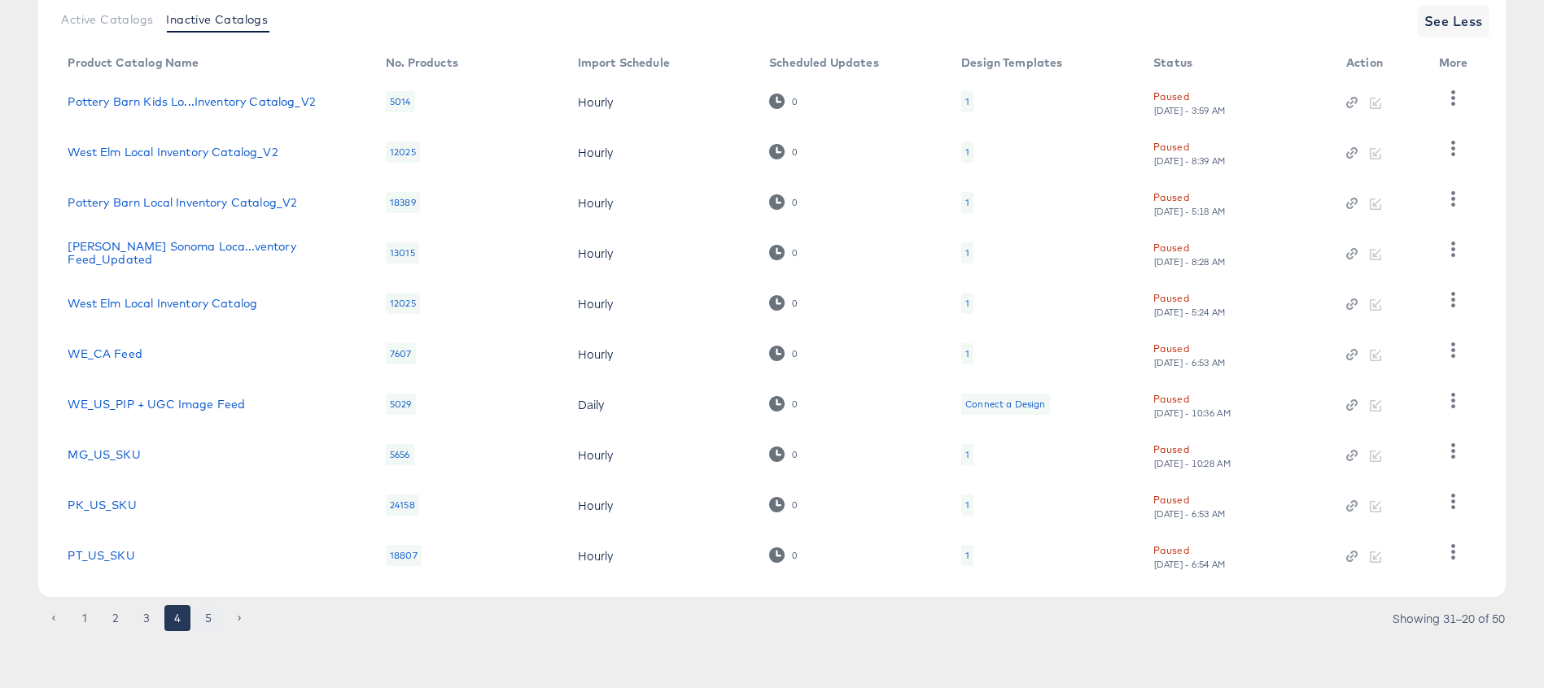
click at [208, 617] on button "5" at bounding box center [208, 618] width 26 height 26
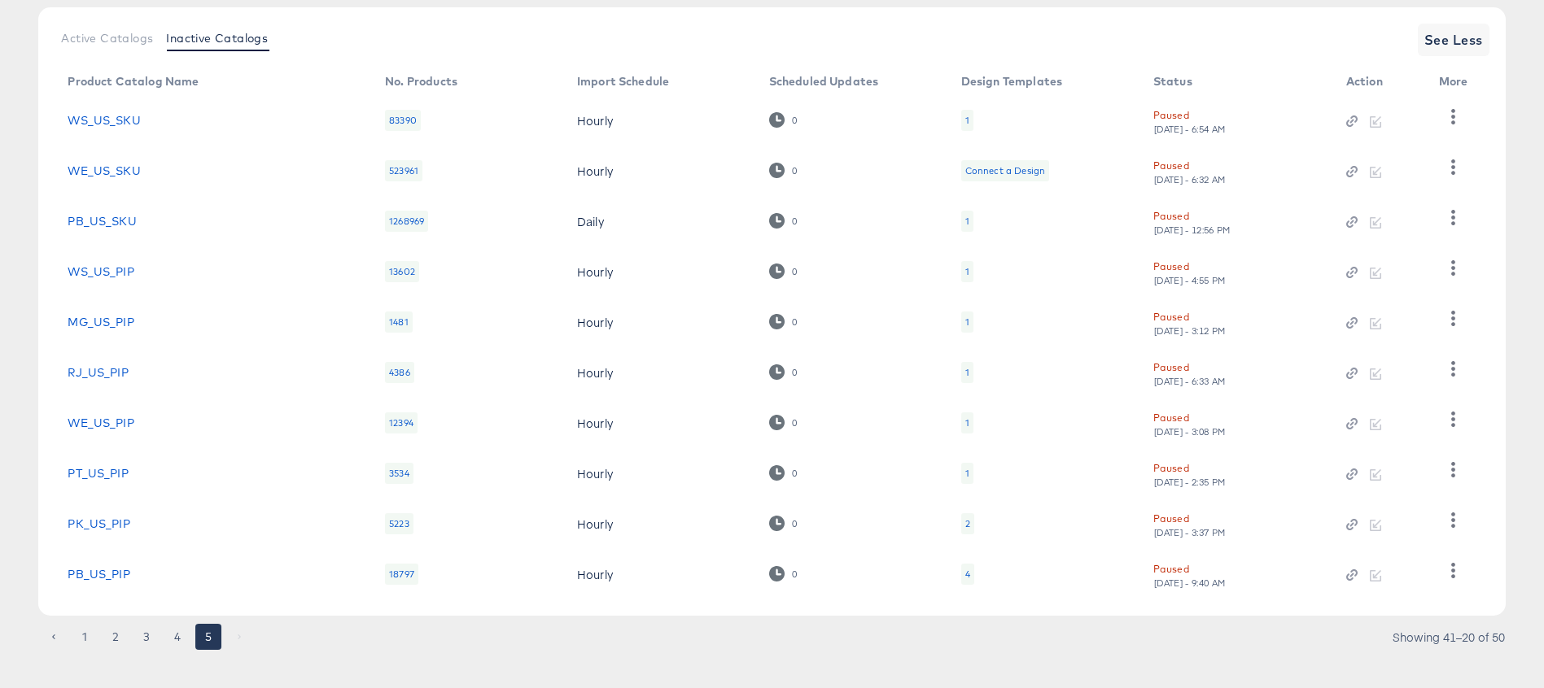
scroll to position [205, 0]
click at [173, 636] on button "4" at bounding box center [177, 635] width 26 height 26
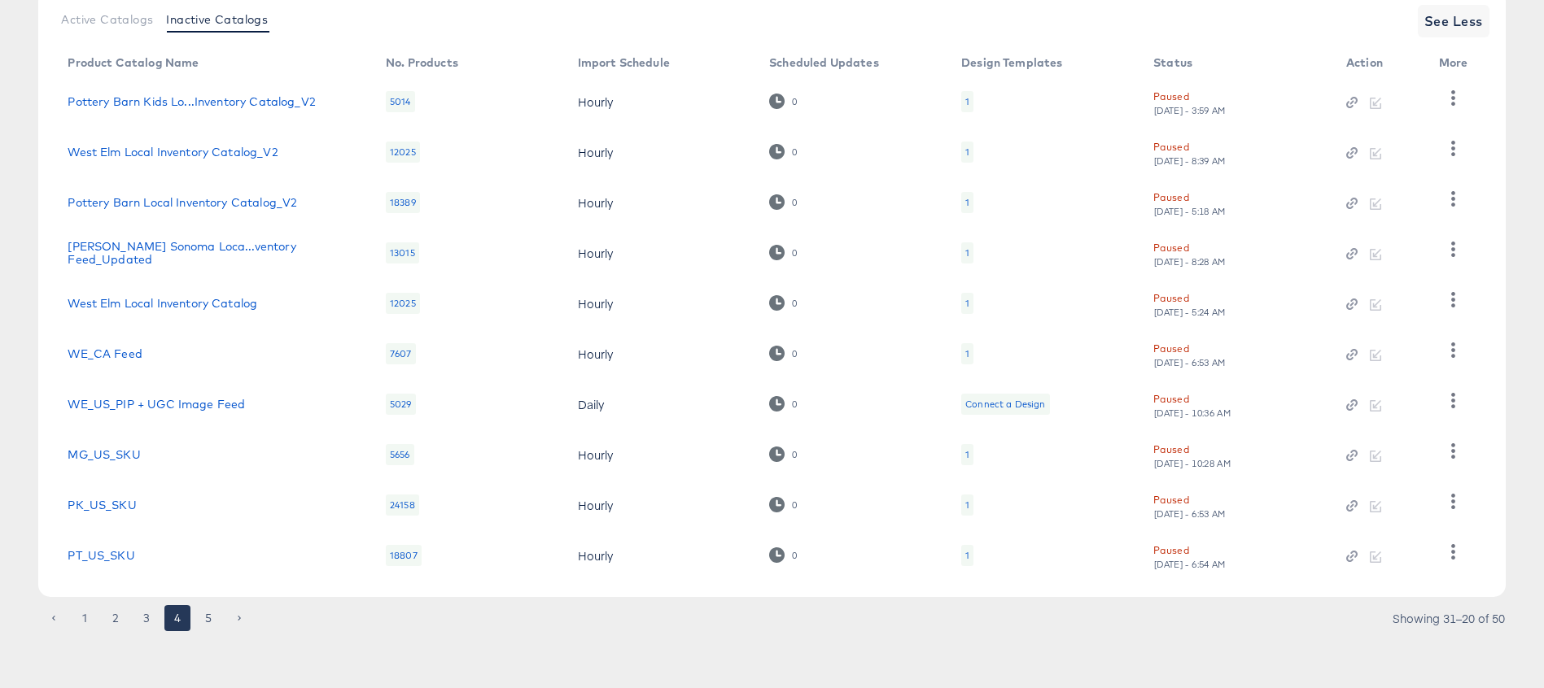
scroll to position [216, 0]
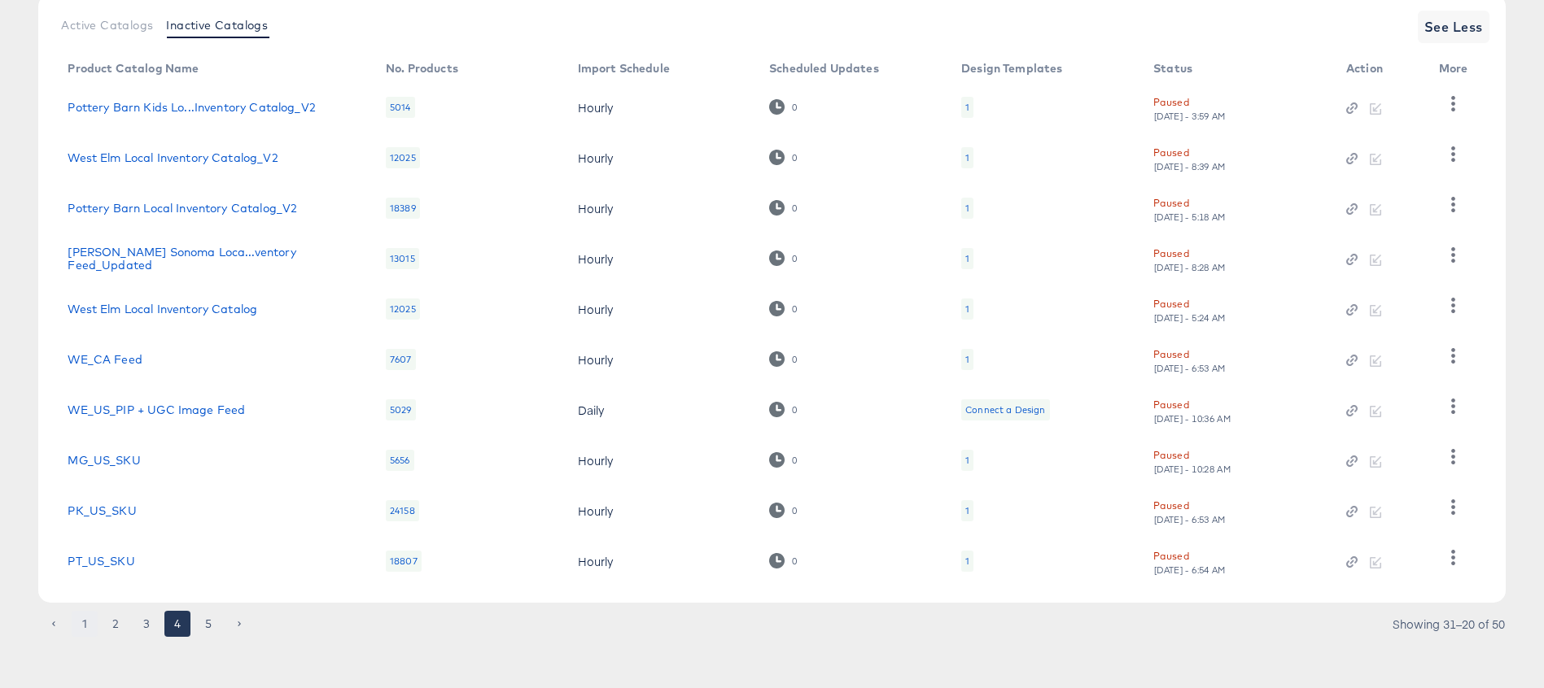
click at [82, 617] on button "1" at bounding box center [85, 624] width 26 height 26
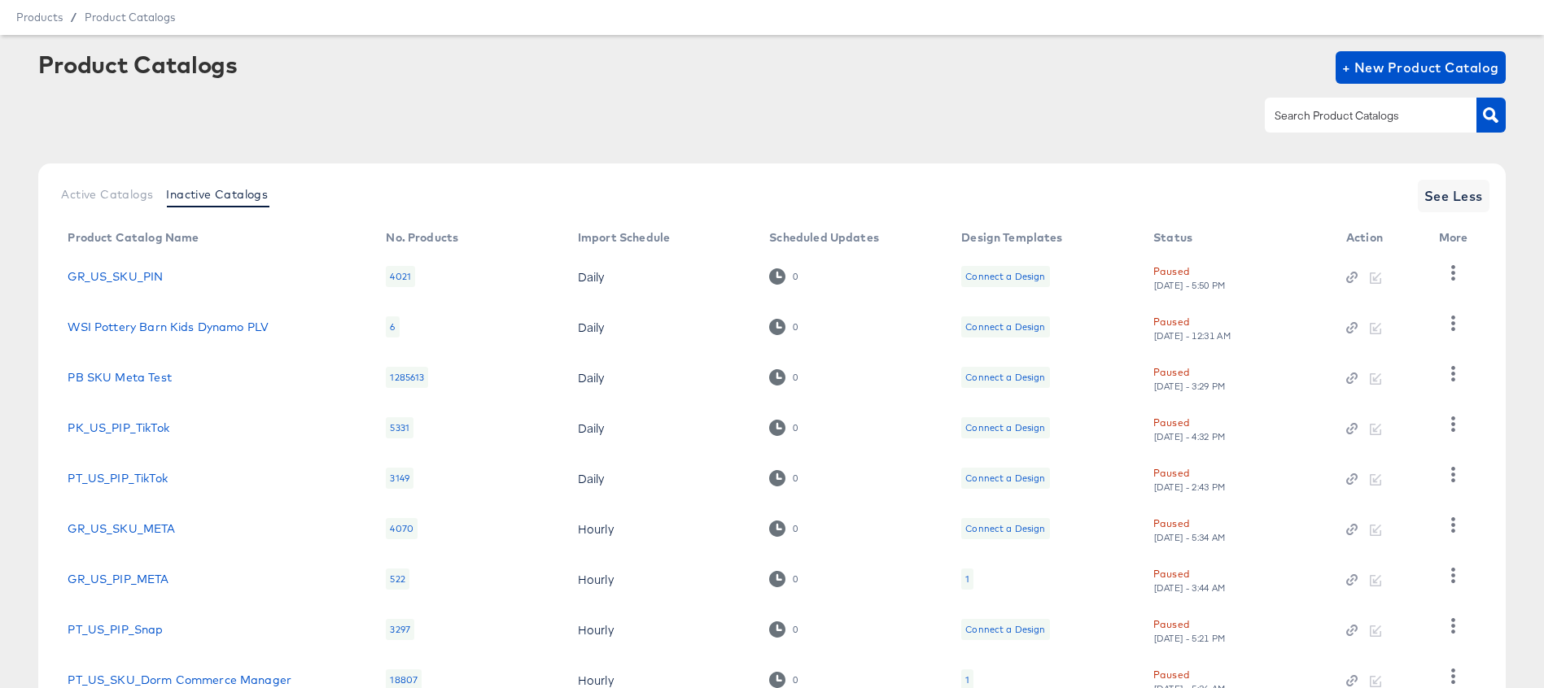
scroll to position [0, 0]
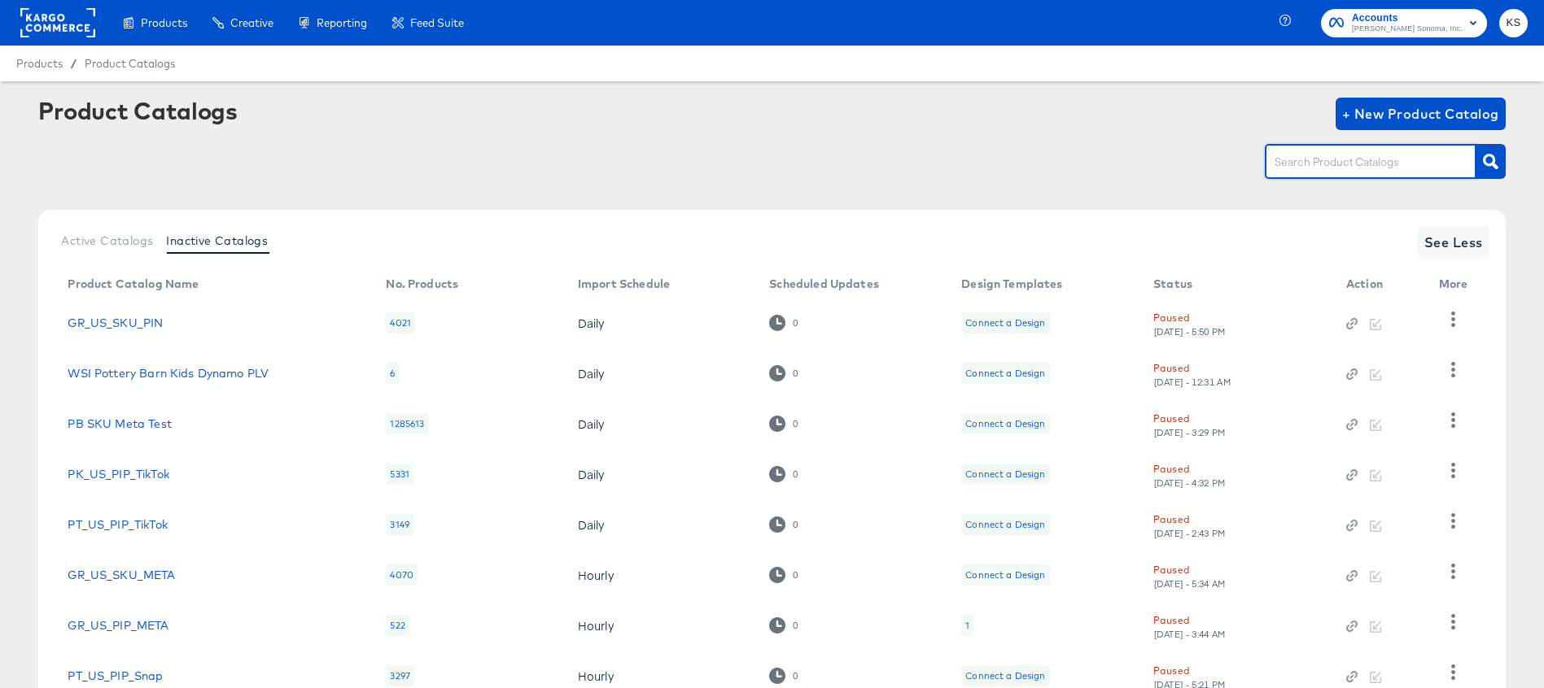
click at [1352, 170] on input "text" at bounding box center [1357, 162] width 173 height 19
type input "rejuvenation"
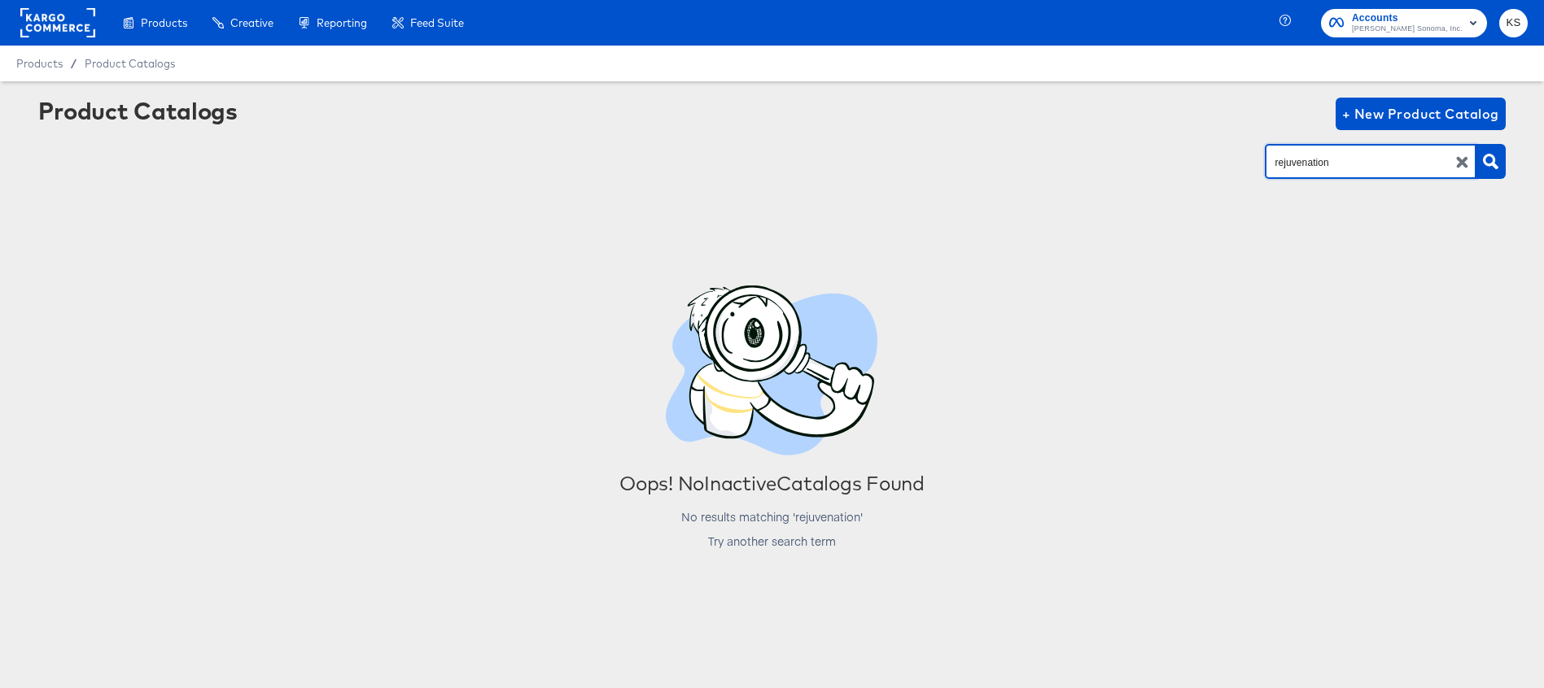
click at [1458, 157] on icon "button" at bounding box center [1462, 162] width 11 height 11
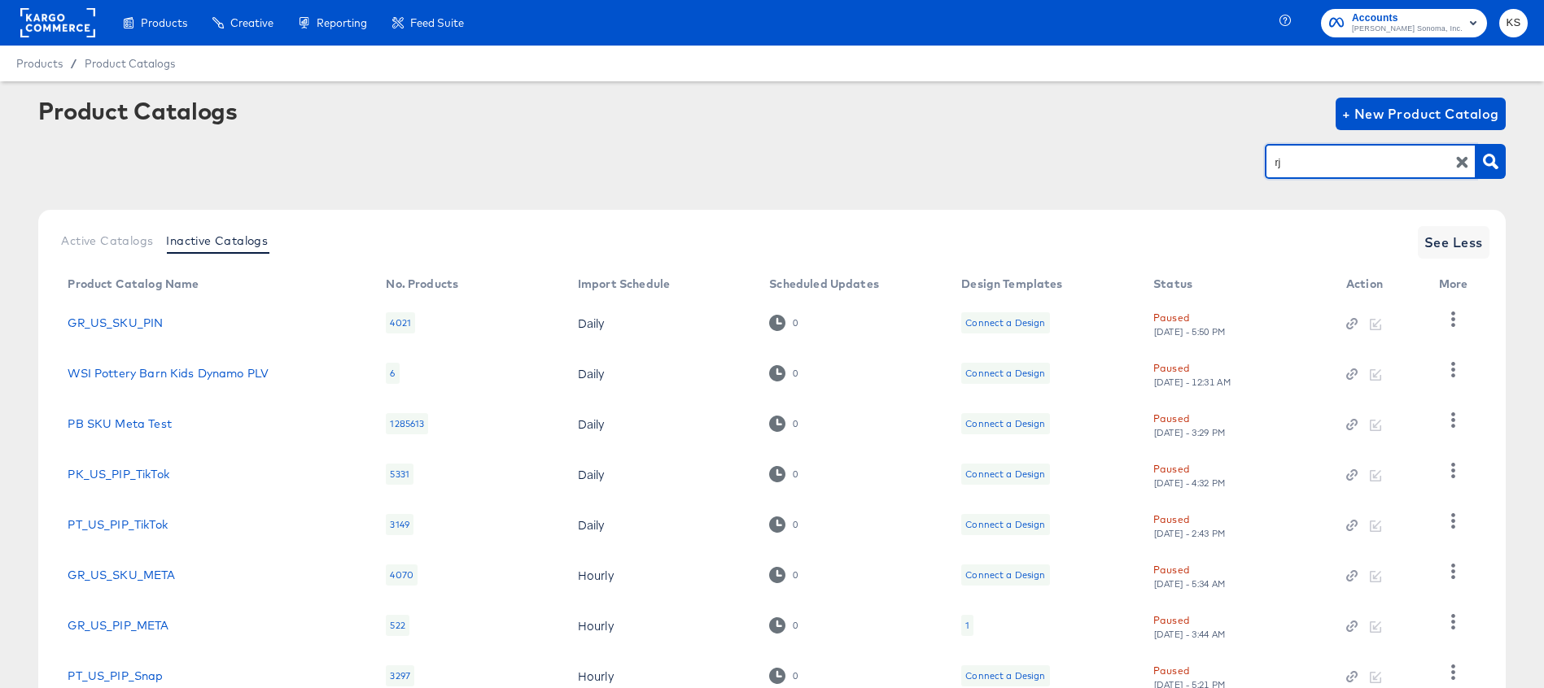
type input "rj"
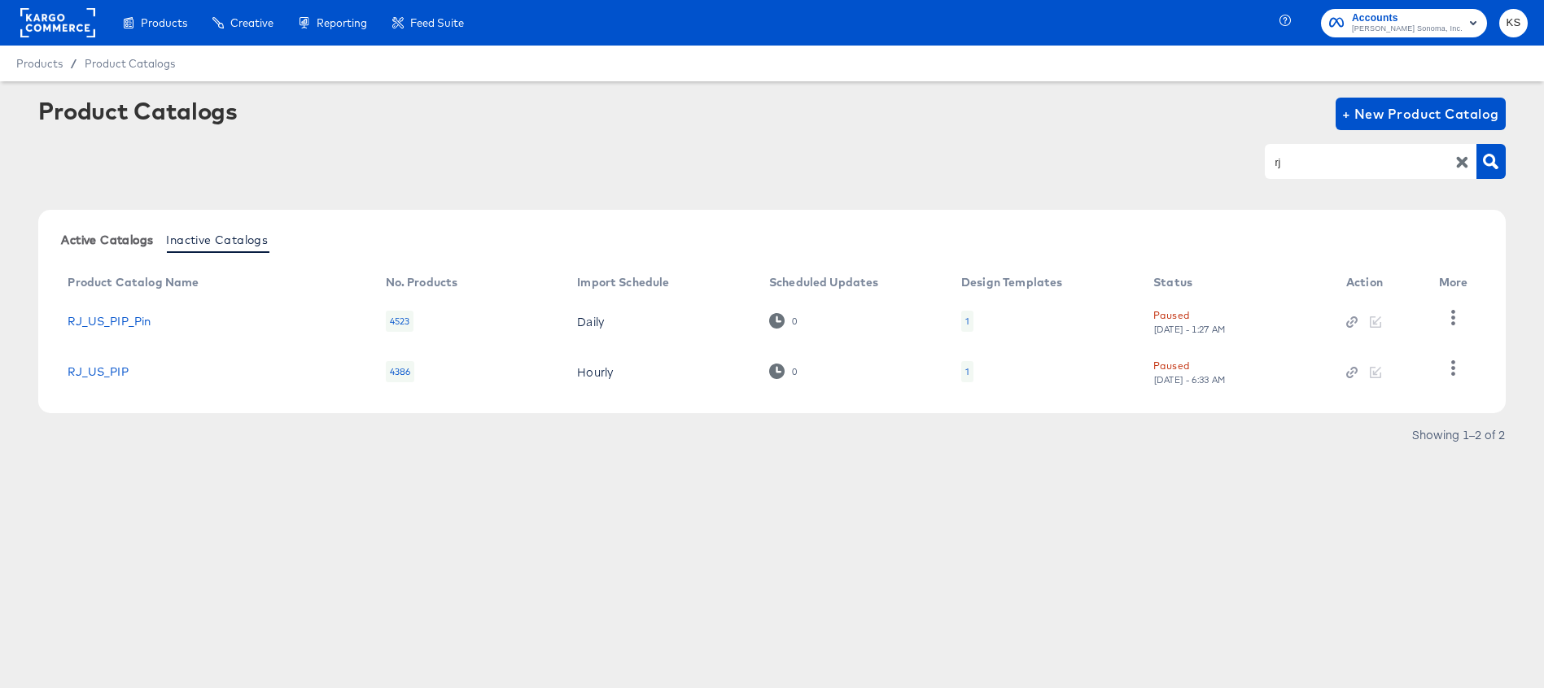
click at [75, 243] on span "Active Catalogs" at bounding box center [107, 240] width 92 height 13
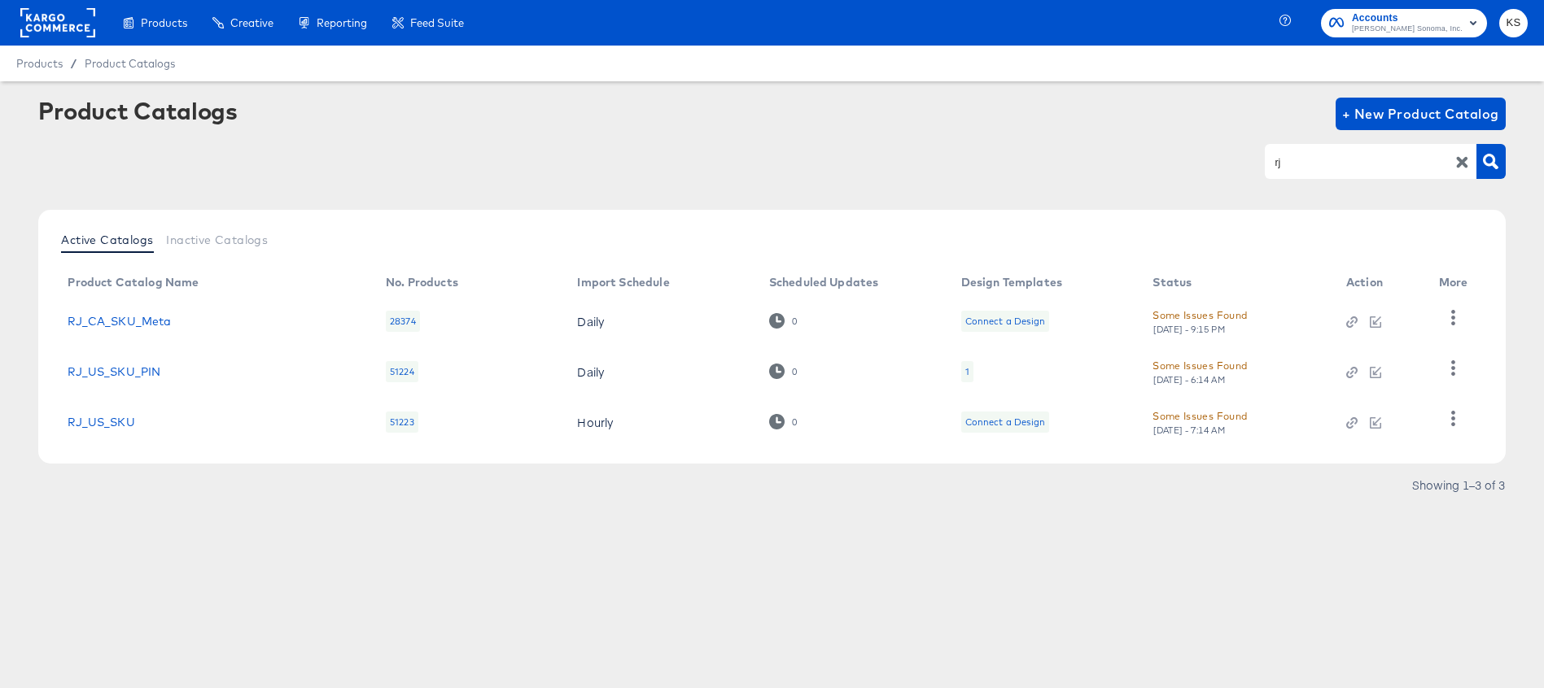
click at [1456, 159] on icon "button" at bounding box center [1461, 162] width 15 height 15
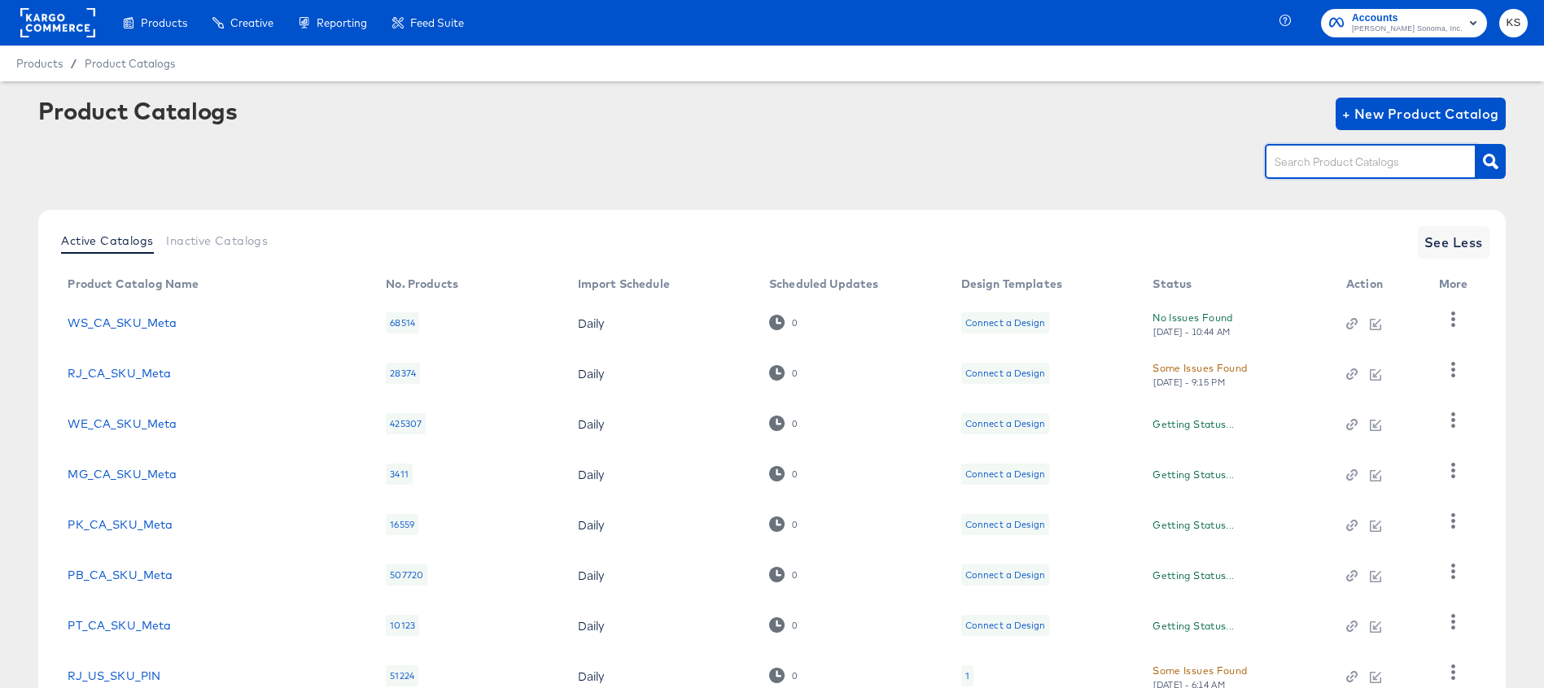
scroll to position [221, 0]
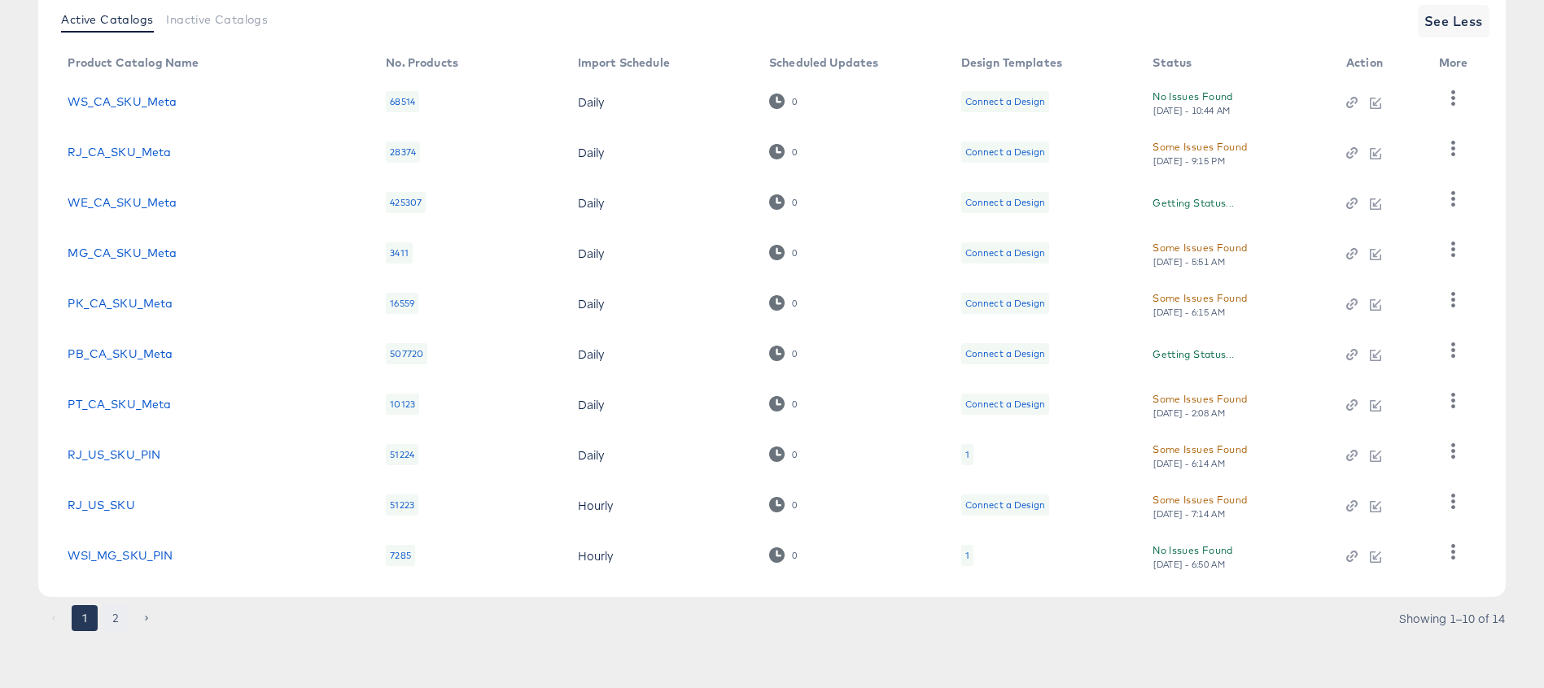
click at [115, 624] on button "2" at bounding box center [116, 618] width 26 height 26
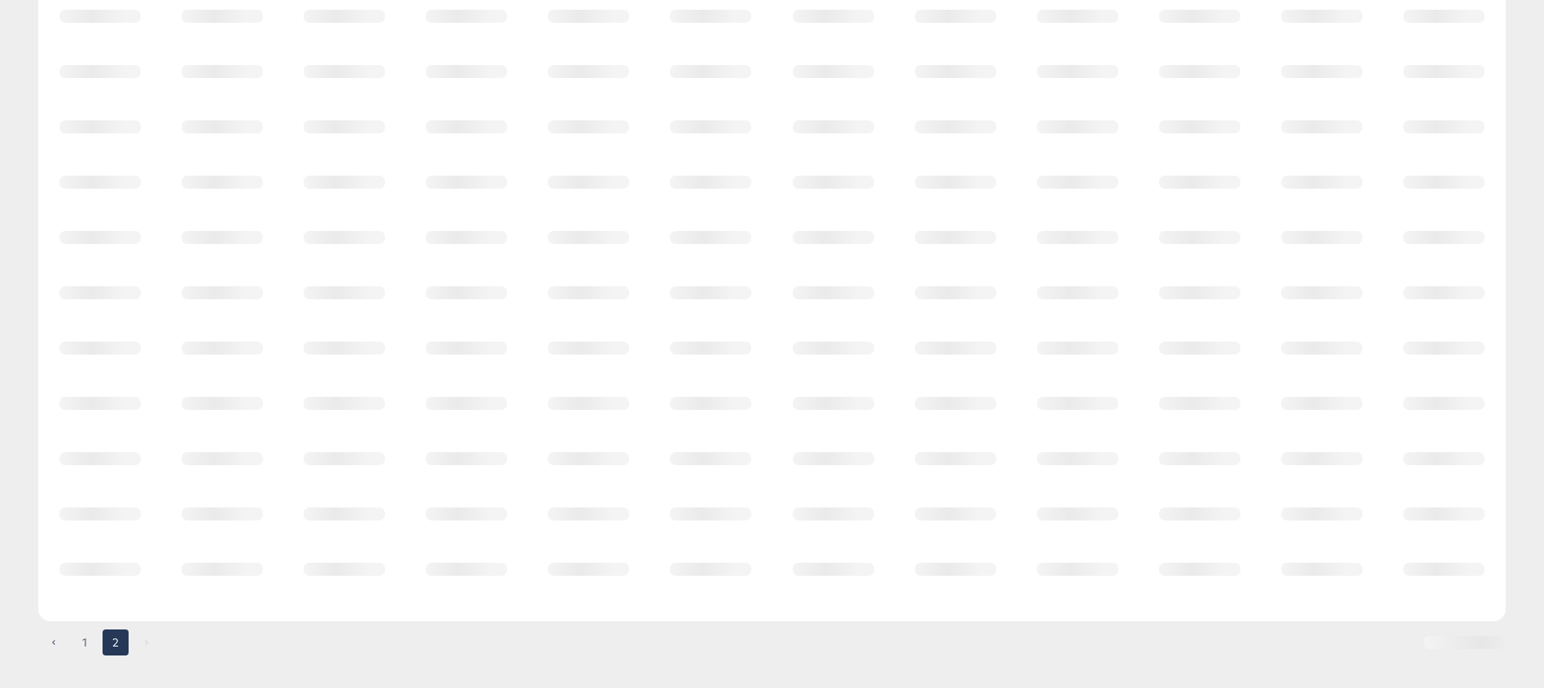
scroll to position [0, 0]
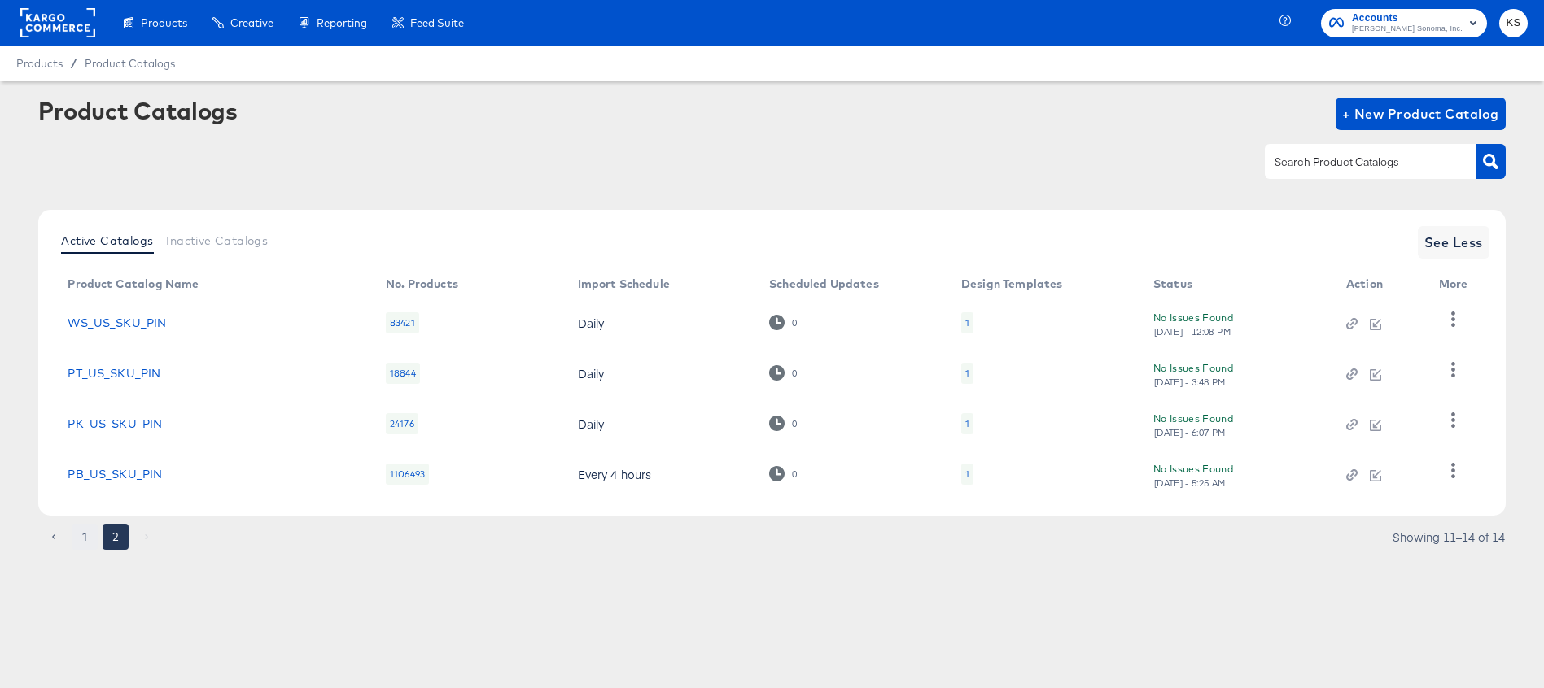
click at [85, 529] on button "1" at bounding box center [85, 537] width 26 height 26
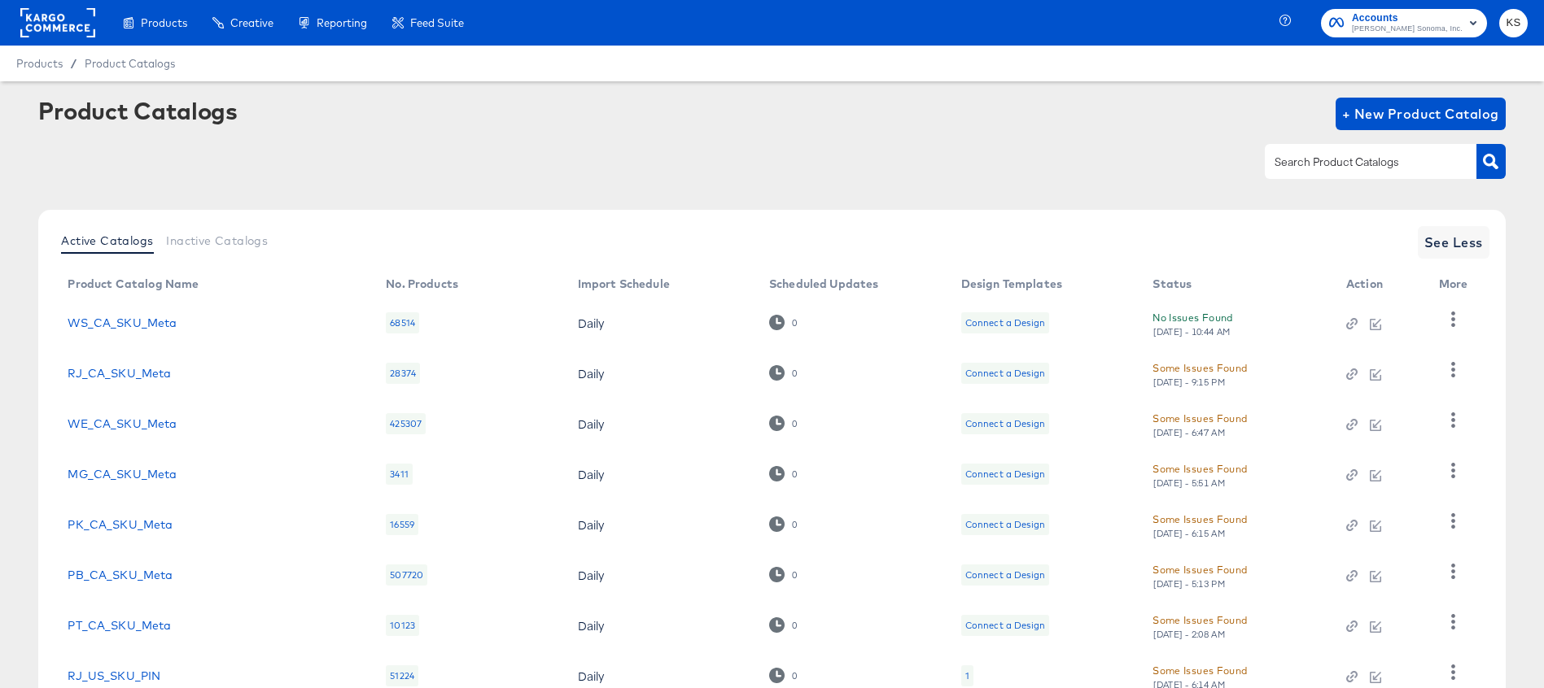
click at [1336, 151] on div at bounding box center [1371, 161] width 212 height 34
type input "uk"
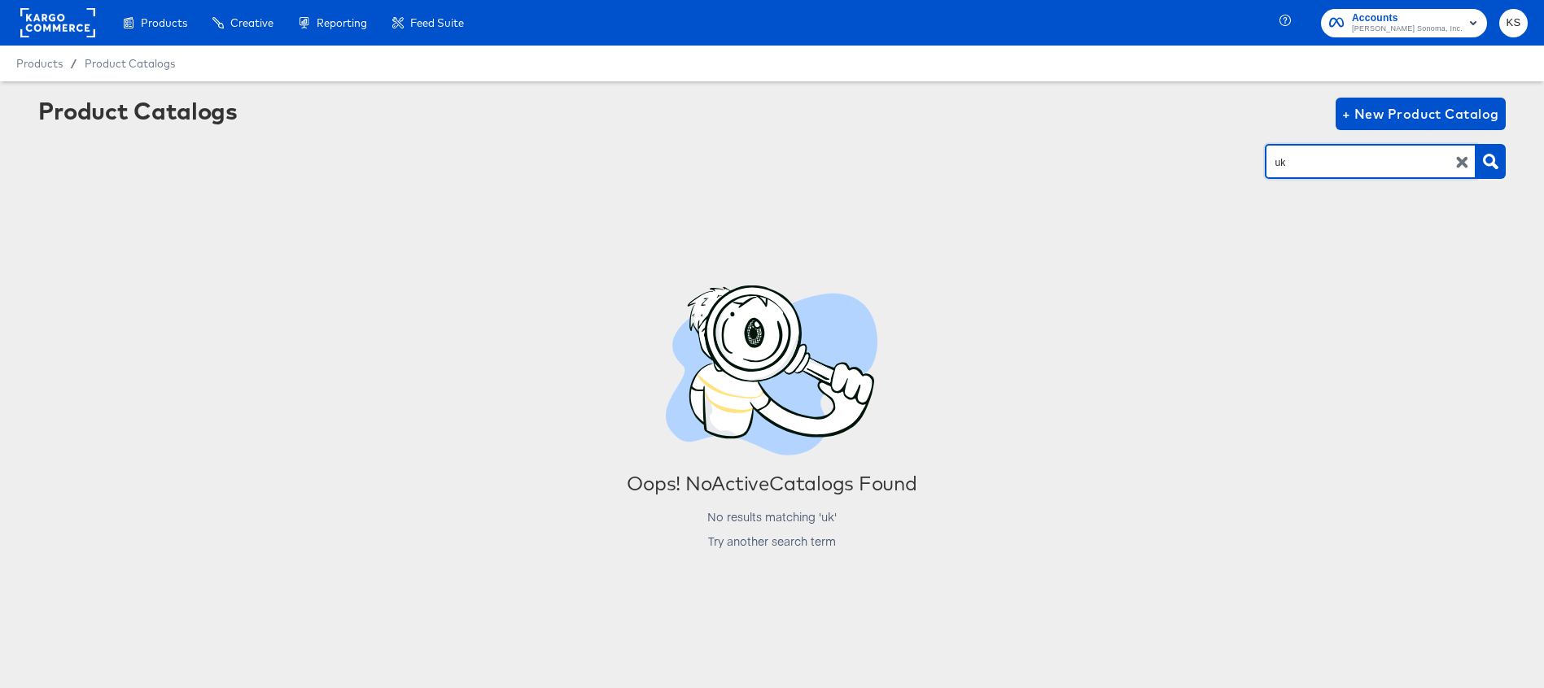
click at [1454, 165] on icon "button" at bounding box center [1461, 162] width 15 height 15
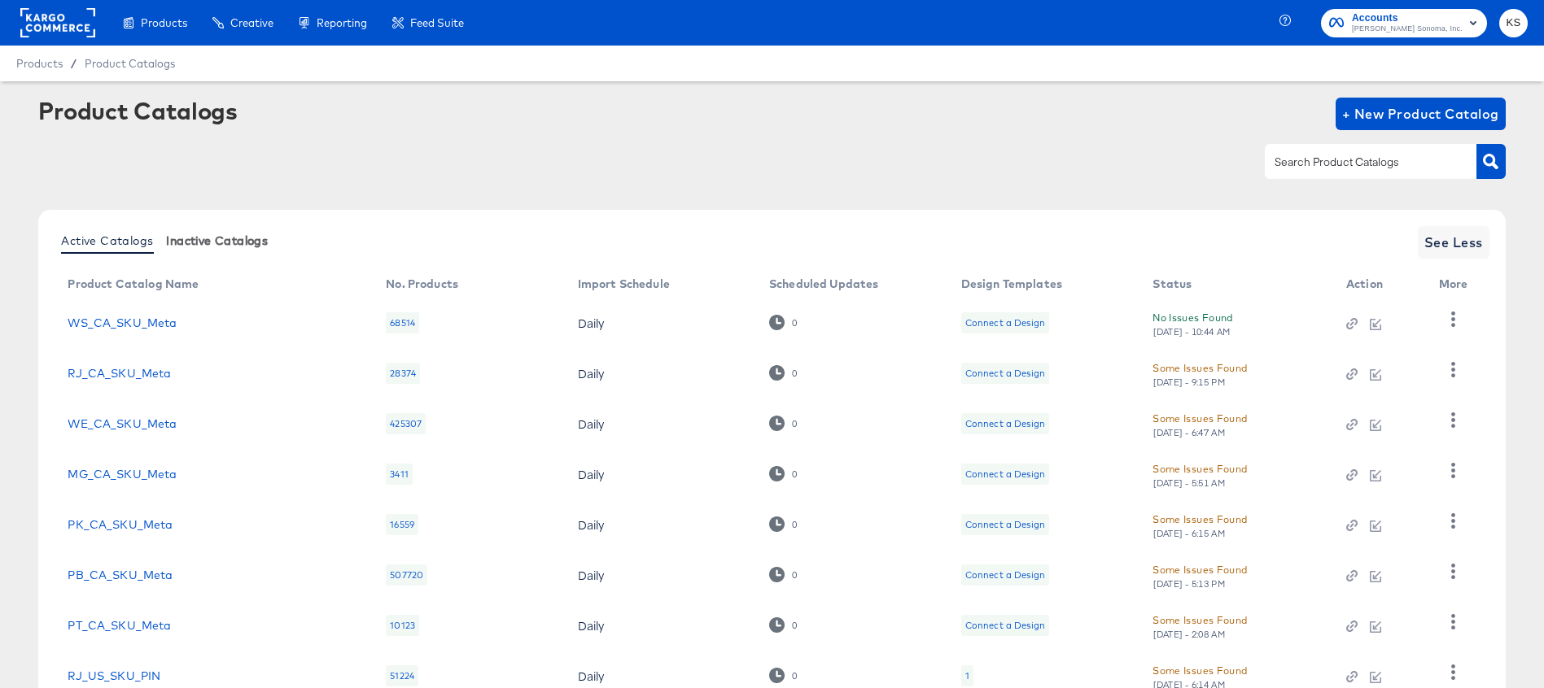
click at [213, 240] on span "Inactive Catalogs" at bounding box center [217, 240] width 102 height 13
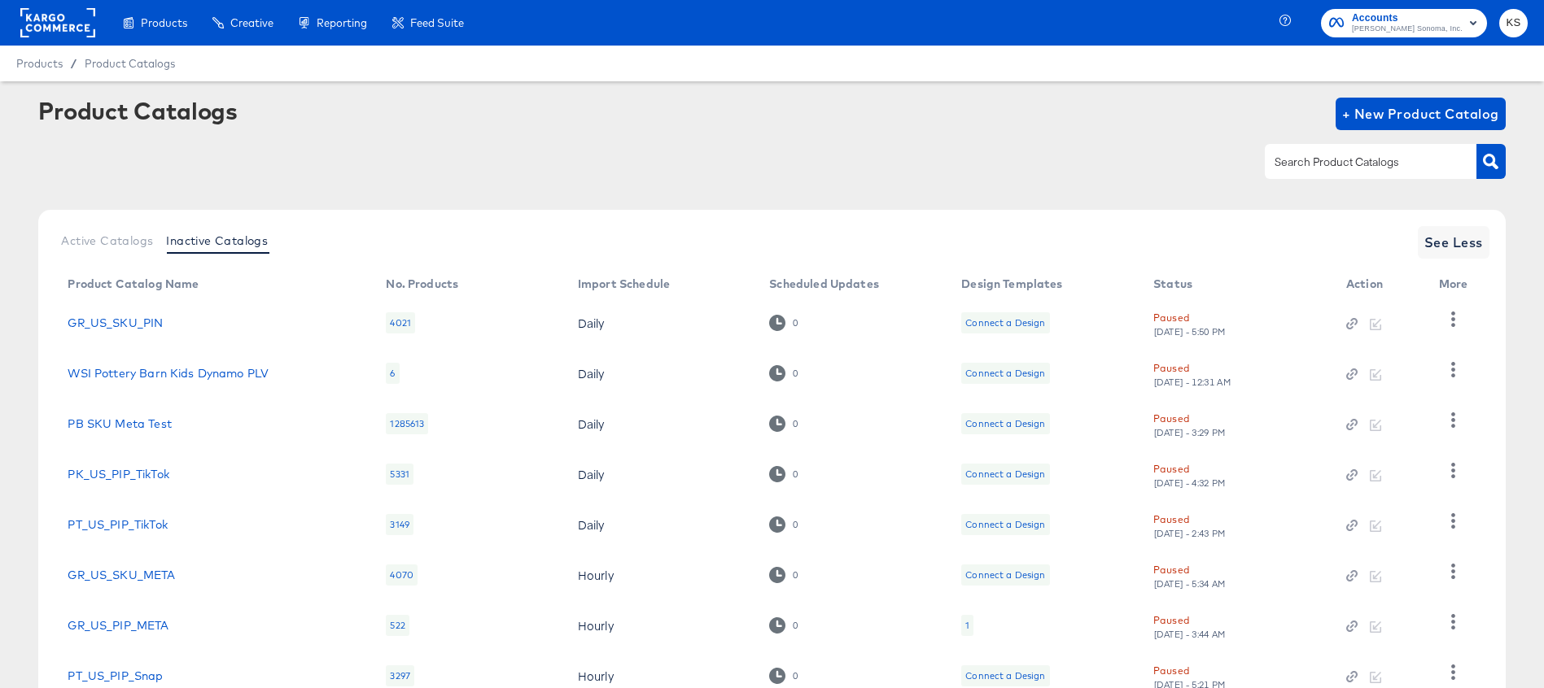
click at [1344, 161] on input "text" at bounding box center [1357, 162] width 173 height 19
type input "uk"
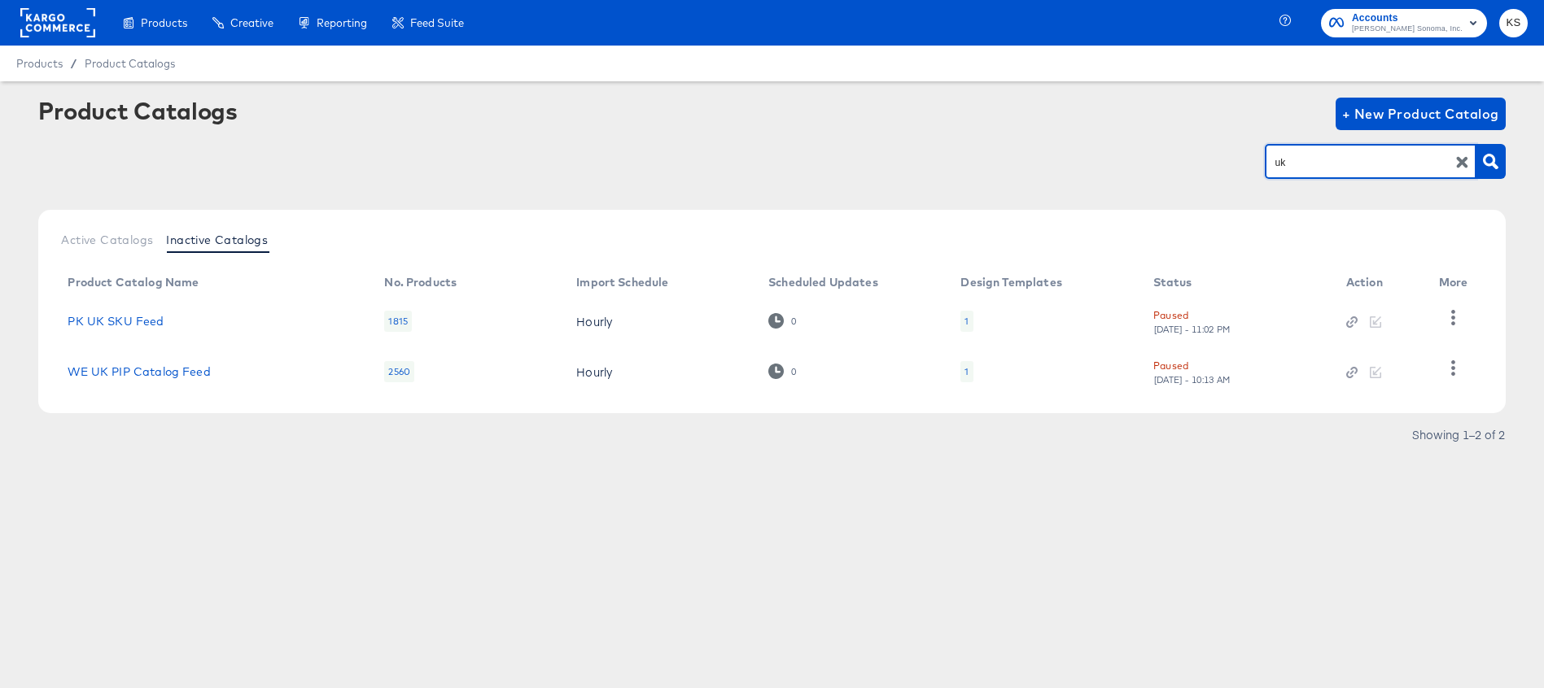
click at [1461, 161] on icon "button" at bounding box center [1462, 162] width 11 height 11
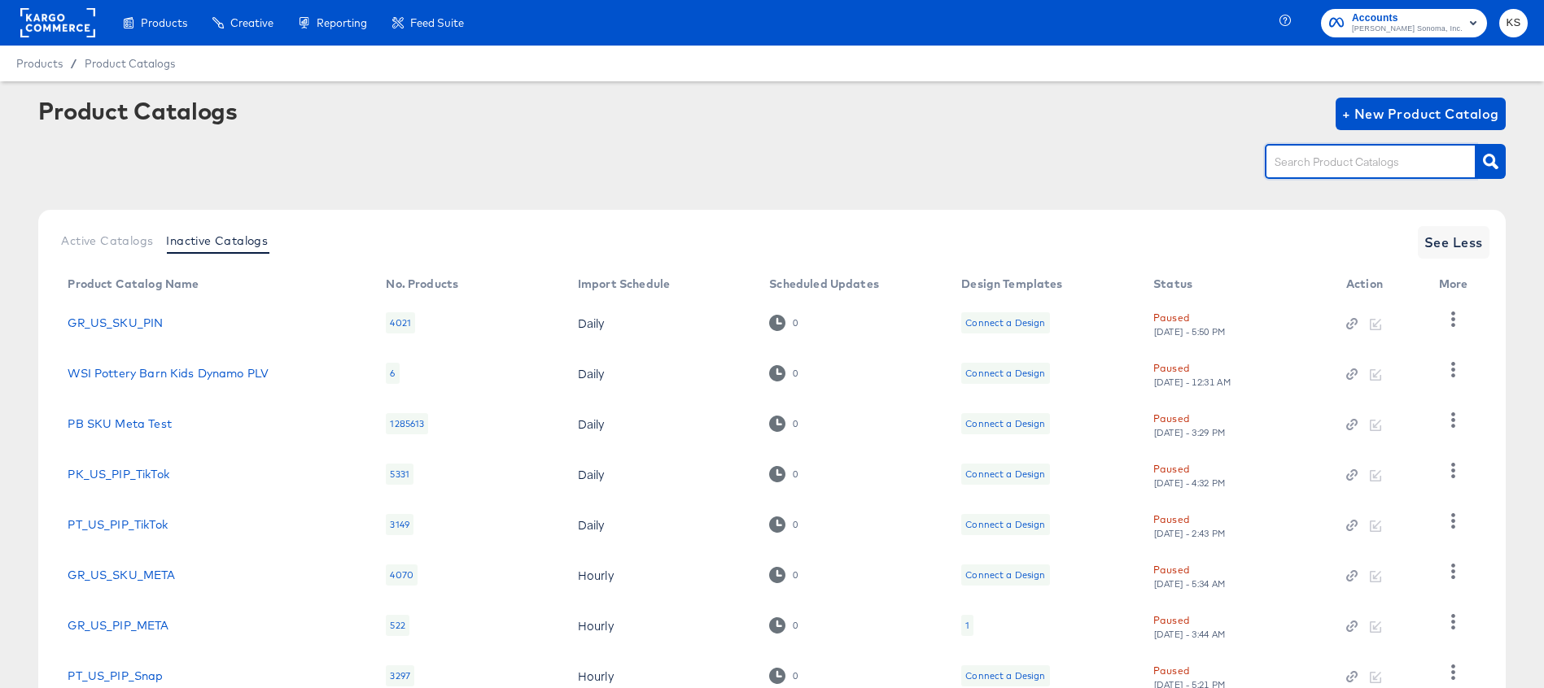
click at [1356, 155] on input "text" at bounding box center [1357, 162] width 173 height 19
type input "pin"
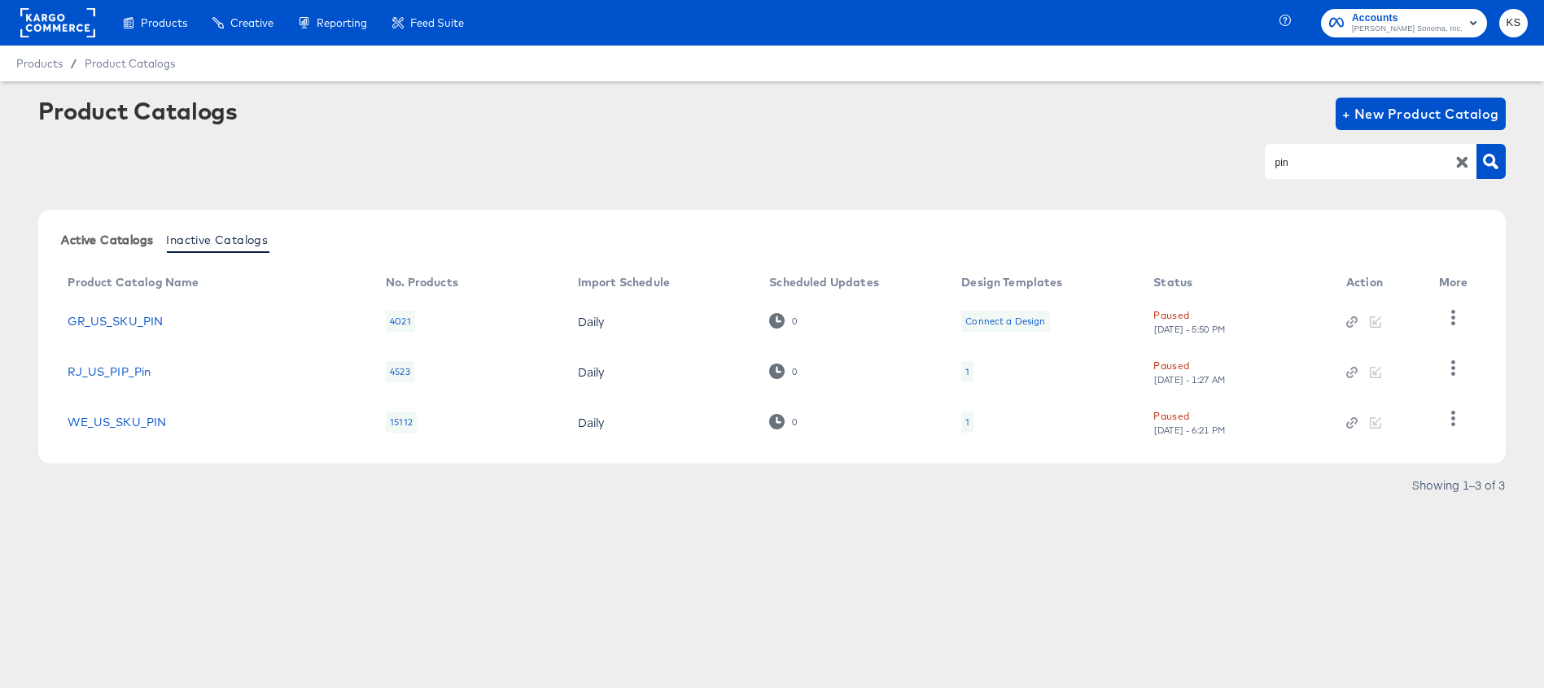
click at [137, 234] on span "Active Catalogs" at bounding box center [107, 240] width 92 height 13
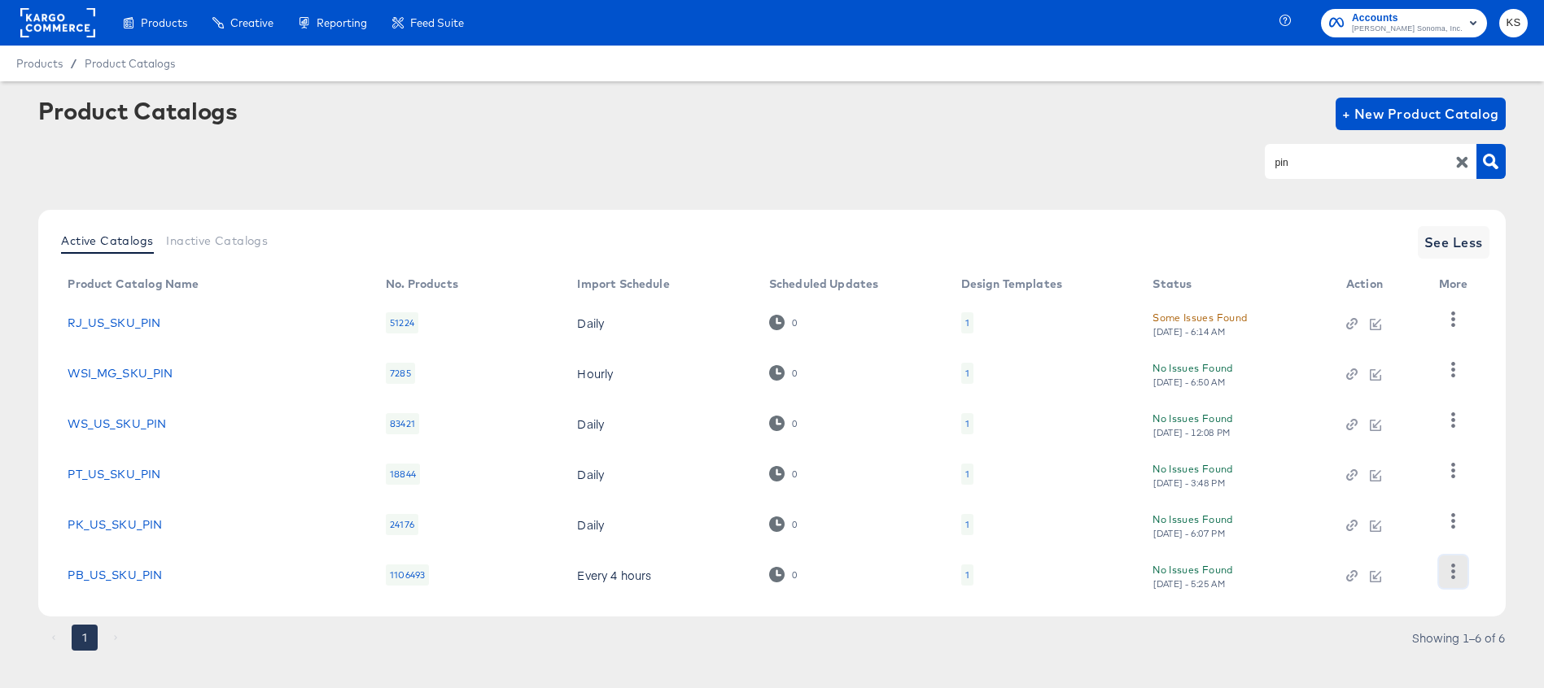
click at [1453, 566] on icon "button" at bounding box center [1453, 571] width 4 height 15
click at [1366, 514] on div "Pause" at bounding box center [1386, 517] width 163 height 26
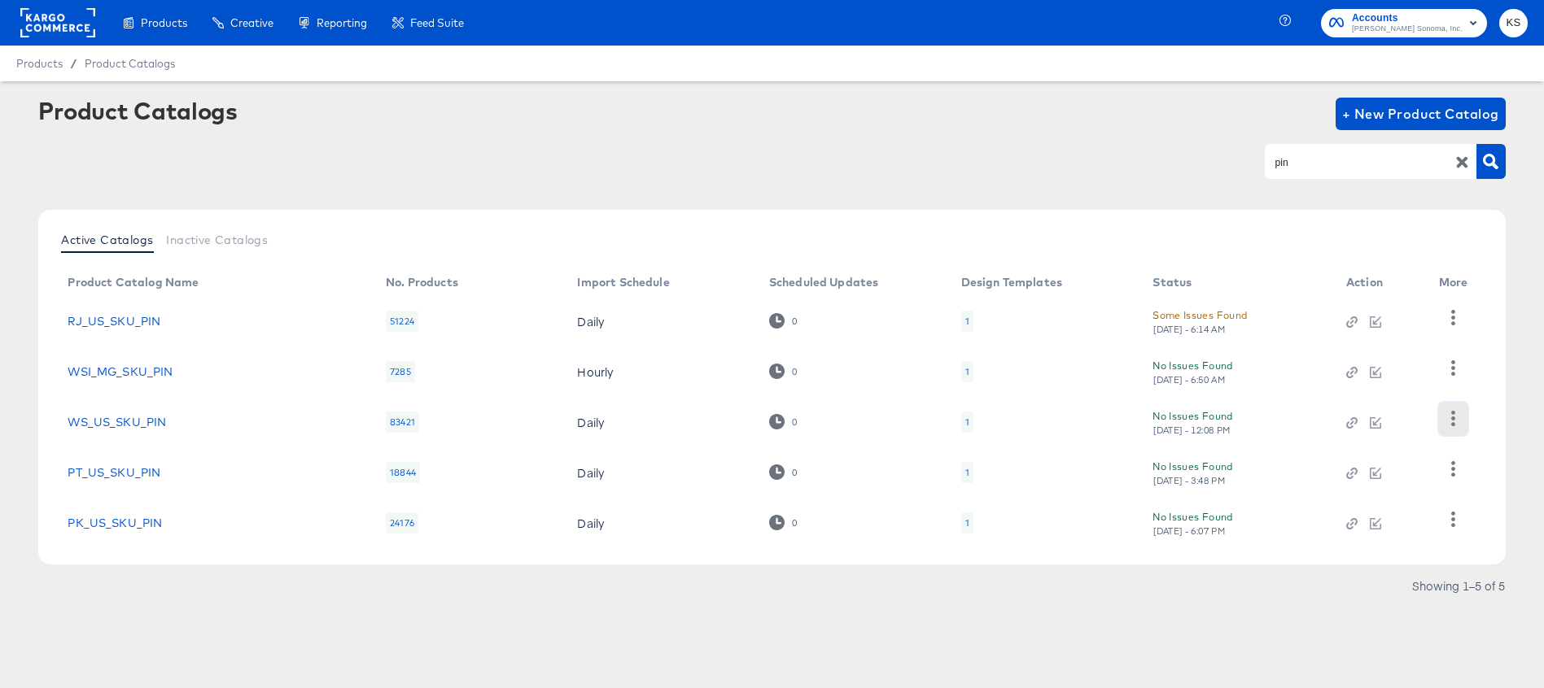
click at [1451, 411] on icon "button" at bounding box center [1452, 418] width 15 height 15
click at [1355, 499] on div "Pause" at bounding box center [1386, 505] width 163 height 26
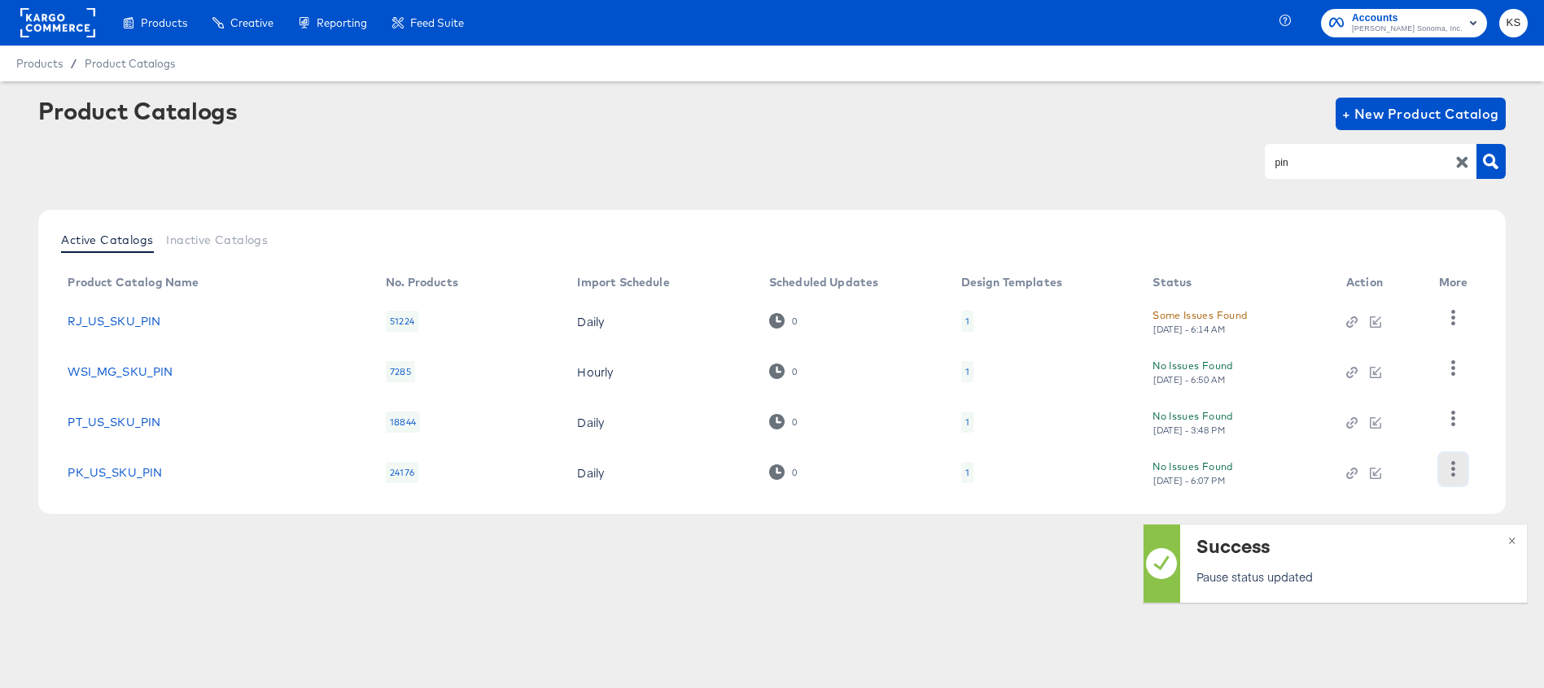
click at [1454, 463] on icon "button" at bounding box center [1453, 468] width 4 height 15
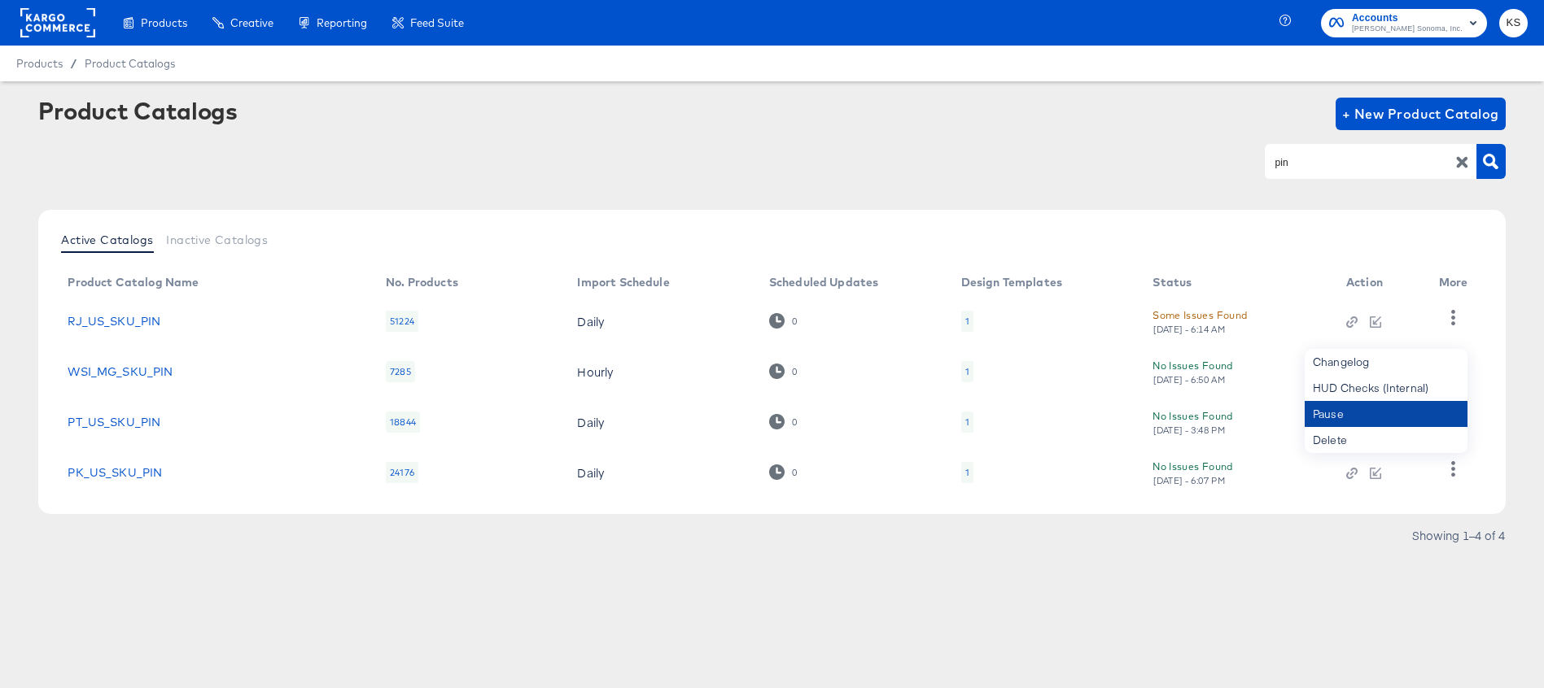
click at [1347, 415] on div "Pause" at bounding box center [1386, 414] width 163 height 26
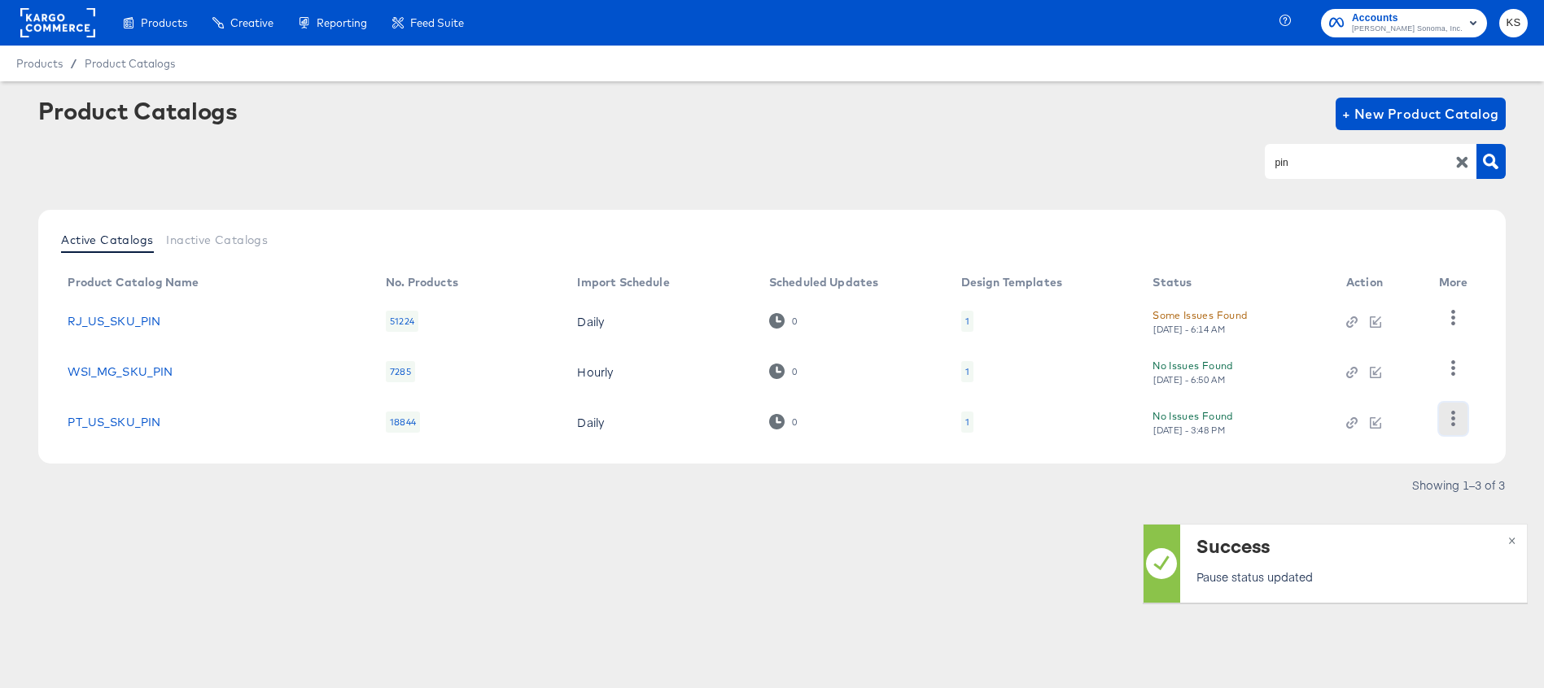
click at [1449, 416] on icon "button" at bounding box center [1452, 418] width 15 height 15
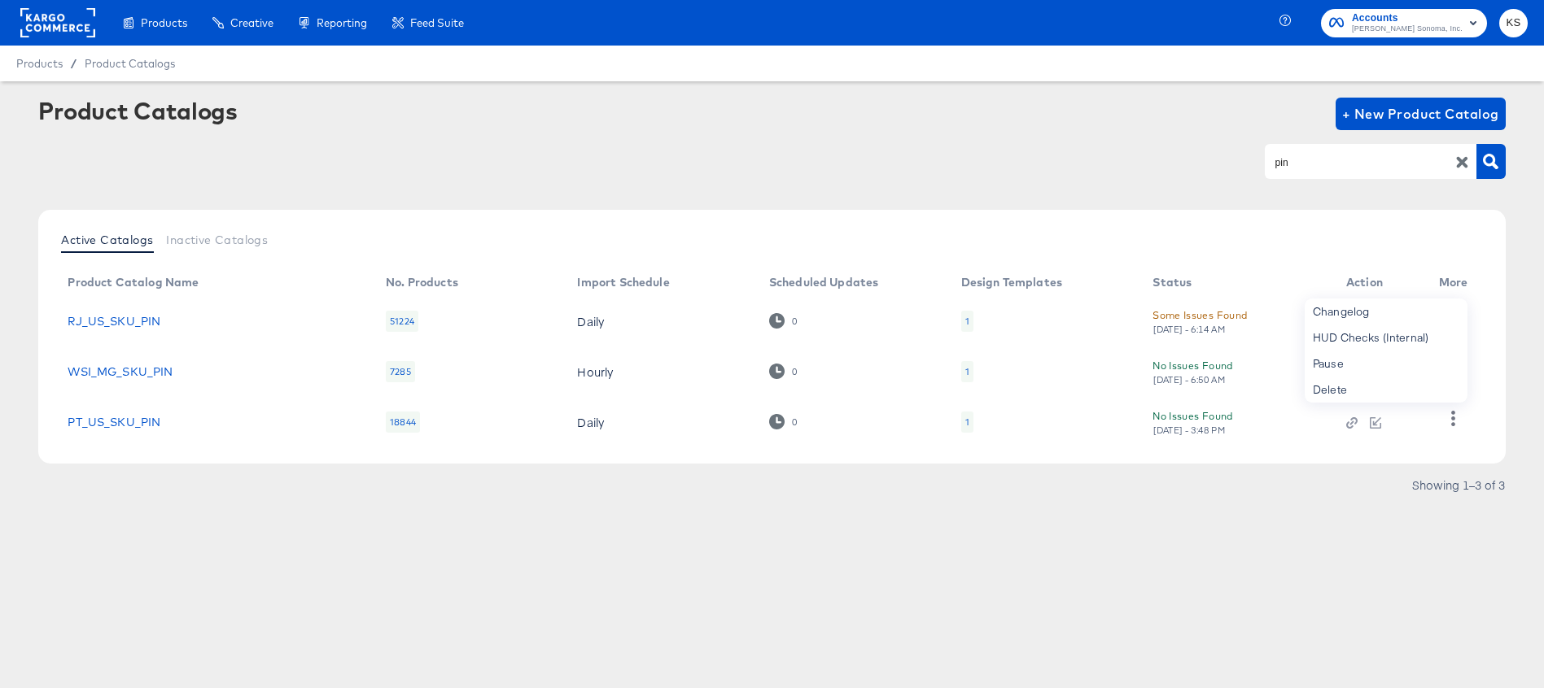
click at [1372, 358] on div "Pause" at bounding box center [1386, 364] width 163 height 26
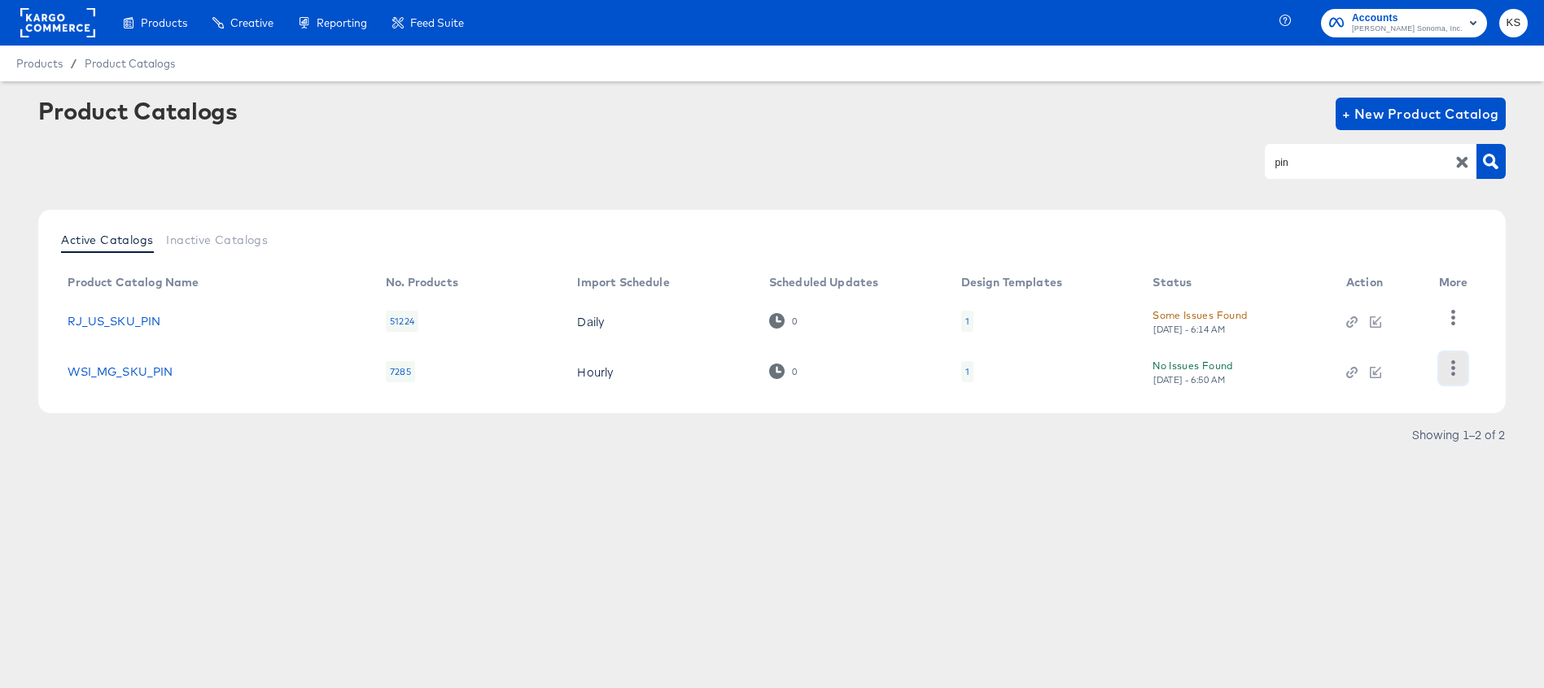
click at [1451, 367] on icon "button" at bounding box center [1452, 368] width 15 height 15
click at [1354, 346] on div "Pause" at bounding box center [1386, 343] width 163 height 26
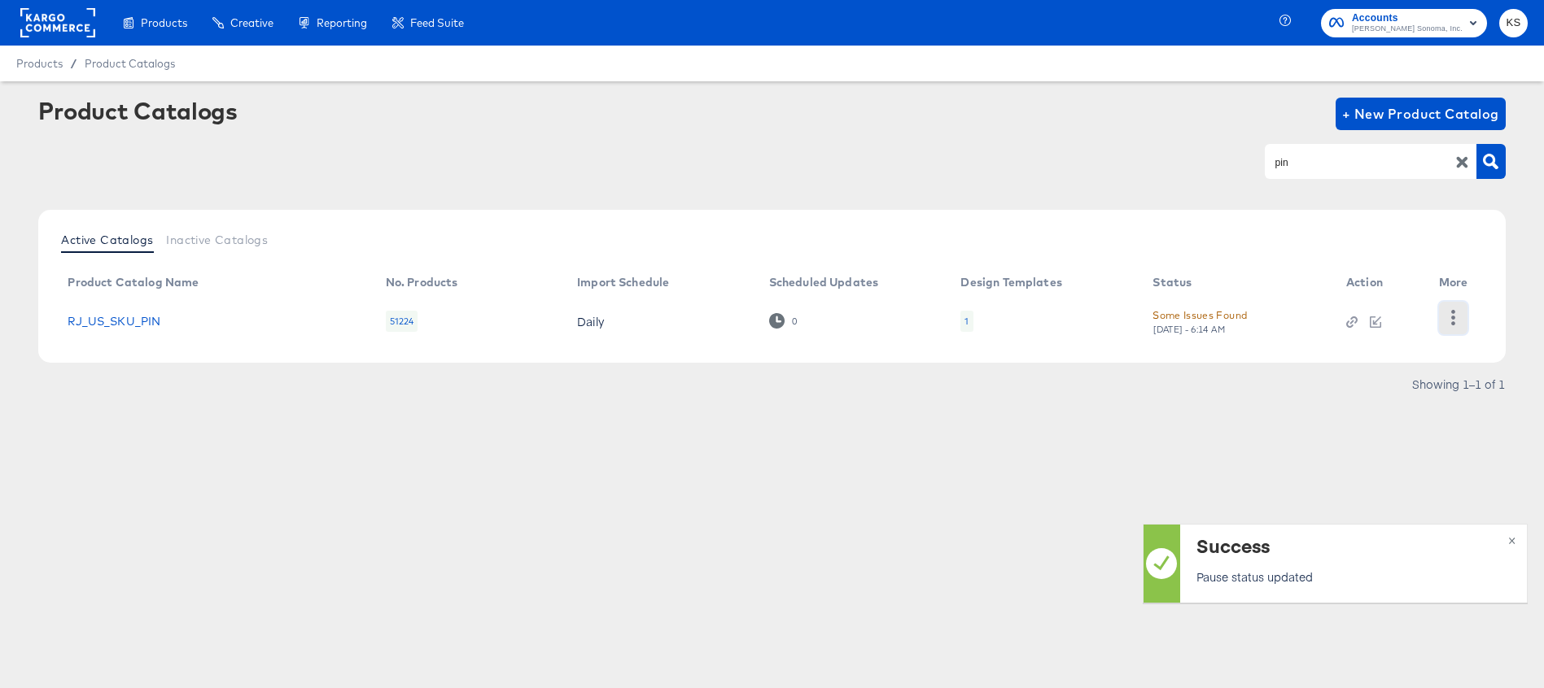
click at [1453, 312] on icon "button" at bounding box center [1453, 317] width 4 height 15
click at [1378, 340] on div "Pause" at bounding box center [1386, 343] width 163 height 26
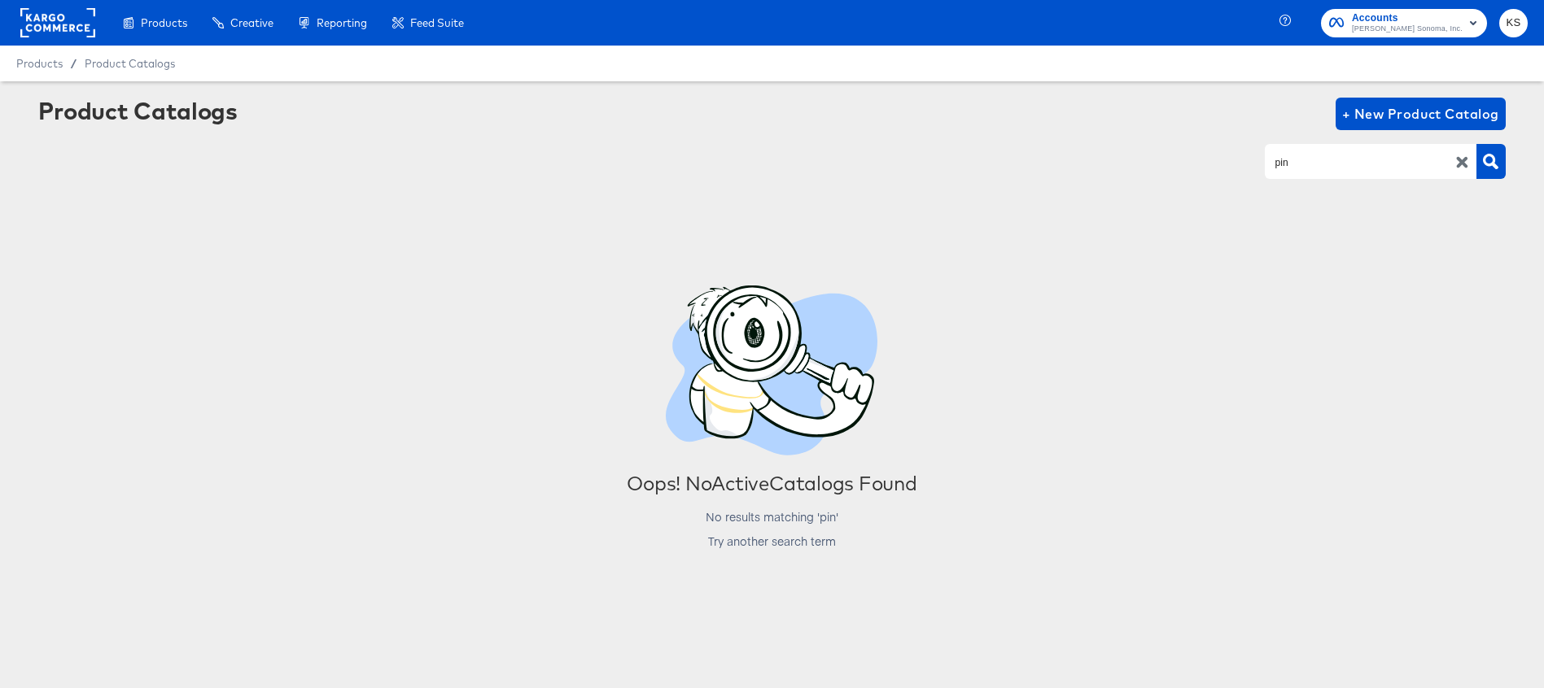
click at [1457, 163] on icon "button" at bounding box center [1461, 162] width 15 height 15
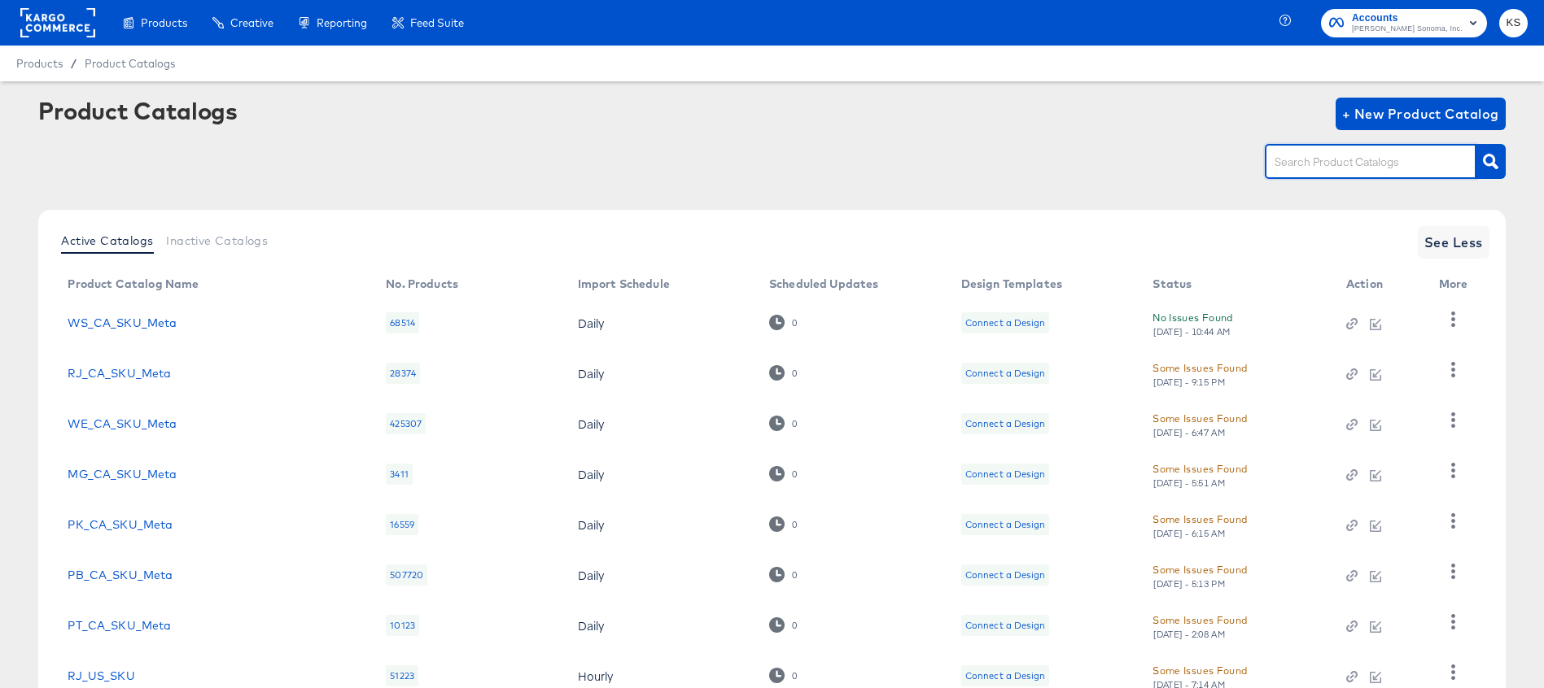
scroll to position [120, 0]
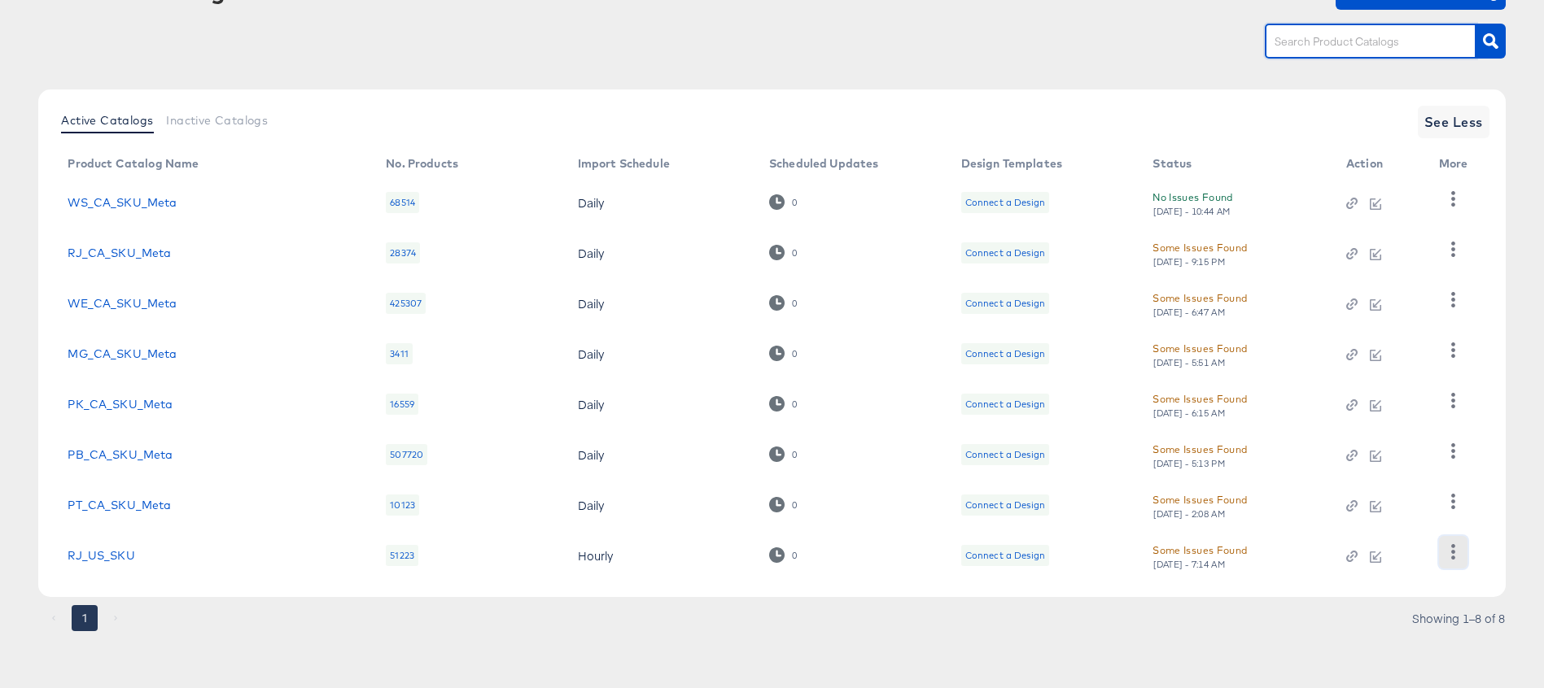
click at [1449, 552] on icon "button" at bounding box center [1452, 551] width 15 height 15
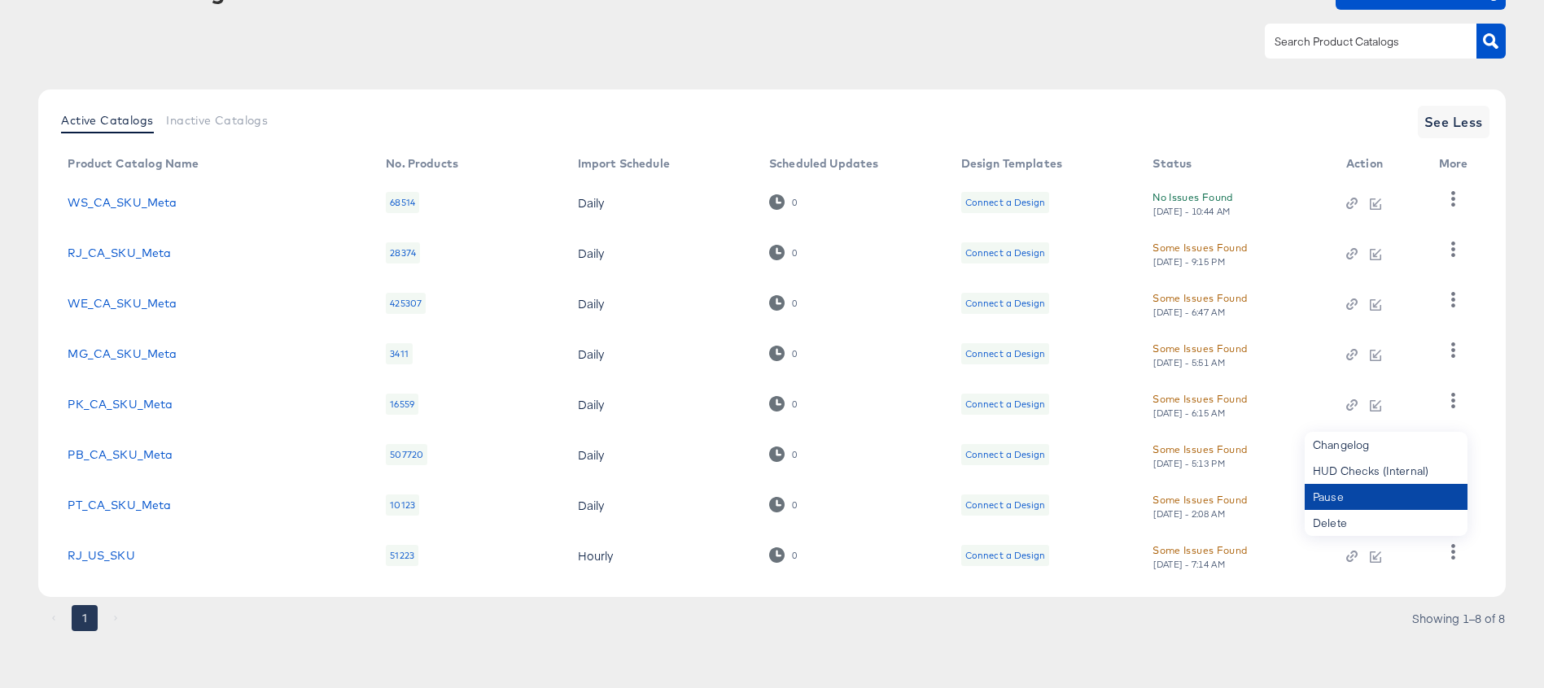
click at [1378, 501] on div "Pause" at bounding box center [1386, 497] width 163 height 26
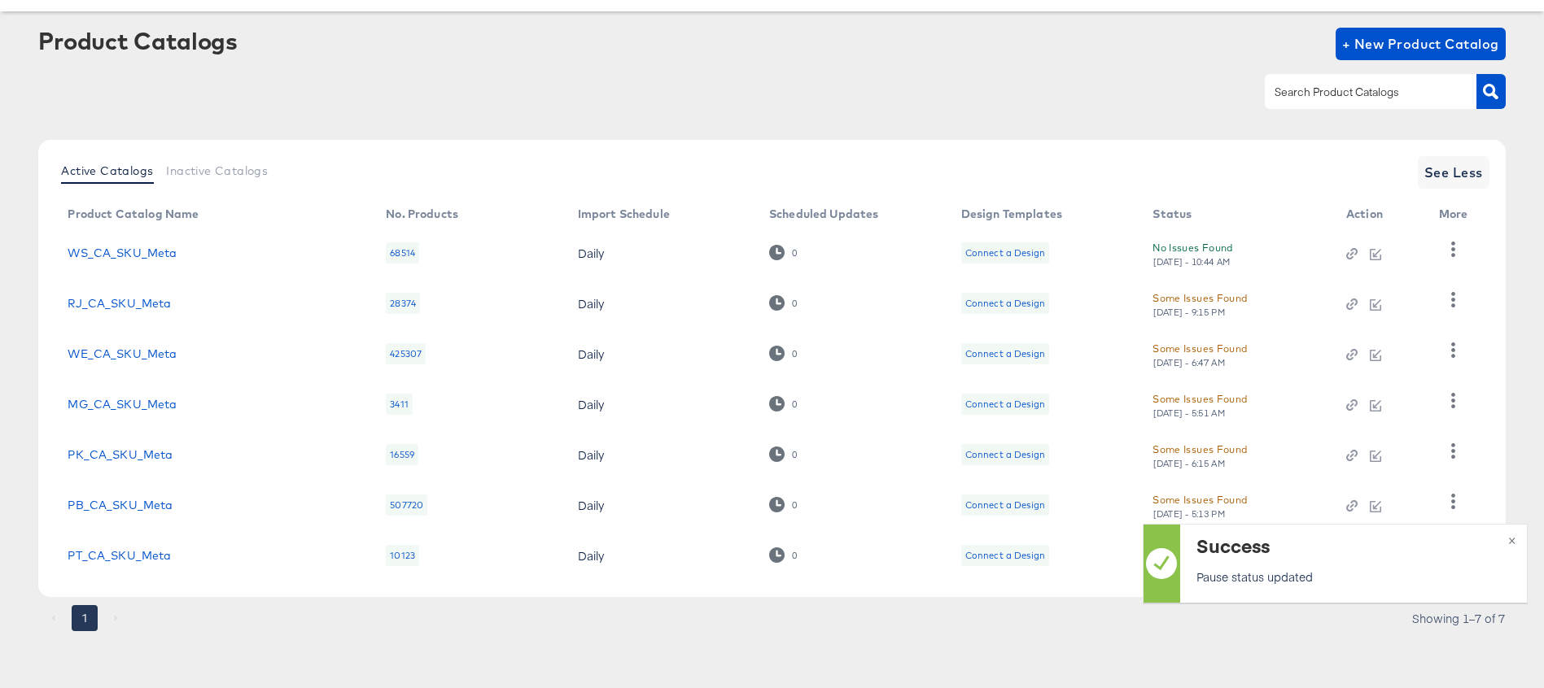
scroll to position [70, 0]
click at [204, 176] on span "Inactive Catalogs" at bounding box center [217, 170] width 102 height 13
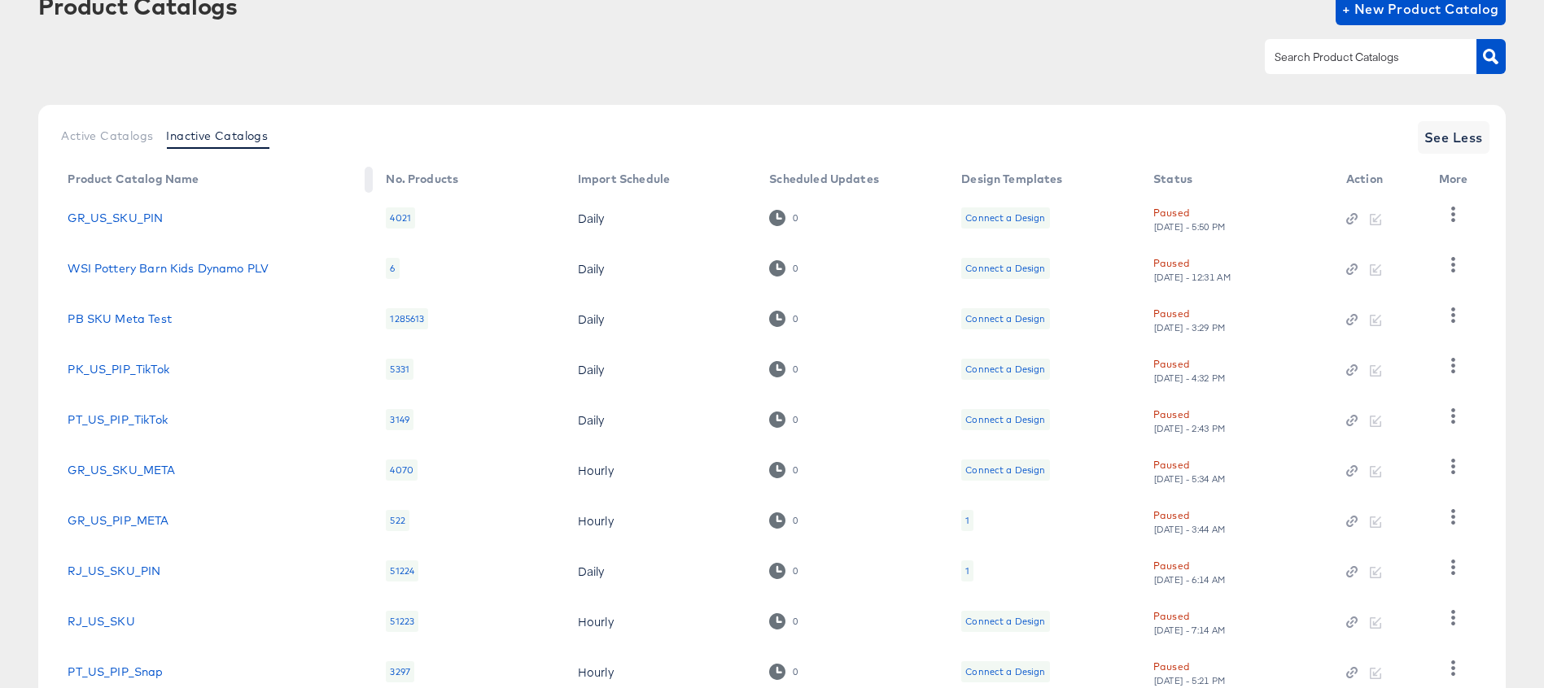
scroll to position [106, 0]
click at [1312, 68] on div at bounding box center [1371, 55] width 212 height 34
paste input "GR_US_PIP_META"
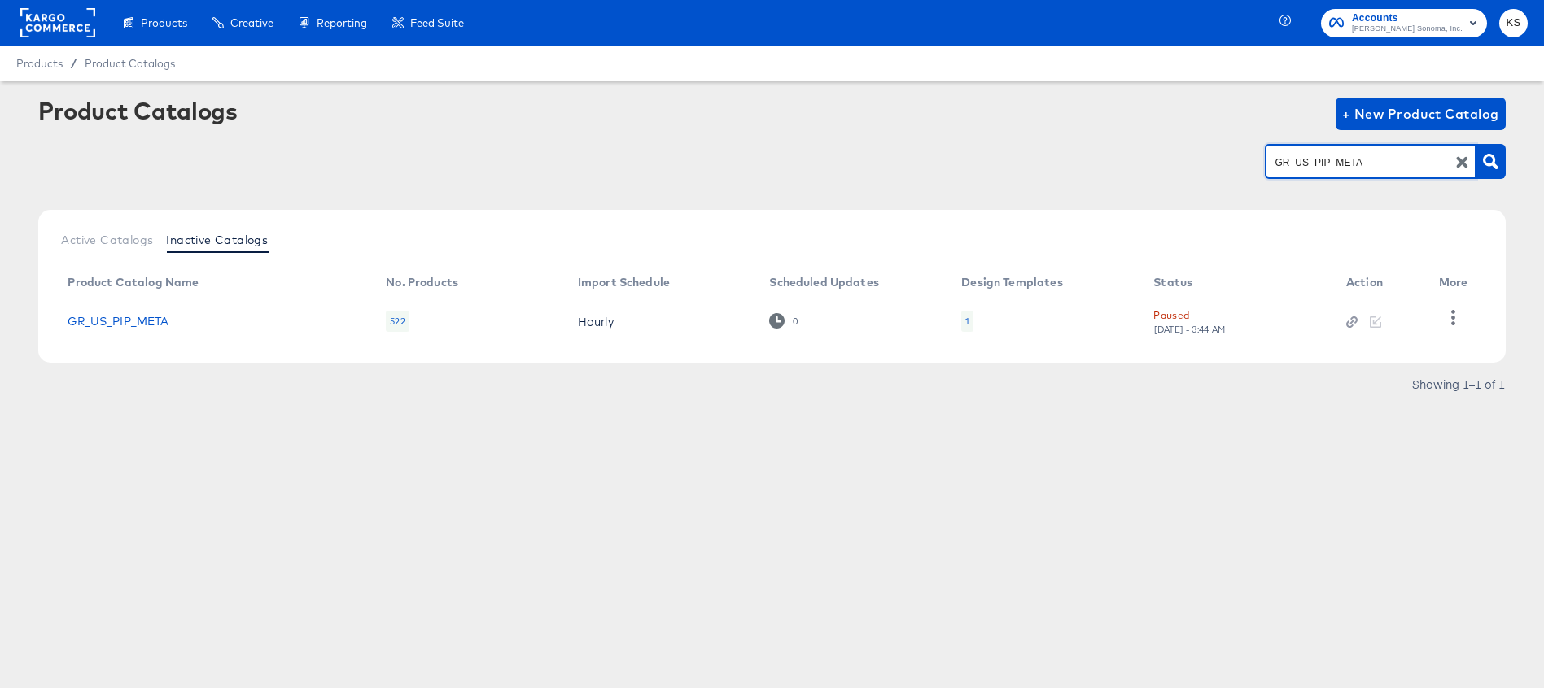
scroll to position [0, 0]
click at [1328, 160] on input "GR_US_PIP_META" at bounding box center [1357, 162] width 173 height 19
click at [1321, 159] on input "GR_US_SKU_META" at bounding box center [1357, 162] width 173 height 19
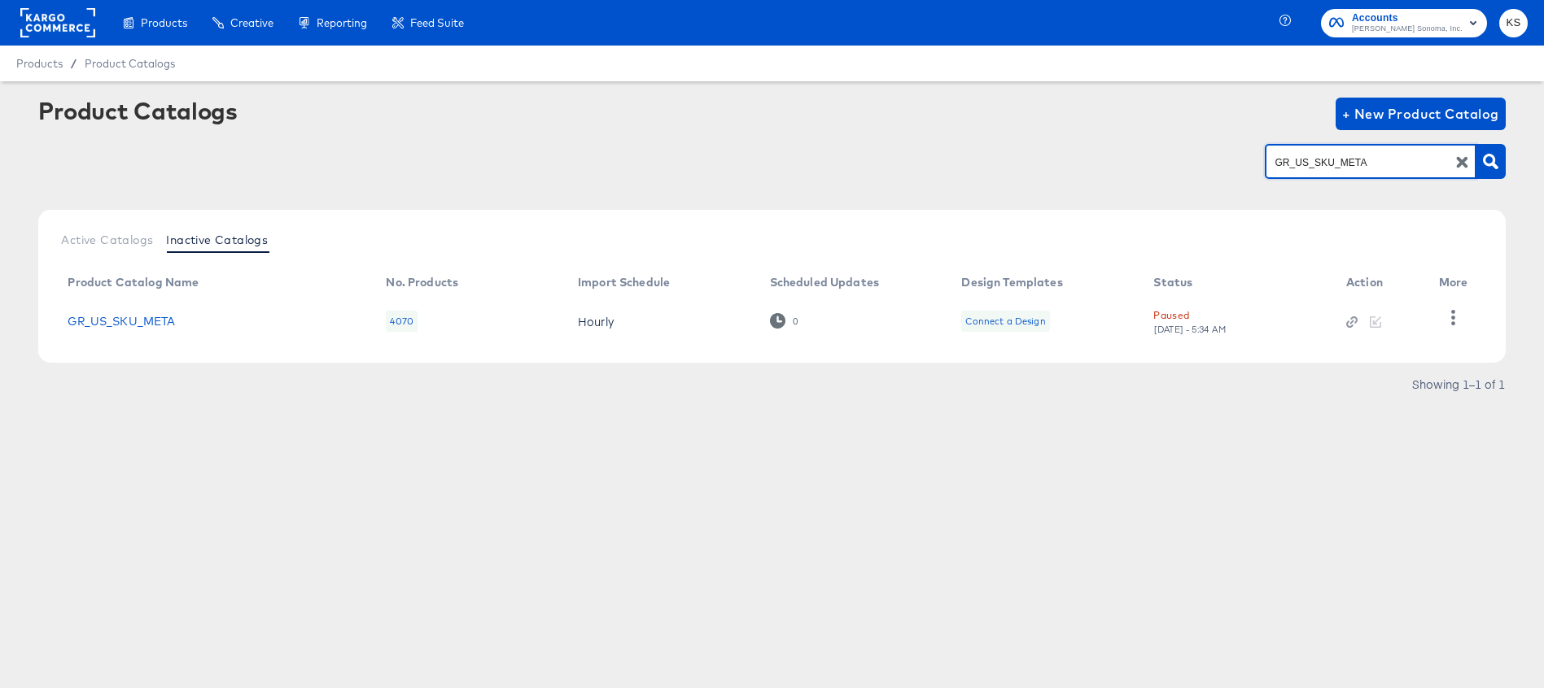
click at [1321, 159] on input "GR_US_SKU_META" at bounding box center [1357, 162] width 173 height 19
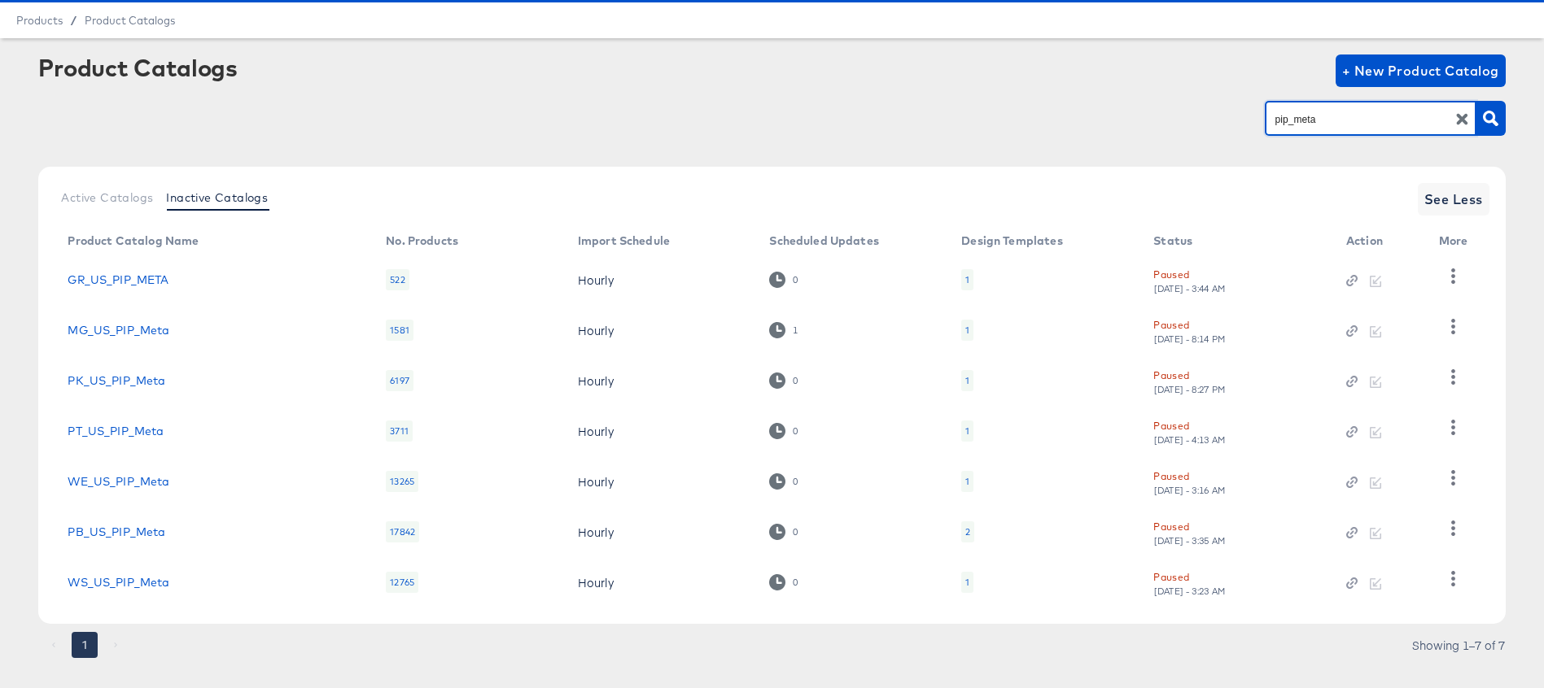
scroll to position [70, 0]
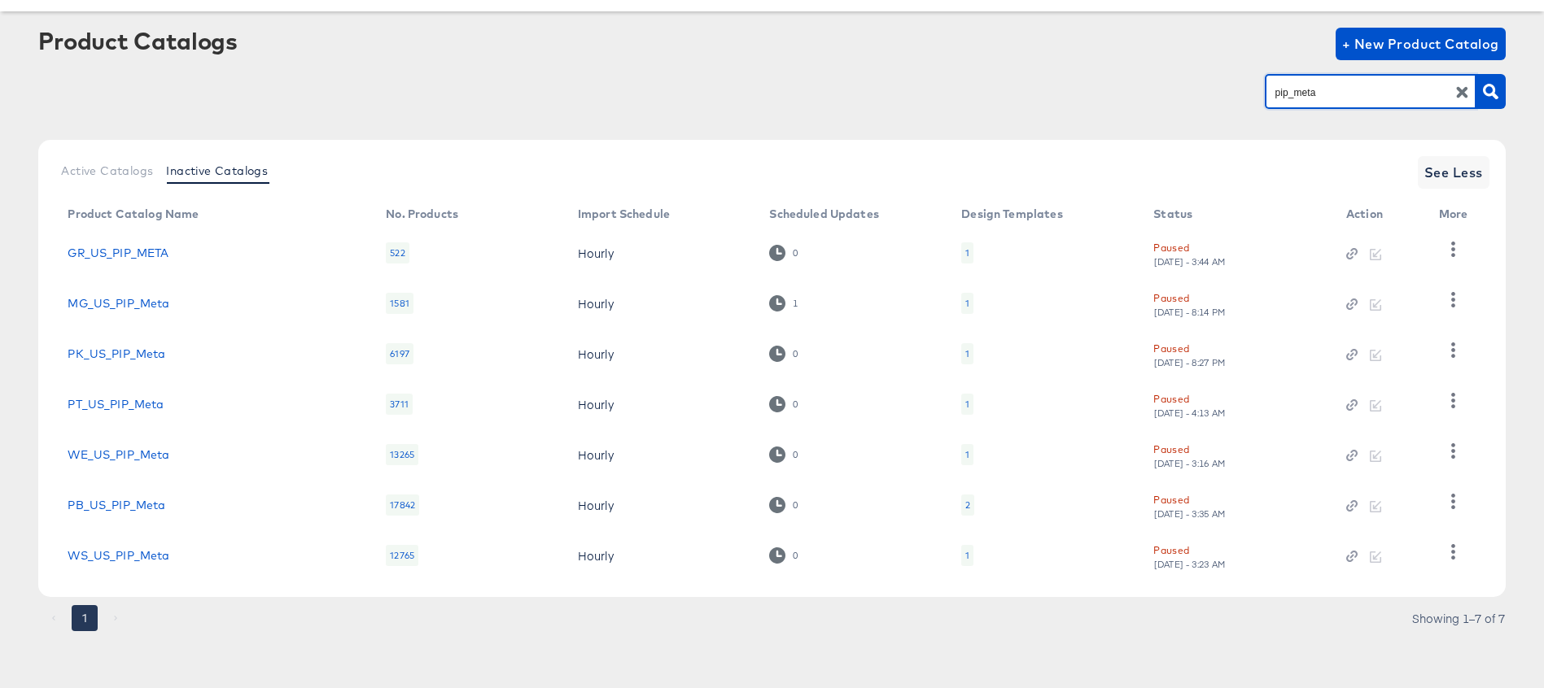
click at [1315, 94] on input "pip_meta" at bounding box center [1357, 92] width 173 height 19
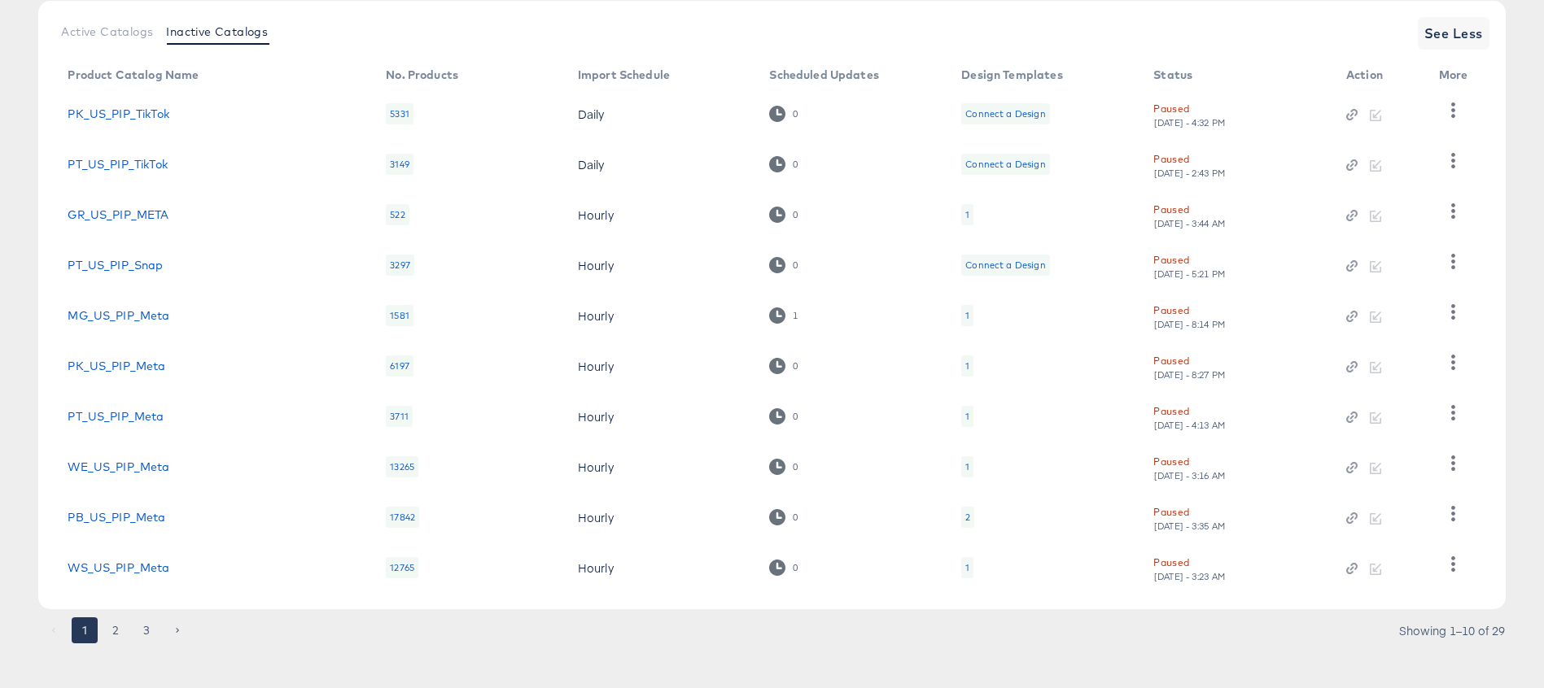
scroll to position [221, 0]
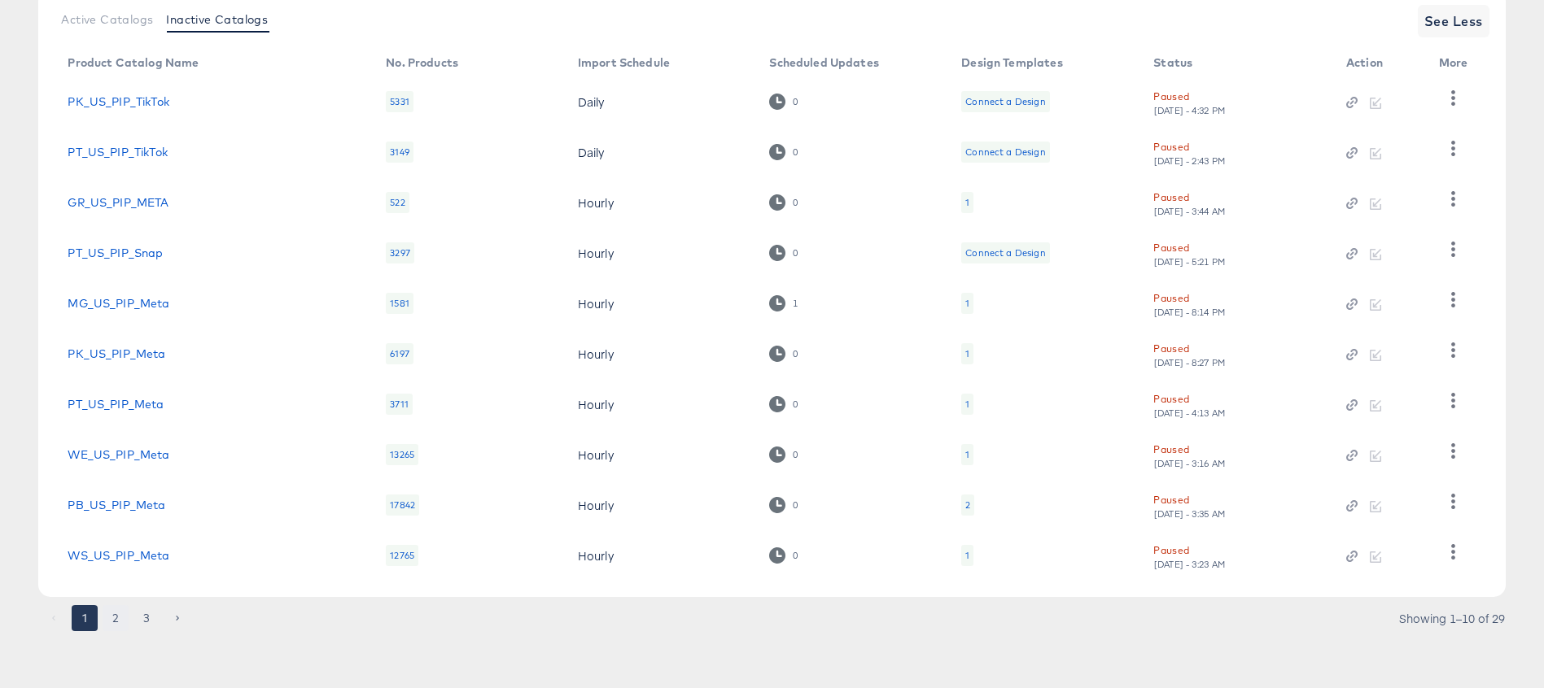
click at [110, 614] on button "2" at bounding box center [116, 618] width 26 height 26
click at [146, 614] on button "3" at bounding box center [146, 618] width 26 height 26
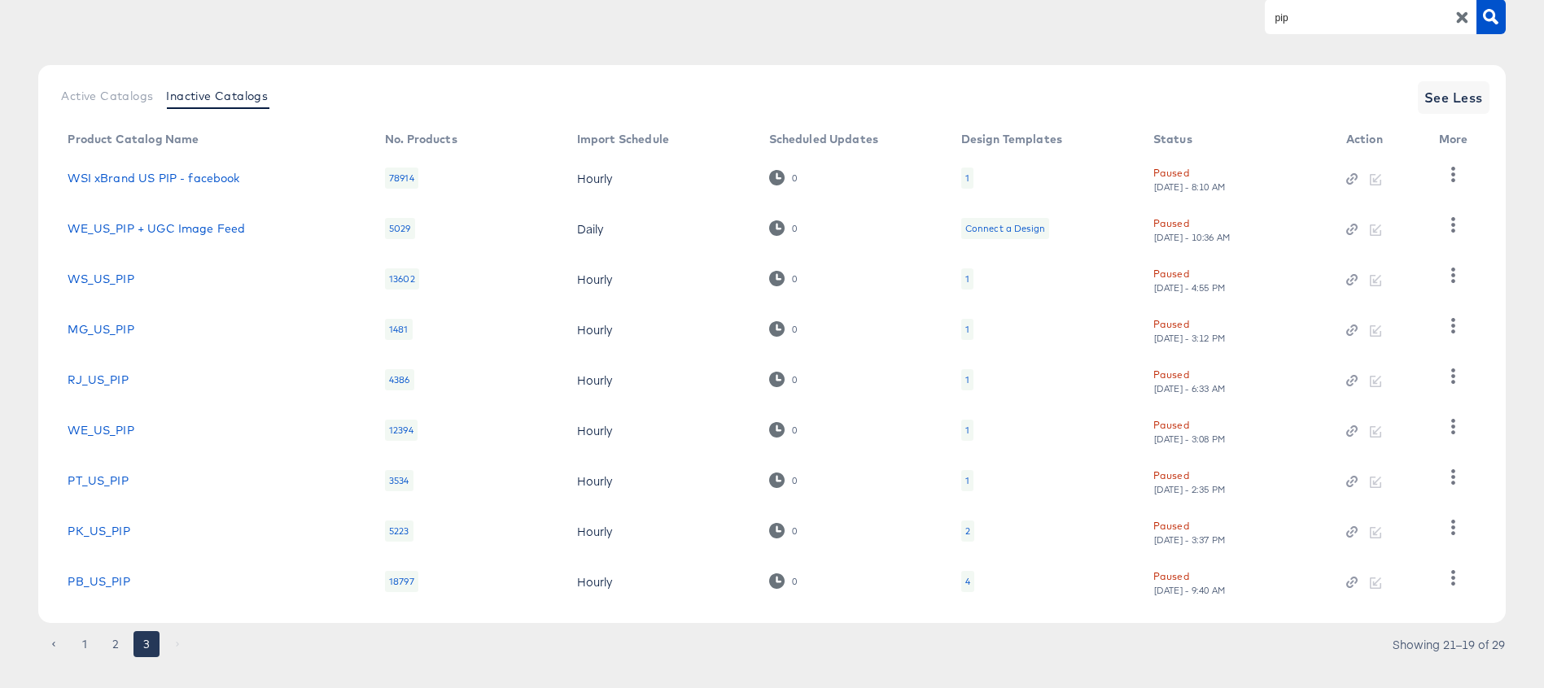
scroll to position [171, 0]
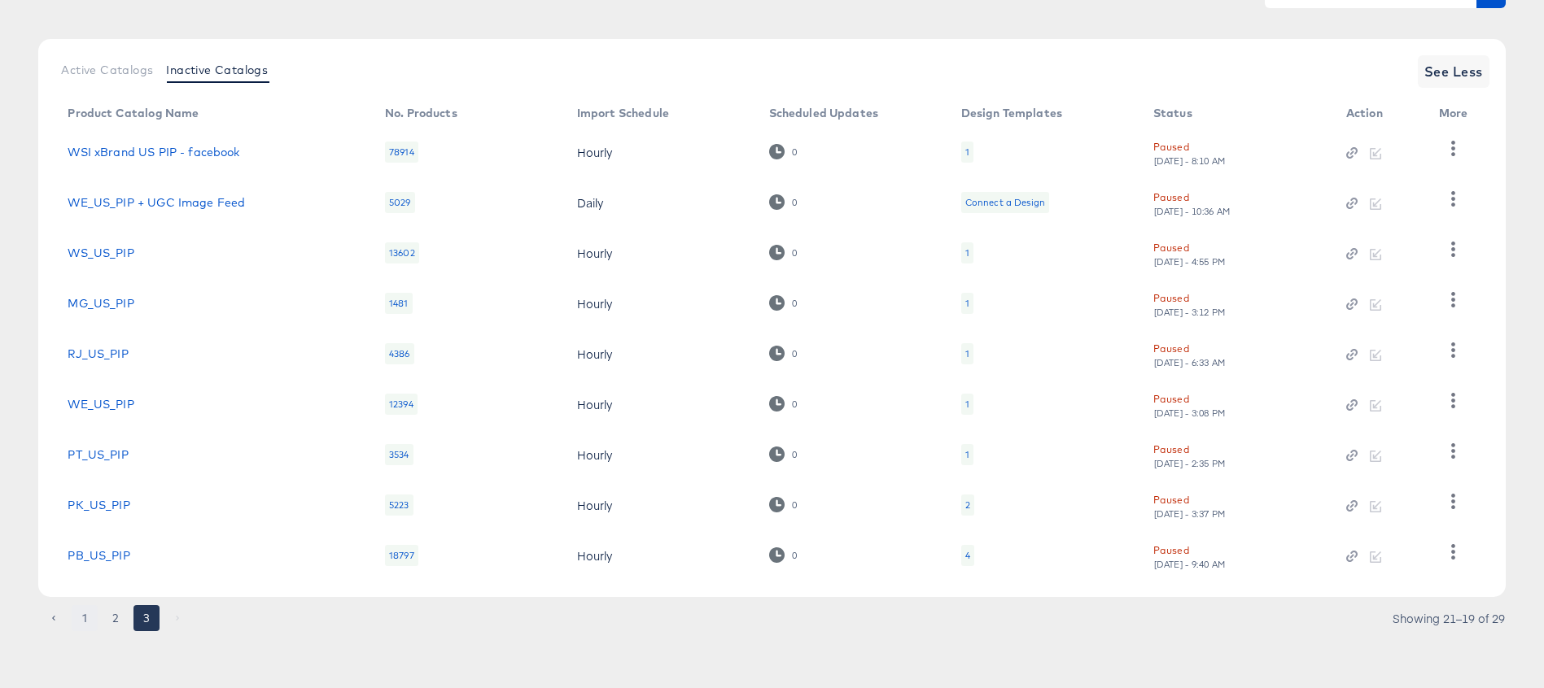
click at [90, 615] on button "1" at bounding box center [85, 618] width 26 height 26
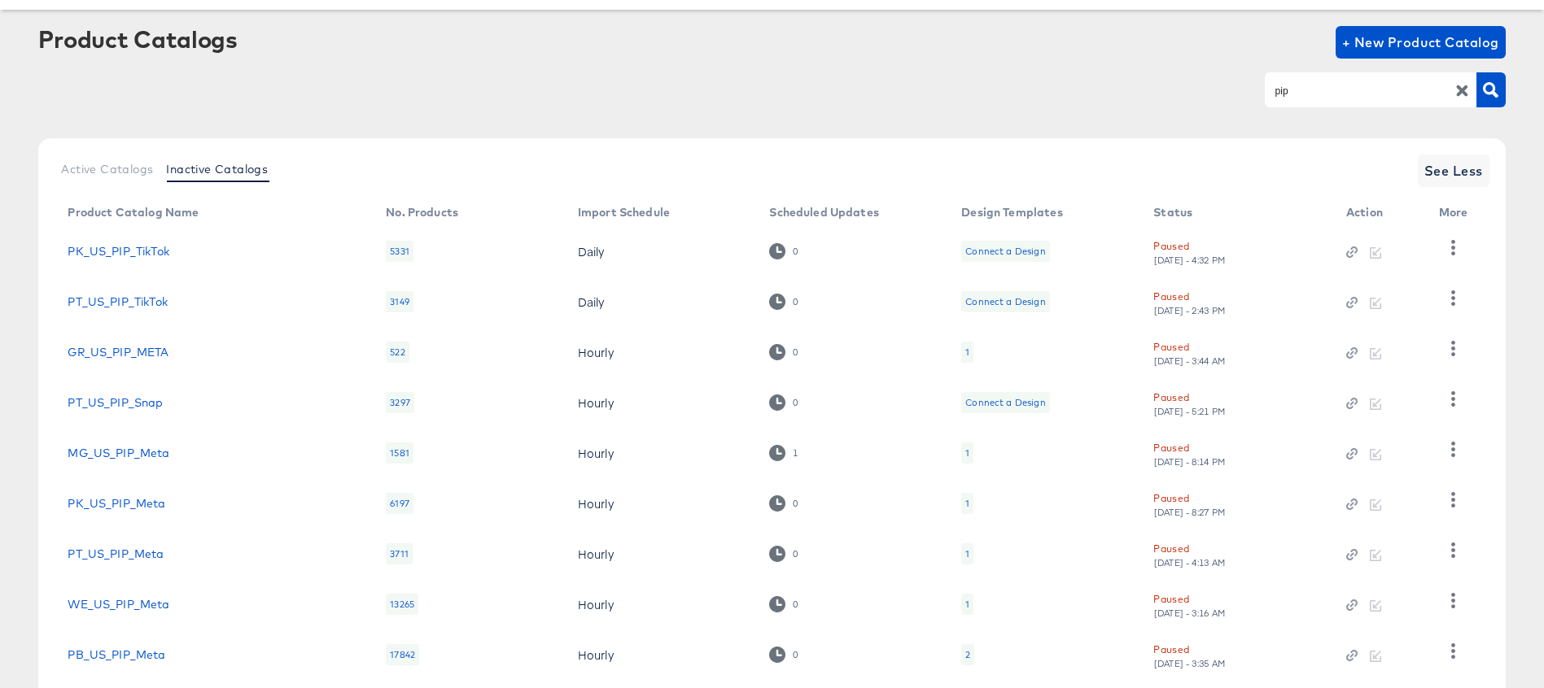
scroll to position [10, 0]
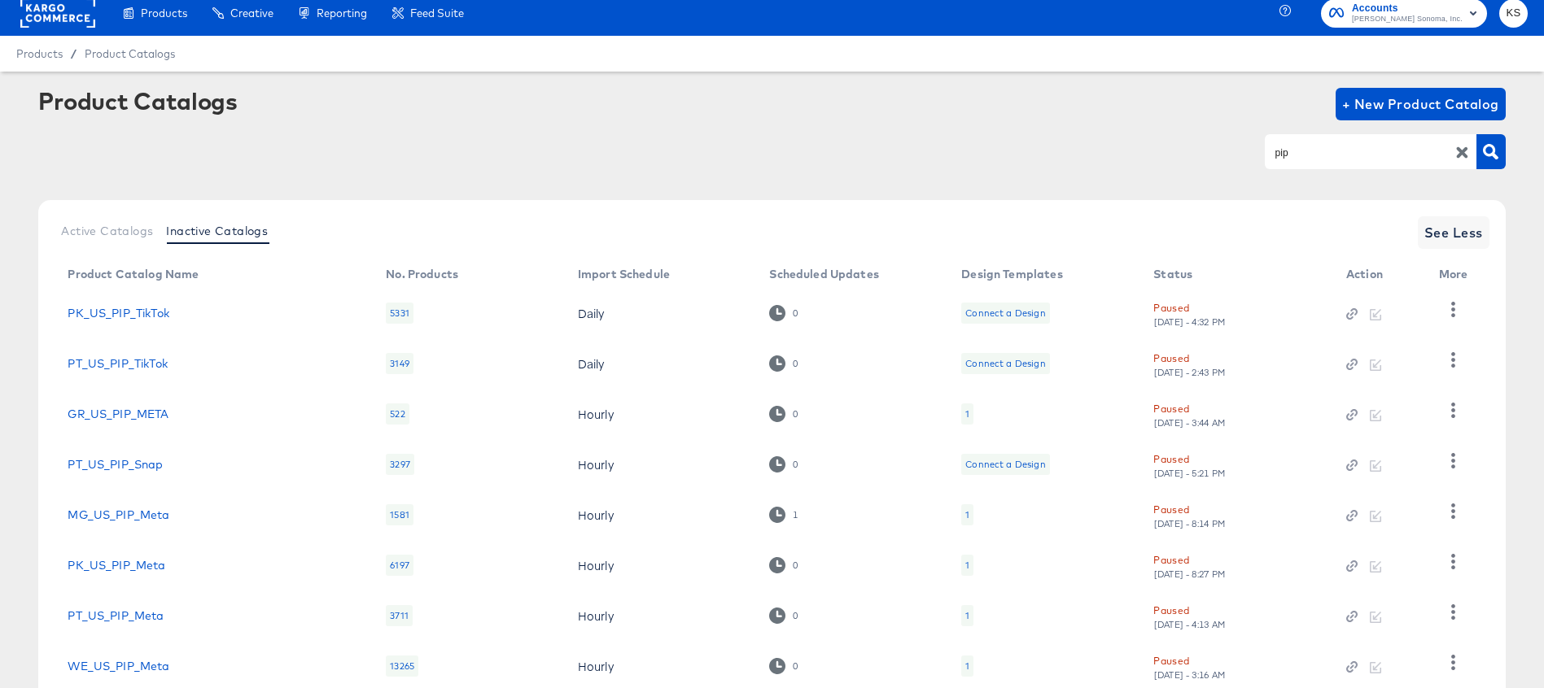
click at [1330, 152] on input "pip" at bounding box center [1357, 152] width 173 height 19
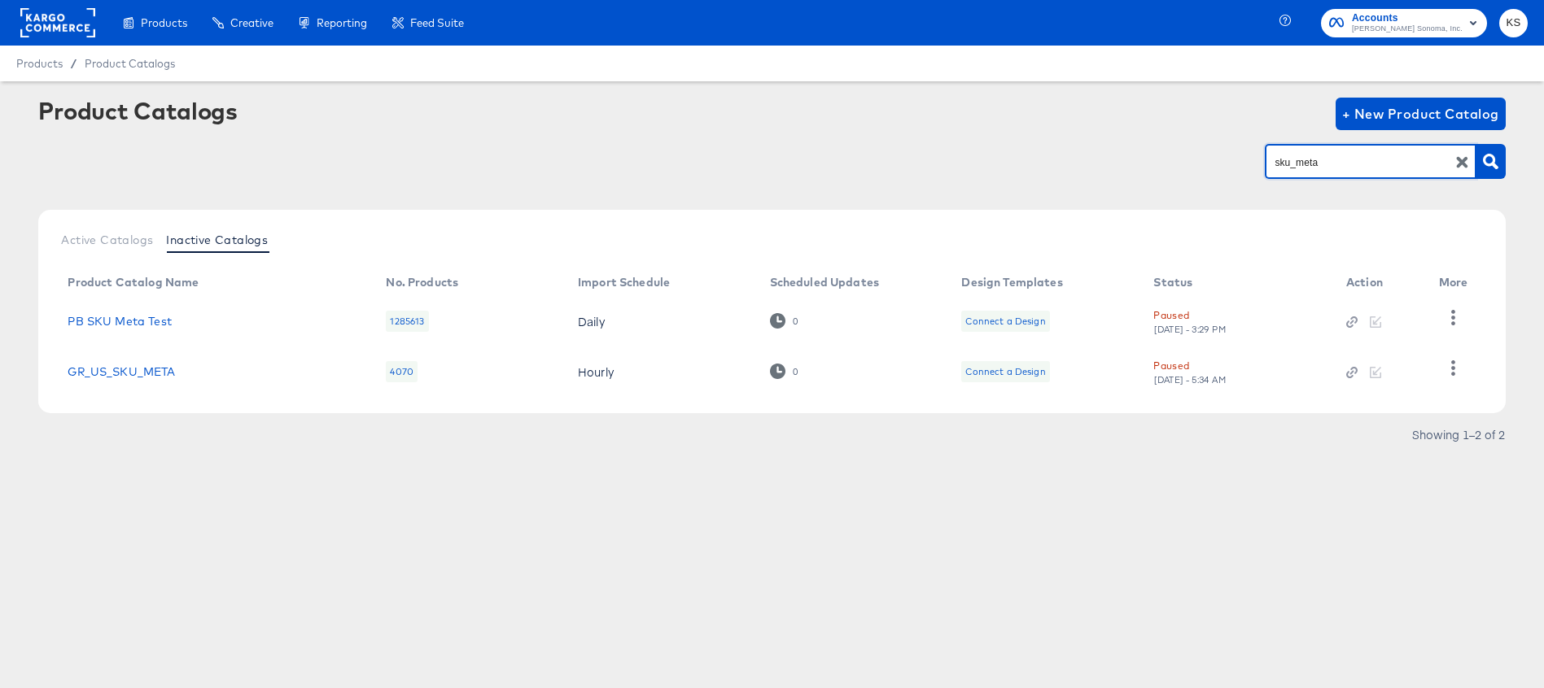
scroll to position [0, 0]
click at [1298, 161] on input "sku_meta" at bounding box center [1357, 162] width 173 height 19
type input "sku meta"
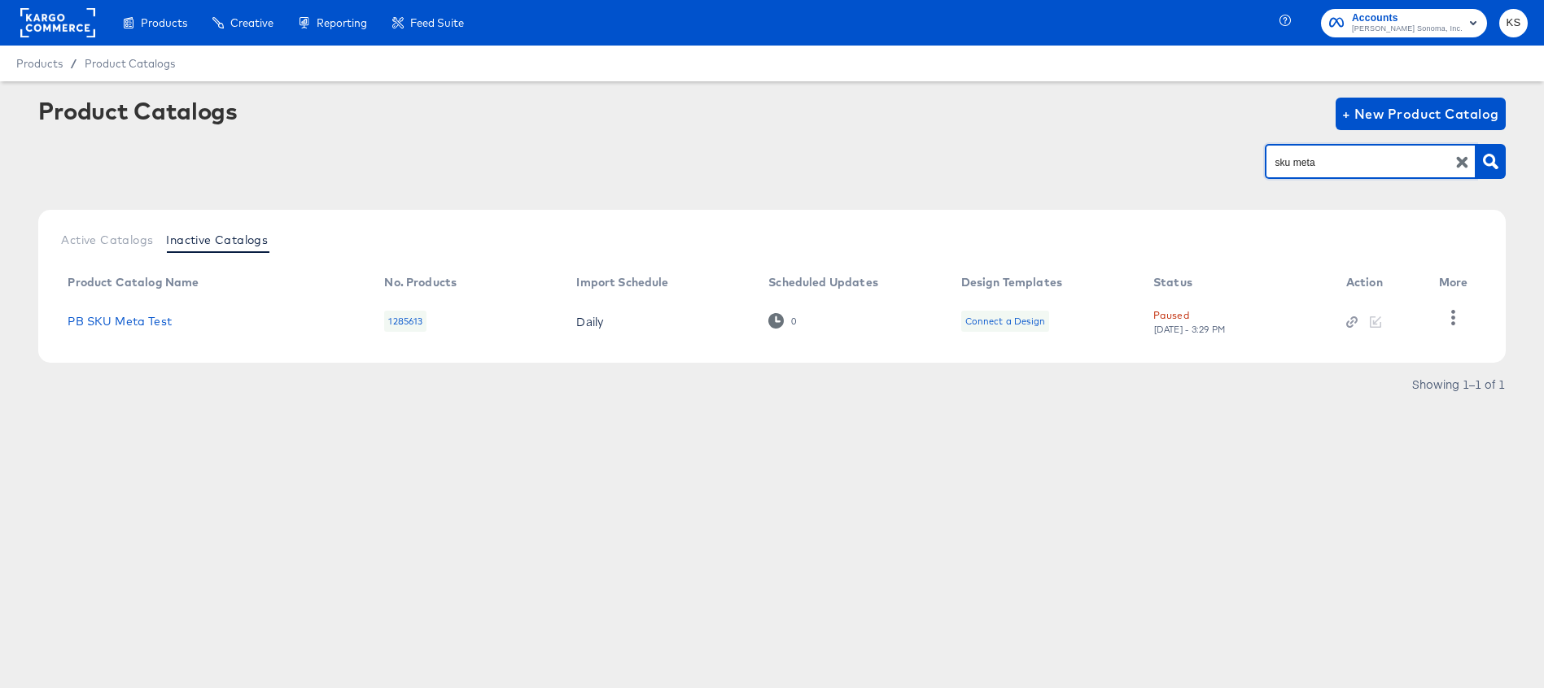
click at [1463, 164] on icon "button" at bounding box center [1462, 162] width 11 height 11
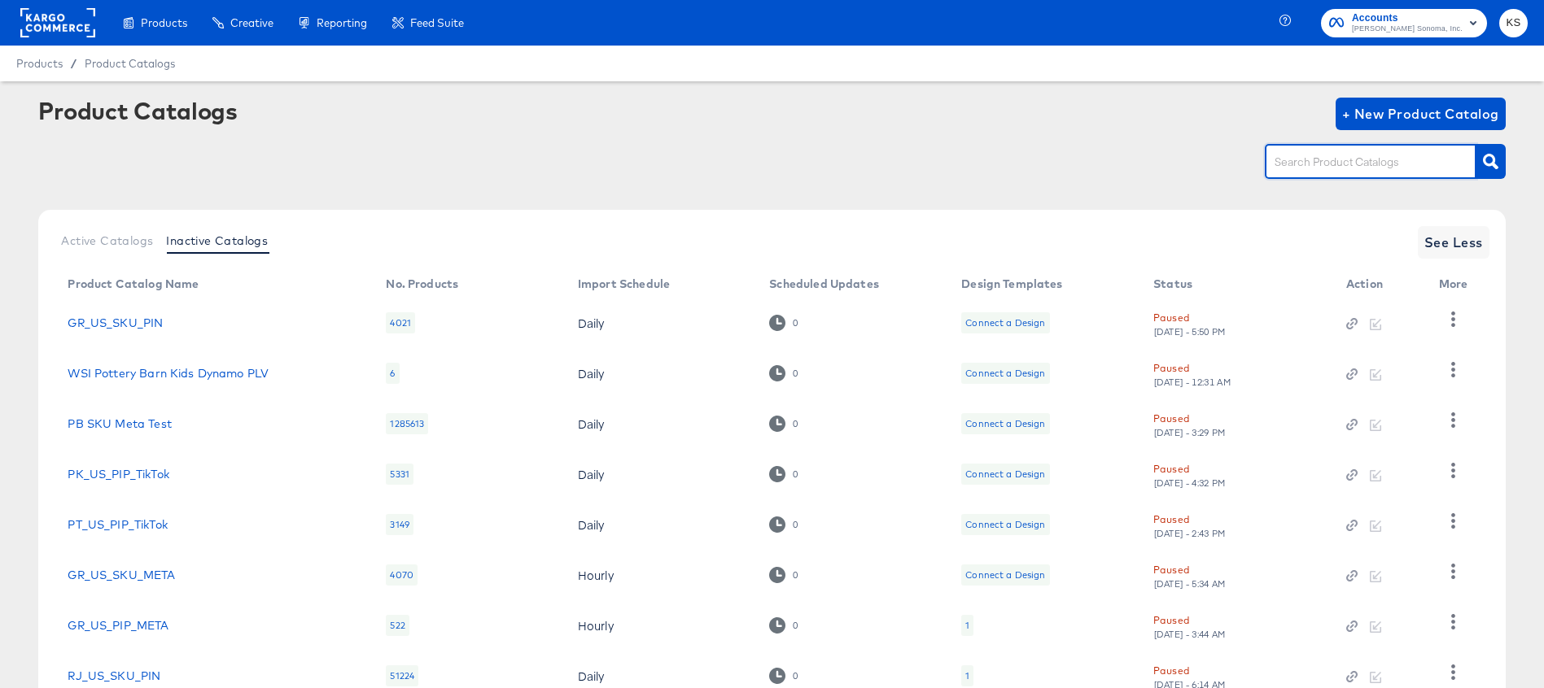
click at [1431, 167] on input "text" at bounding box center [1357, 162] width 173 height 19
click at [1341, 172] on input "sku" at bounding box center [1357, 162] width 173 height 19
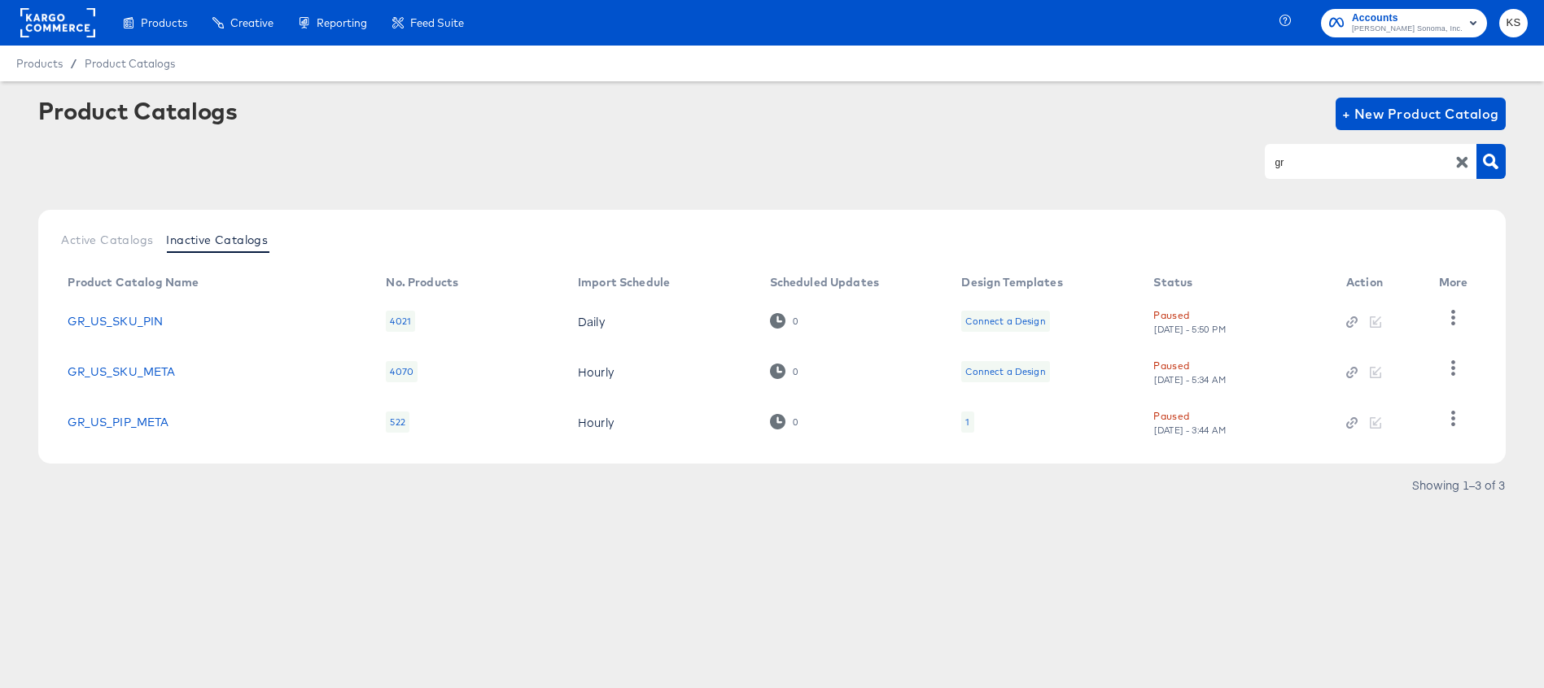
click at [1325, 157] on input "gr" at bounding box center [1357, 162] width 173 height 19
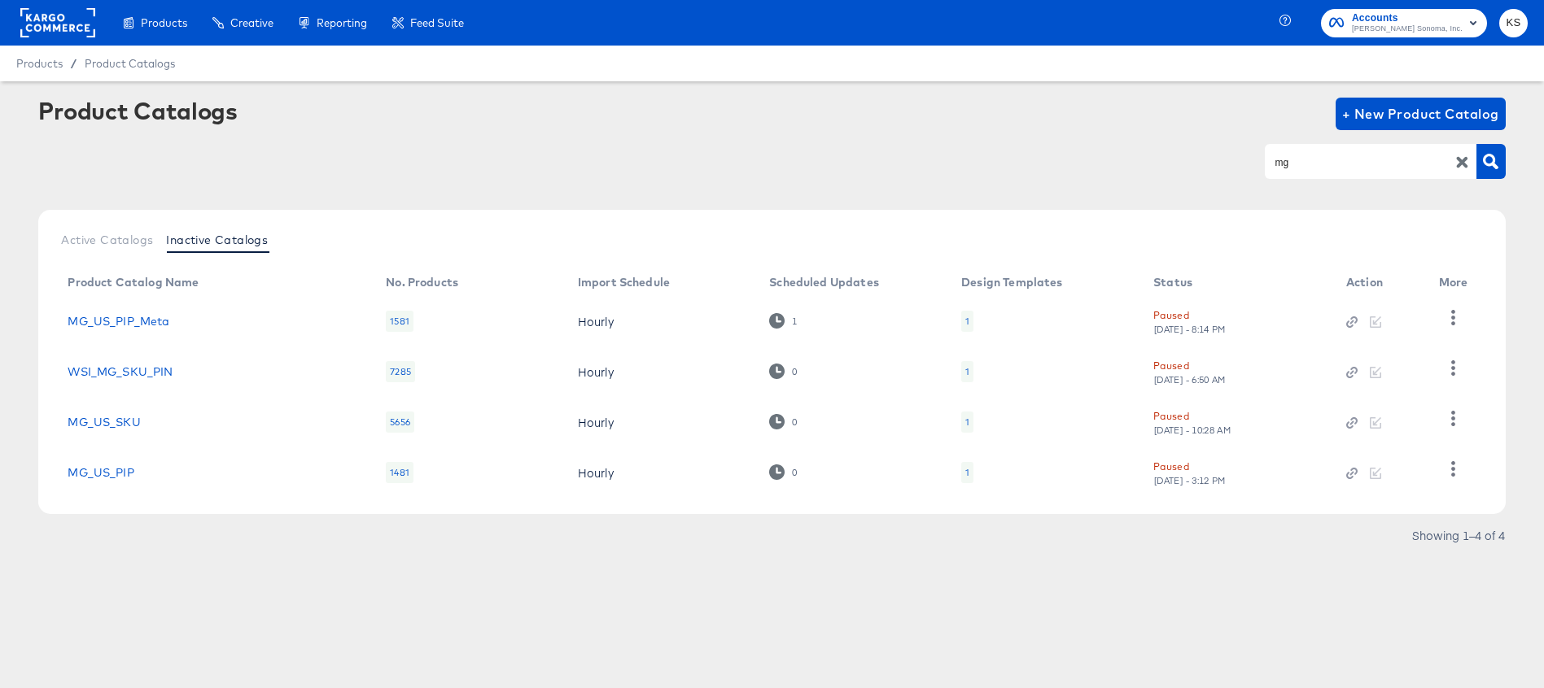
click at [1328, 155] on input "mg" at bounding box center [1357, 162] width 173 height 19
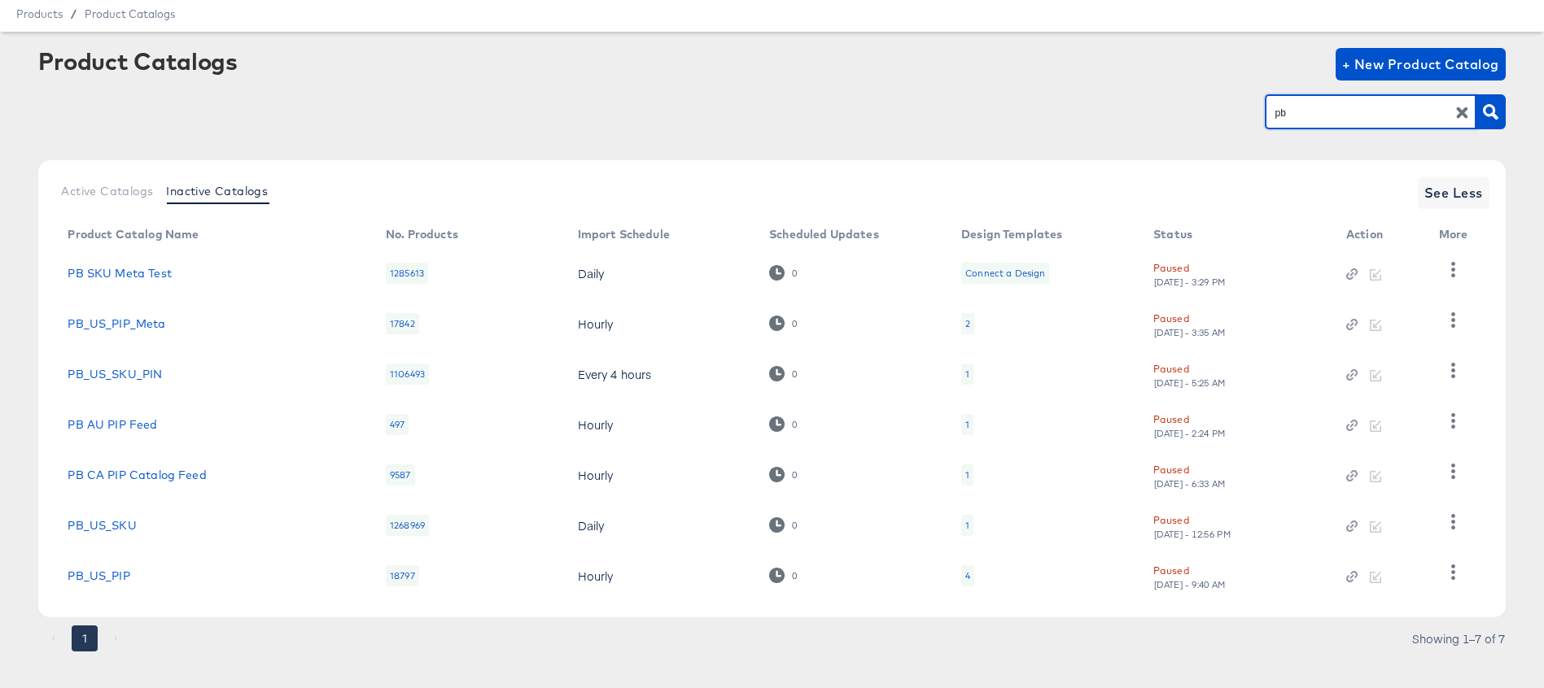
scroll to position [58, 0]
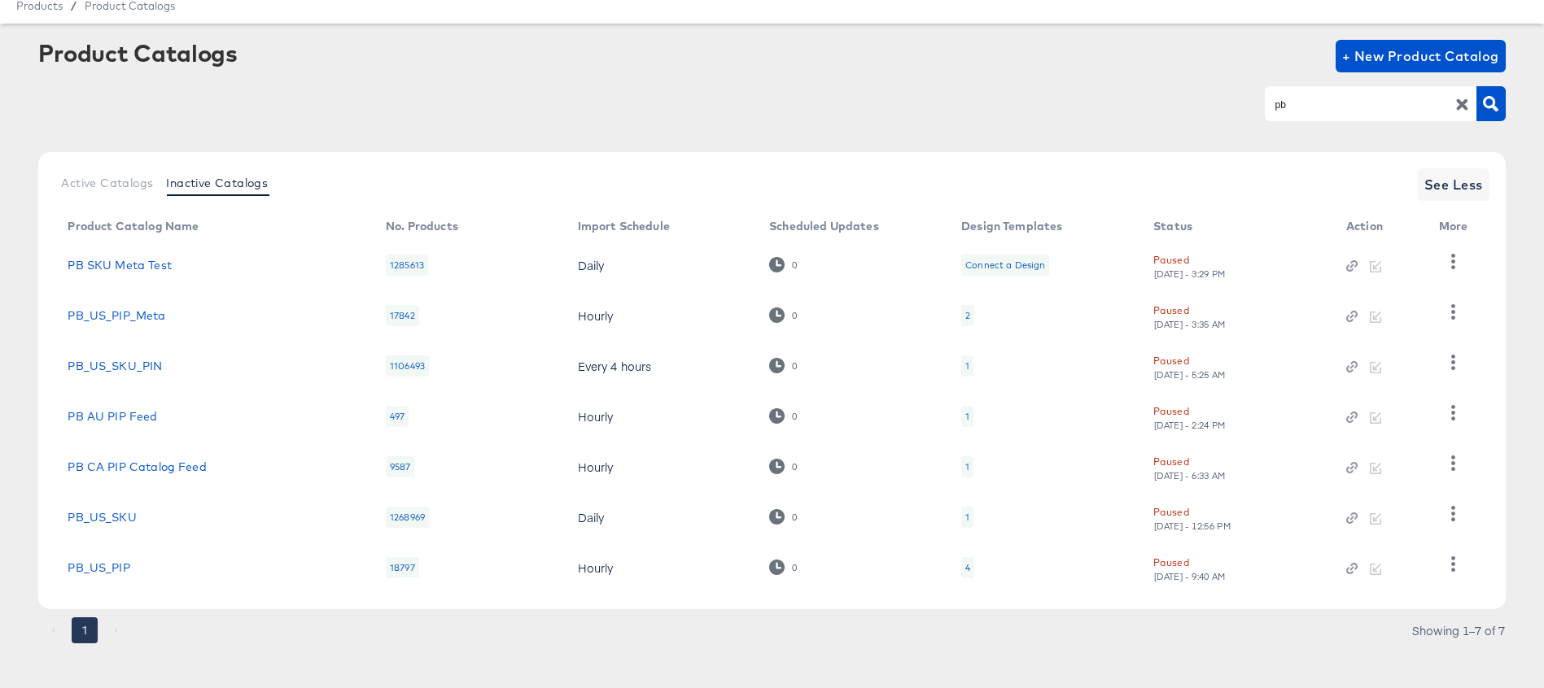
click at [1350, 107] on input "pb" at bounding box center [1357, 104] width 173 height 19
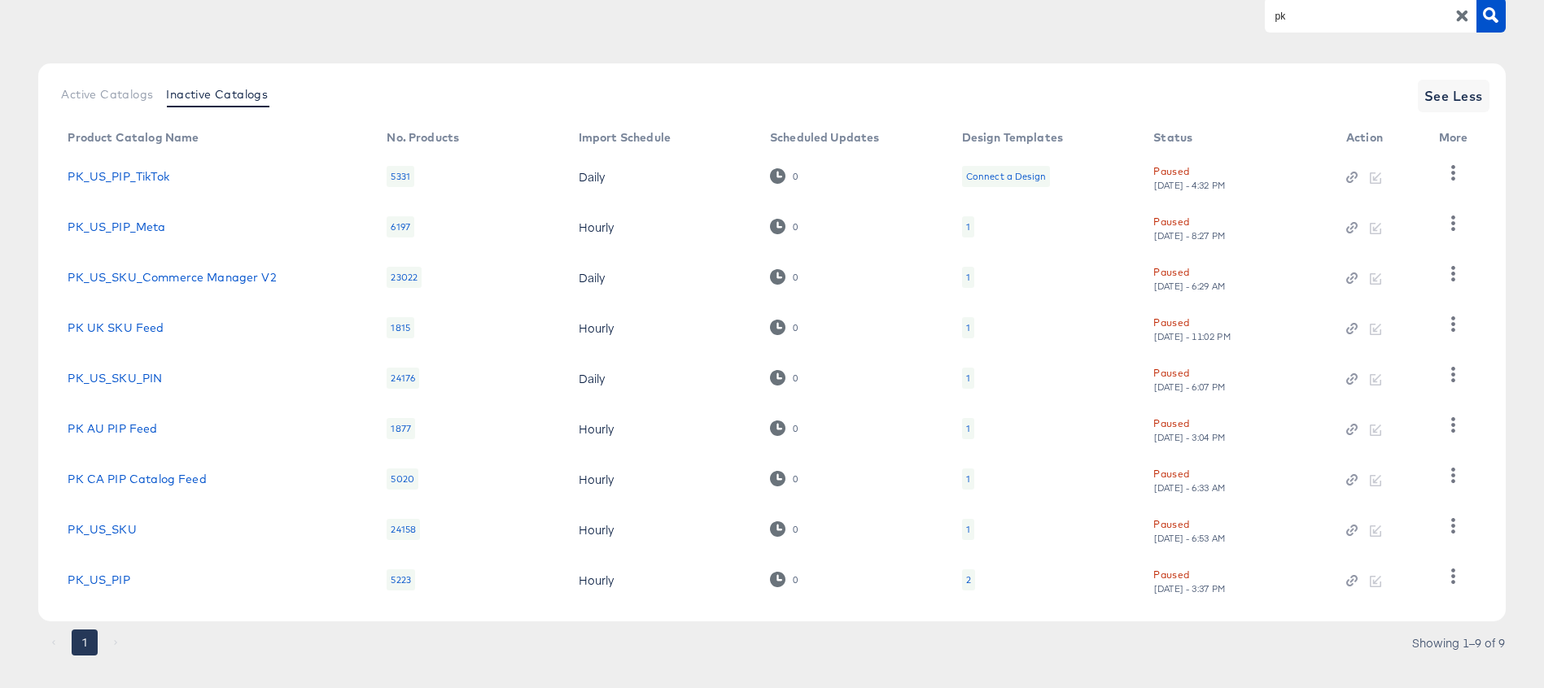
scroll to position [0, 0]
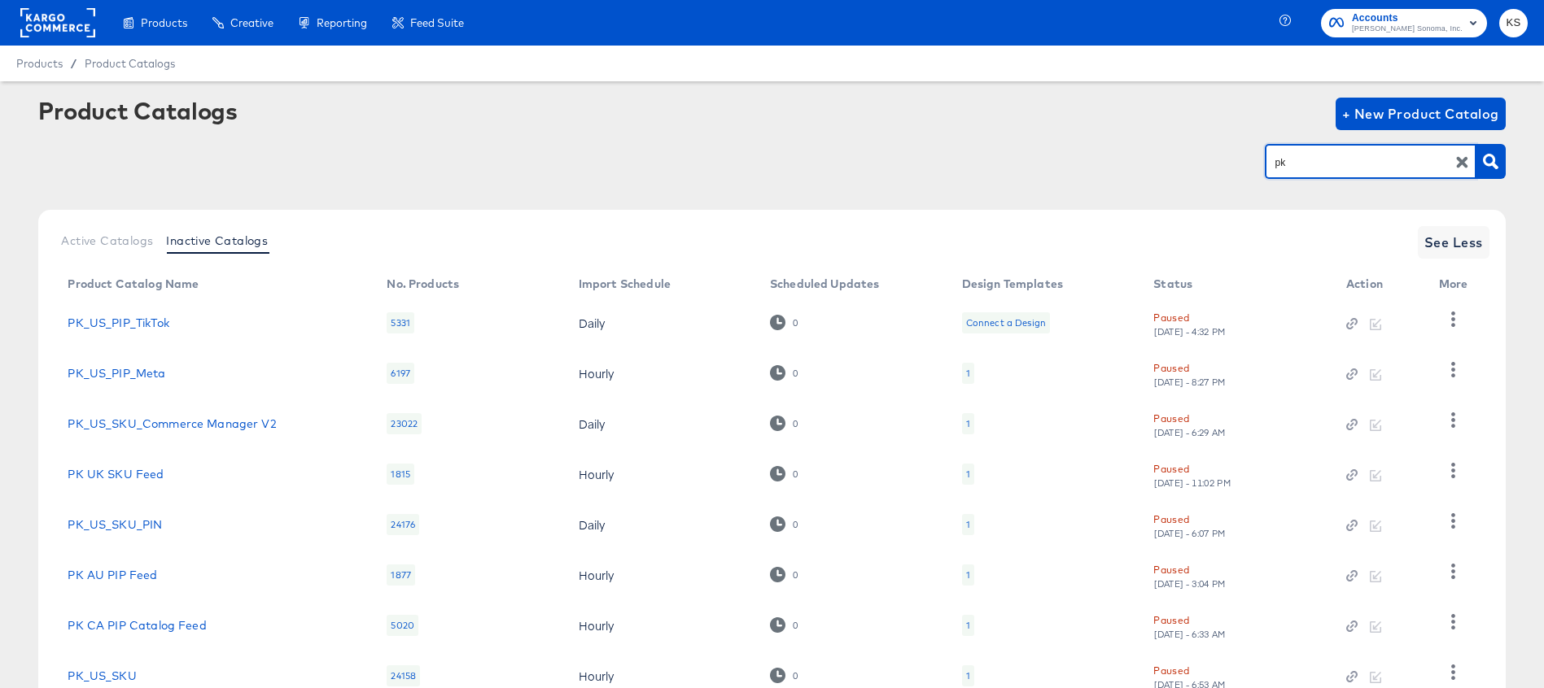
click at [1329, 164] on input "pk" at bounding box center [1357, 162] width 173 height 19
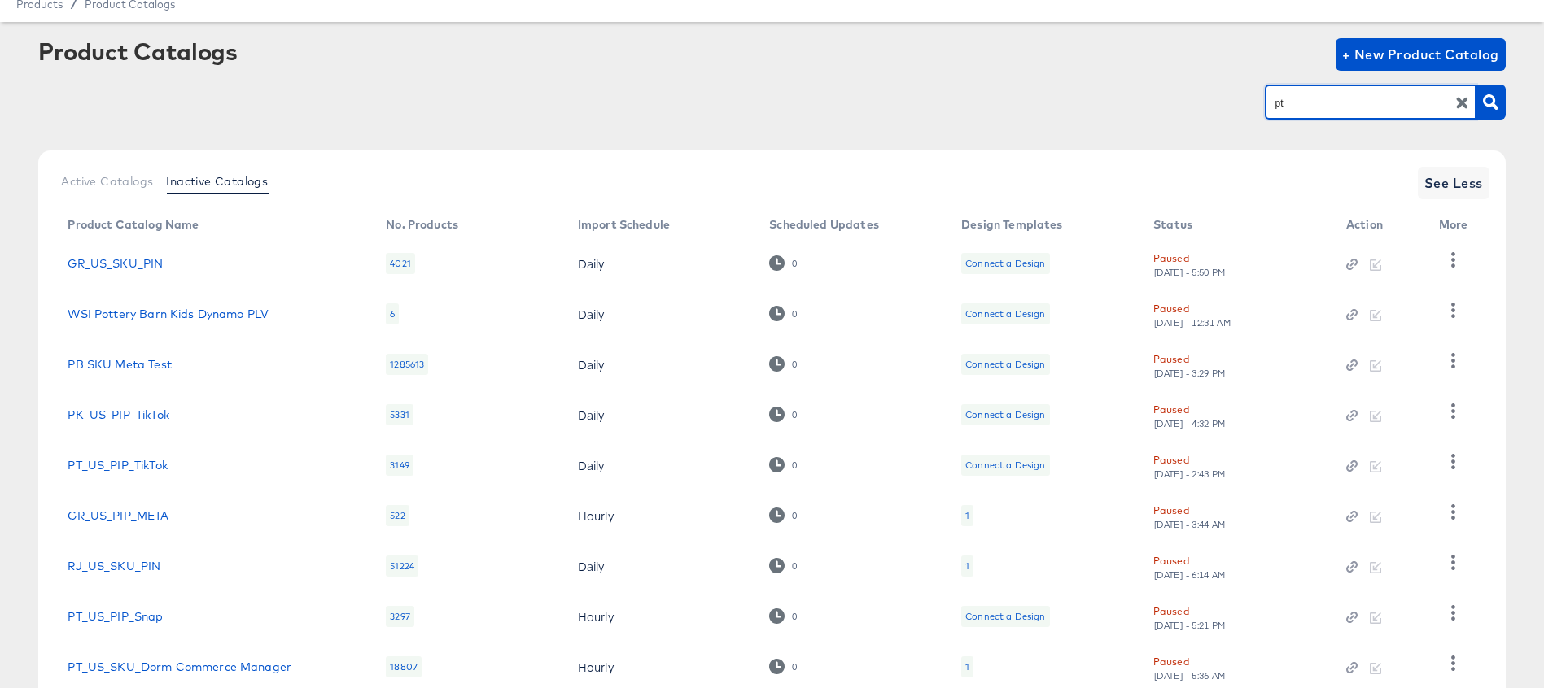
scroll to position [36, 0]
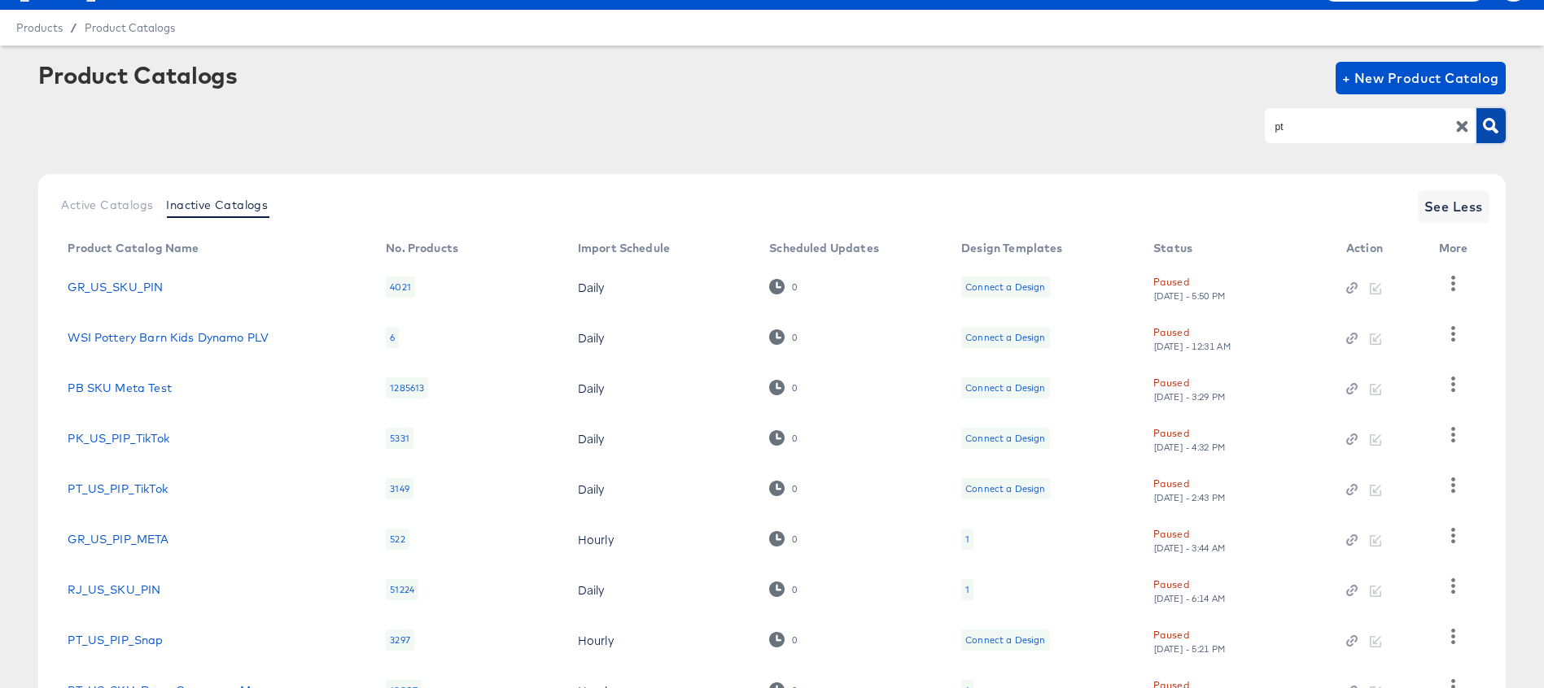
click at [1485, 120] on icon "button" at bounding box center [1490, 125] width 15 height 15
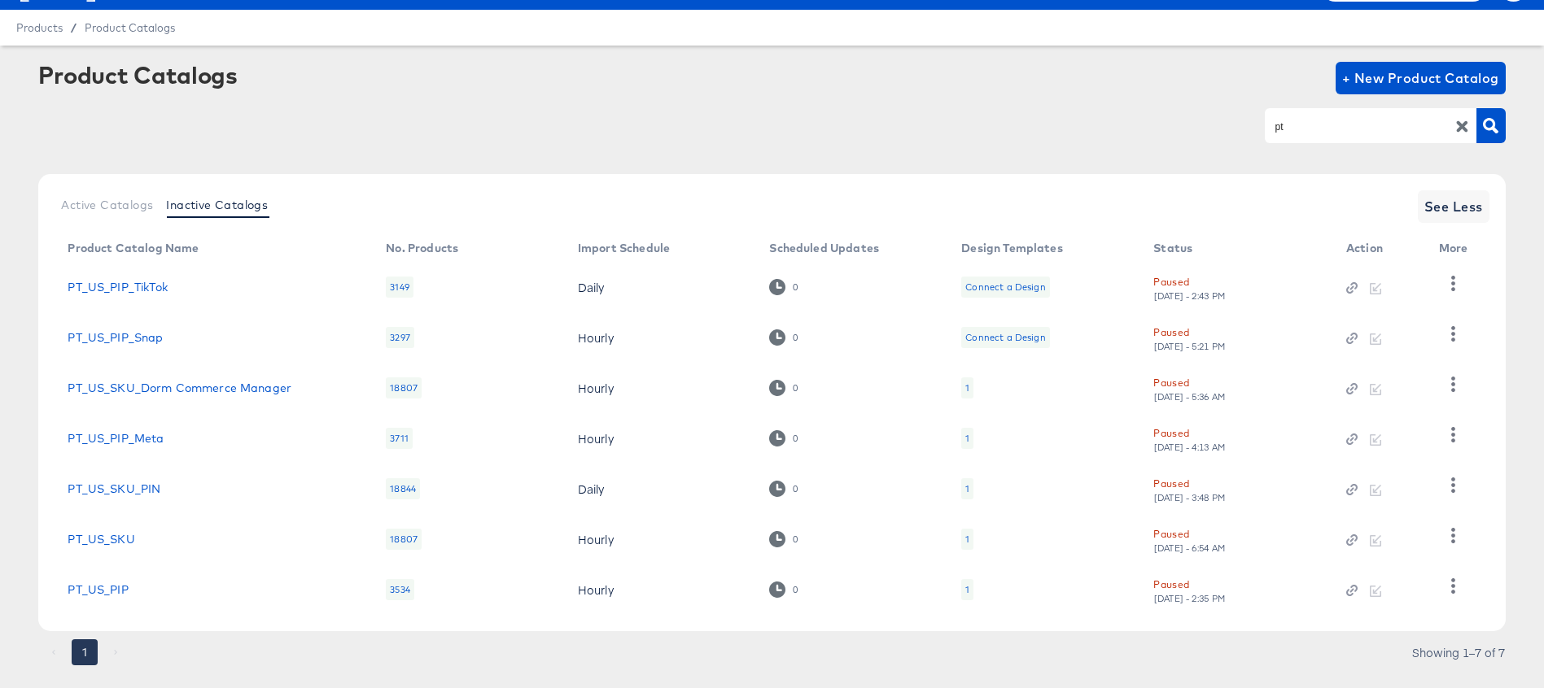
click at [1337, 120] on input "pt" at bounding box center [1357, 126] width 173 height 19
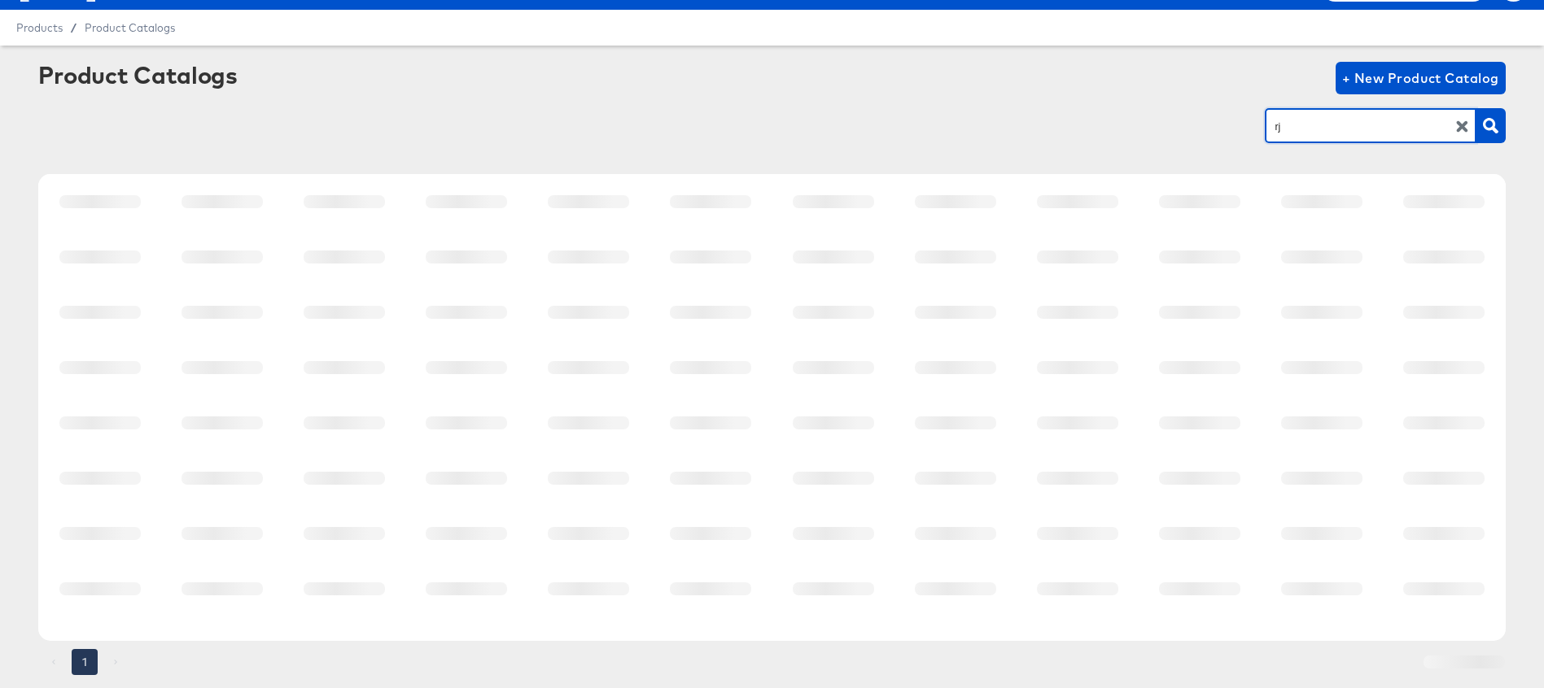
scroll to position [0, 0]
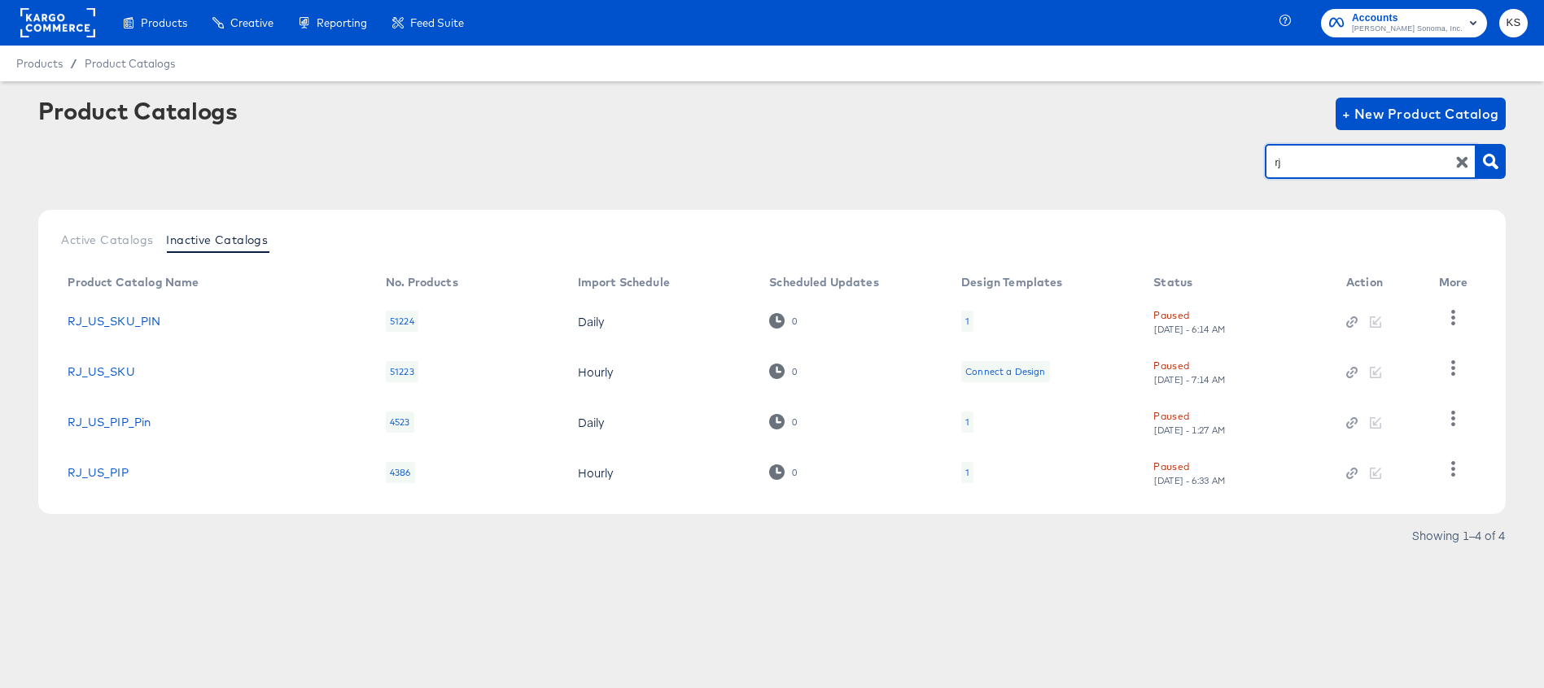
click at [1301, 164] on input "rj" at bounding box center [1357, 162] width 173 height 19
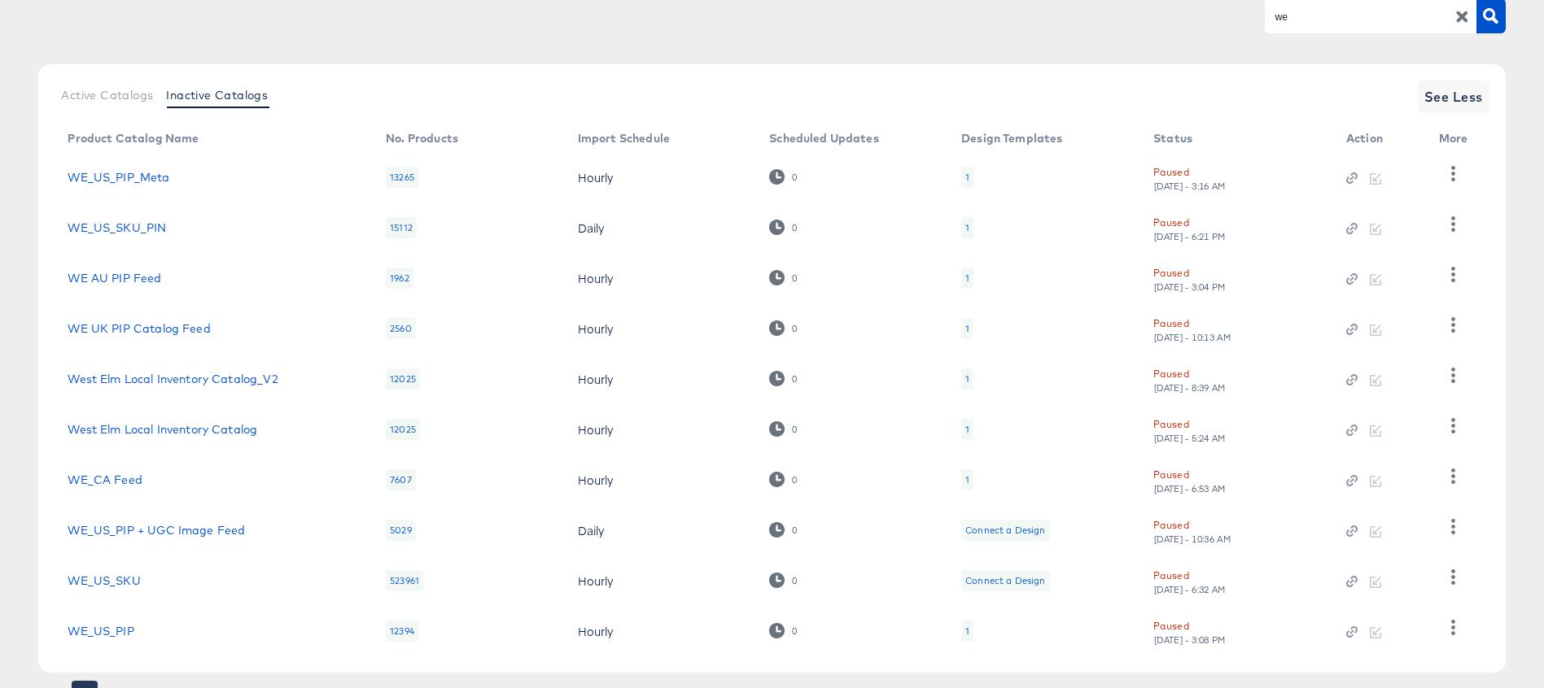
scroll to position [135, 0]
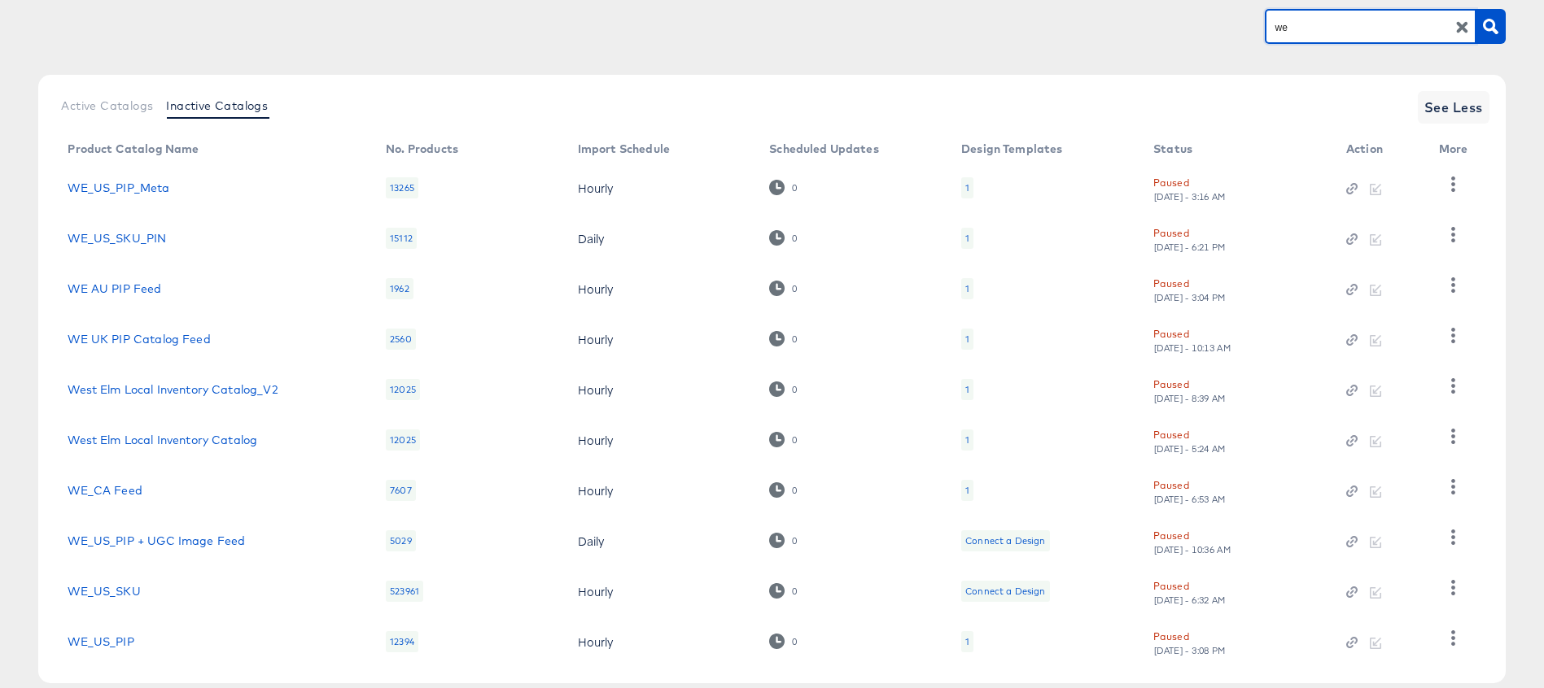
click at [1300, 28] on input "we" at bounding box center [1357, 27] width 173 height 19
type input "ws"
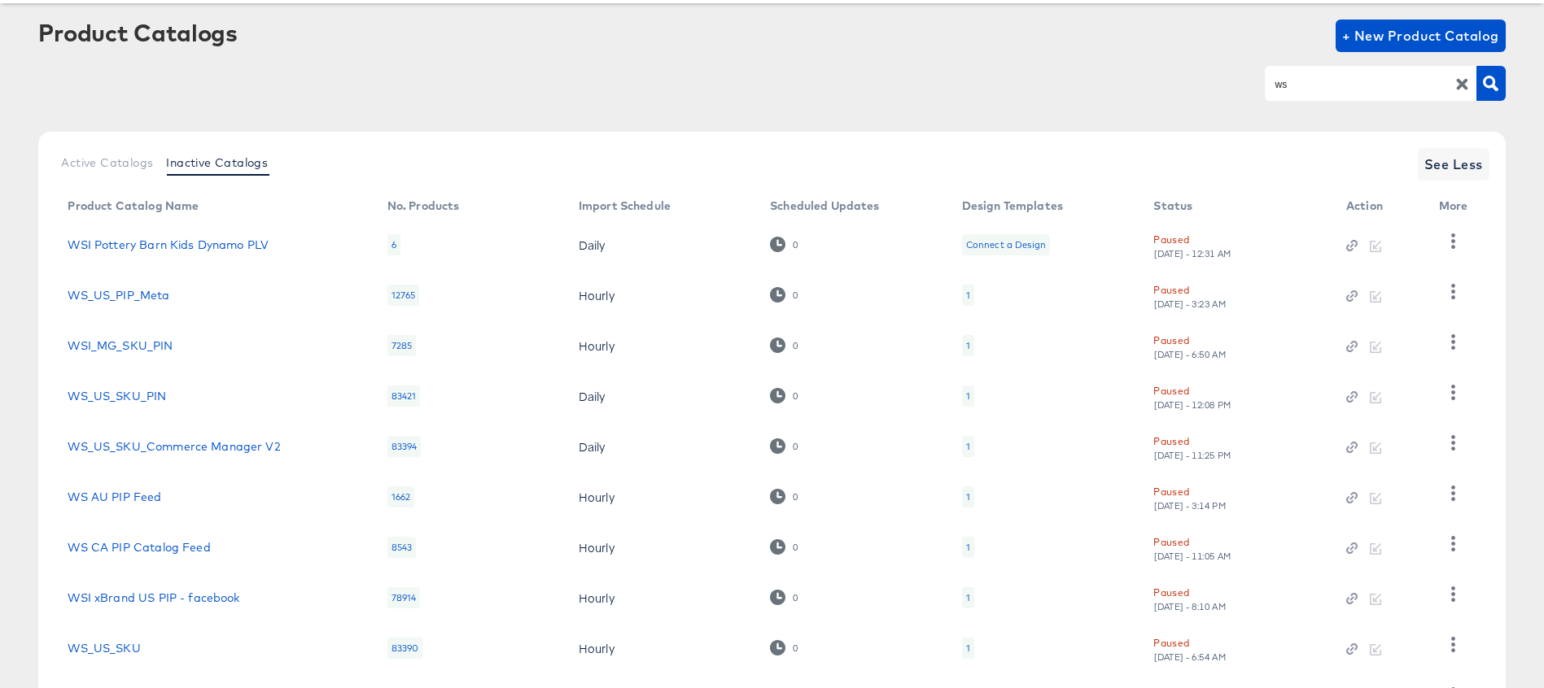
scroll to position [43, 0]
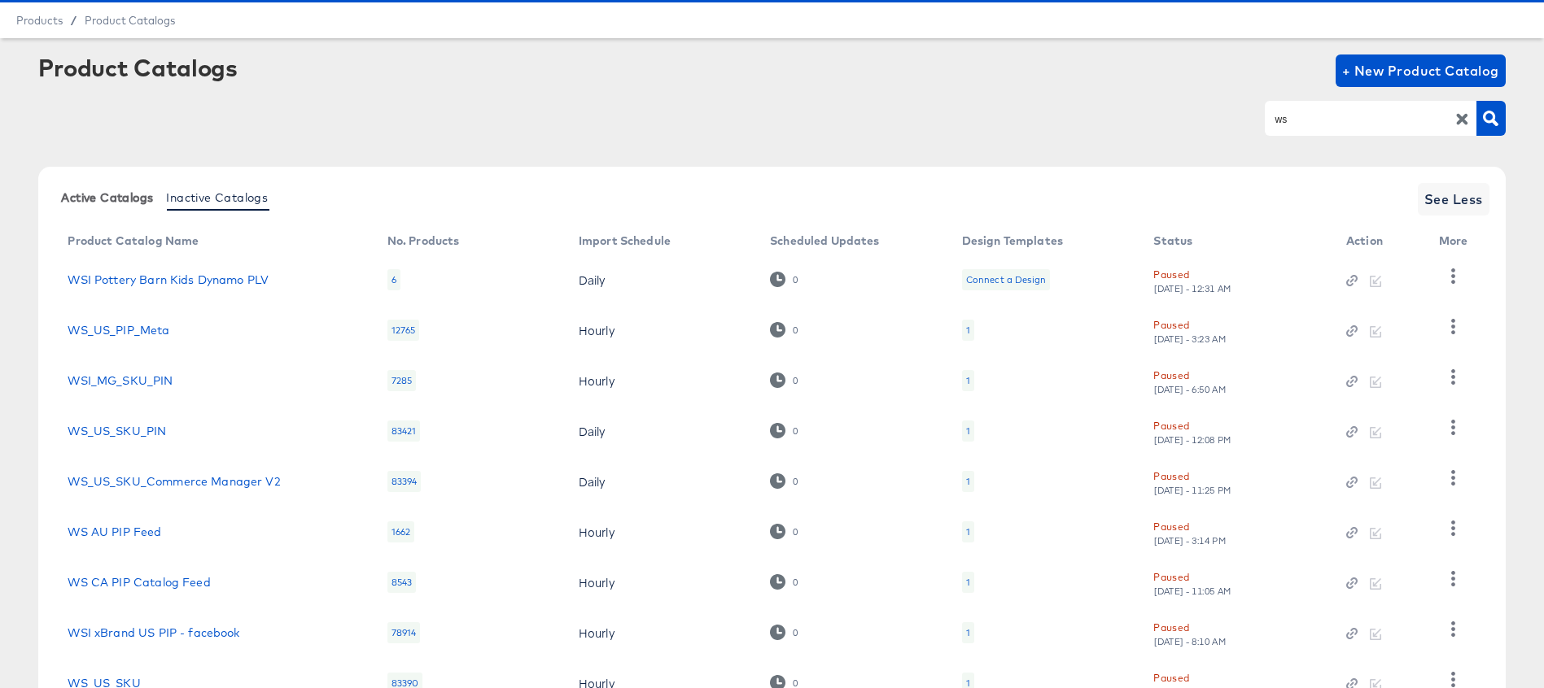
click at [120, 201] on span "Active Catalogs" at bounding box center [107, 197] width 92 height 13
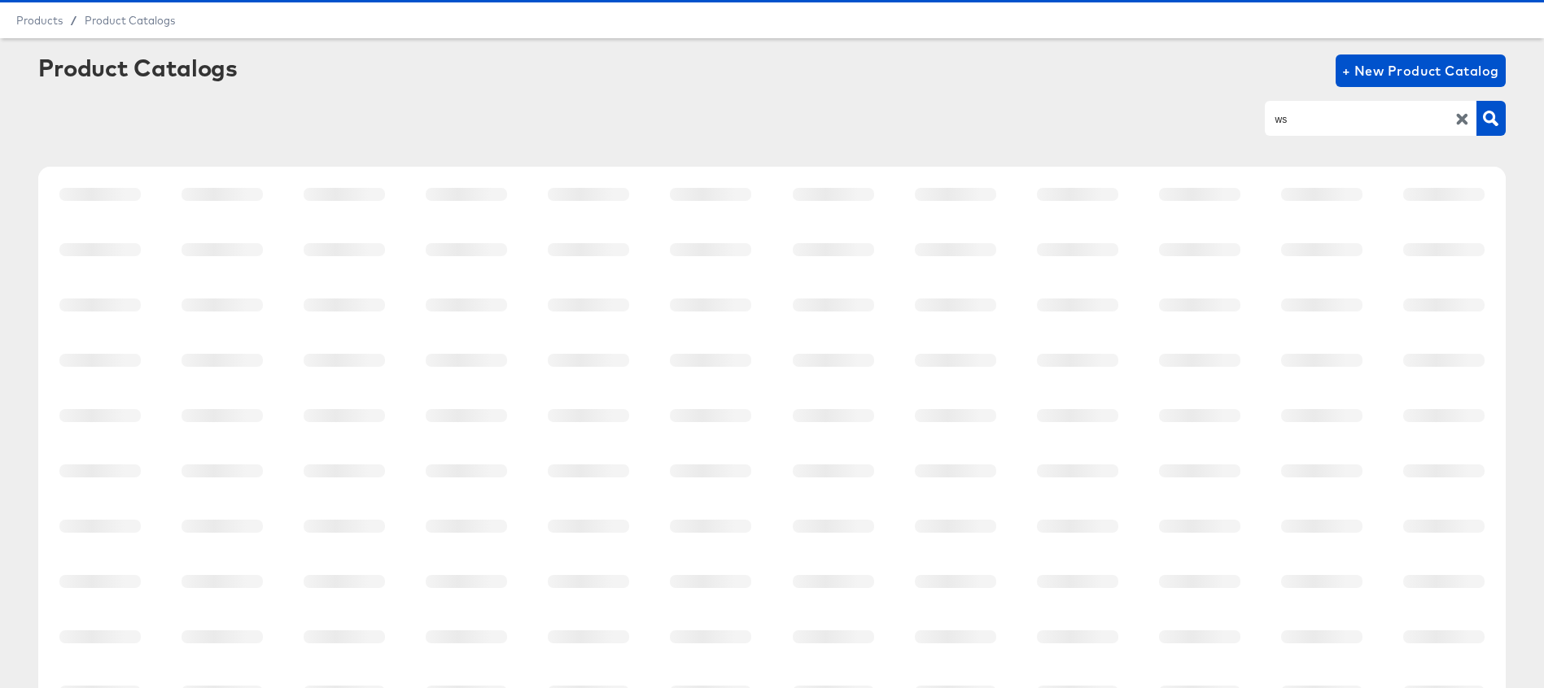
scroll to position [0, 0]
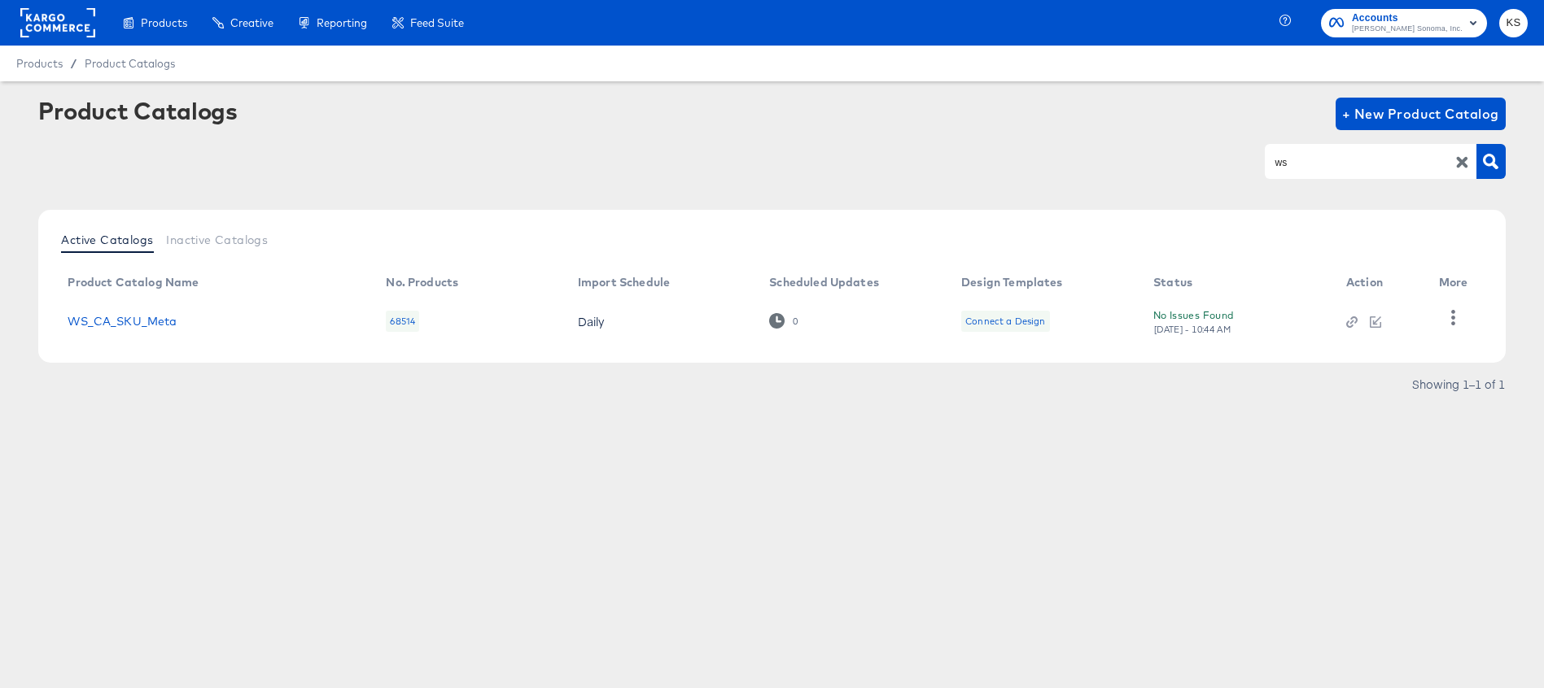
click at [1457, 158] on icon "button" at bounding box center [1462, 162] width 11 height 11
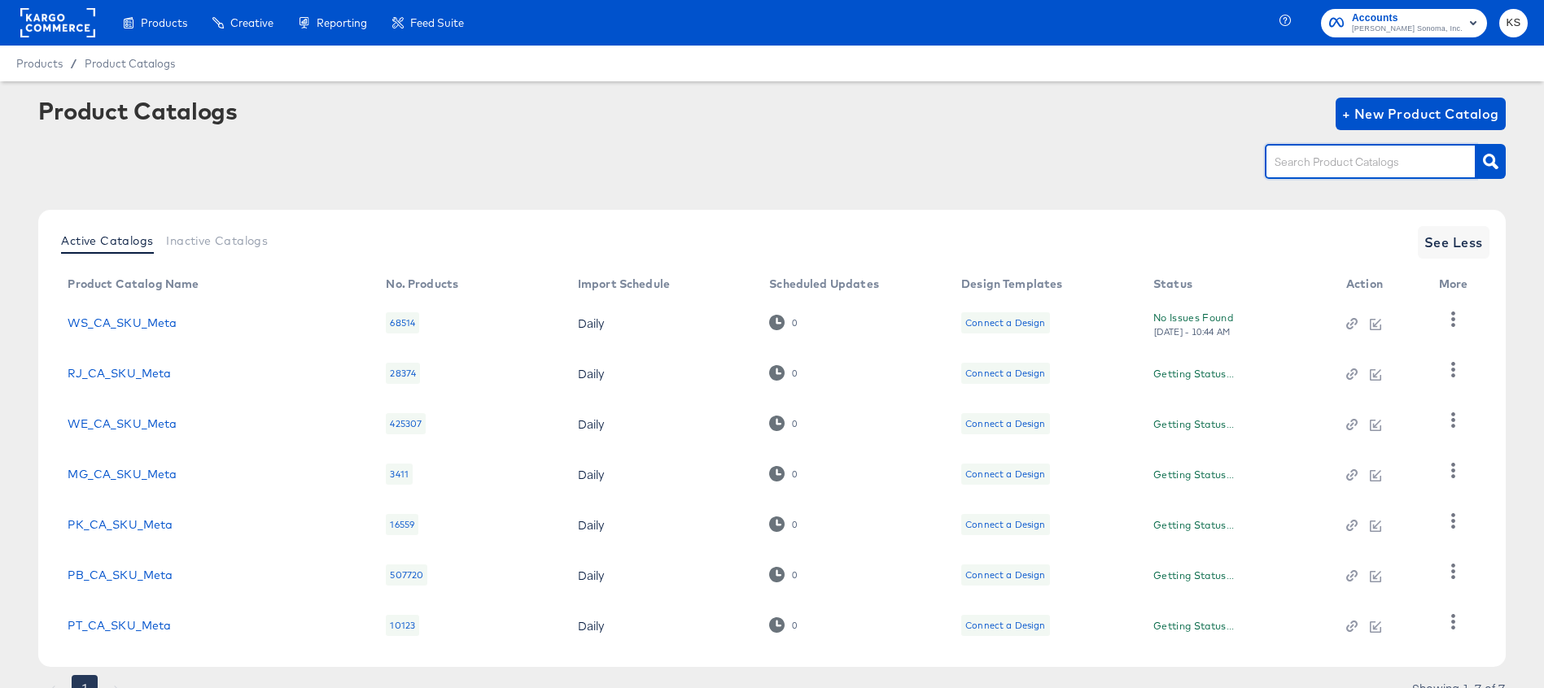
scroll to position [70, 0]
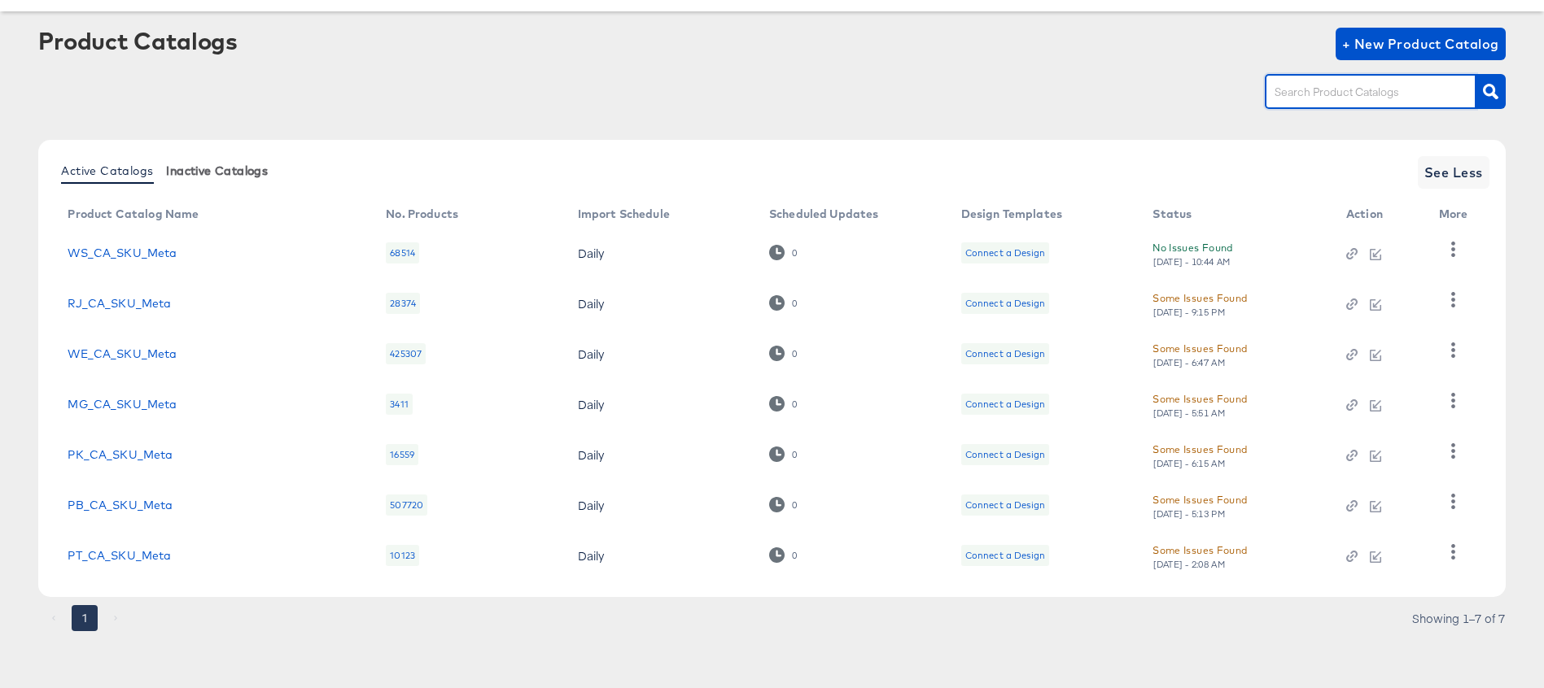
click at [254, 164] on span "Inactive Catalogs" at bounding box center [217, 170] width 102 height 13
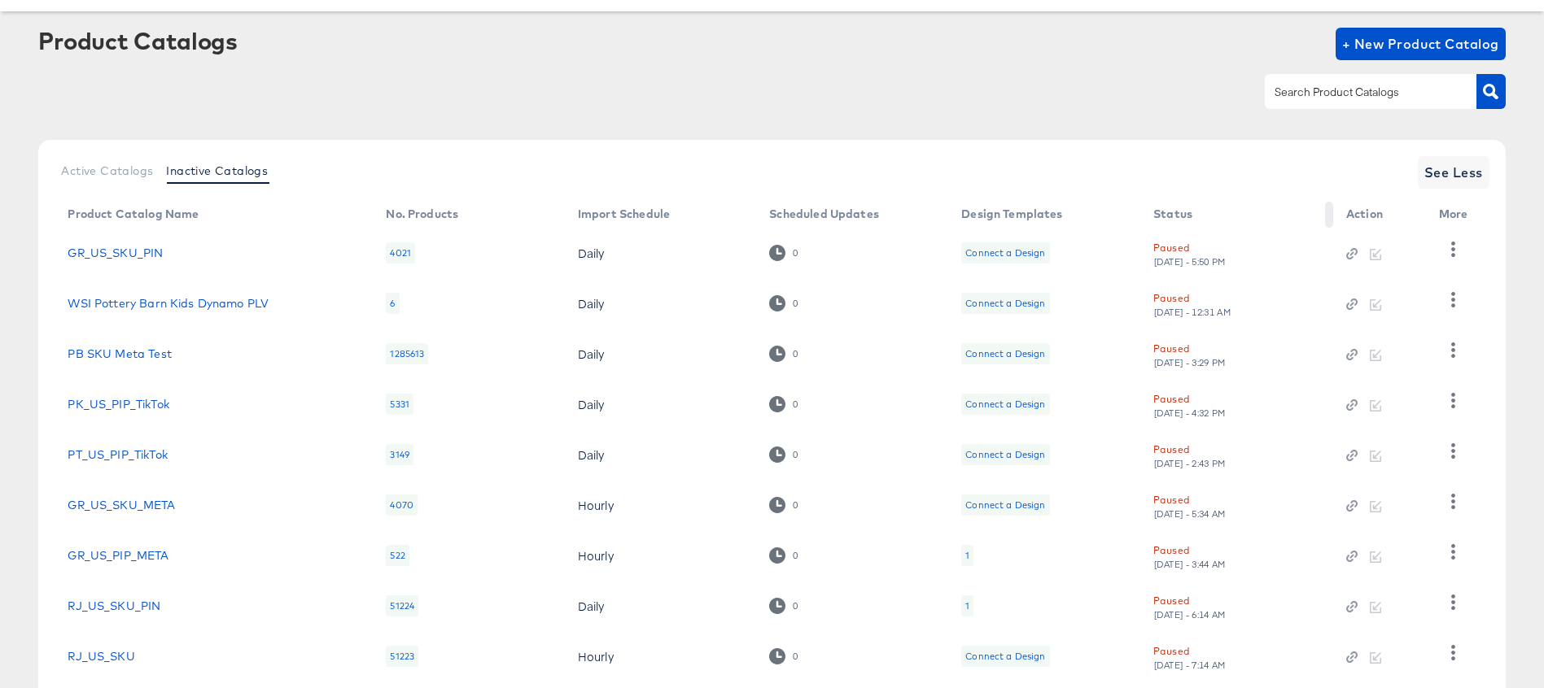
click at [1173, 216] on th "Status" at bounding box center [1236, 215] width 193 height 26
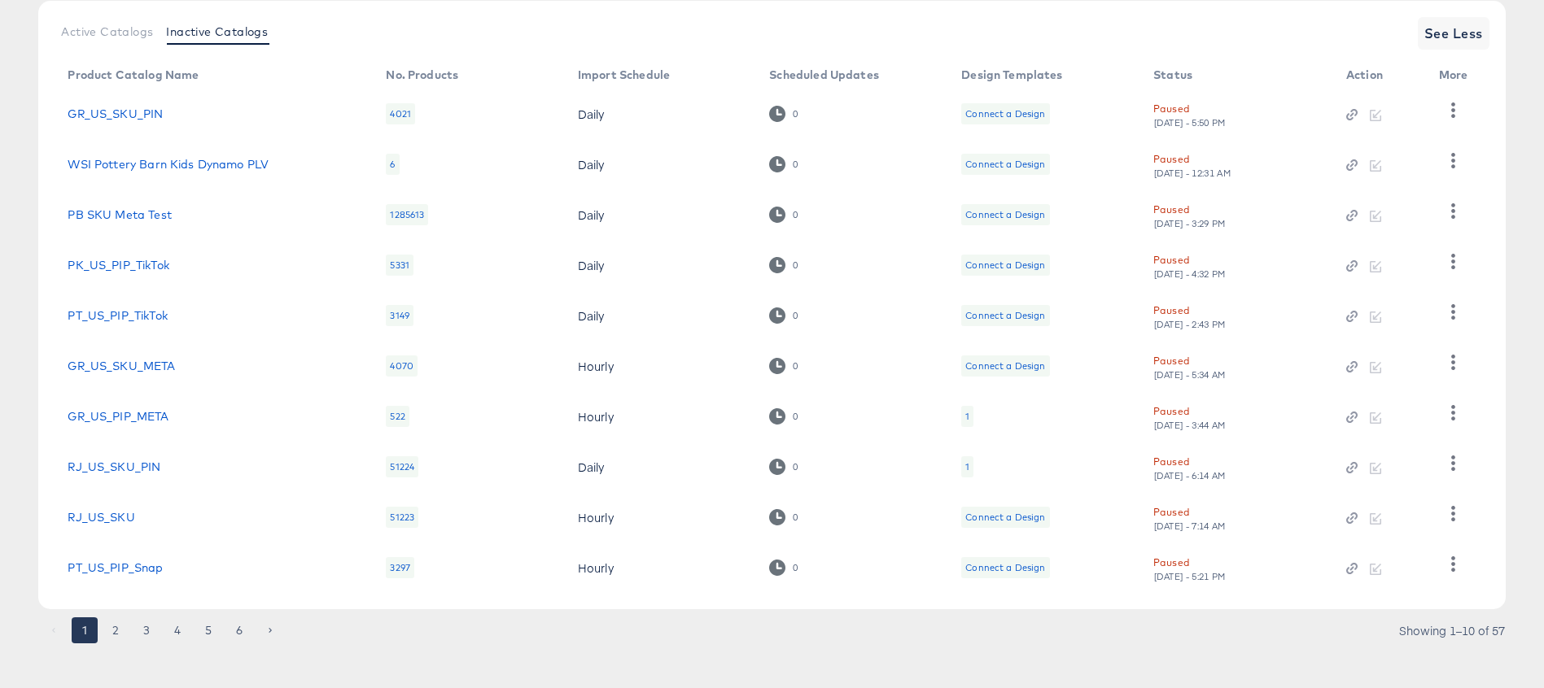
scroll to position [221, 0]
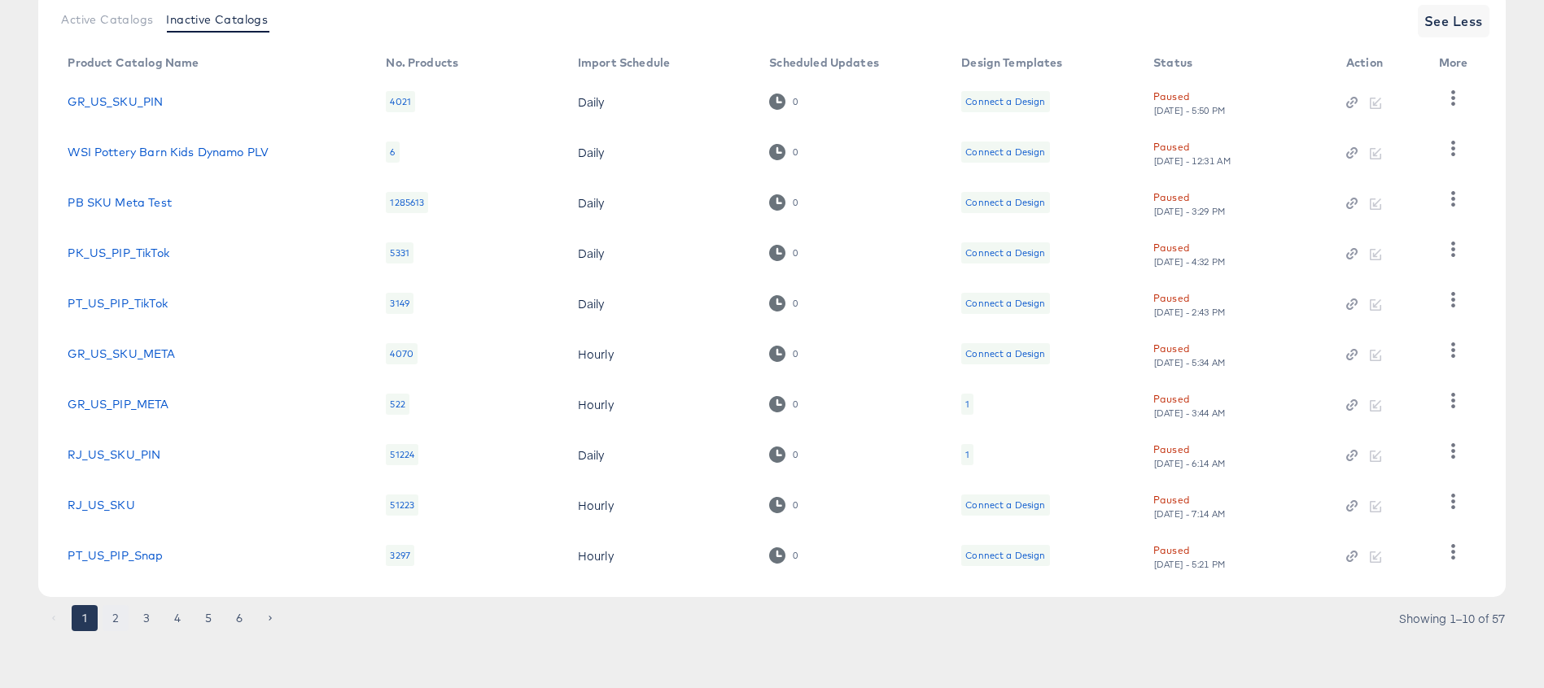
click at [116, 618] on button "2" at bounding box center [116, 618] width 26 height 26
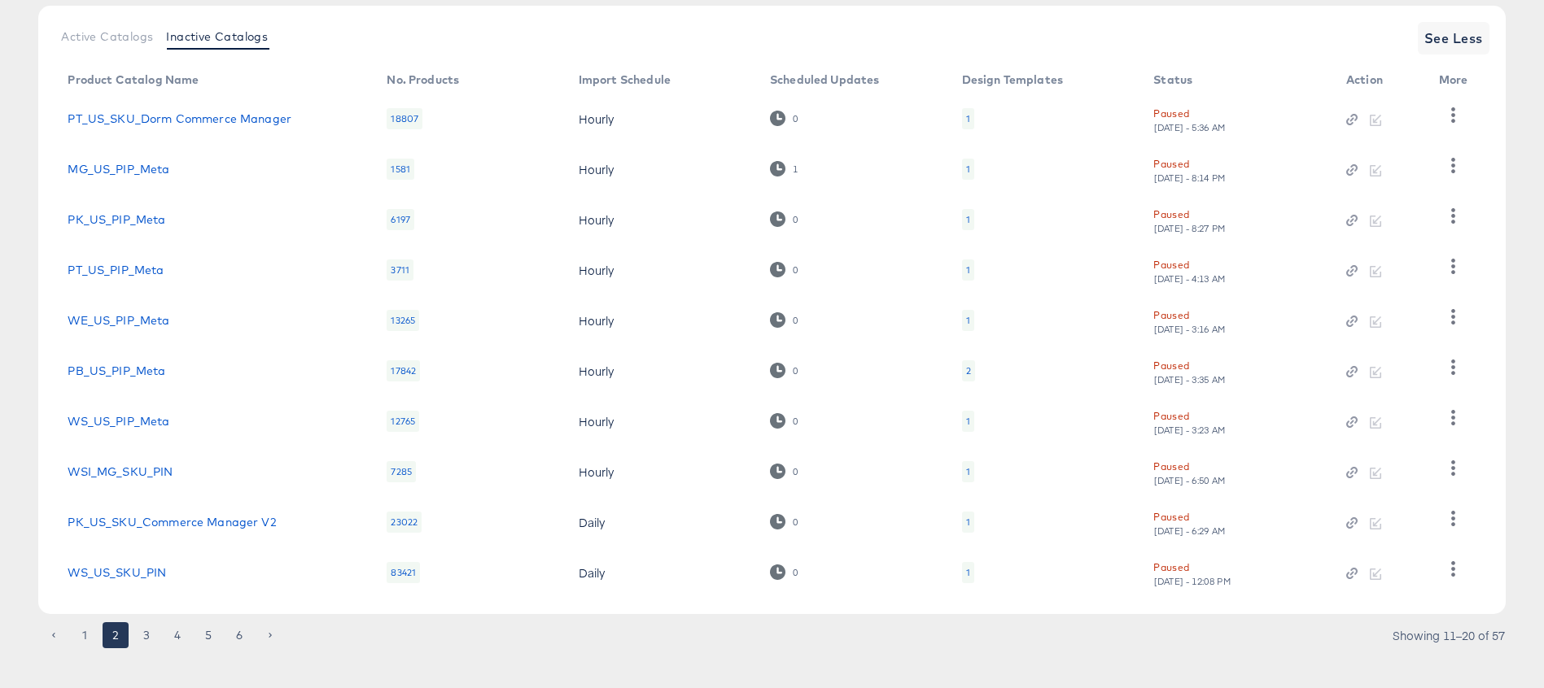
scroll to position [205, 0]
click at [145, 627] on button "3" at bounding box center [146, 635] width 26 height 26
click at [177, 627] on button "4" at bounding box center [177, 635] width 26 height 26
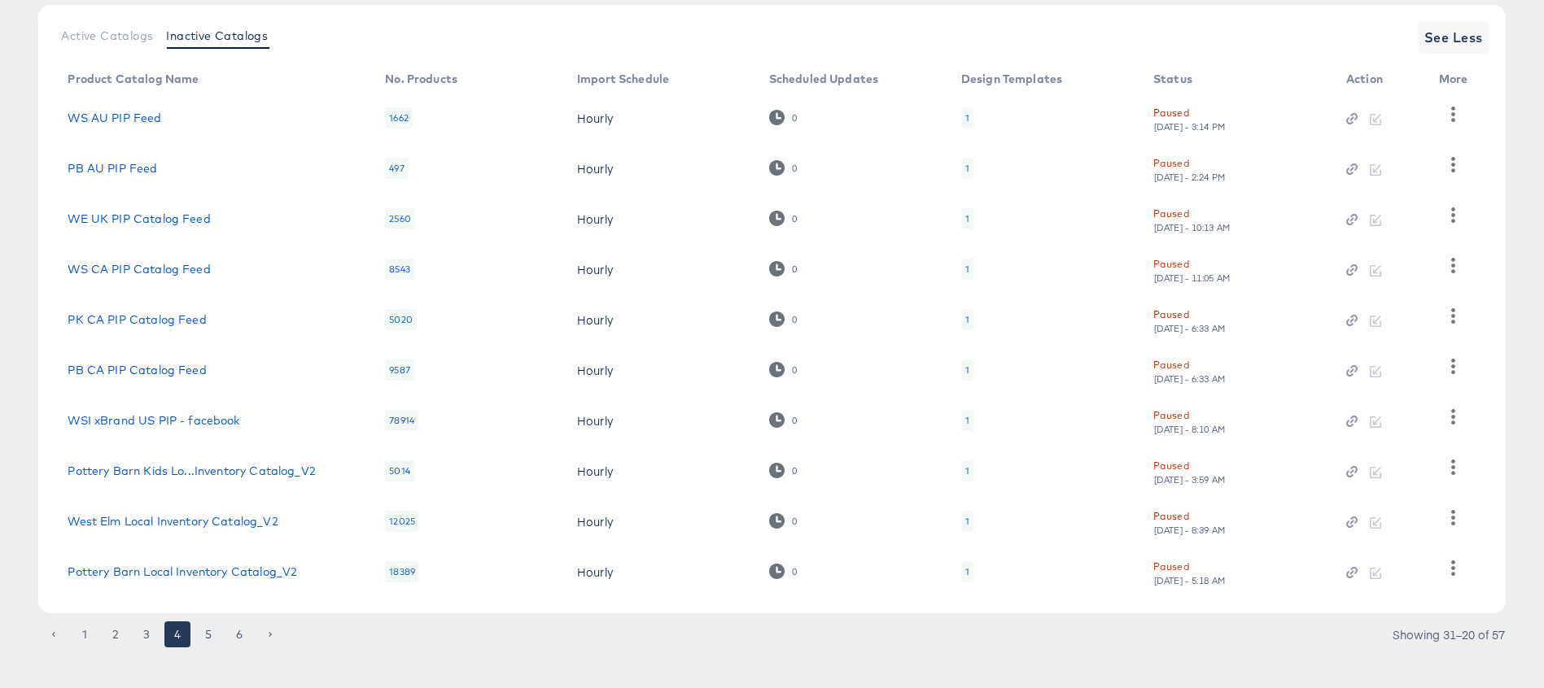
click at [205, 636] on button "5" at bounding box center [208, 635] width 26 height 26
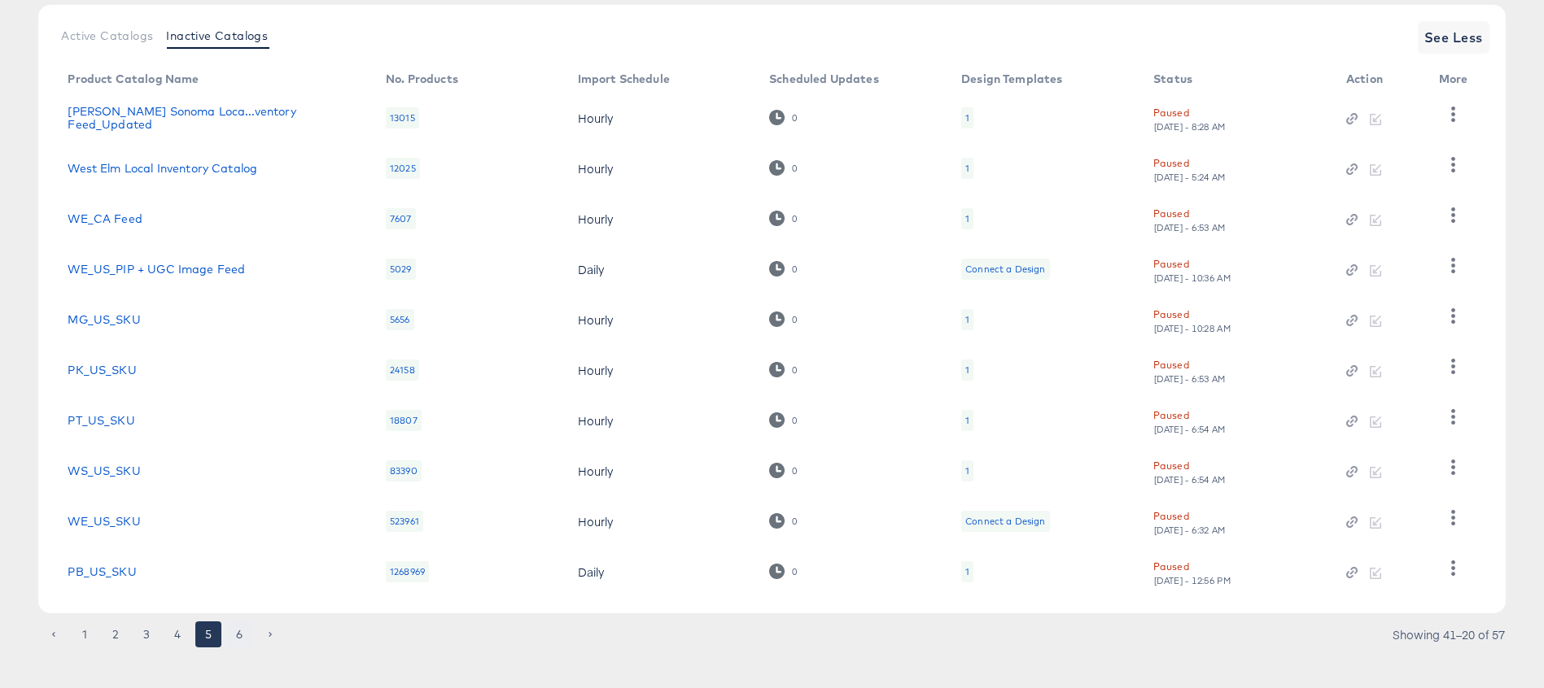
click at [235, 636] on button "6" at bounding box center [239, 635] width 26 height 26
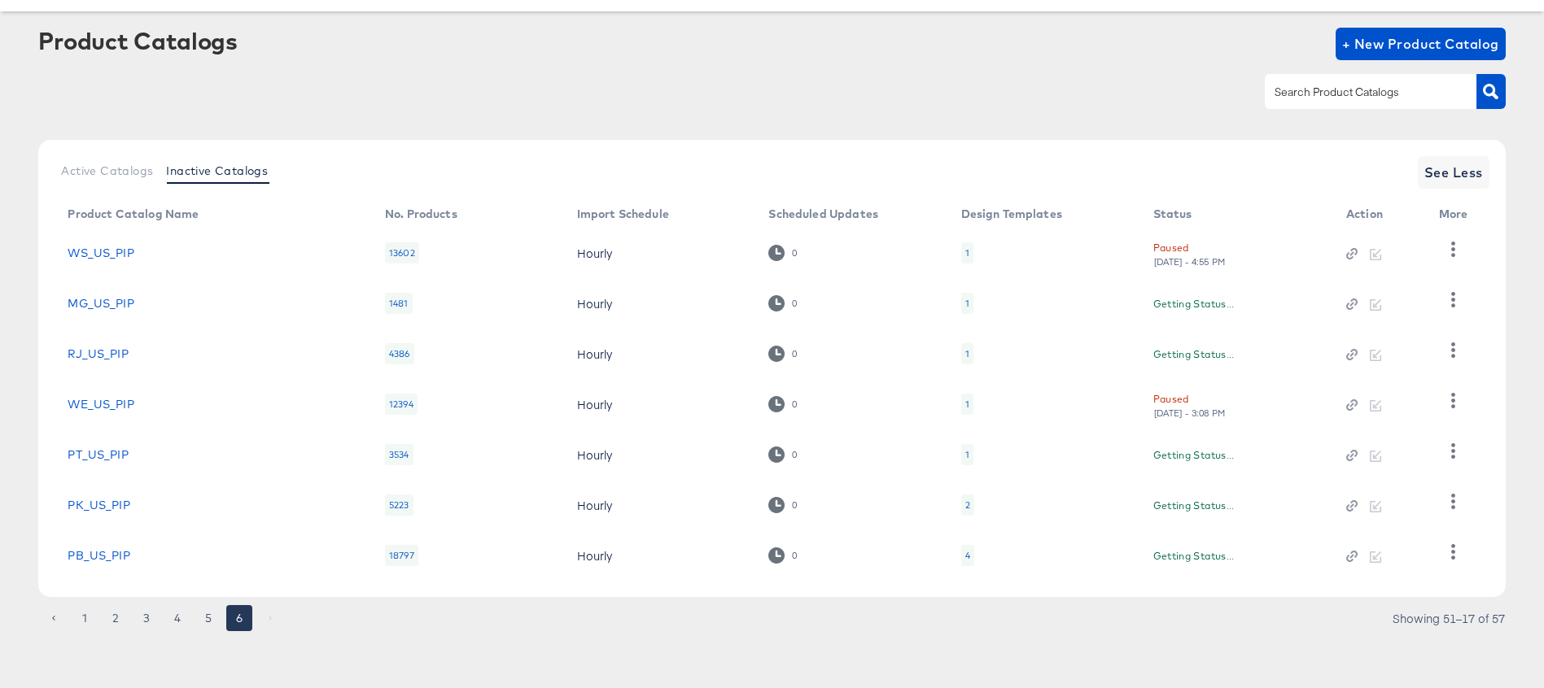
scroll to position [70, 0]
click at [205, 620] on button "5" at bounding box center [208, 618] width 26 height 26
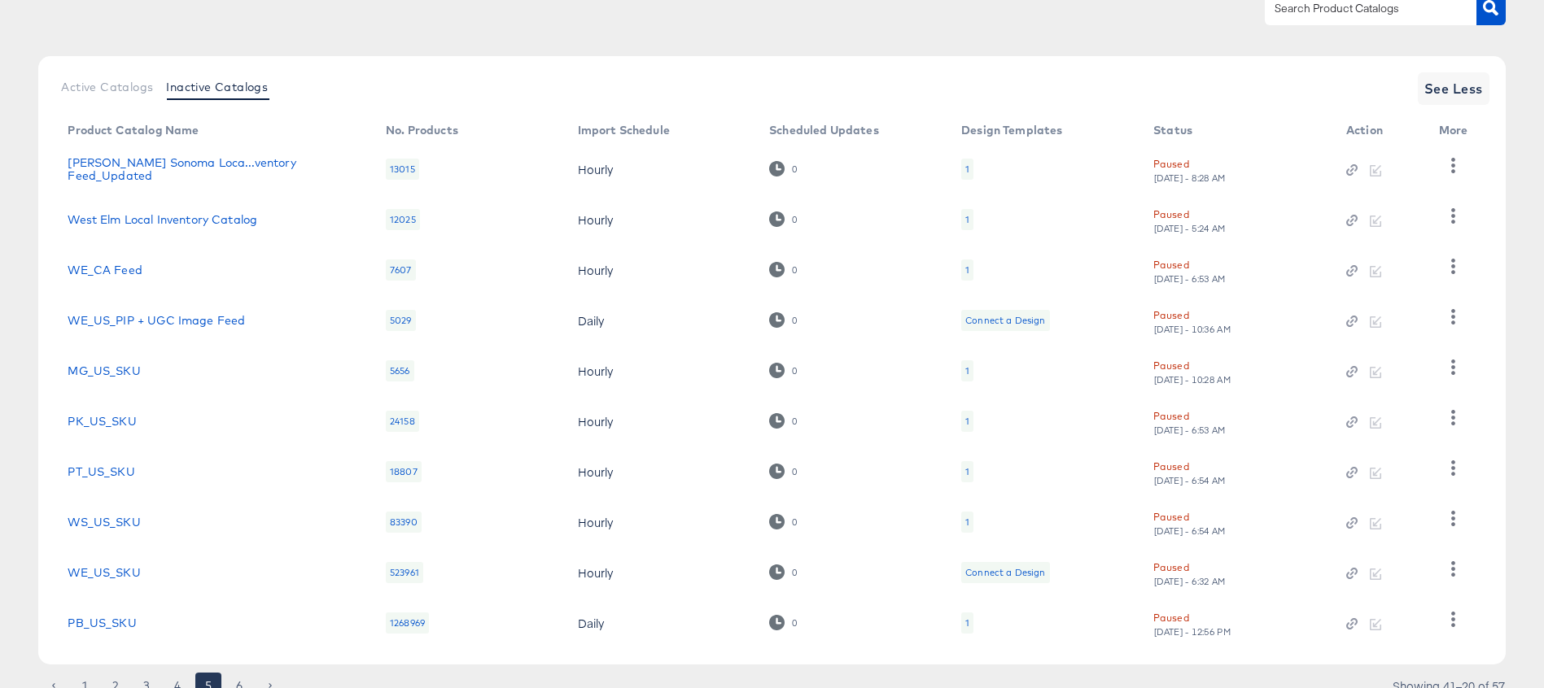
scroll to position [221, 0]
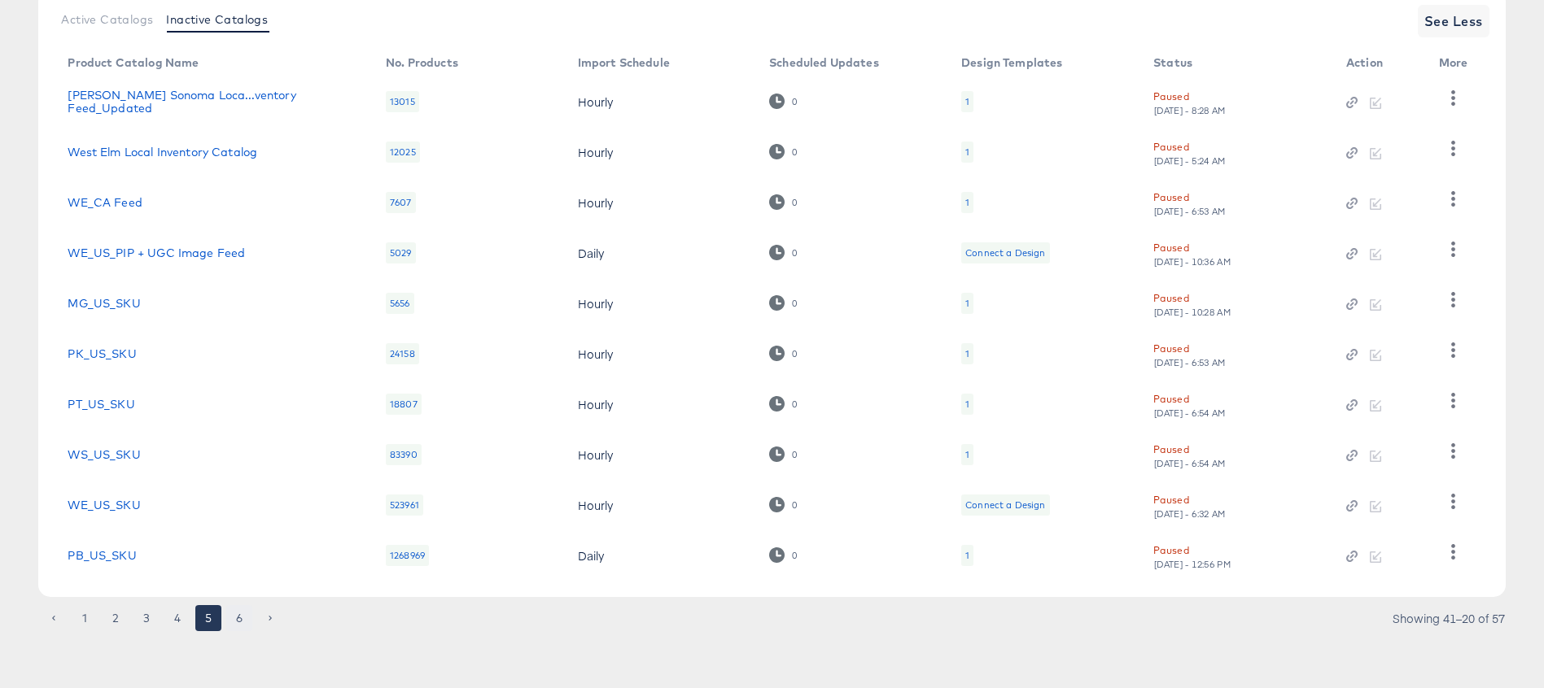
click at [235, 617] on button "6" at bounding box center [239, 618] width 26 height 26
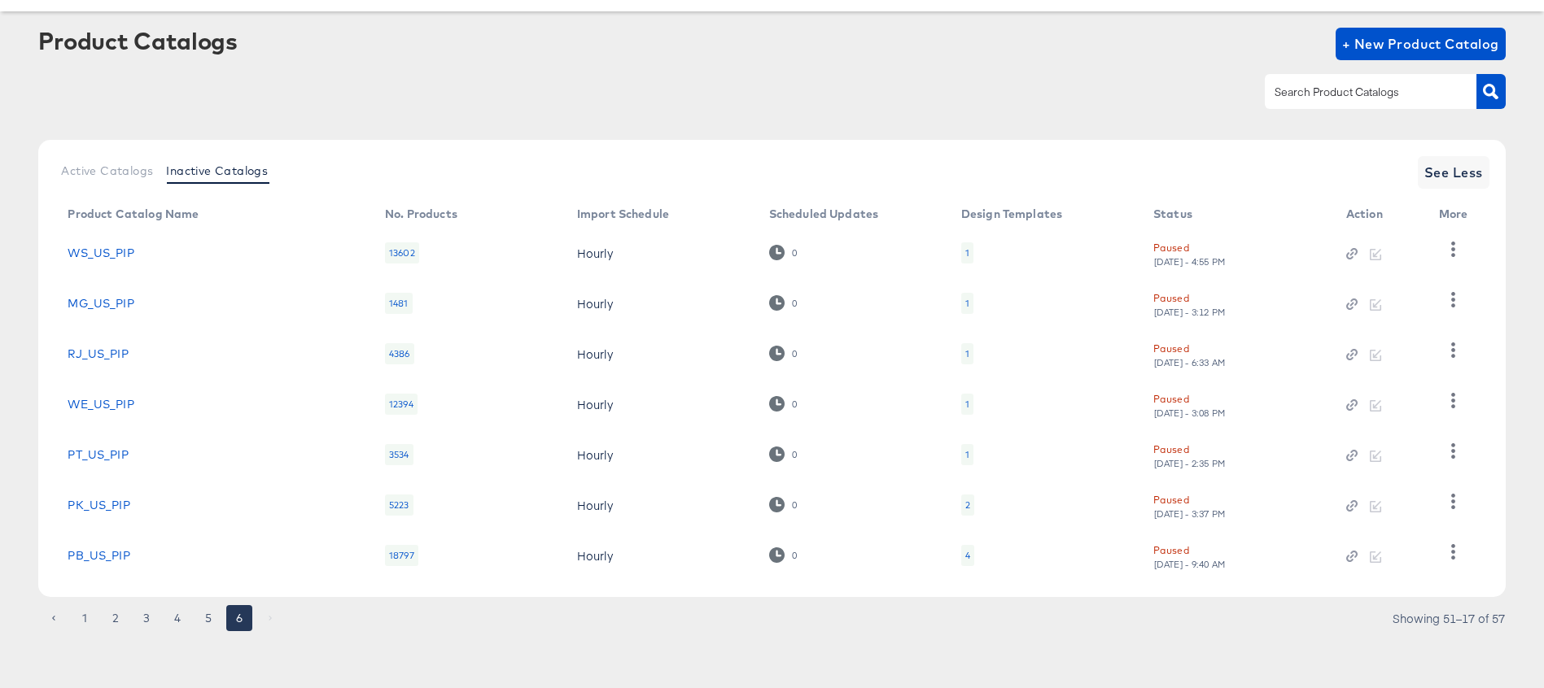
scroll to position [70, 0]
click at [90, 622] on button "1" at bounding box center [85, 618] width 26 height 26
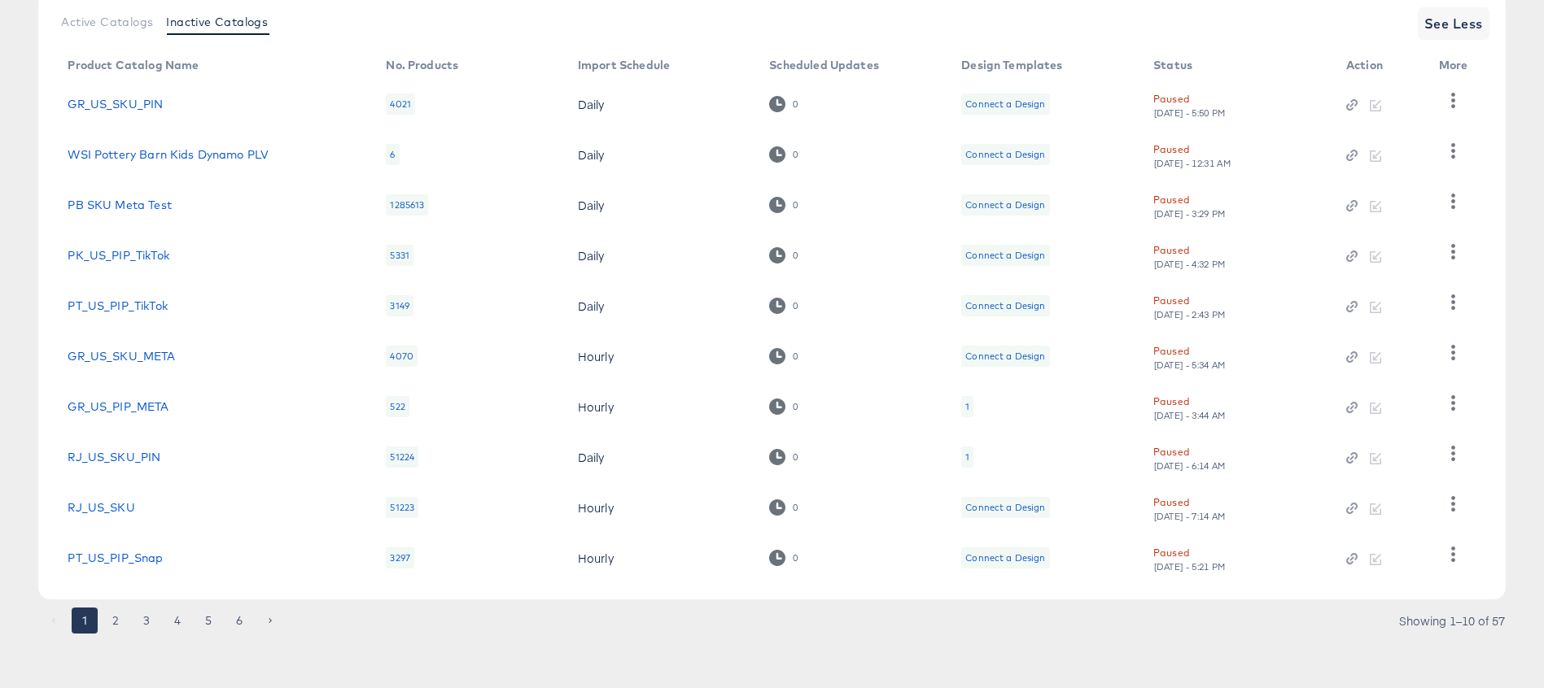
scroll to position [221, 0]
click at [116, 618] on button "2" at bounding box center [116, 618] width 26 height 26
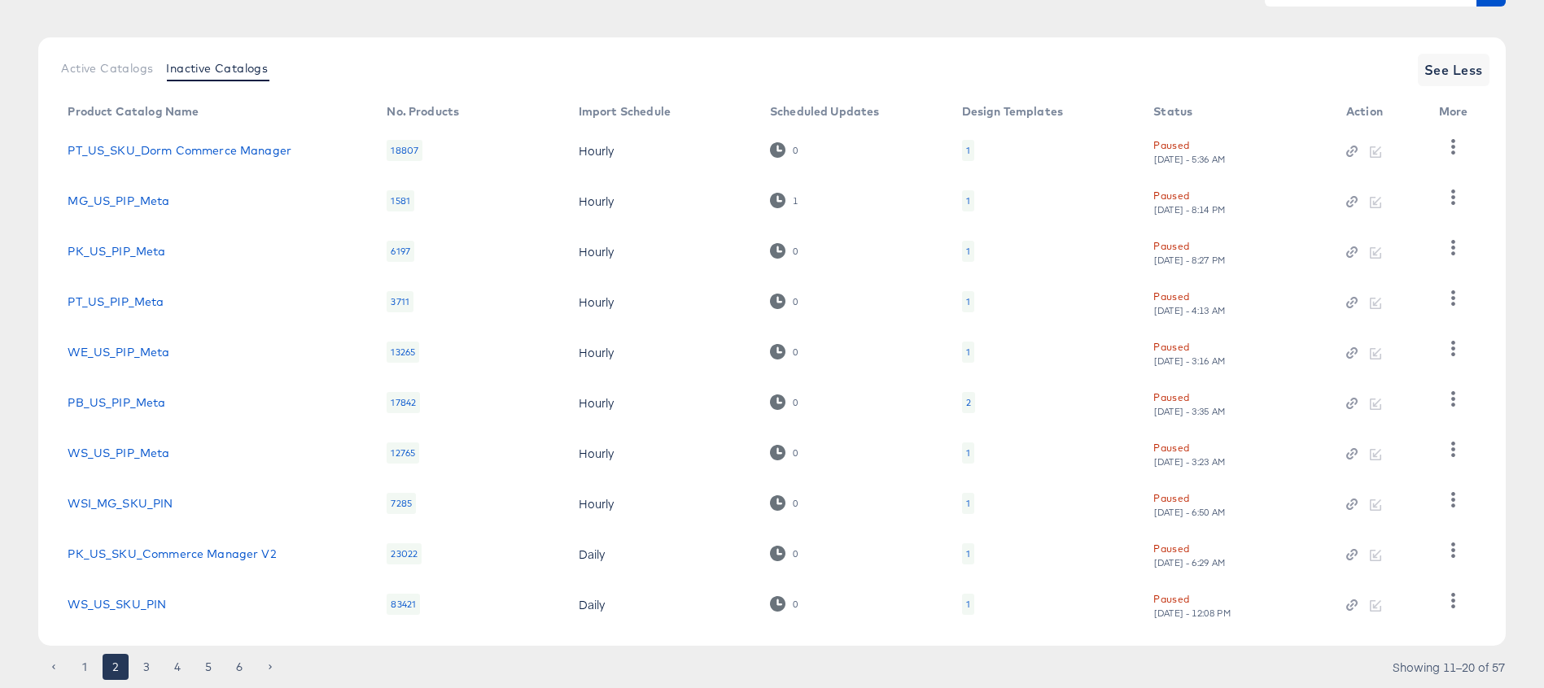
scroll to position [179, 0]
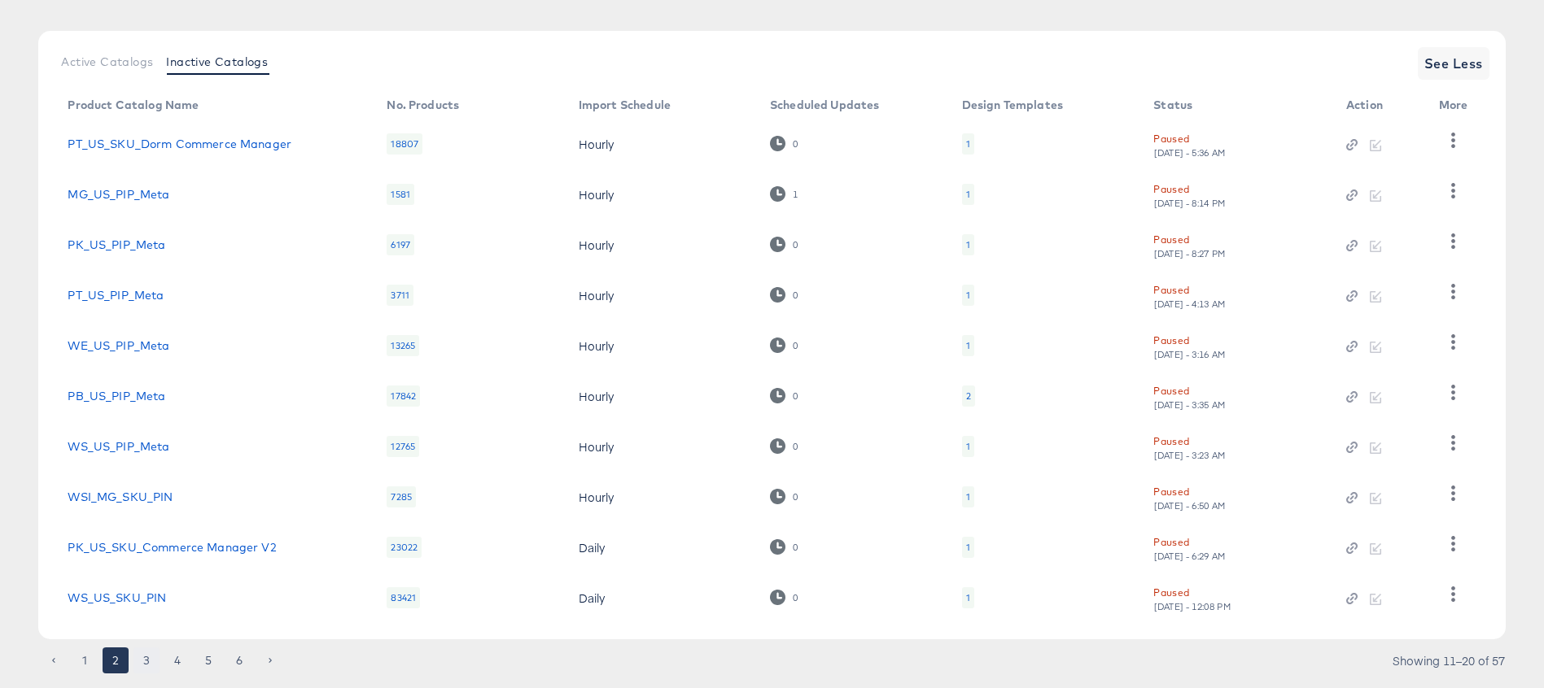
click at [145, 662] on button "3" at bounding box center [146, 661] width 26 height 26
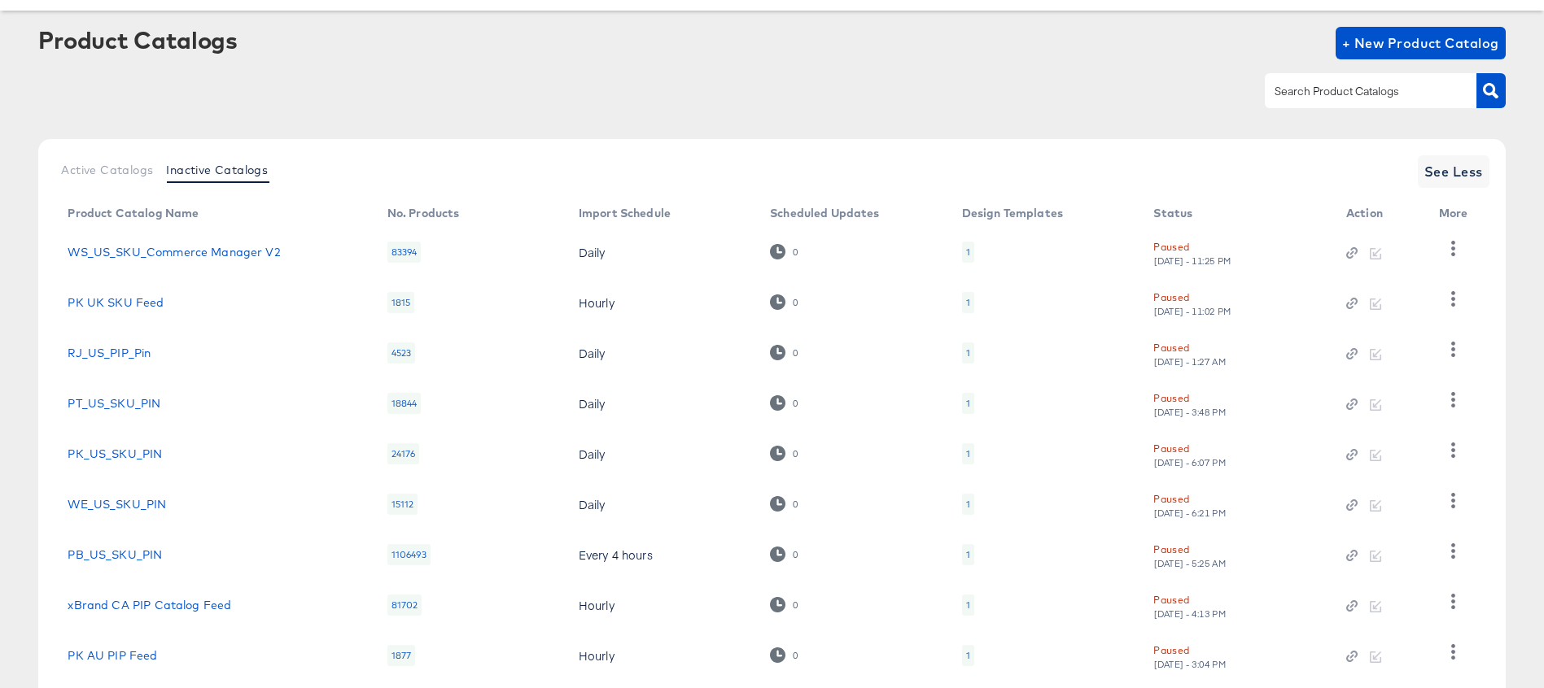
scroll to position [0, 0]
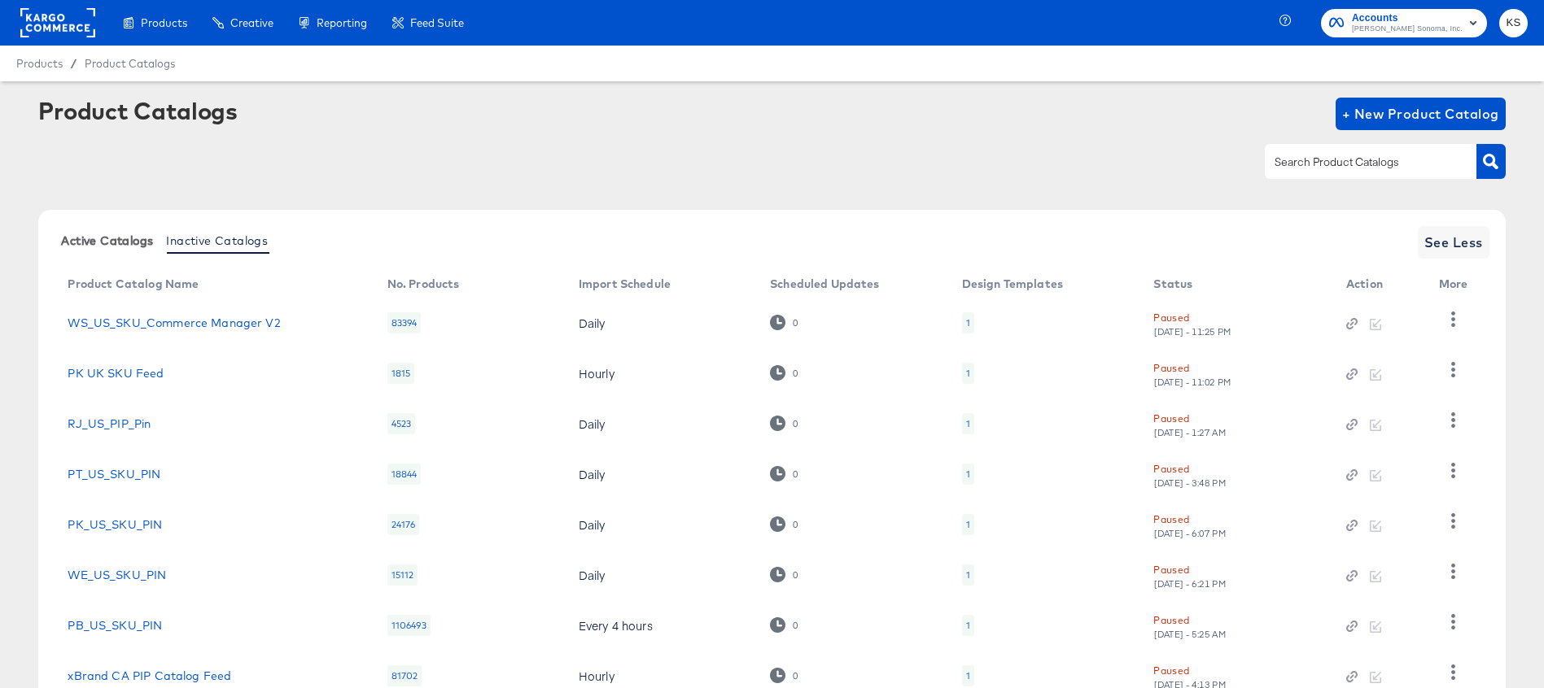
click at [73, 243] on span "Active Catalogs" at bounding box center [107, 240] width 92 height 13
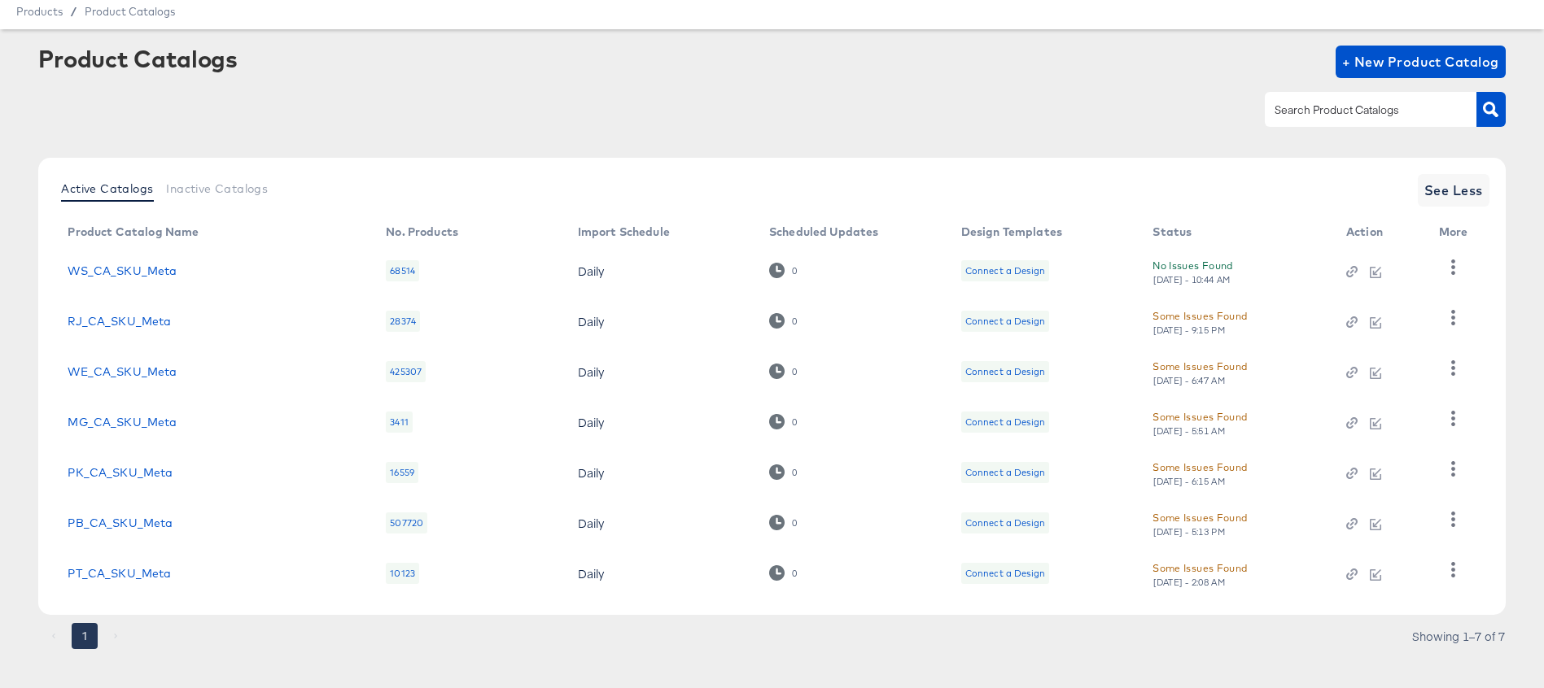
scroll to position [53, 0]
